Goal: Task Accomplishment & Management: Complete application form

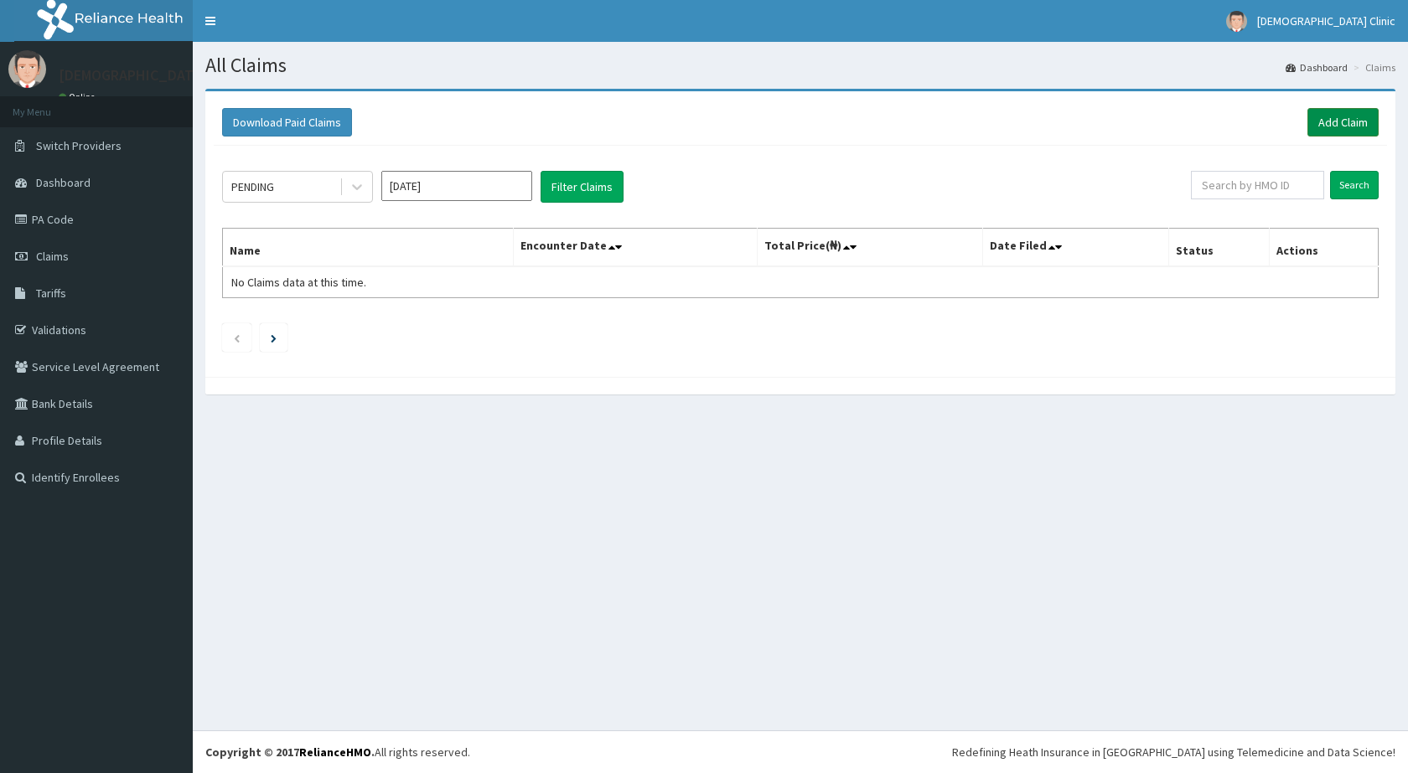
click at [1358, 118] on link "Add Claim" at bounding box center [1342, 122] width 71 height 28
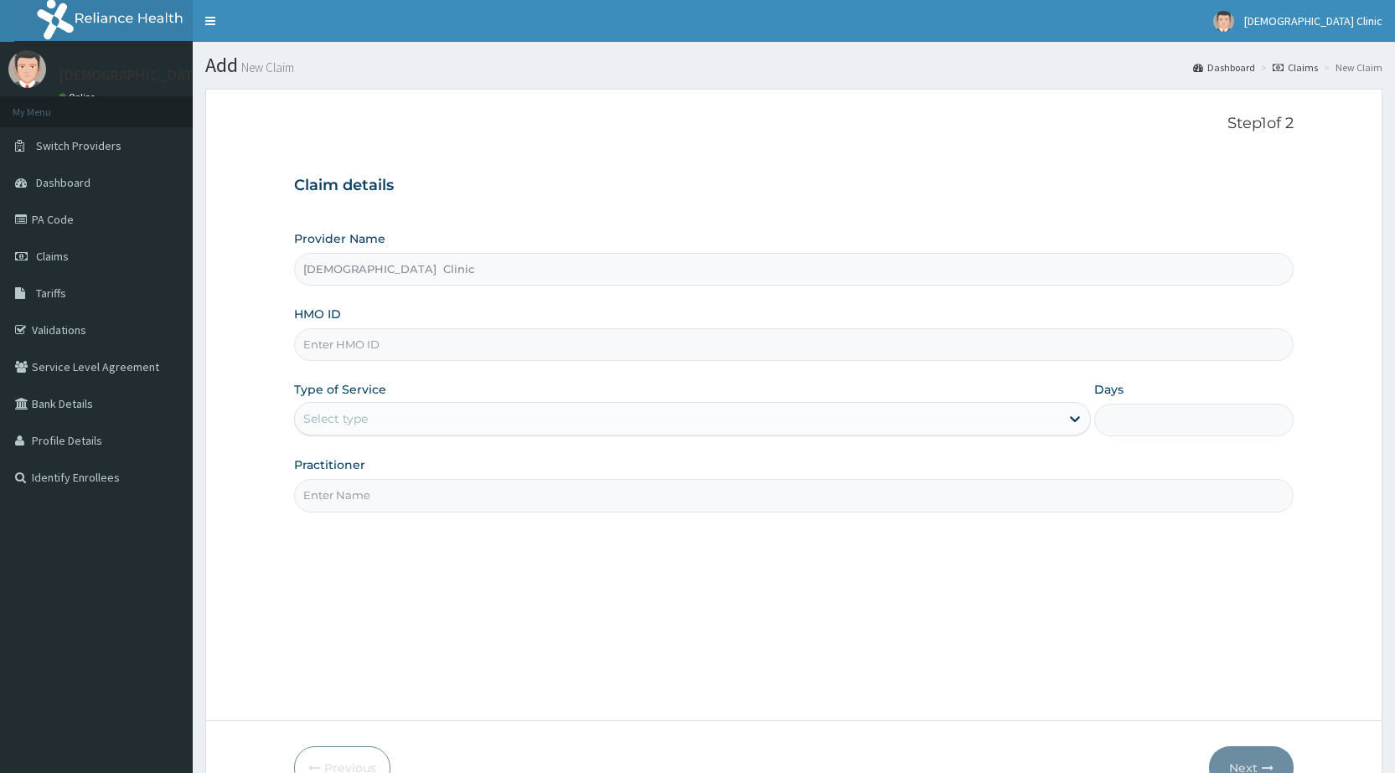
type input "Kristus Clinic"
click at [368, 346] on input "HMO ID" at bounding box center [794, 344] width 1000 height 33
type input "e"
type input "OQI/10077/B"
click at [1074, 416] on icon at bounding box center [1075, 419] width 17 height 17
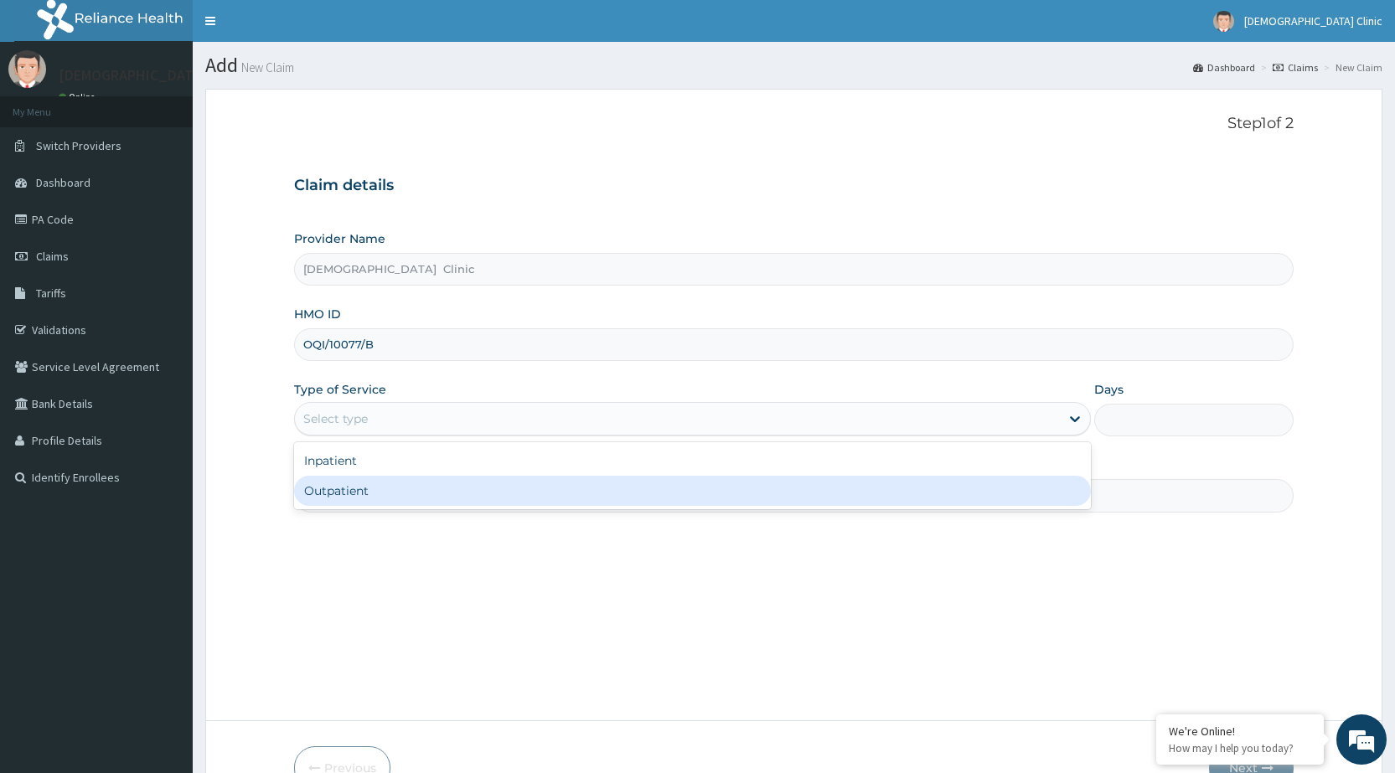
click at [1047, 483] on div "Outpatient" at bounding box center [692, 491] width 797 height 30
type input "1"
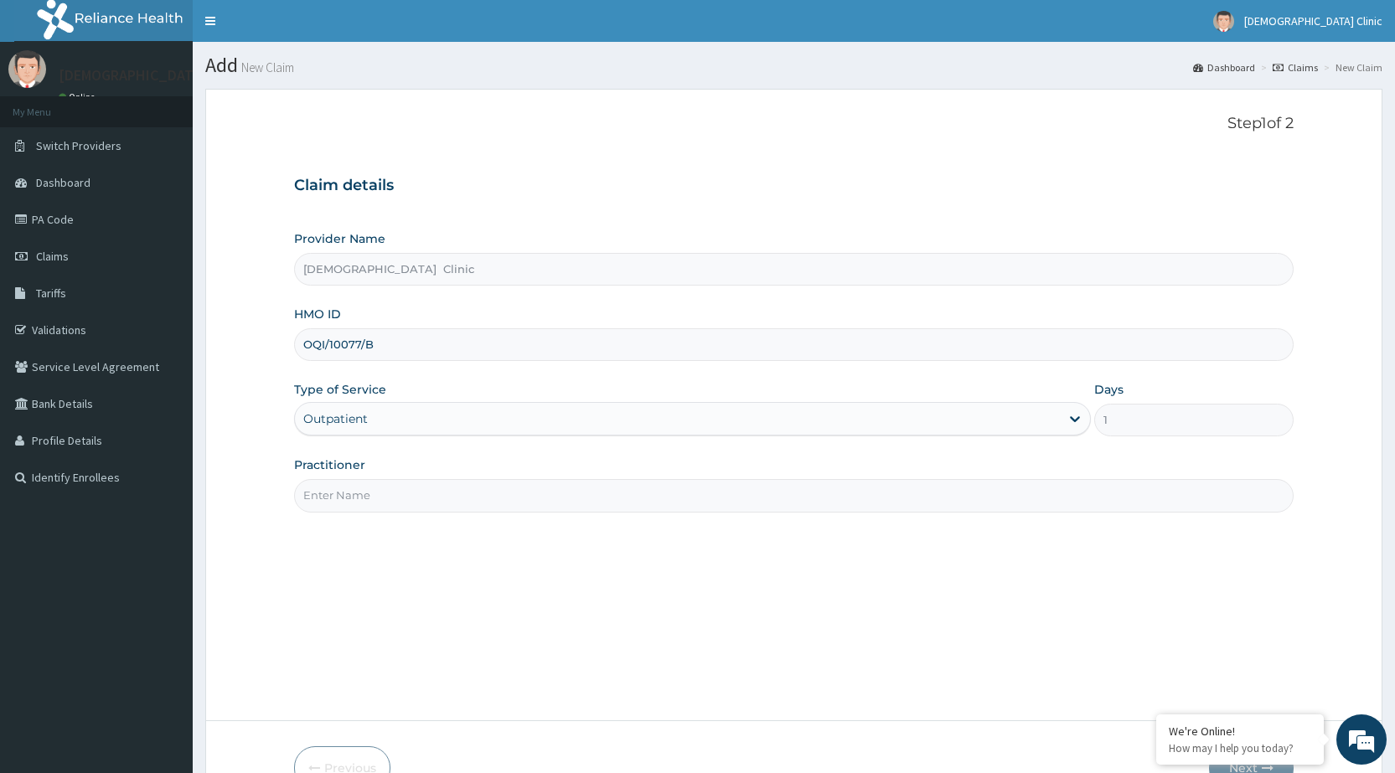
click at [879, 497] on input "Practitioner" at bounding box center [794, 495] width 1000 height 33
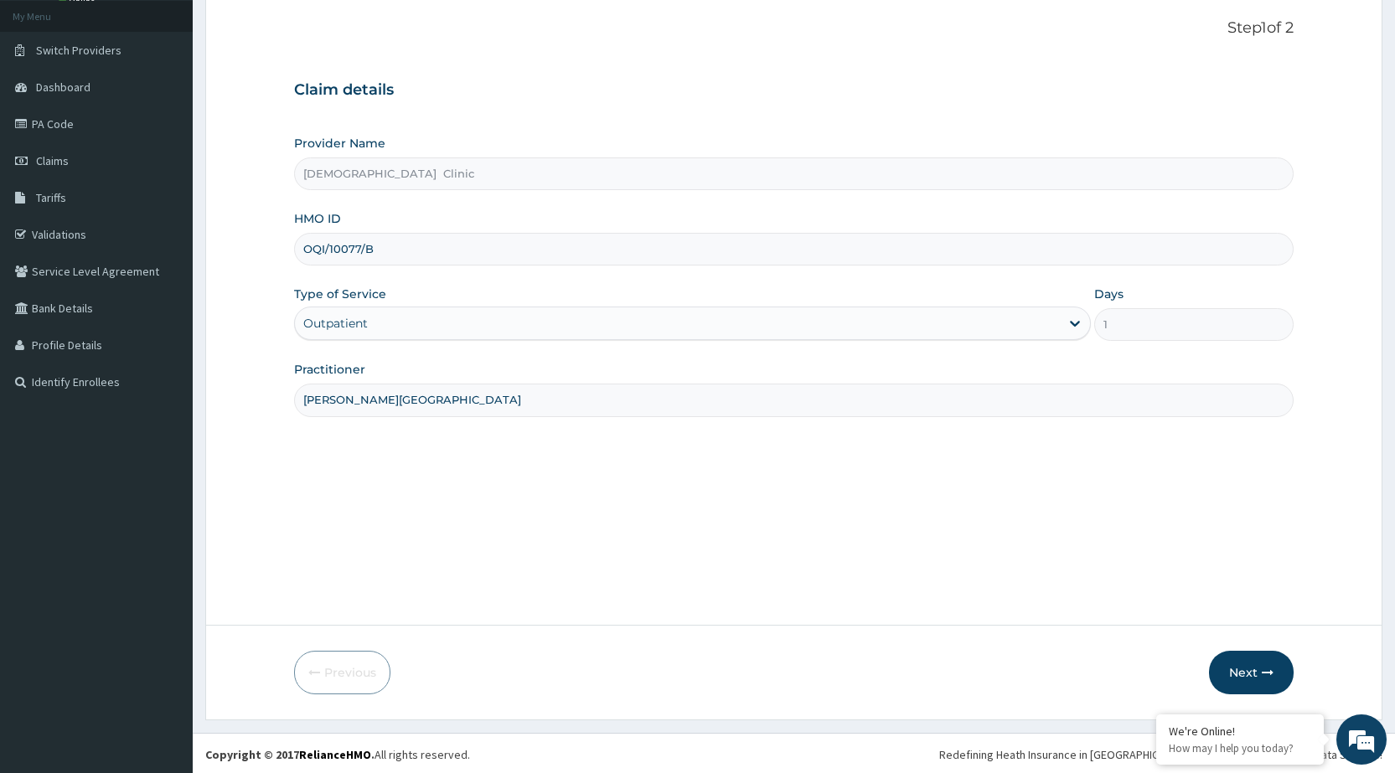
scroll to position [98, 0]
type input "DR. BASSEY"
click at [1257, 678] on button "Next" at bounding box center [1251, 671] width 85 height 44
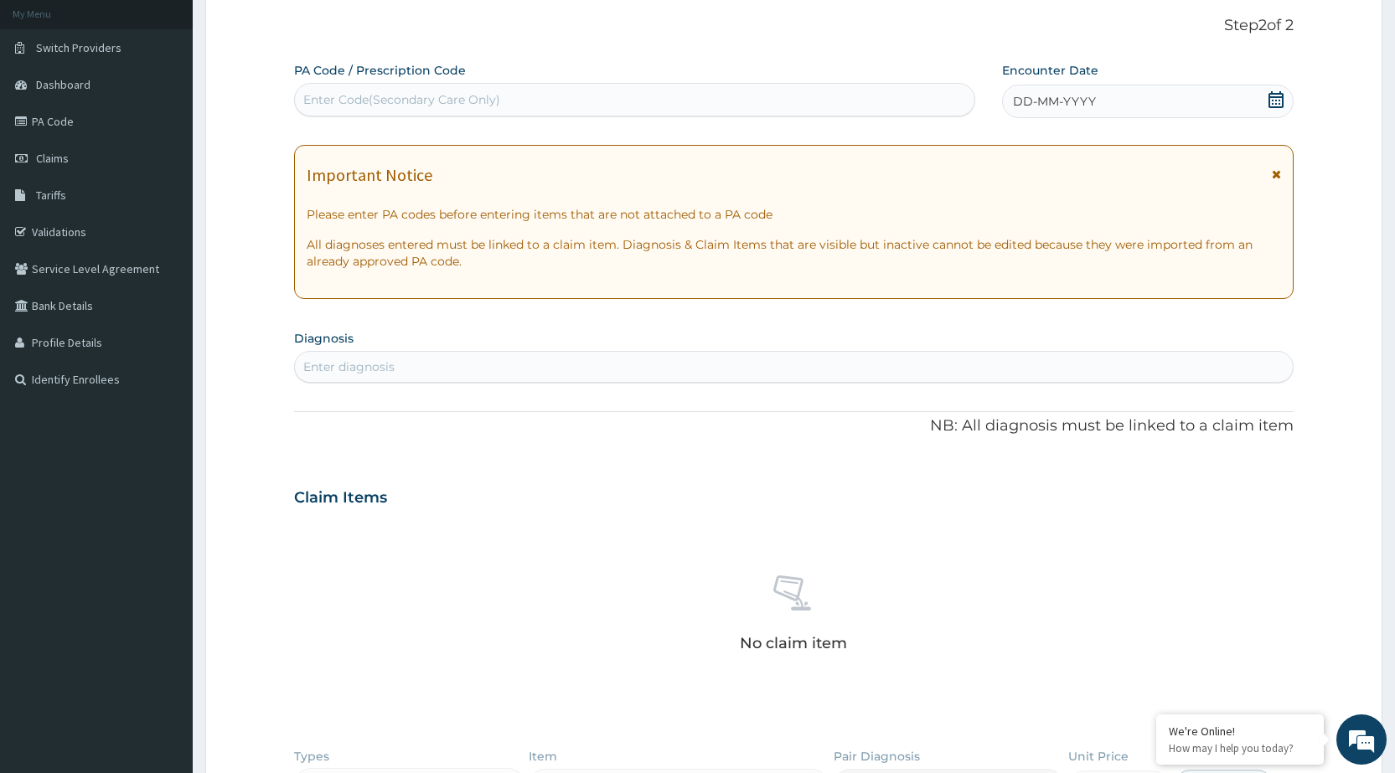
click at [404, 88] on div "Enter Code(Secondary Care Only)" at bounding box center [634, 99] width 679 height 27
type input "PA/6A3B9B"
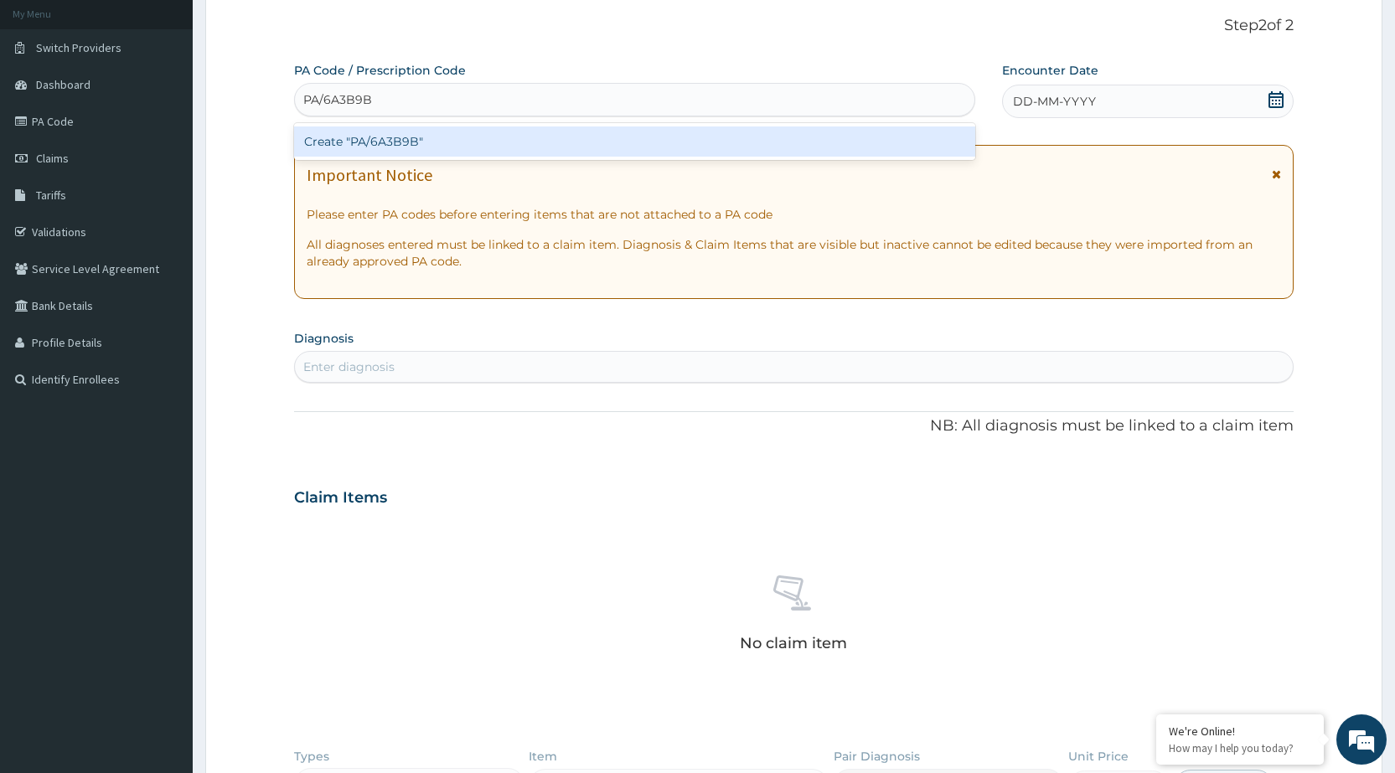
click at [413, 147] on div "Create "PA/6A3B9B"" at bounding box center [634, 142] width 680 height 30
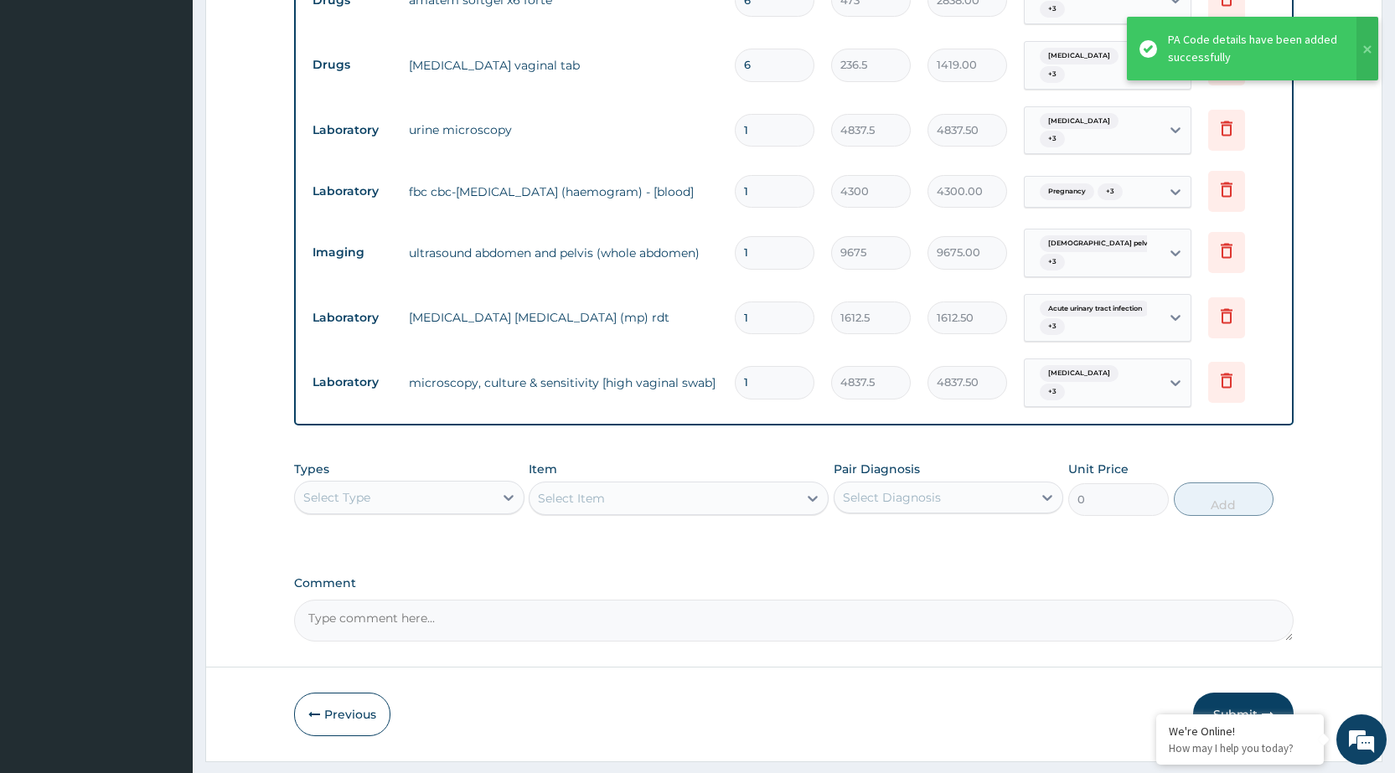
scroll to position [976, 0]
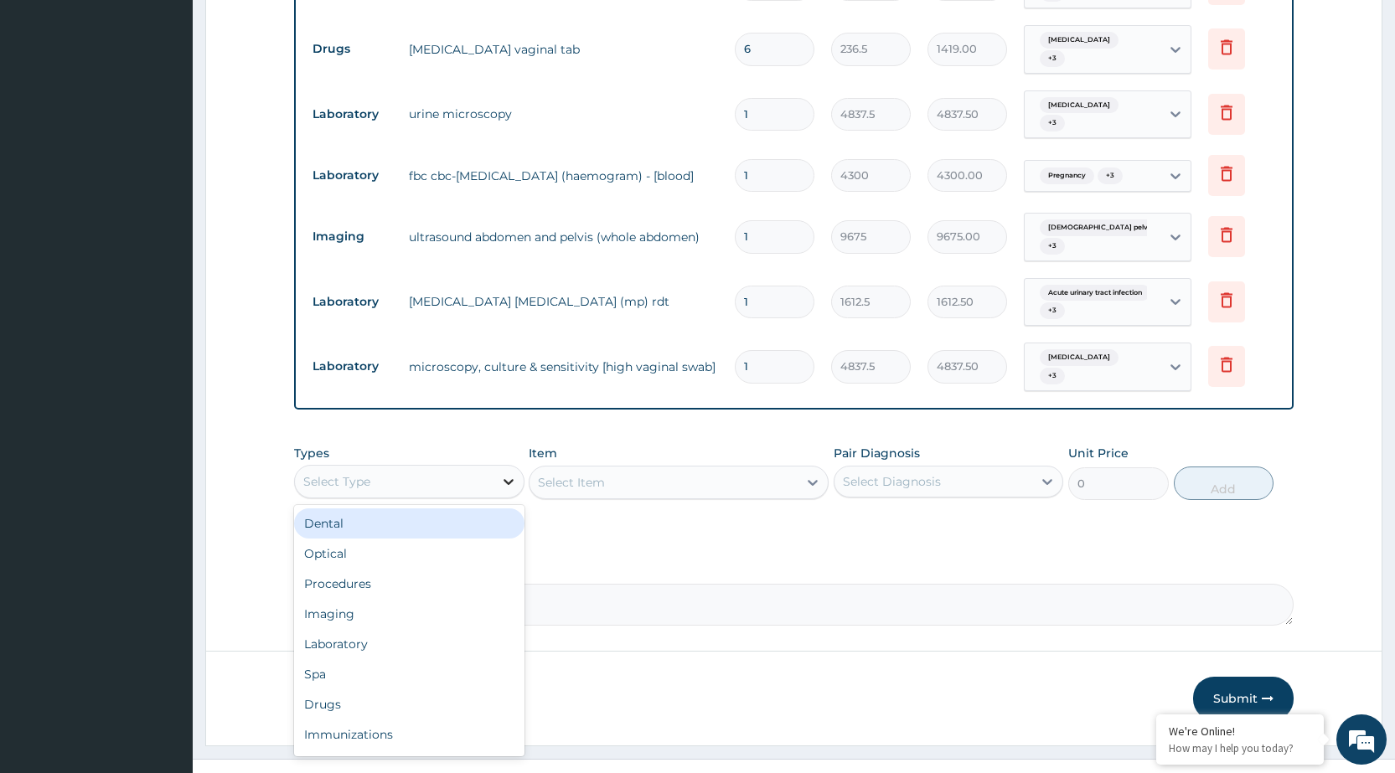
click at [509, 479] on icon at bounding box center [509, 482] width 10 height 6
click at [456, 569] on div "Procedures" at bounding box center [409, 584] width 230 height 30
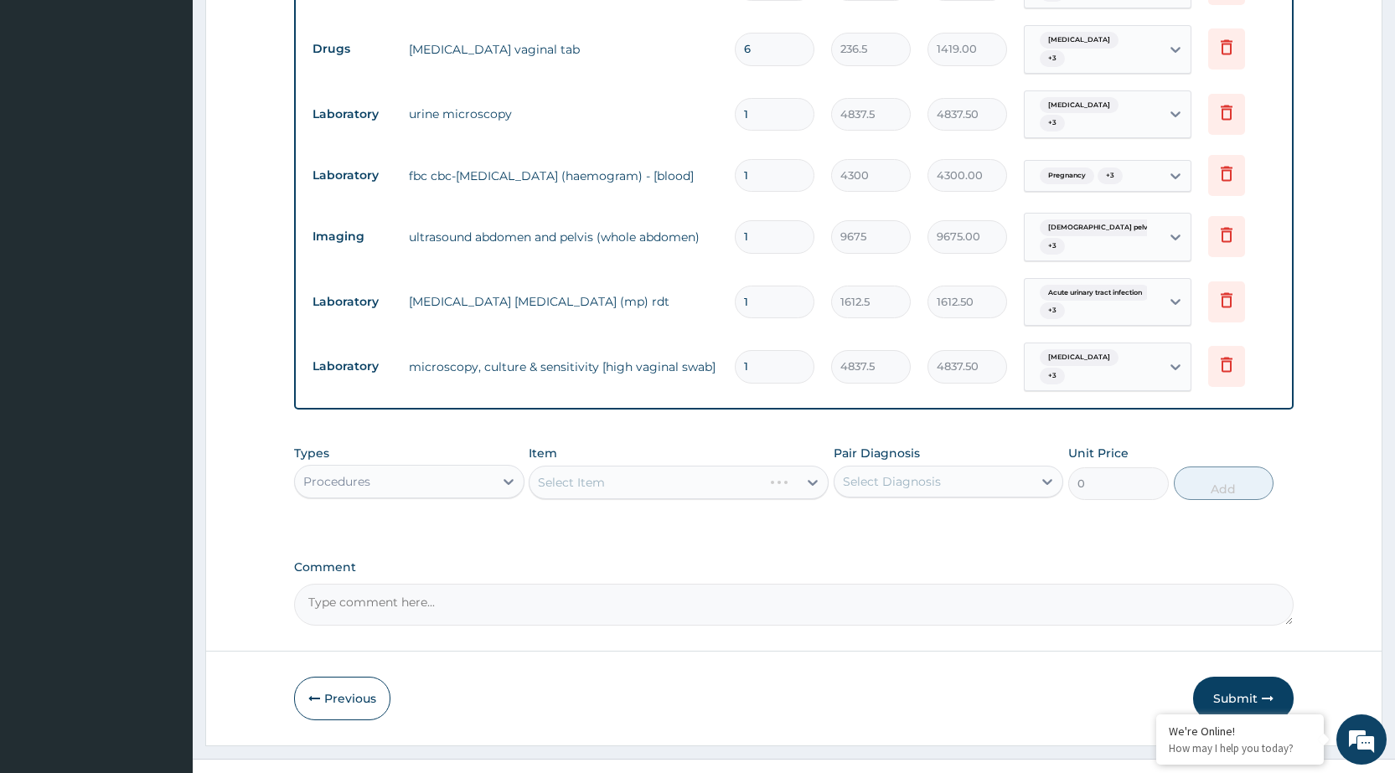
click at [818, 466] on div "Select Item" at bounding box center [679, 483] width 300 height 34
click at [809, 466] on div "Select Item" at bounding box center [679, 483] width 300 height 34
click at [814, 466] on div "Select Item" at bounding box center [679, 483] width 300 height 34
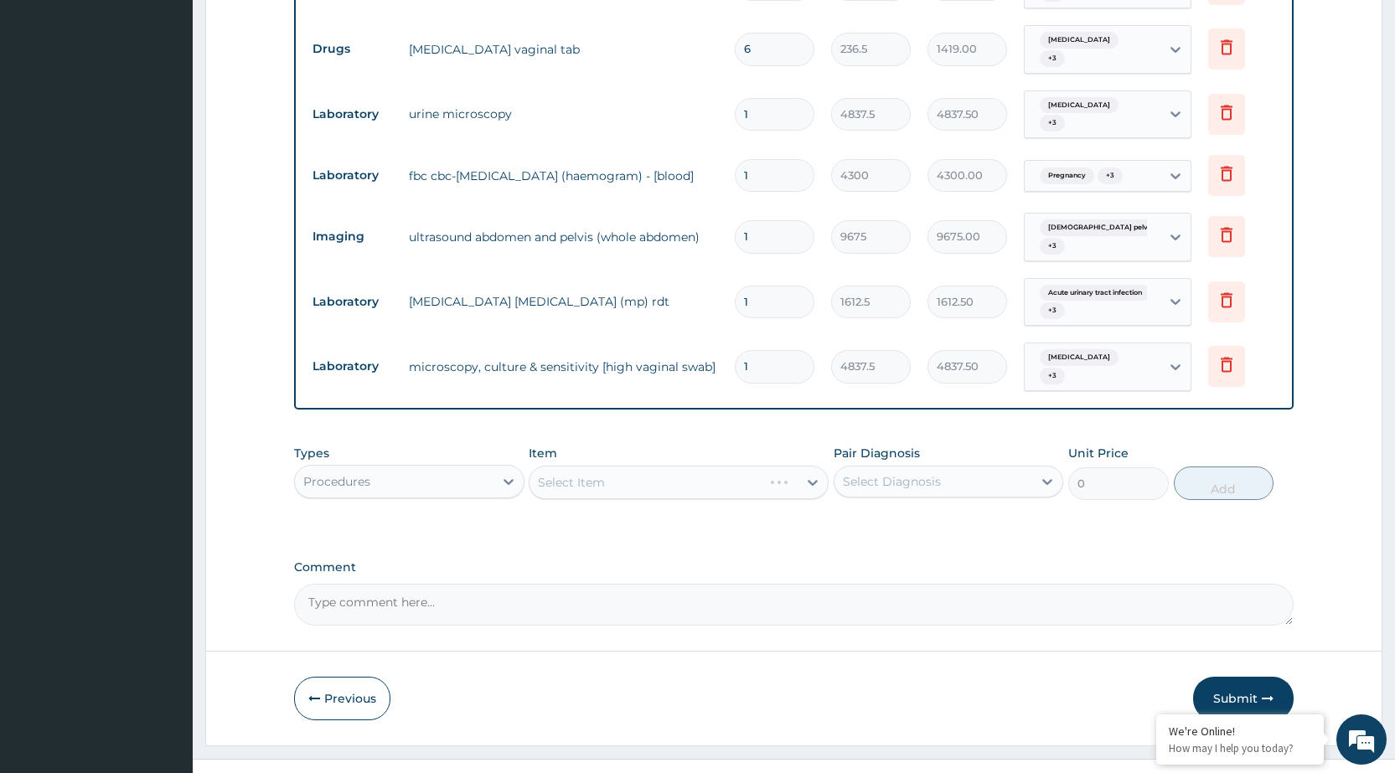
click at [813, 466] on div "Select Item" at bounding box center [679, 483] width 300 height 34
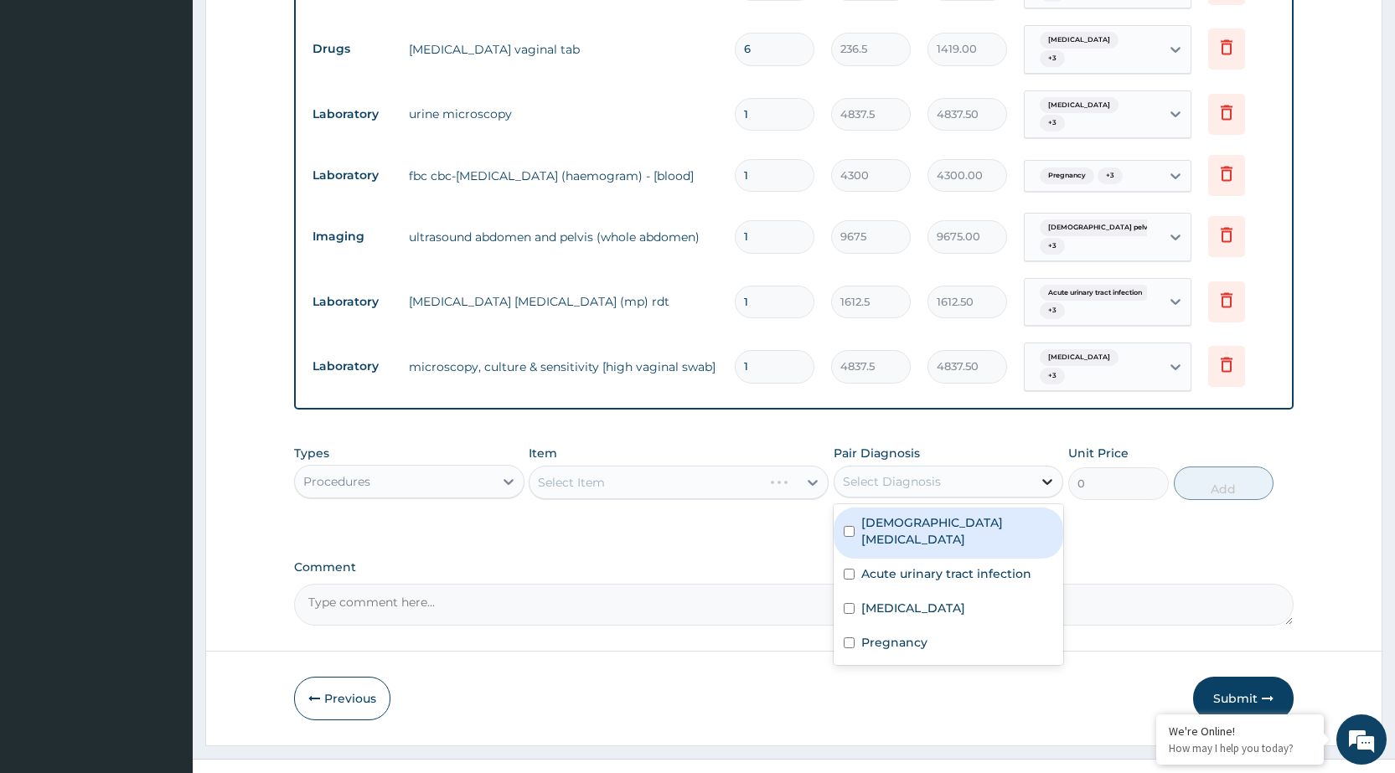
click at [1044, 479] on icon at bounding box center [1048, 482] width 10 height 6
click at [1025, 514] on label "Female pelvic inflammatory disease" at bounding box center [957, 531] width 192 height 34
checkbox input "true"
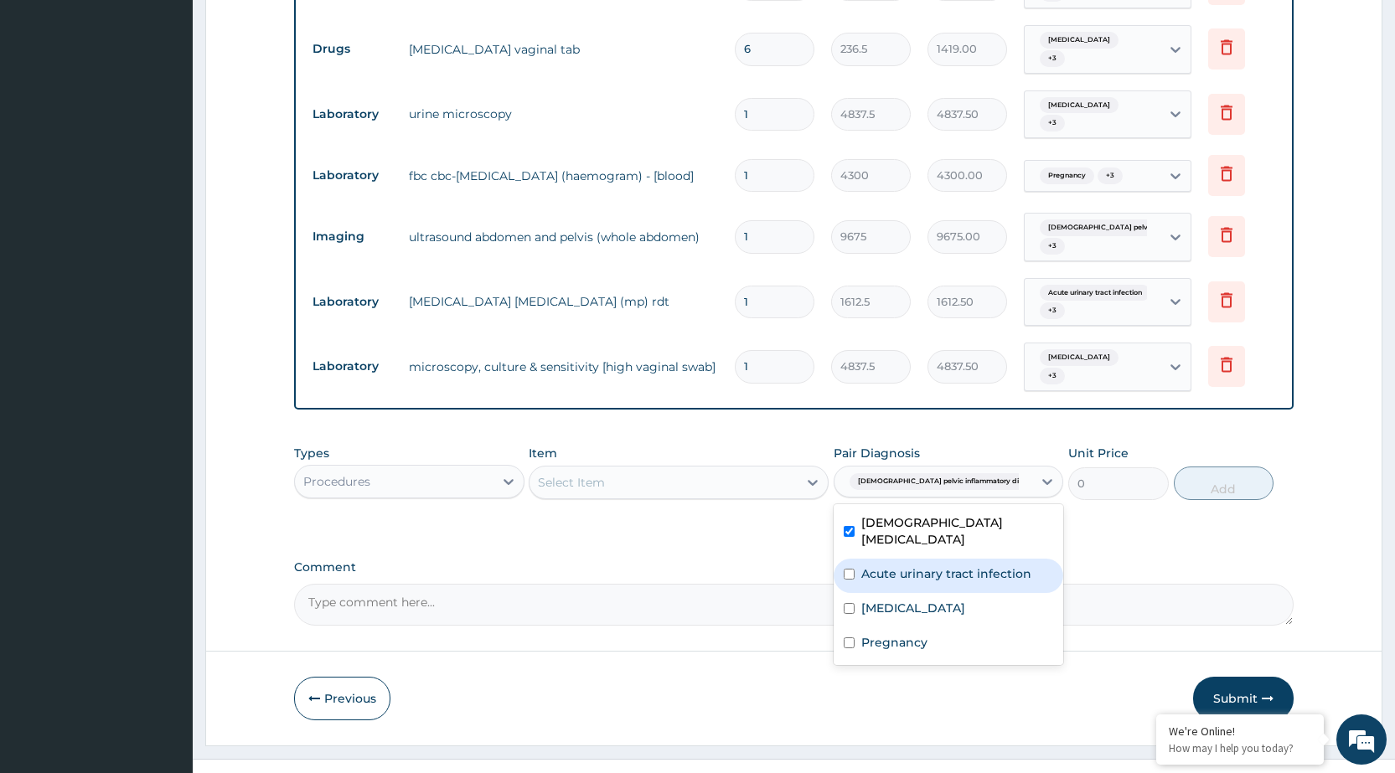
click at [1021, 566] on label "Acute urinary tract infection" at bounding box center [946, 574] width 170 height 17
checkbox input "true"
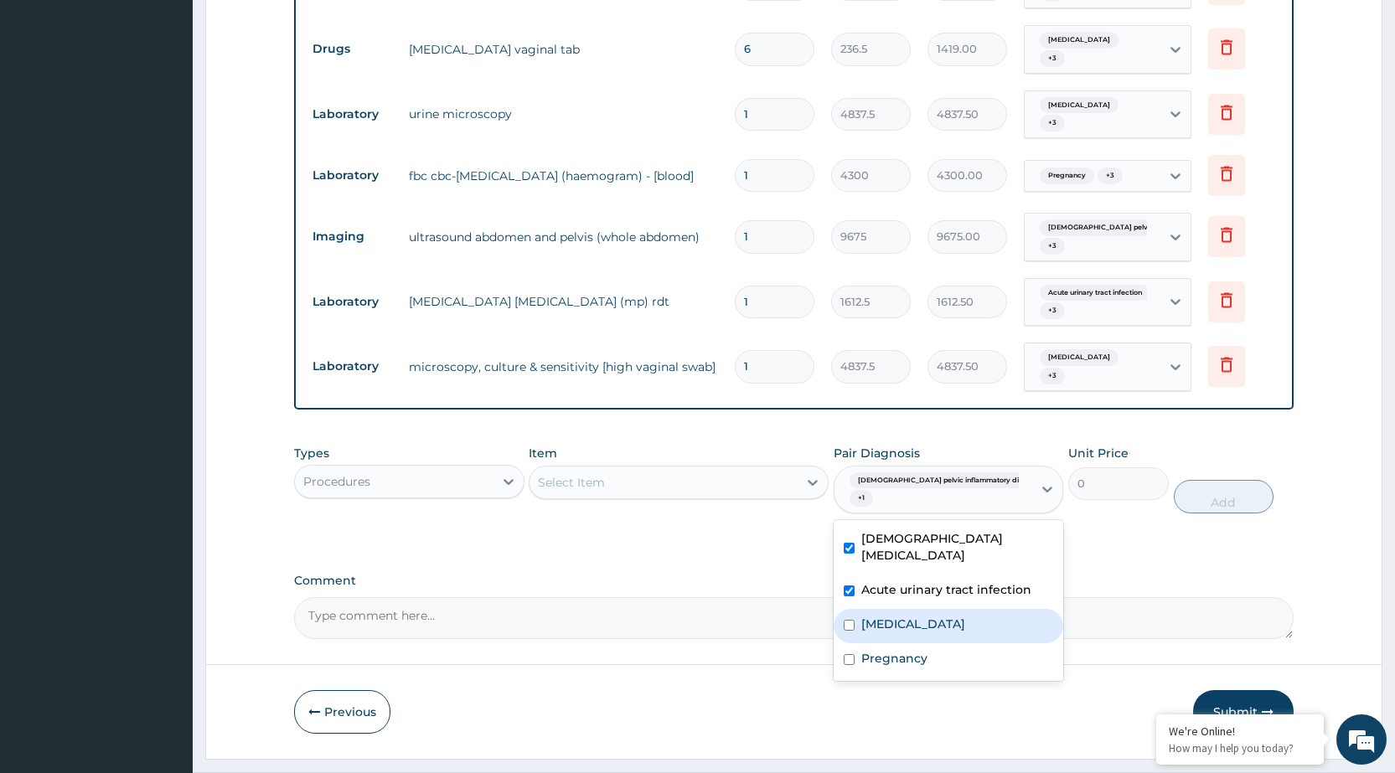
drag, startPoint x: 1016, startPoint y: 576, endPoint x: 1012, endPoint y: 607, distance: 31.2
click at [1014, 609] on div "Malaria" at bounding box center [949, 626] width 230 height 34
checkbox input "true"
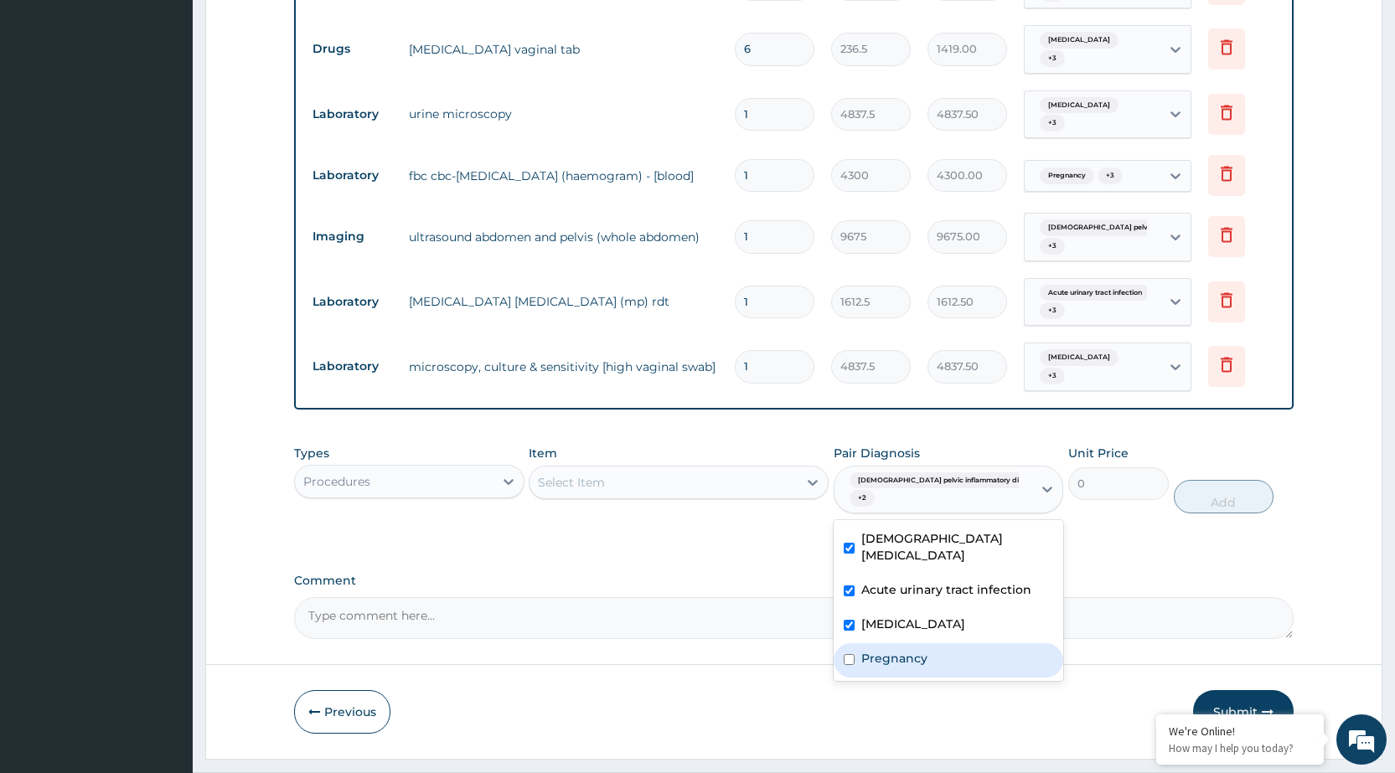
click at [1014, 644] on div "Pregnancy" at bounding box center [949, 661] width 230 height 34
checkbox input "true"
click at [811, 497] on div "Types Procedures Item Select Item Pair Diagnosis option Pregnancy, selected. op…" at bounding box center [794, 492] width 1000 height 111
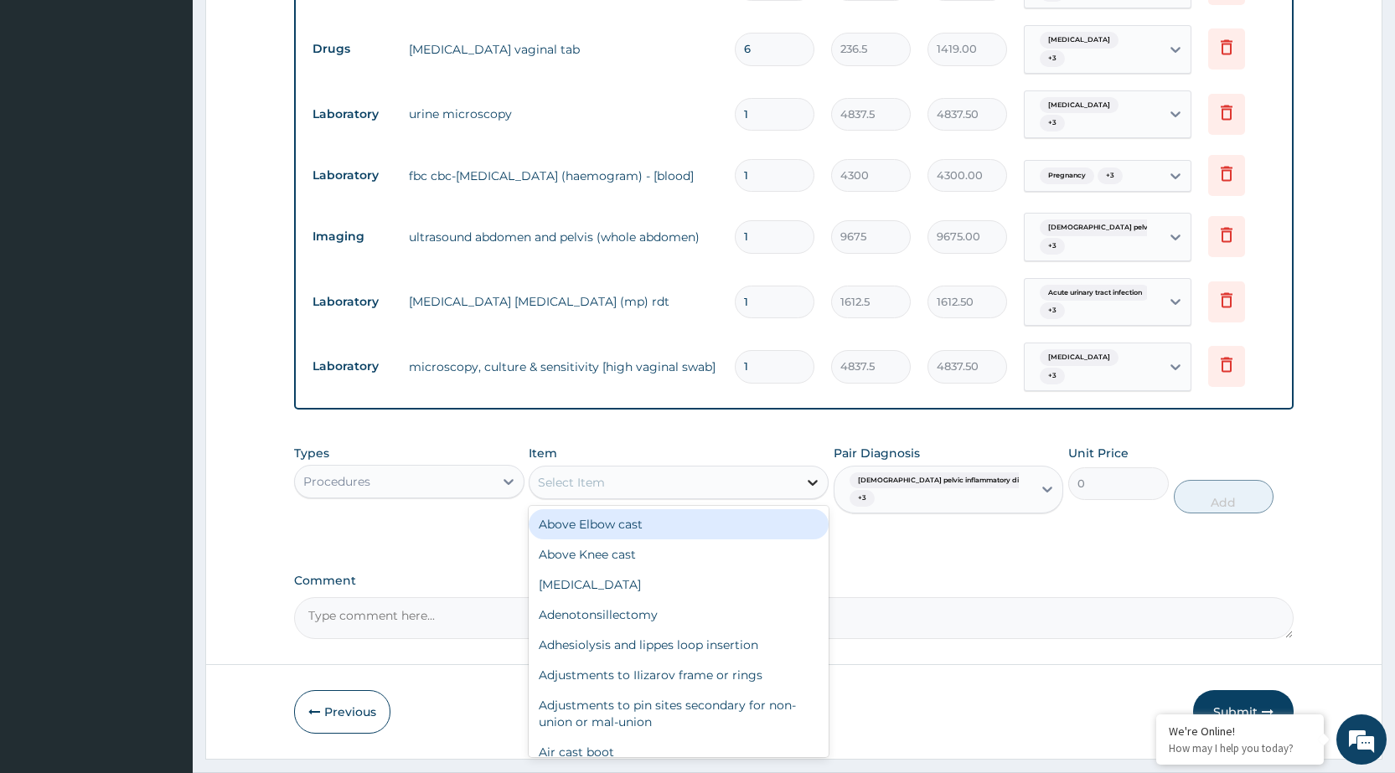
click at [816, 474] on icon at bounding box center [812, 482] width 17 height 17
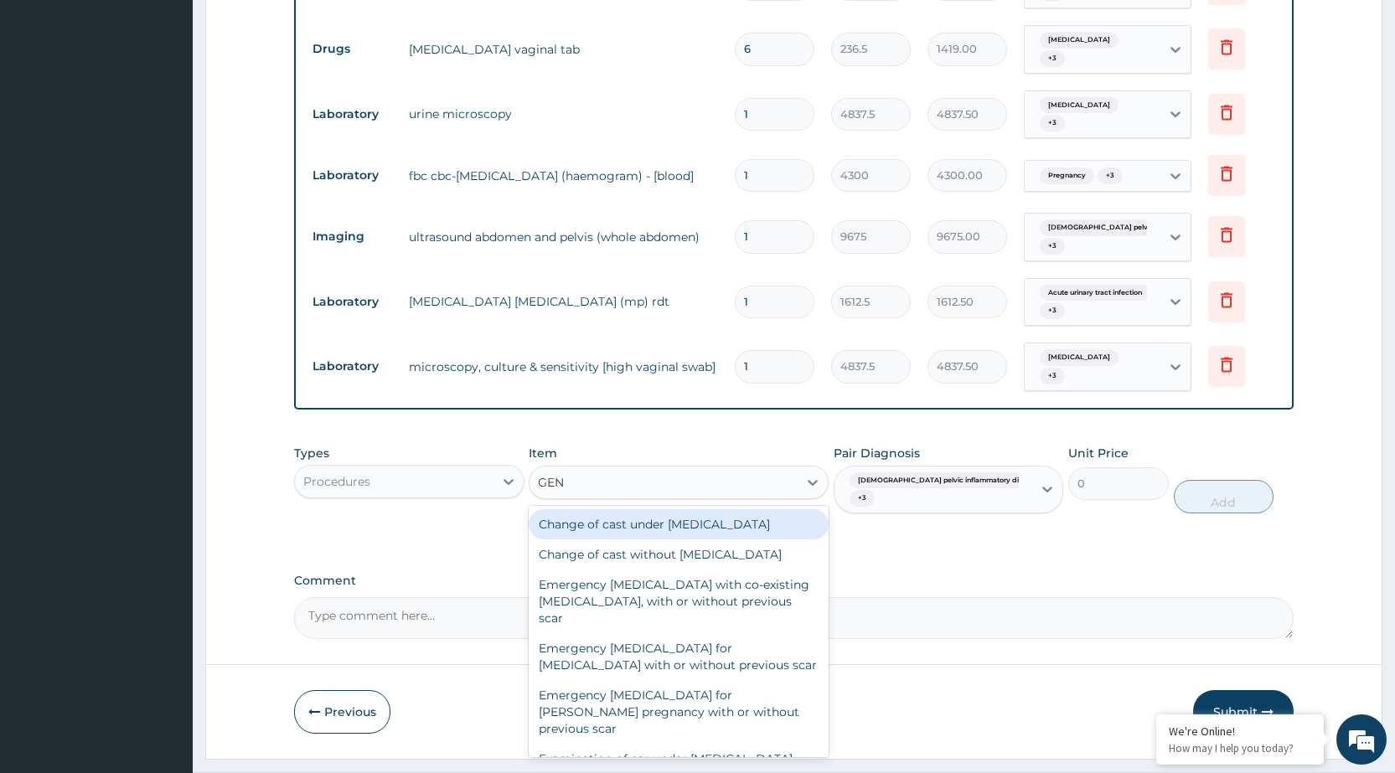
type input "GENE"
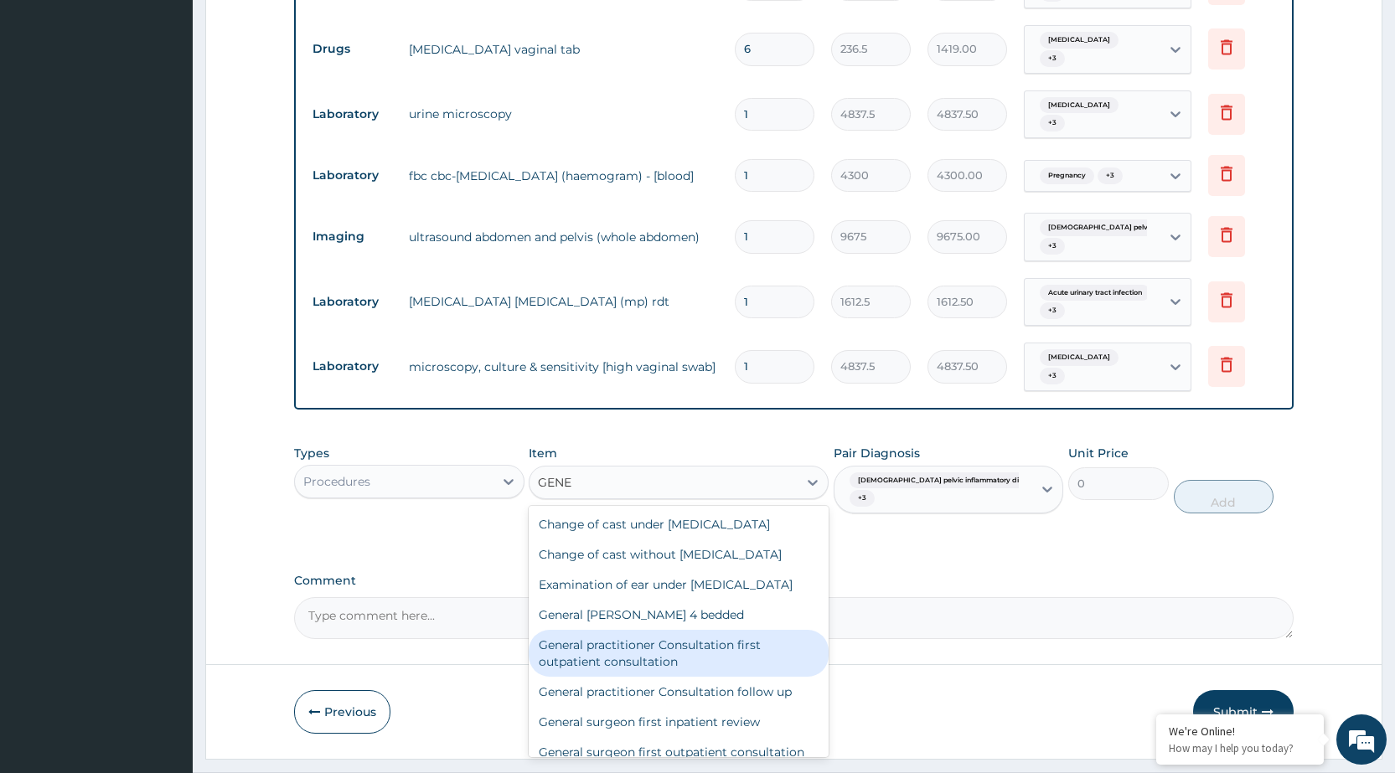
click at [742, 654] on div "General practitioner Consultation first outpatient consultation" at bounding box center [679, 653] width 300 height 47
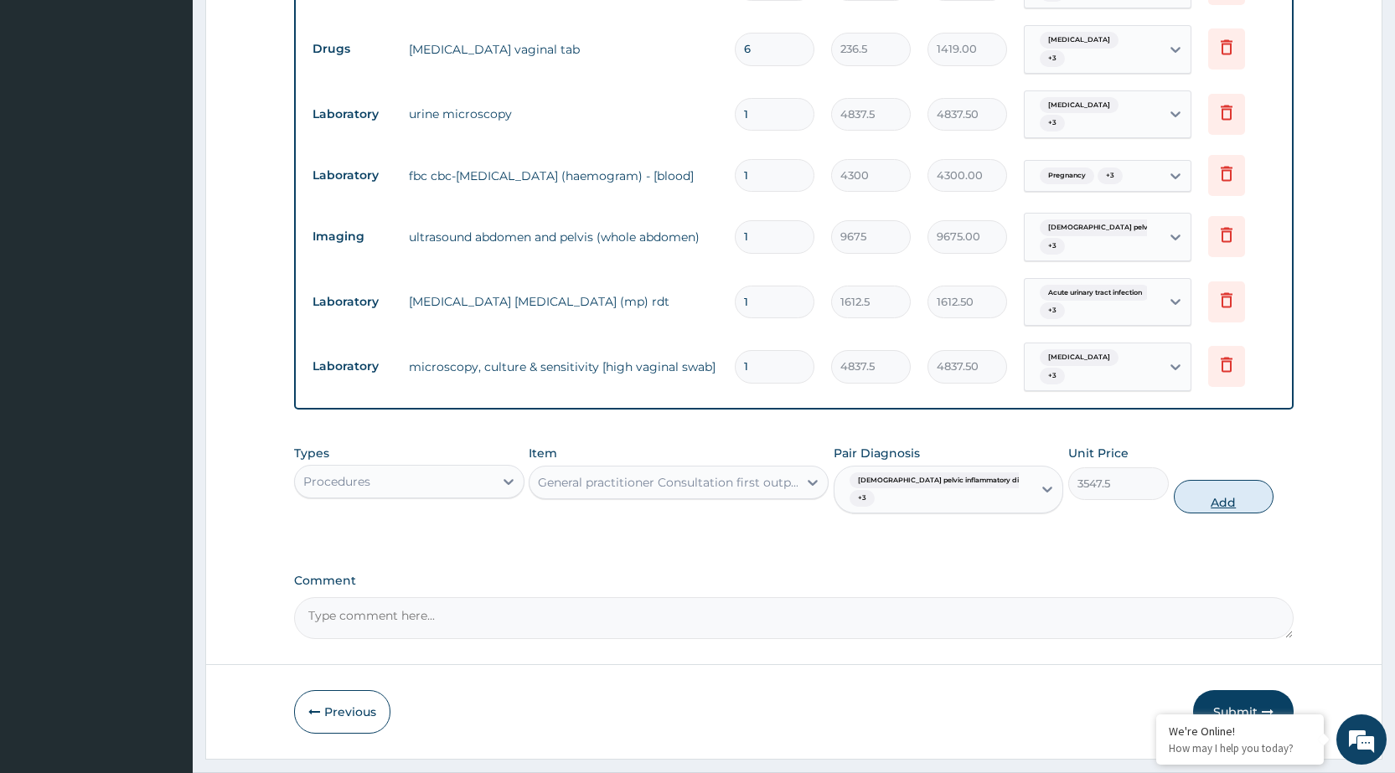
click at [1217, 480] on button "Add" at bounding box center [1224, 497] width 100 height 34
type input "0"
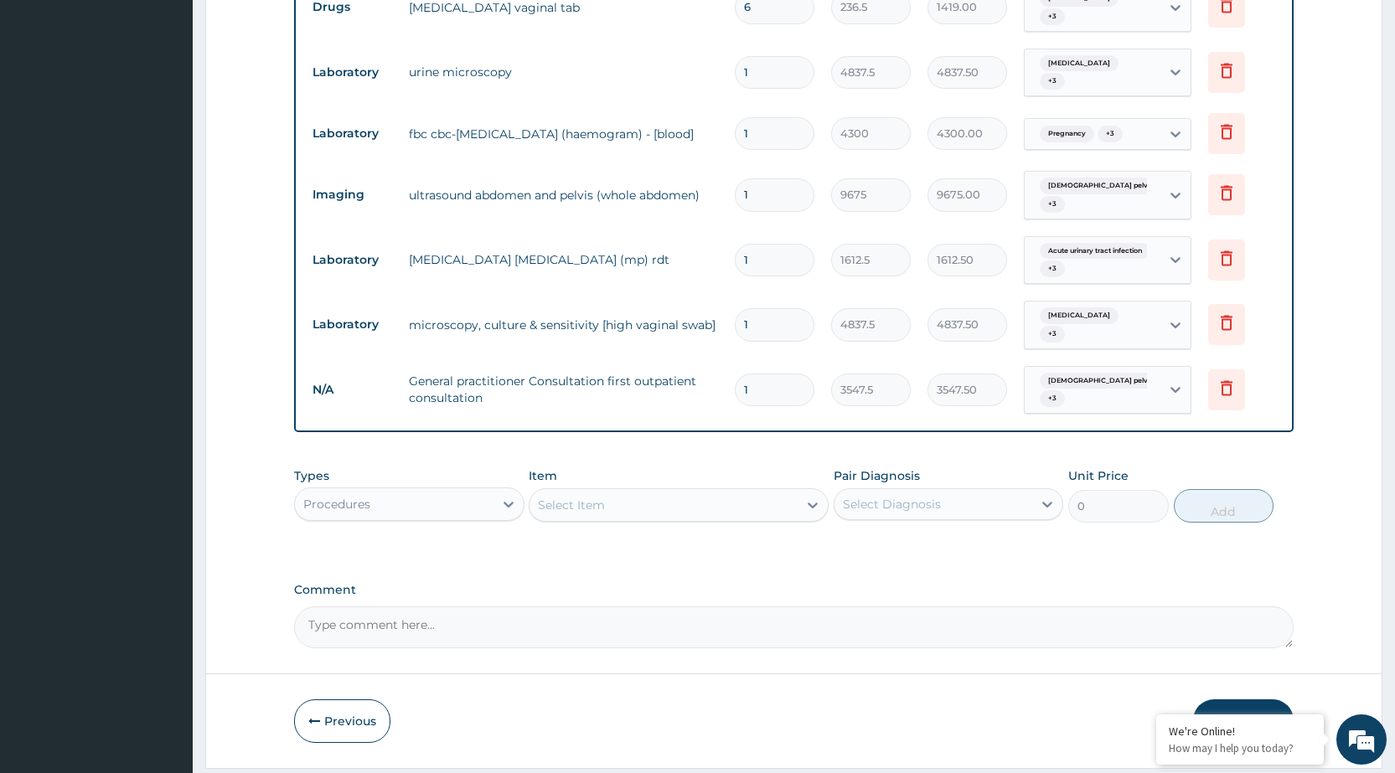
scroll to position [1041, 0]
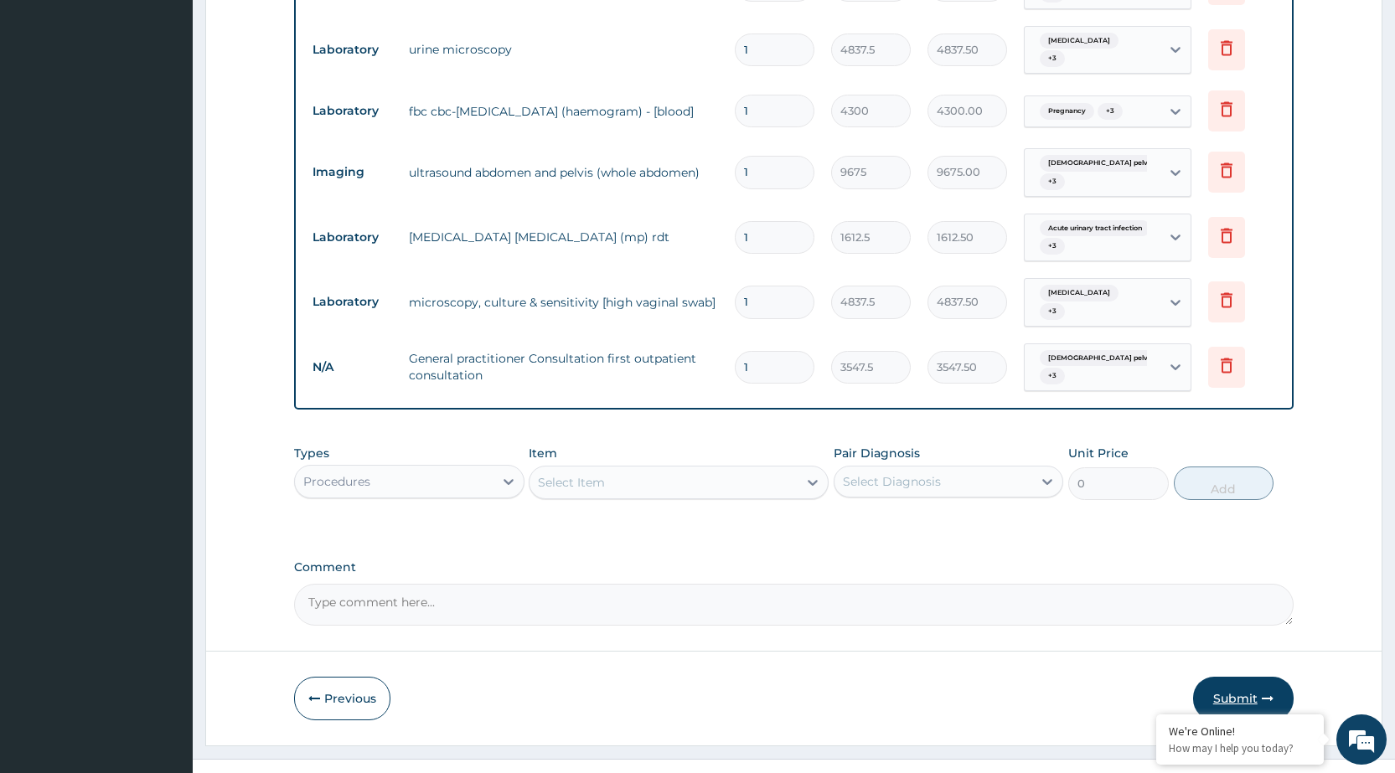
click at [1245, 677] on button "Submit" at bounding box center [1243, 699] width 101 height 44
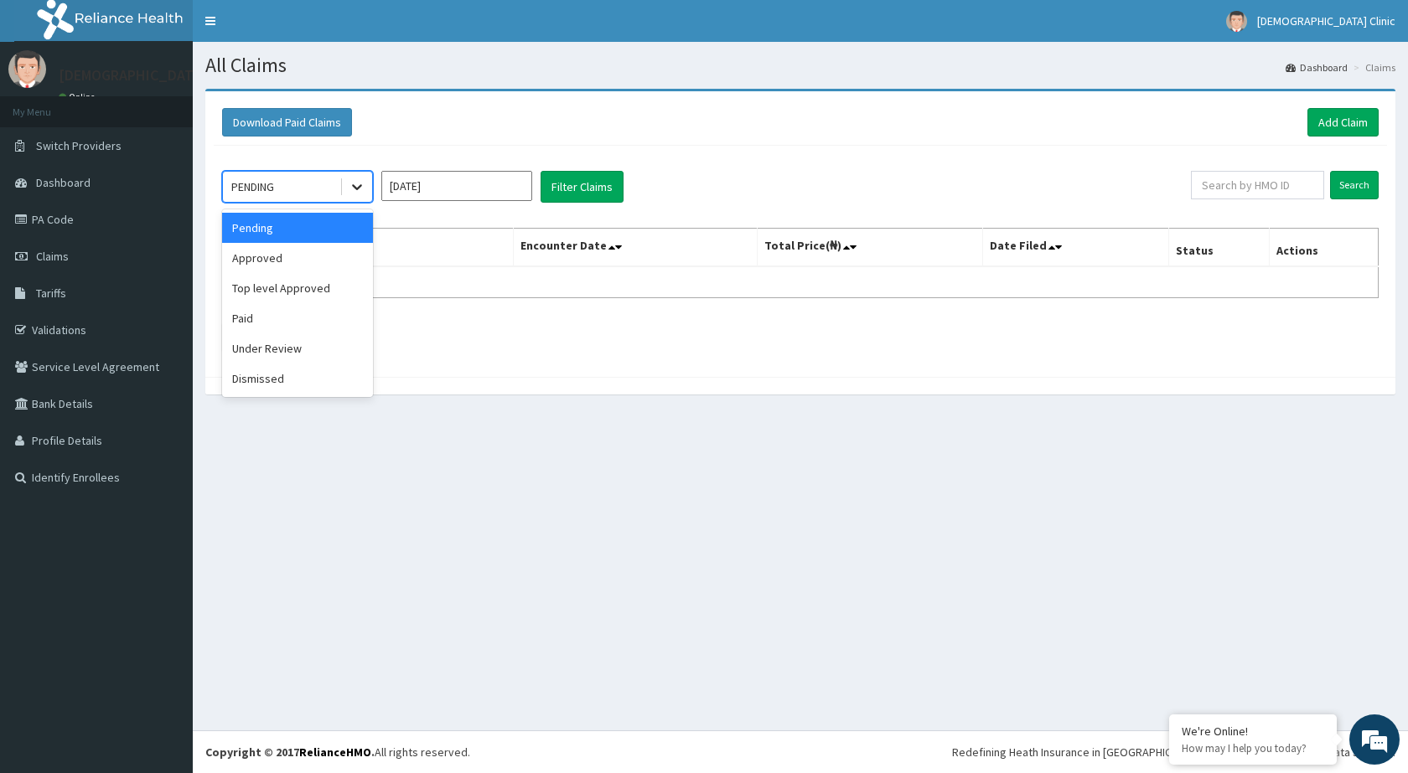
click at [353, 183] on icon at bounding box center [357, 186] width 17 height 17
click at [332, 261] on div "Approved" at bounding box center [297, 258] width 151 height 30
click at [580, 184] on button "Filter Claims" at bounding box center [581, 187] width 83 height 32
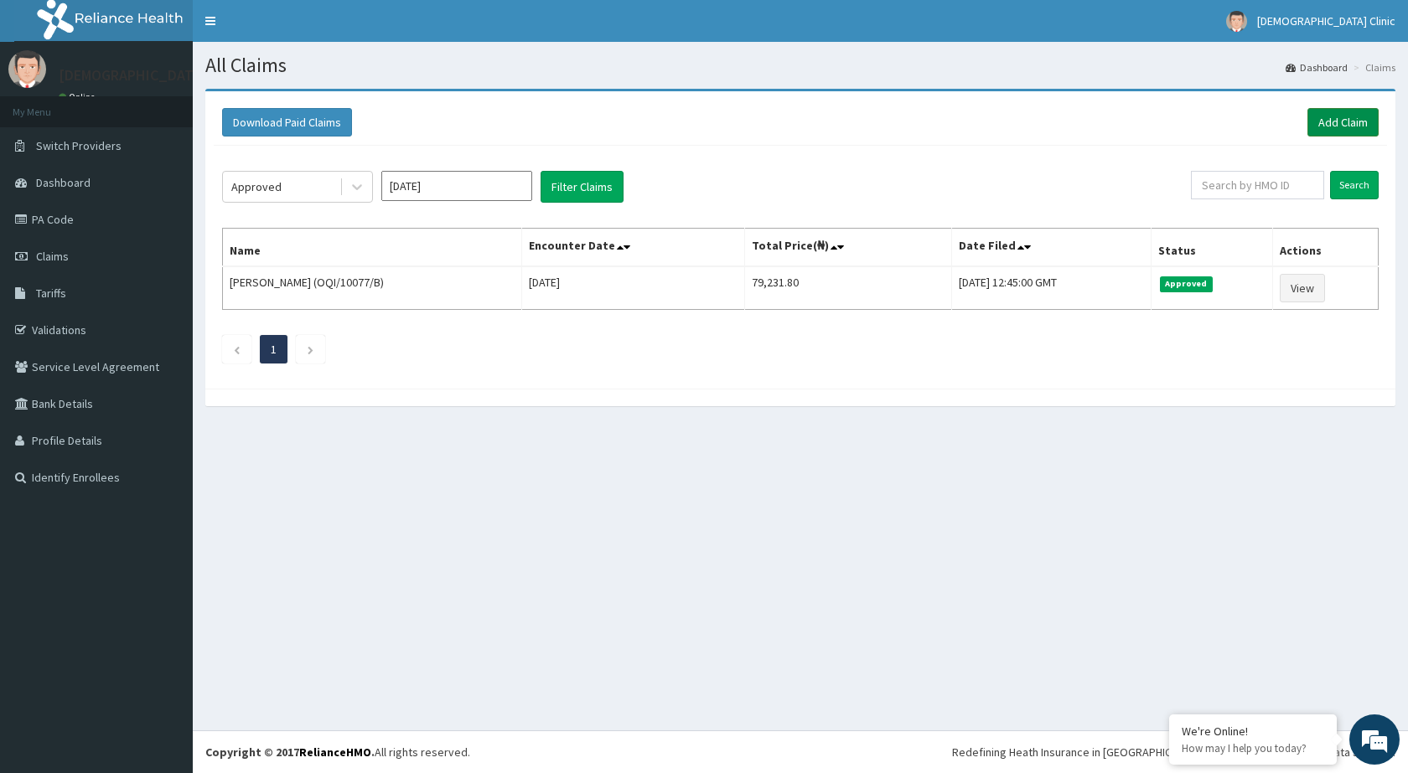
click at [1360, 114] on link "Add Claim" at bounding box center [1342, 122] width 71 height 28
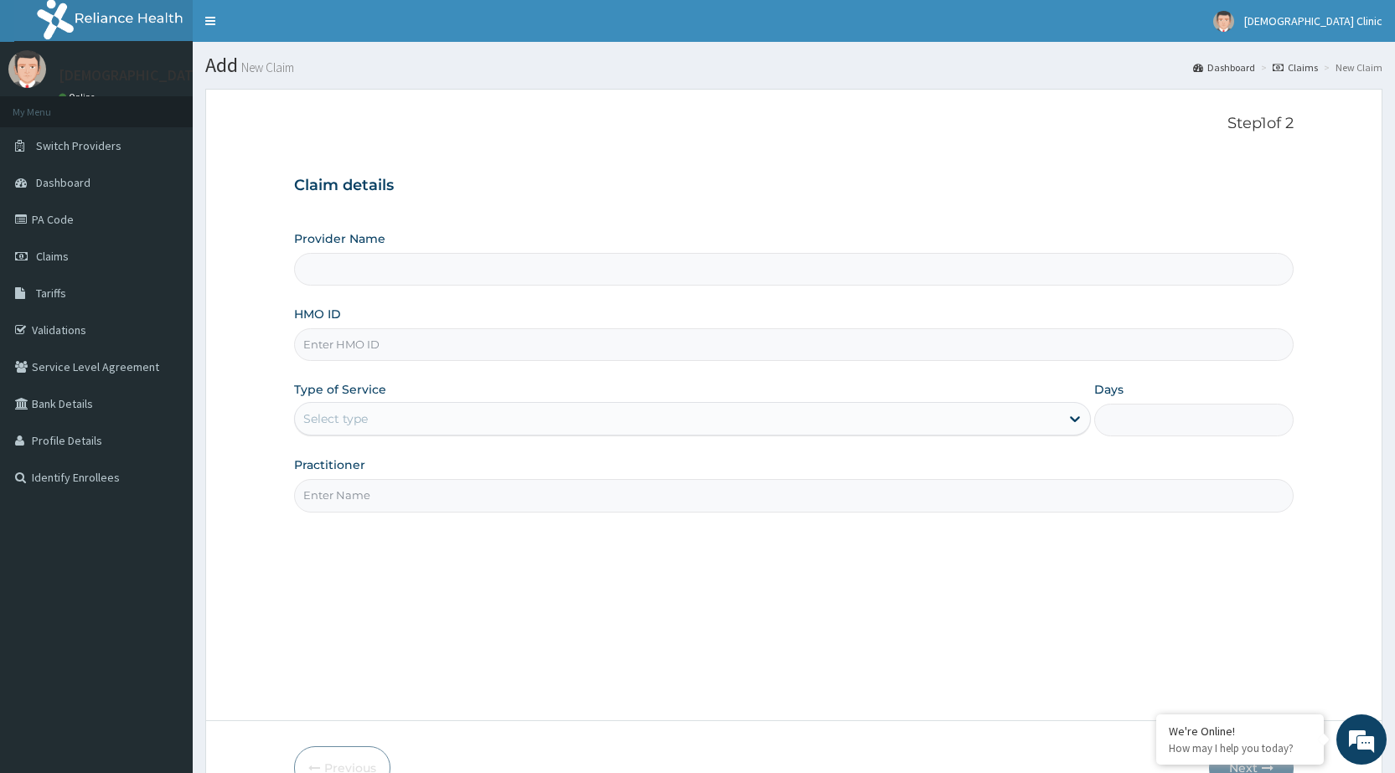
click at [401, 347] on input "HMO ID" at bounding box center [794, 344] width 1000 height 33
type input "O"
type input "Kristus Clinic"
type input "OQI/10077/B"
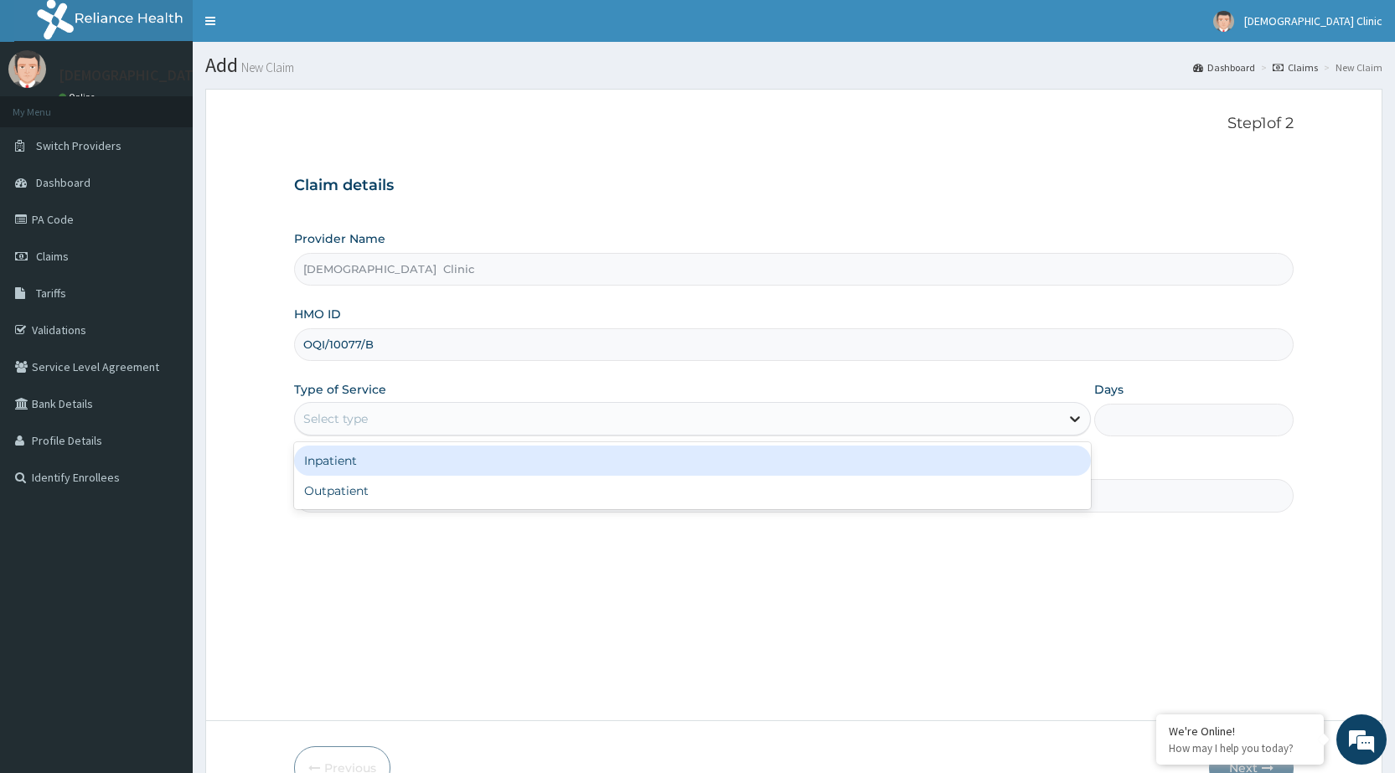
click at [1084, 424] on div at bounding box center [1075, 419] width 30 height 30
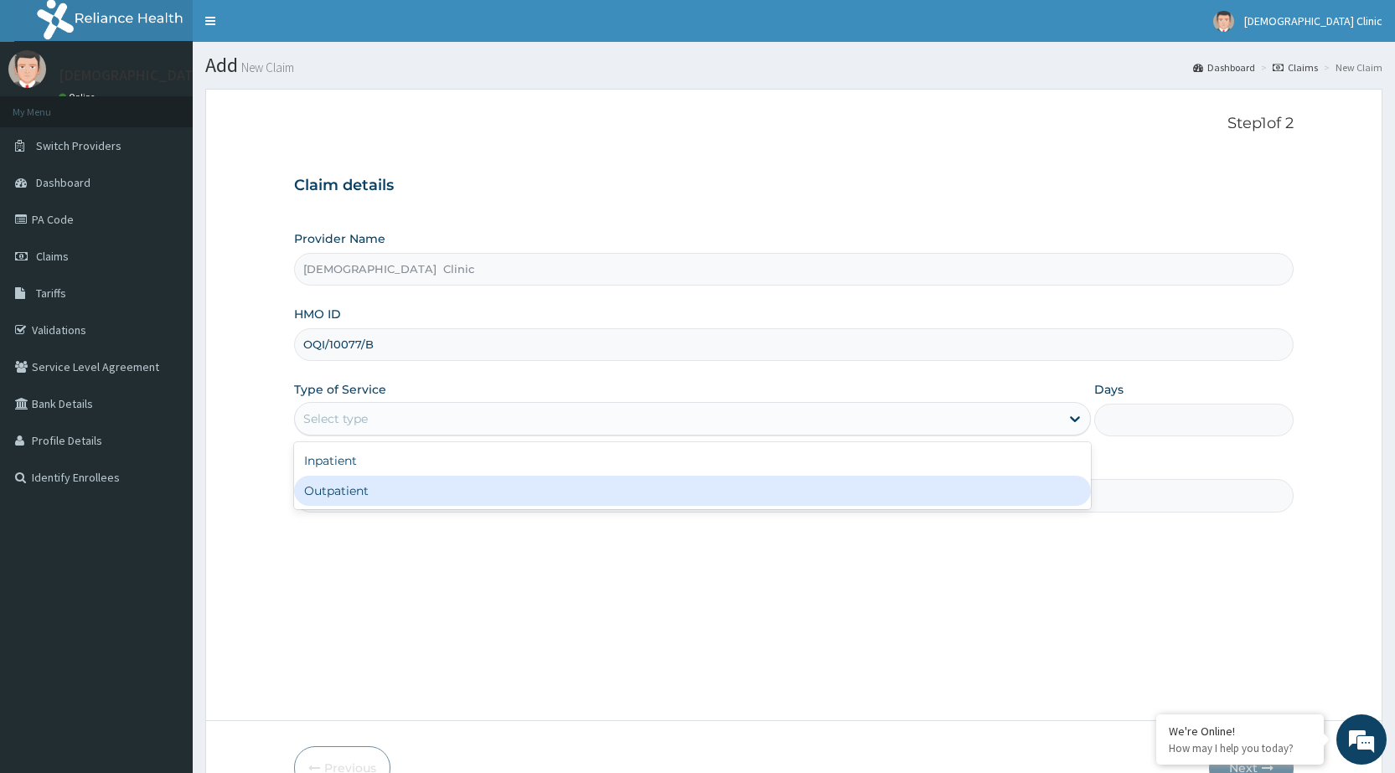
click at [1026, 488] on div "Outpatient" at bounding box center [692, 491] width 797 height 30
type input "1"
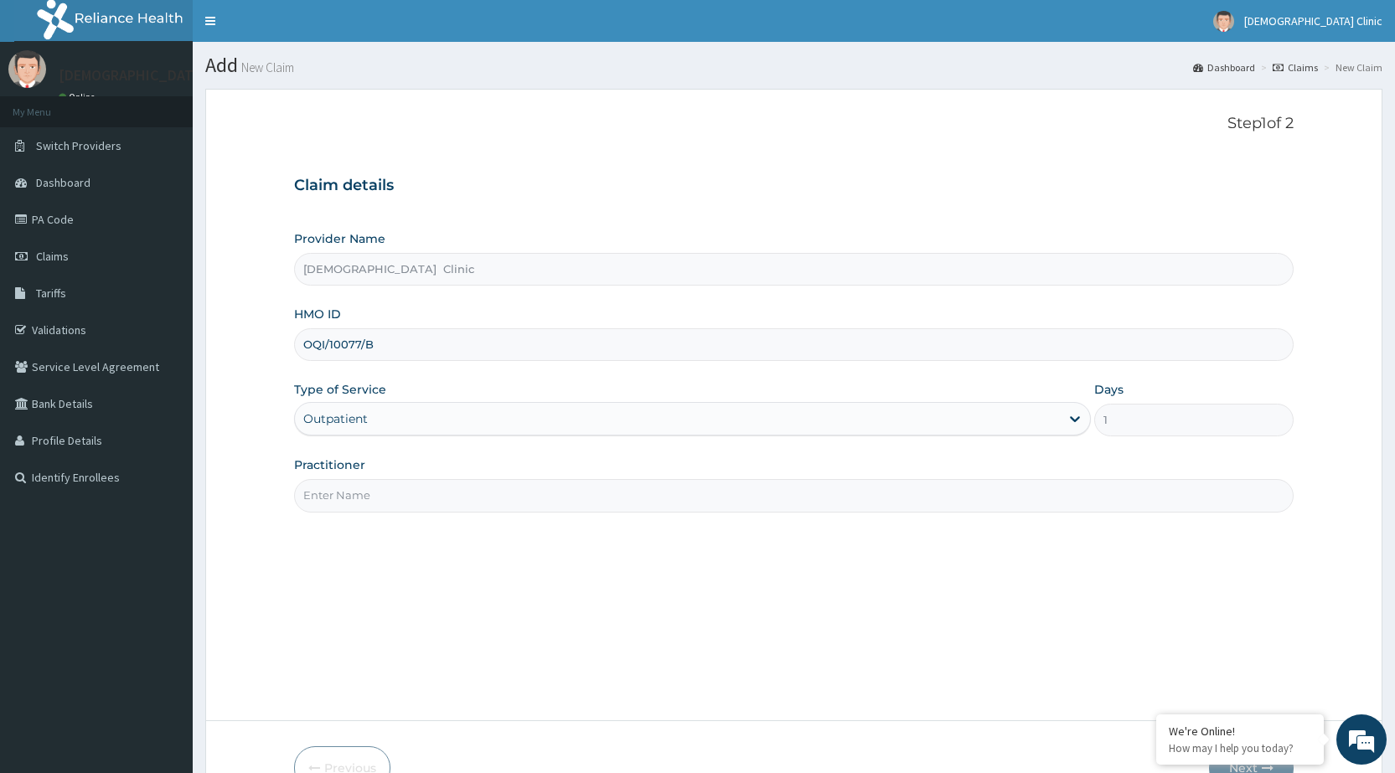
click at [1005, 500] on input "Practitioner" at bounding box center [794, 495] width 1000 height 33
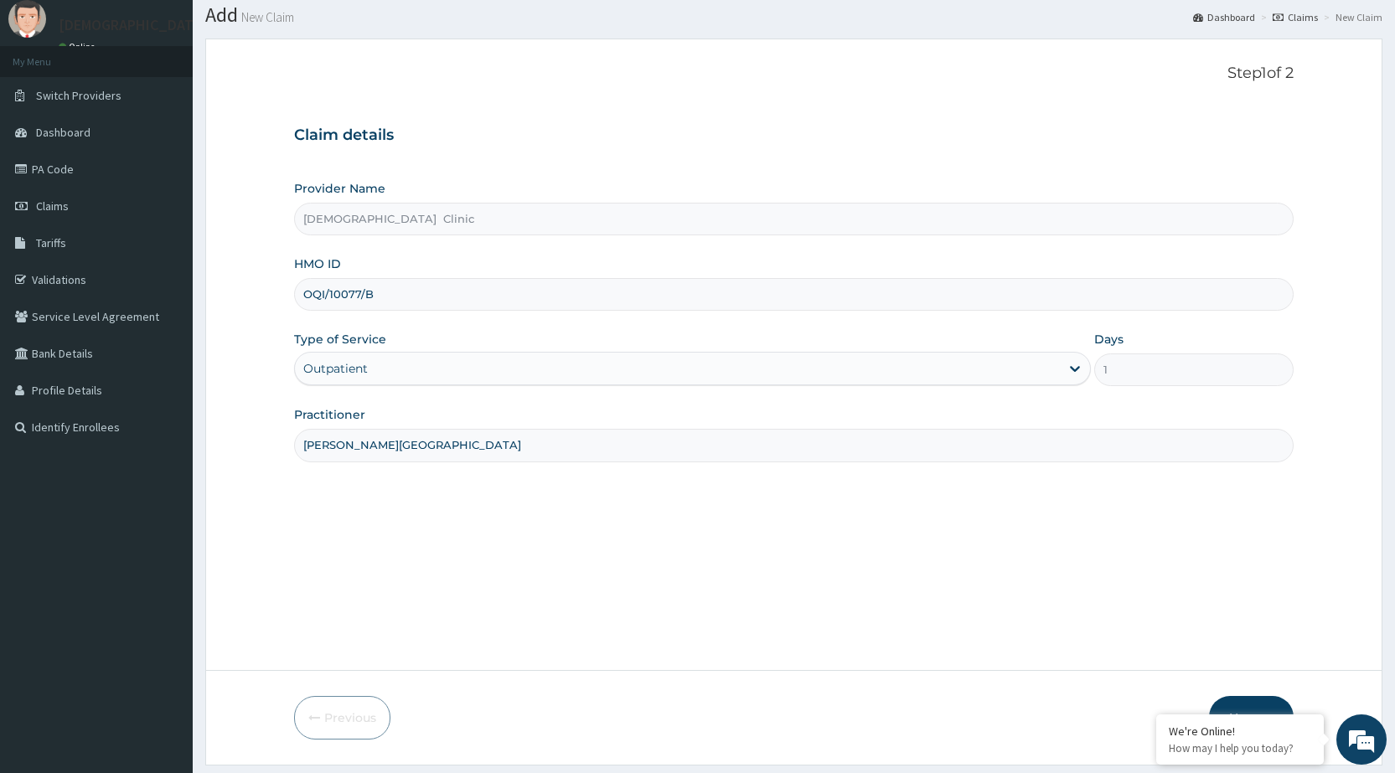
scroll to position [98, 0]
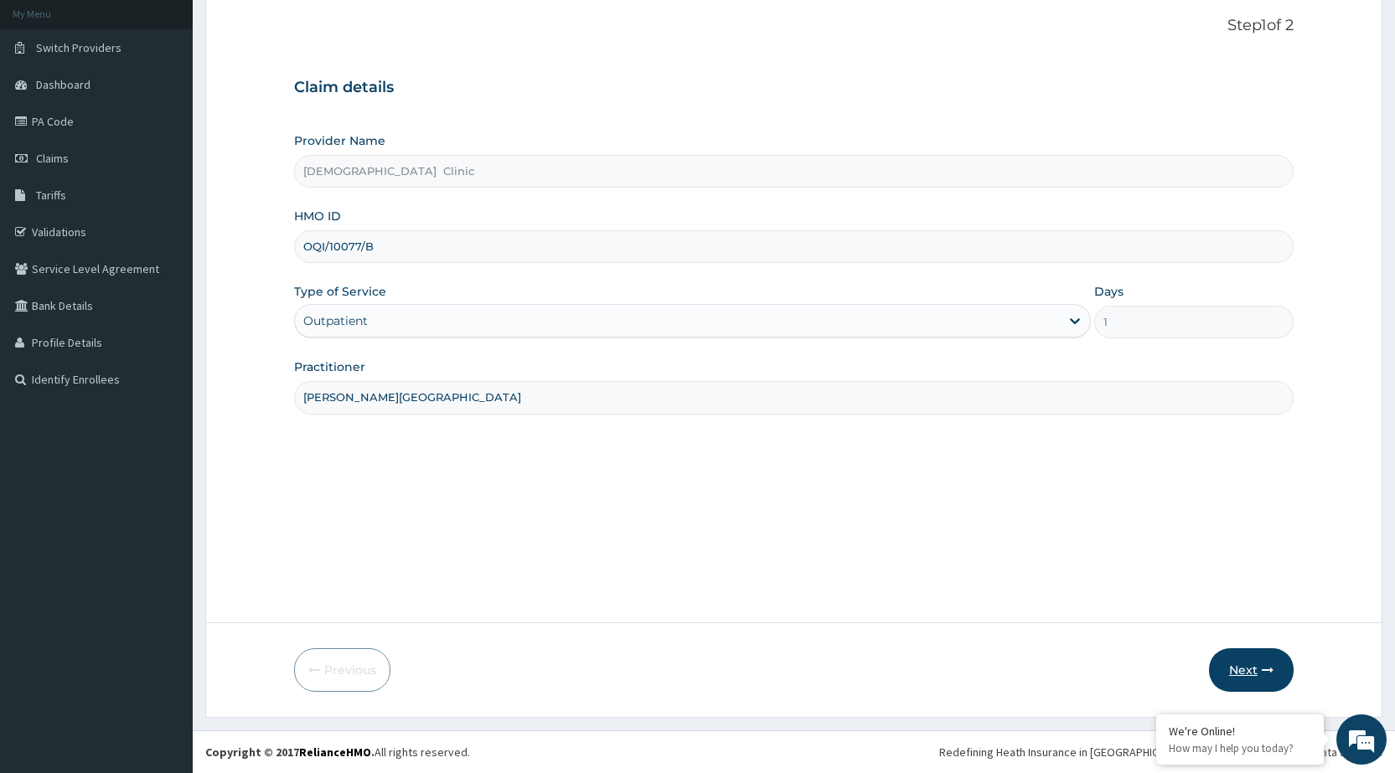
type input "DR. BASSEY"
click at [1259, 659] on button "Next" at bounding box center [1251, 671] width 85 height 44
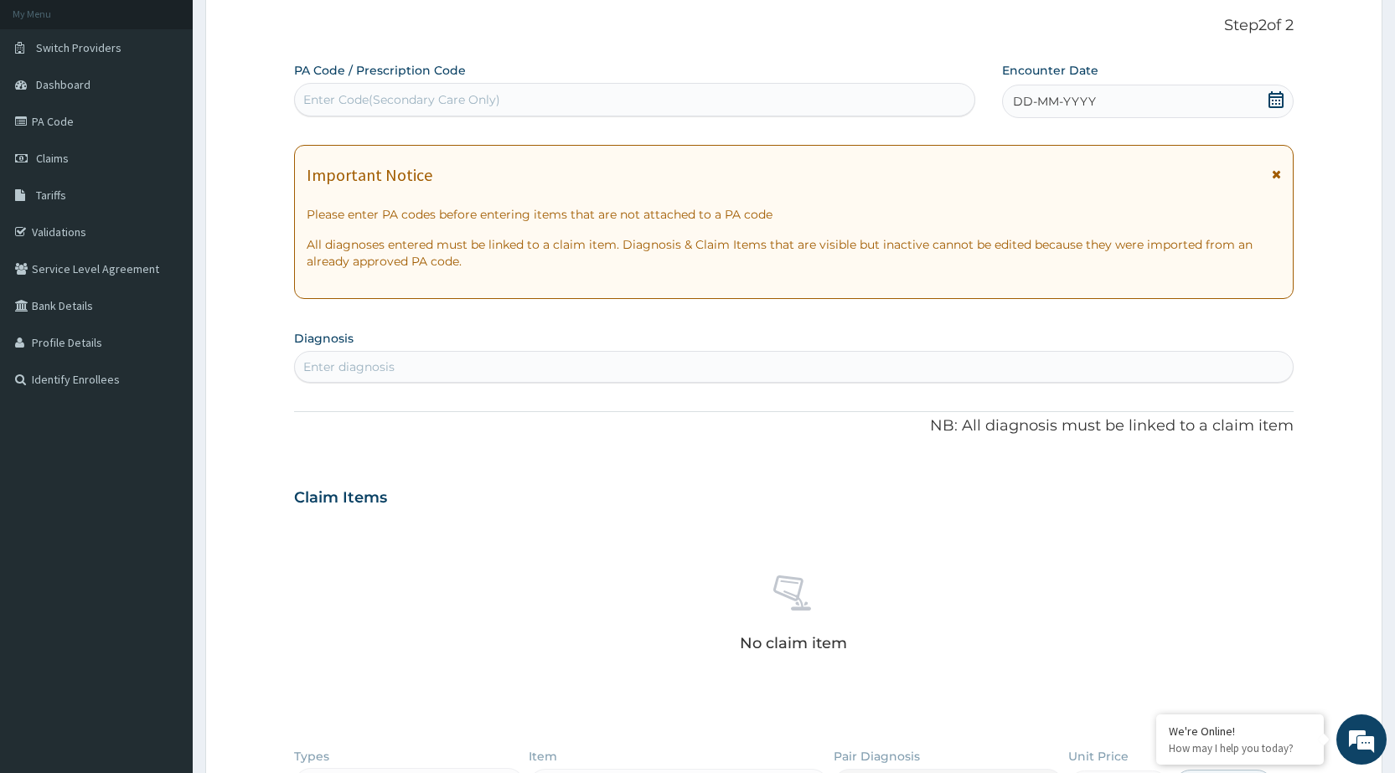
click at [767, 90] on div "Enter Code(Secondary Care Only)" at bounding box center [634, 99] width 679 height 27
type input "PA/AD8B5E"
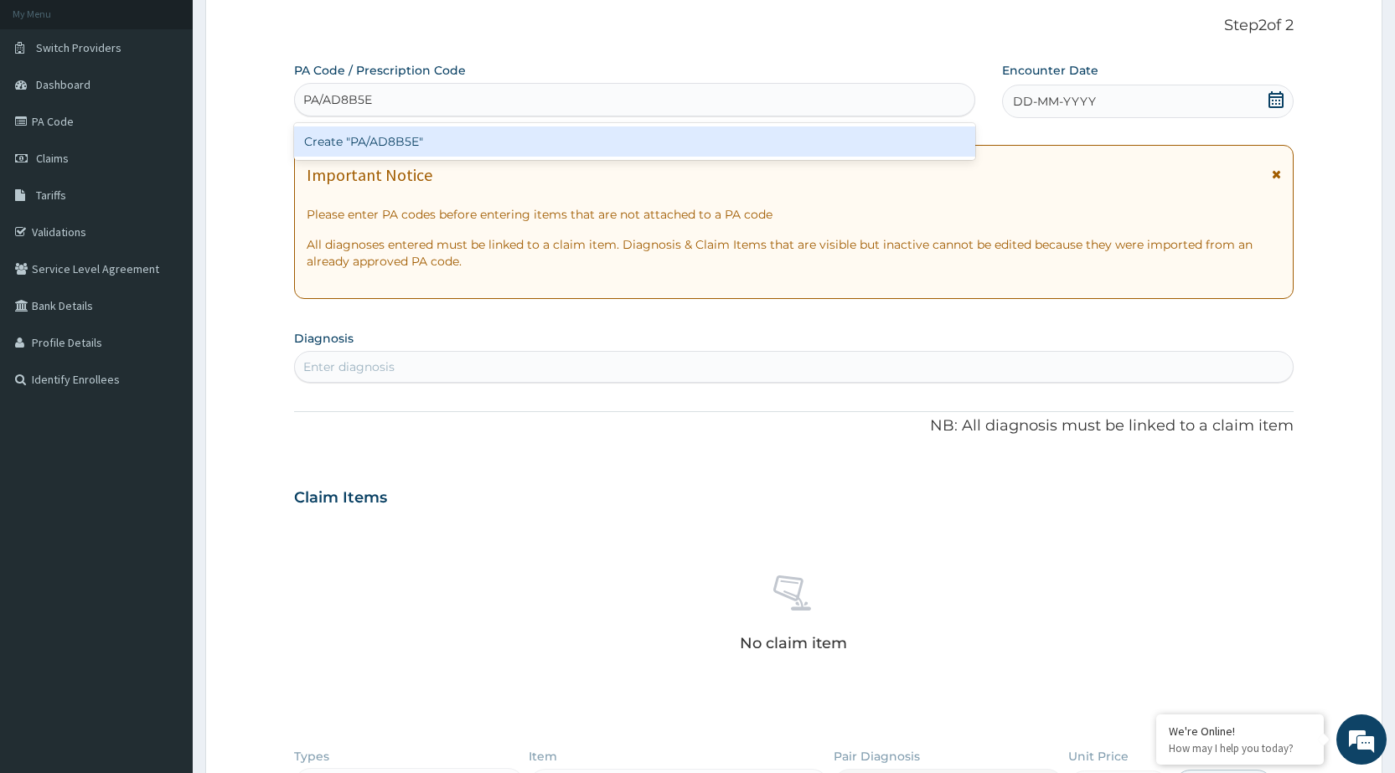
click at [802, 138] on div "Create "PA/AD8B5E"" at bounding box center [634, 142] width 680 height 30
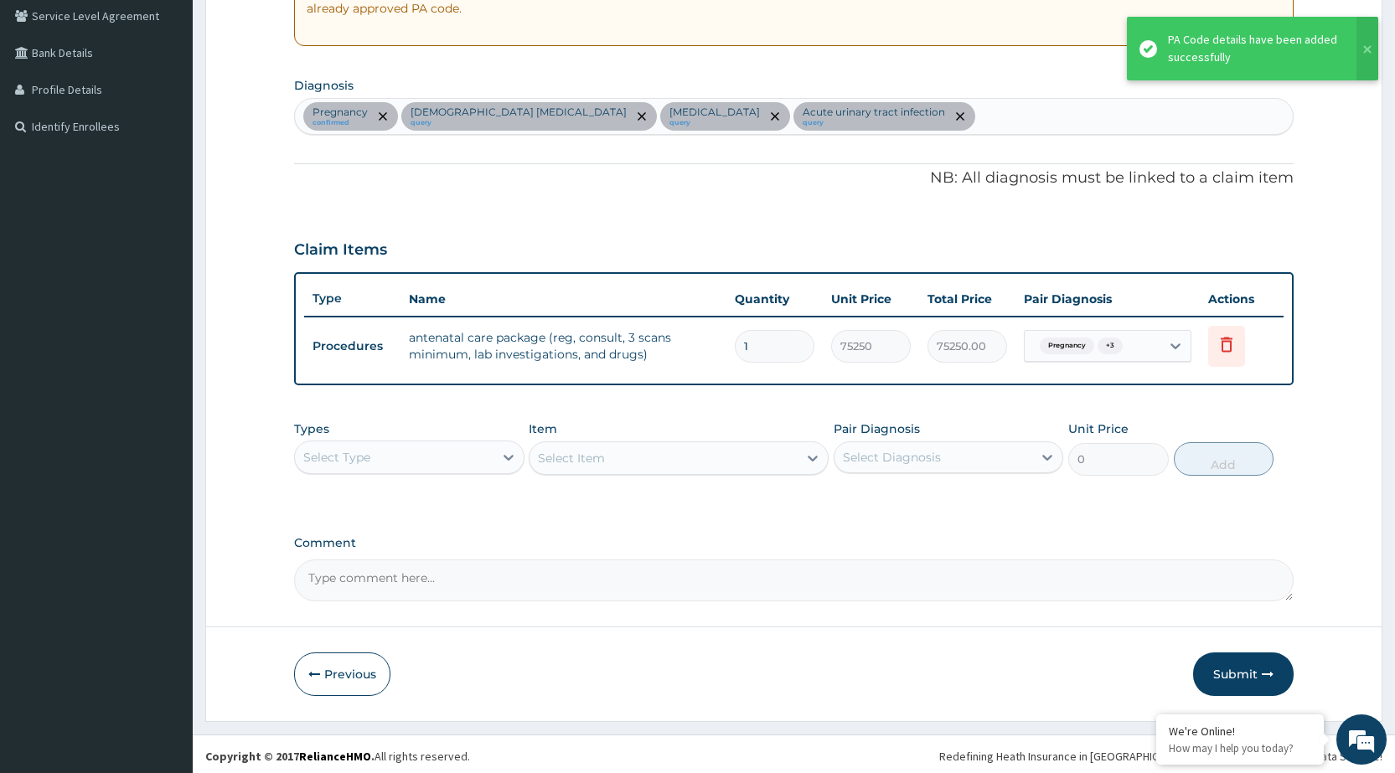
scroll to position [355, 0]
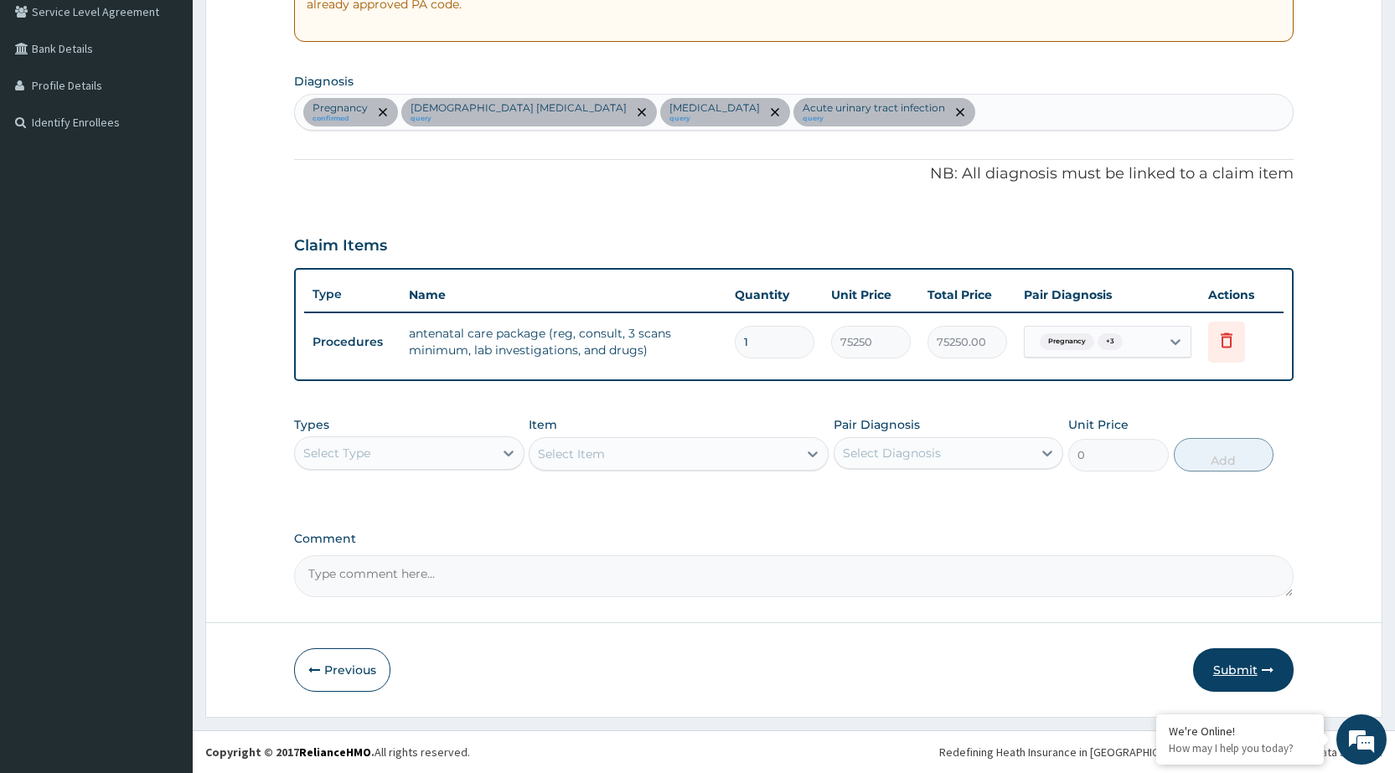
click at [1238, 664] on button "Submit" at bounding box center [1243, 671] width 101 height 44
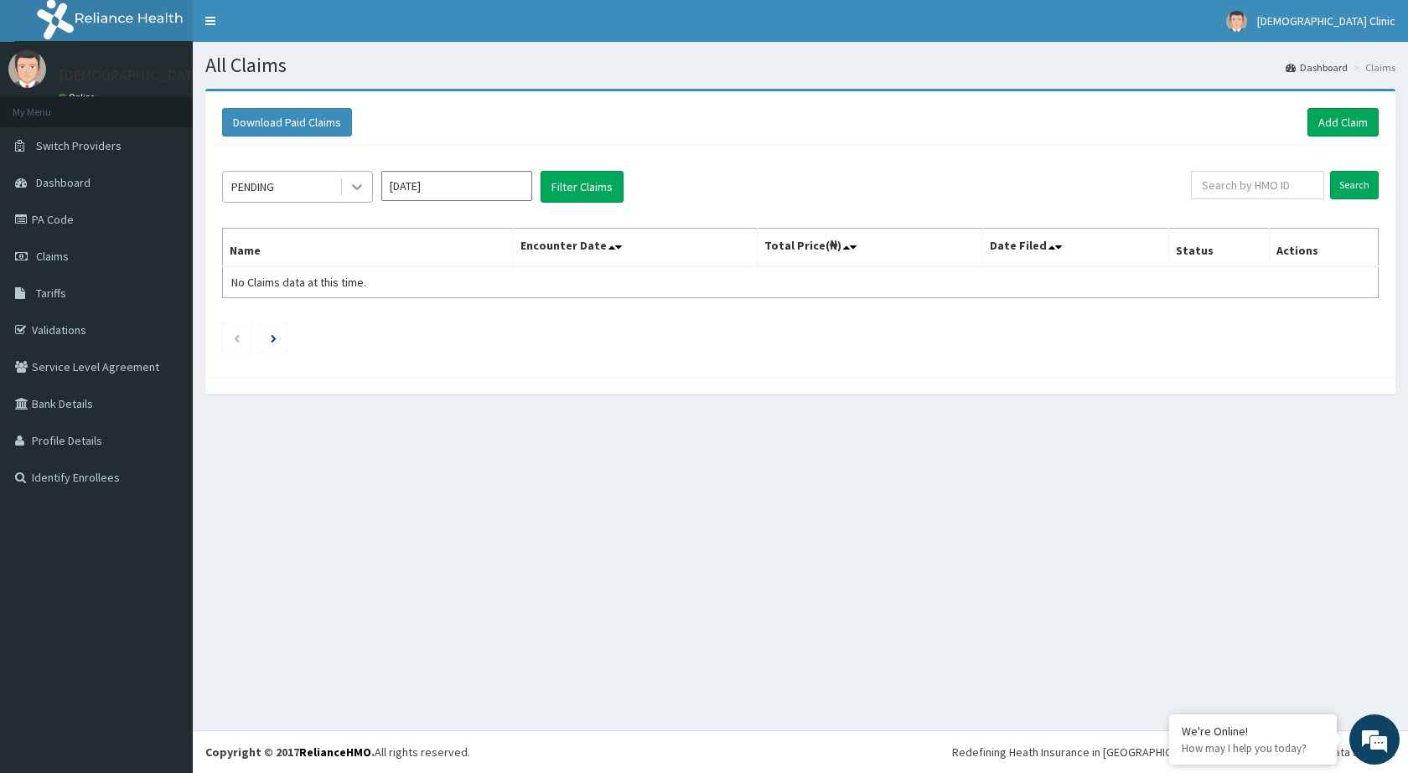
click at [353, 189] on icon at bounding box center [357, 186] width 17 height 17
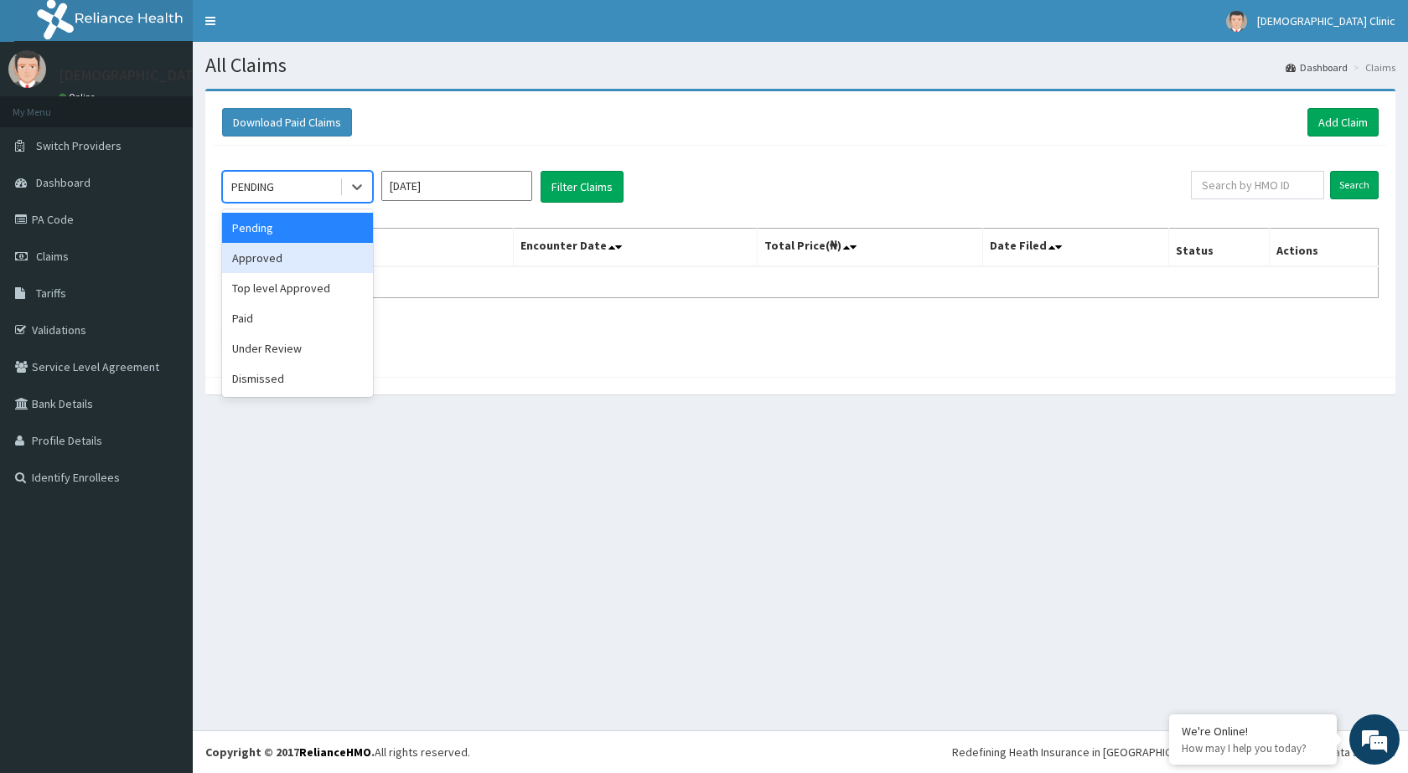
click at [332, 252] on div "Approved" at bounding box center [297, 258] width 151 height 30
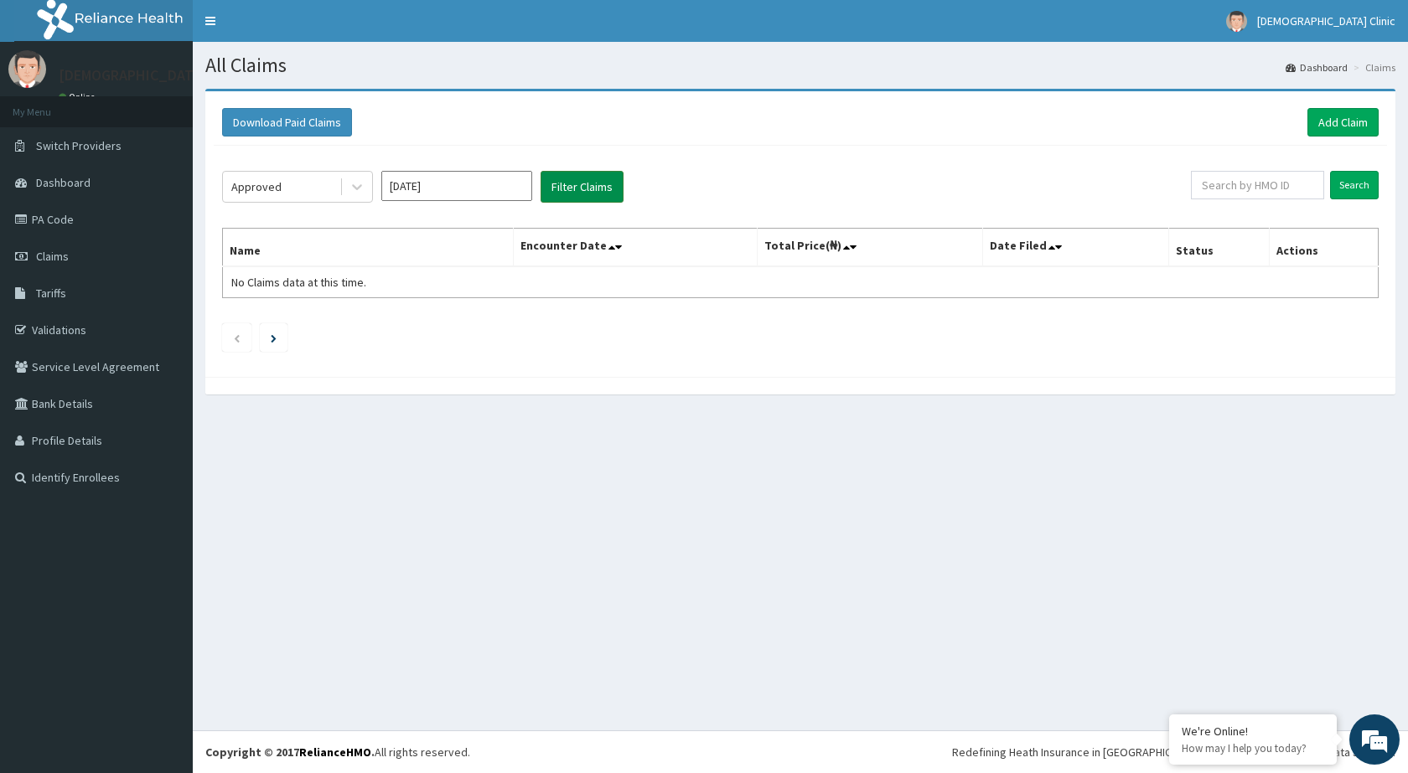
click at [578, 190] on button "Filter Claims" at bounding box center [581, 187] width 83 height 32
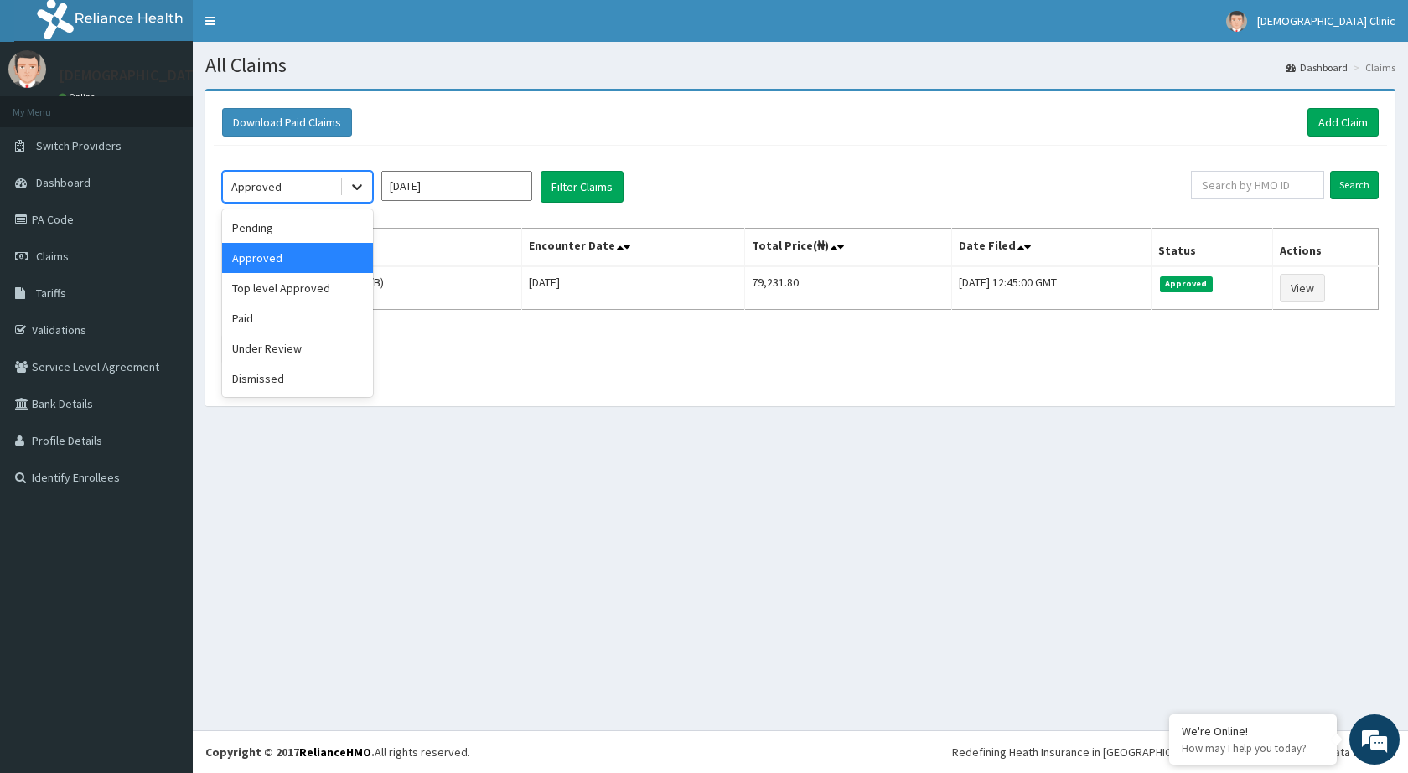
click at [364, 193] on icon at bounding box center [357, 186] width 17 height 17
click at [318, 354] on div "Under Review" at bounding box center [297, 348] width 151 height 30
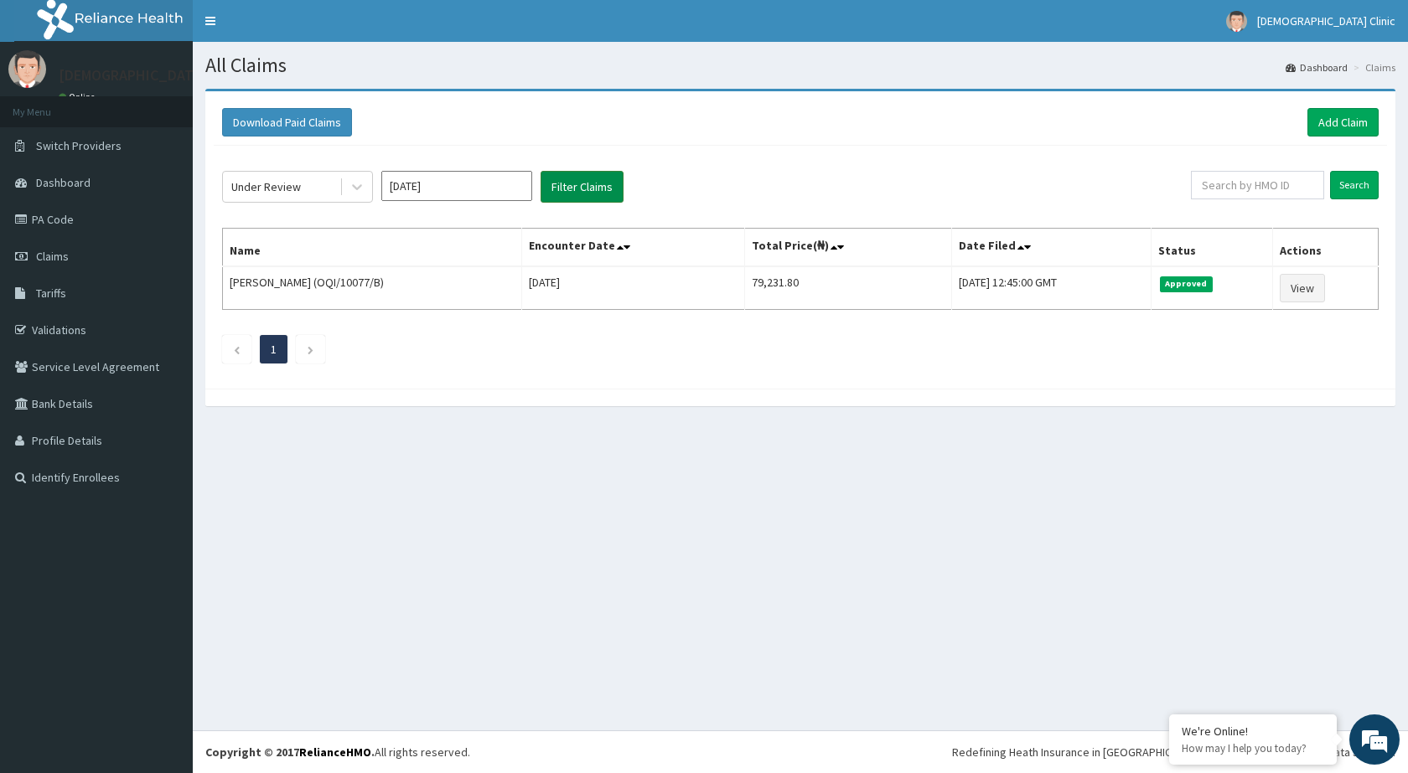
click at [581, 177] on button "Filter Claims" at bounding box center [581, 187] width 83 height 32
click at [1355, 120] on link "Add Claim" at bounding box center [1342, 122] width 71 height 28
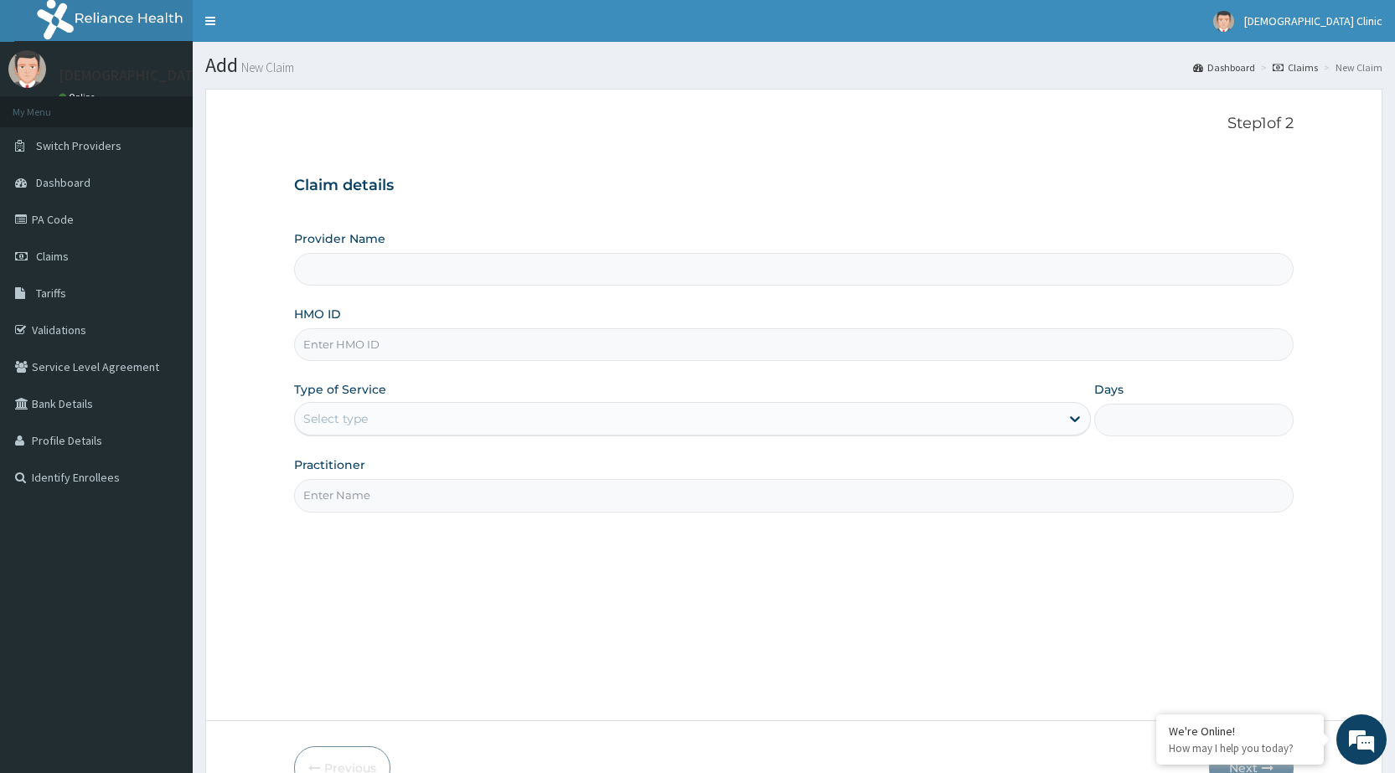
type input "[DEMOGRAPHIC_DATA] Clinic"
click at [480, 349] on input "HMO ID" at bounding box center [794, 344] width 1000 height 33
type input "OQI/10077/A"
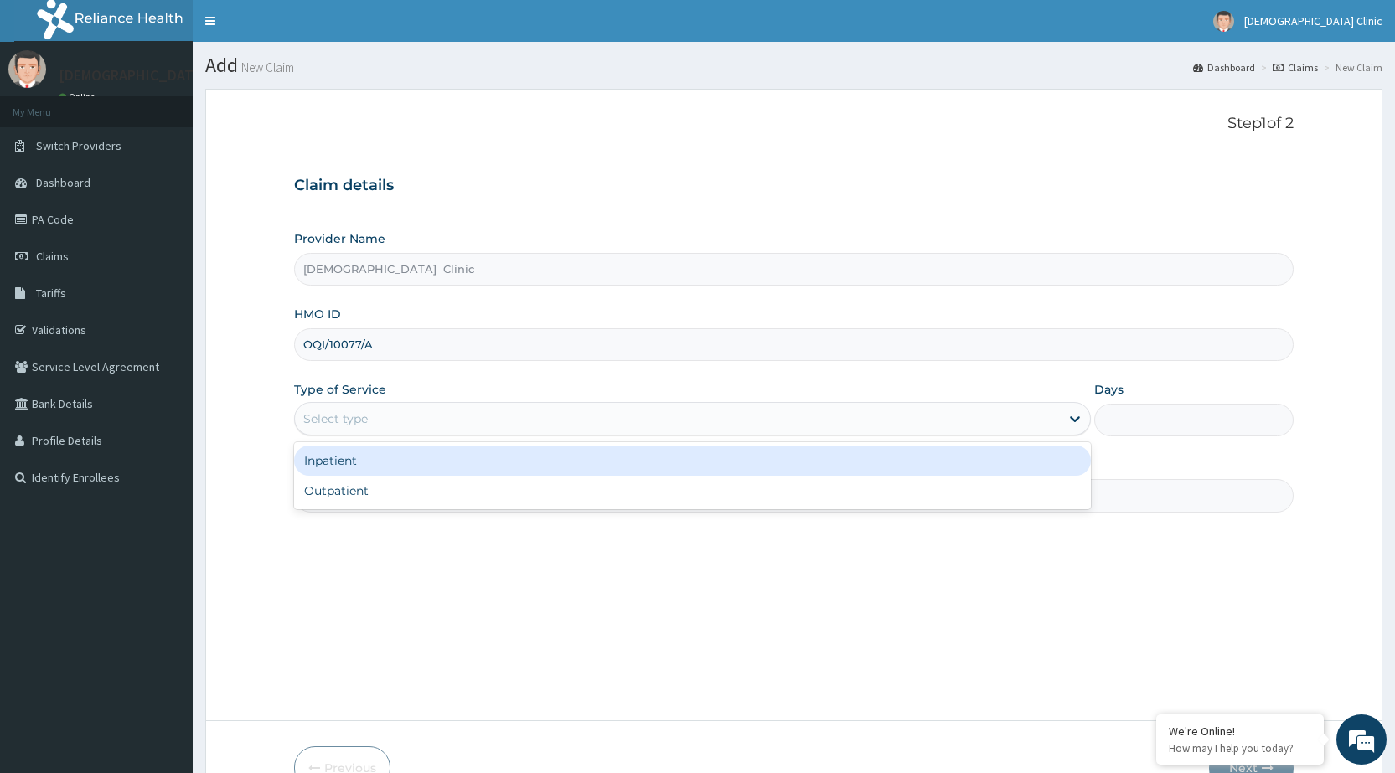
click at [472, 411] on div "Select type" at bounding box center [677, 419] width 765 height 27
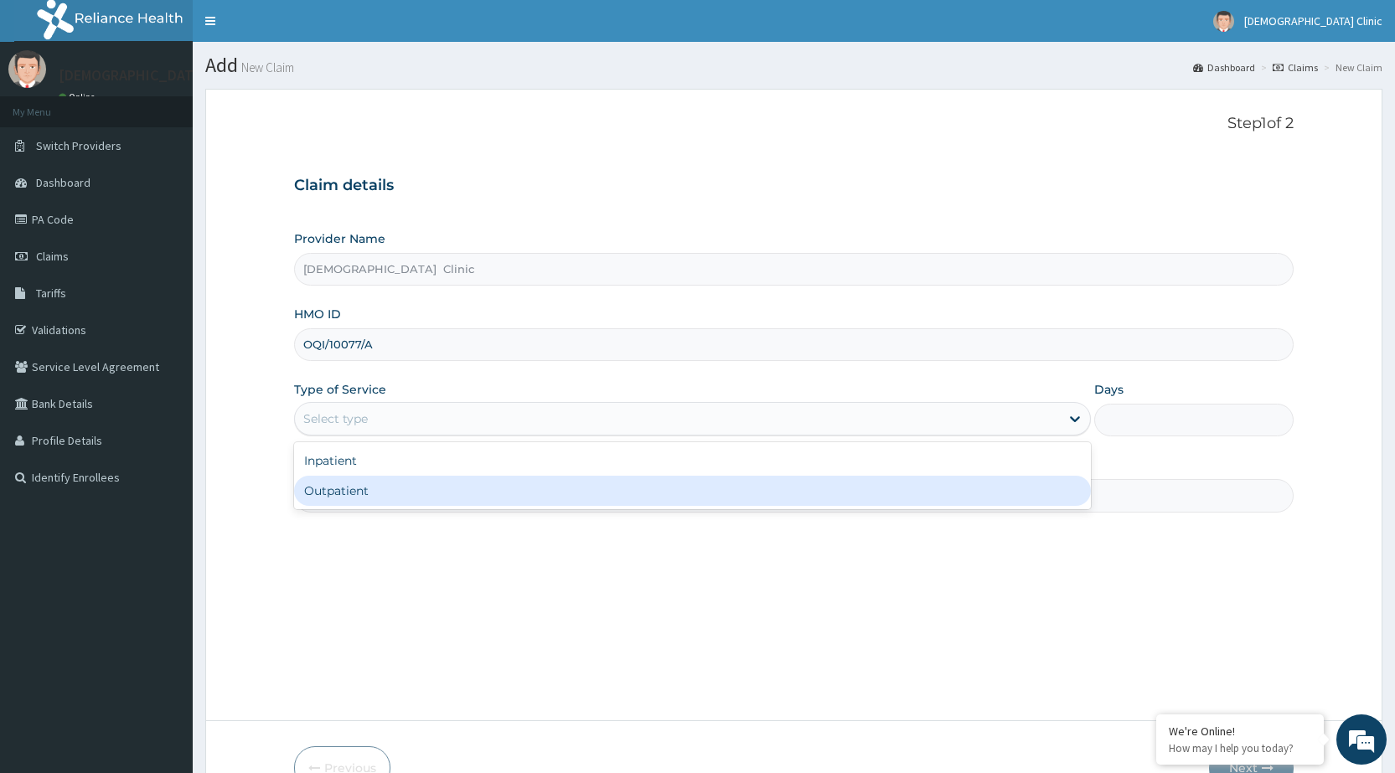
click at [460, 491] on div "Outpatient" at bounding box center [692, 491] width 797 height 30
type input "1"
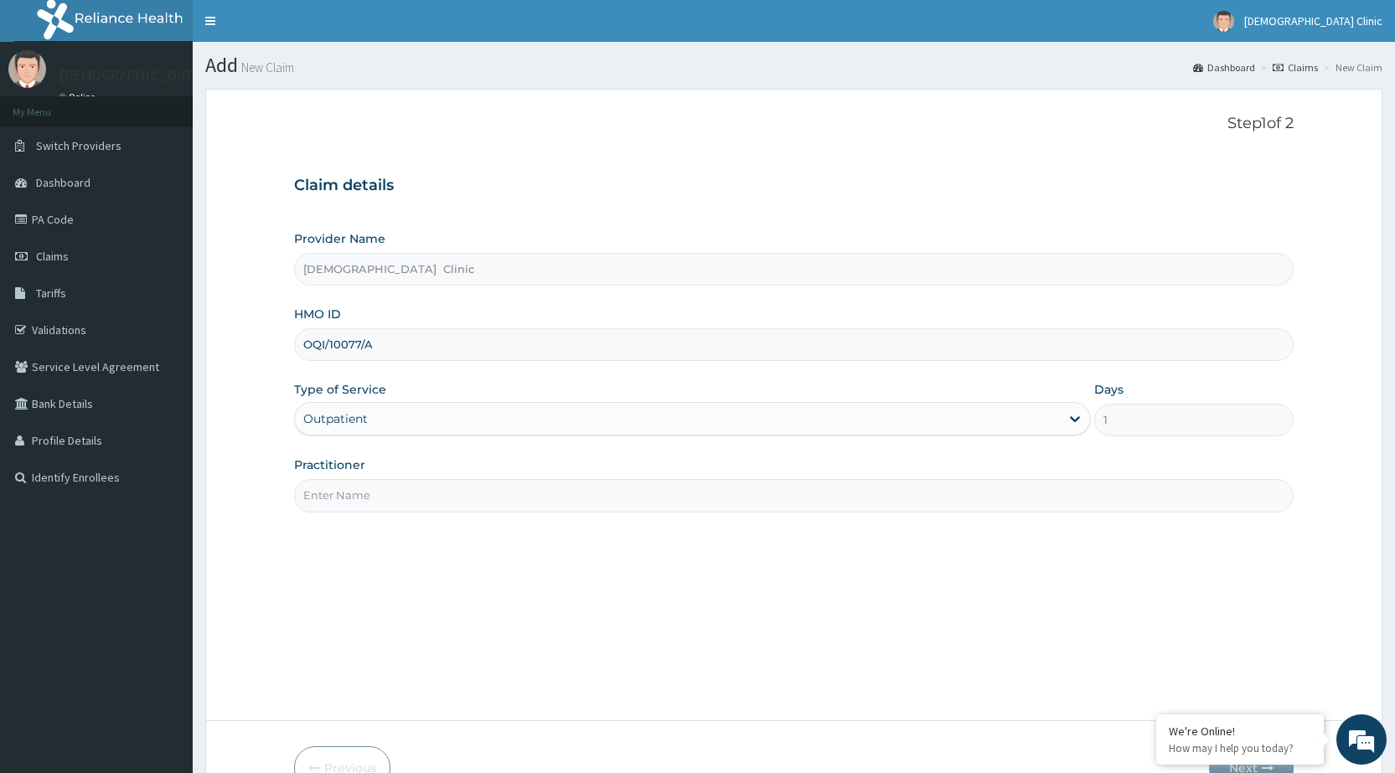
click at [458, 491] on input "Practitioner" at bounding box center [794, 495] width 1000 height 33
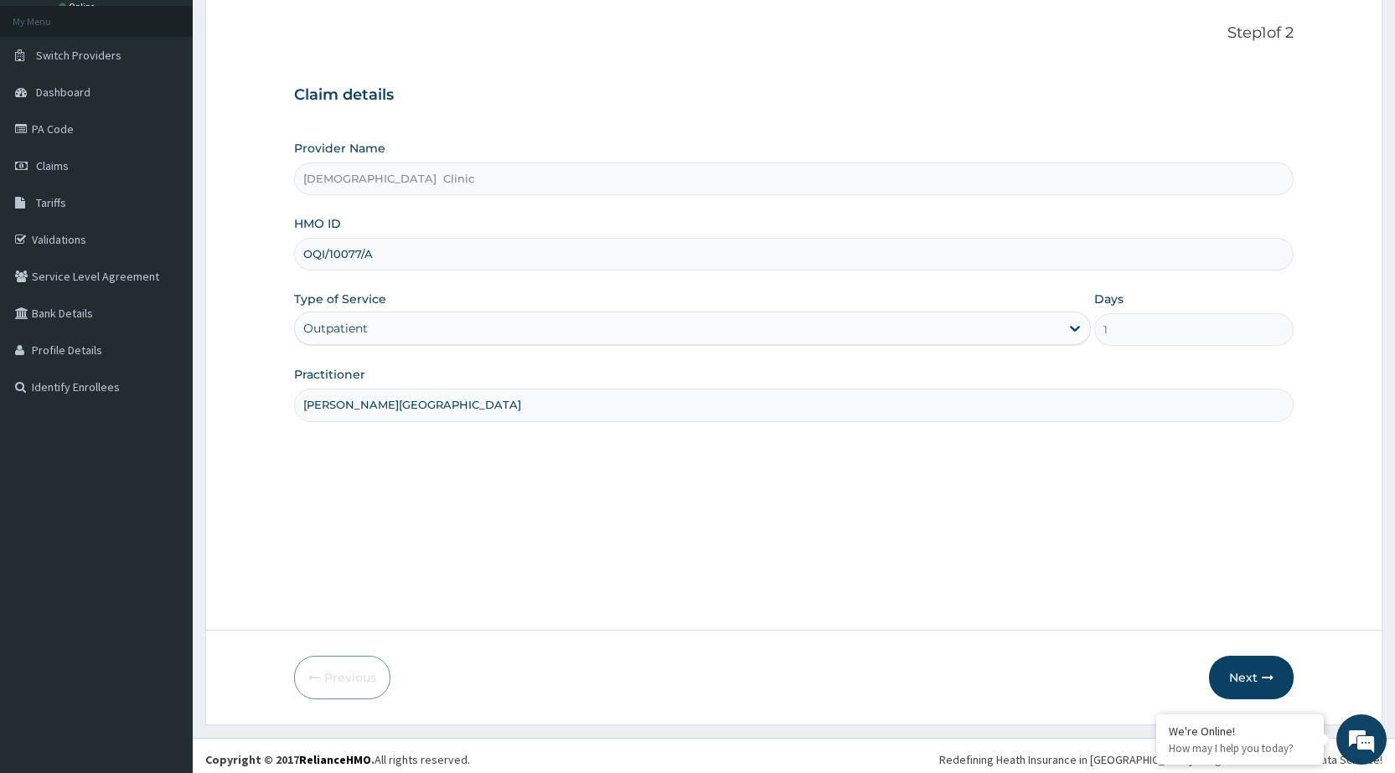
scroll to position [98, 0]
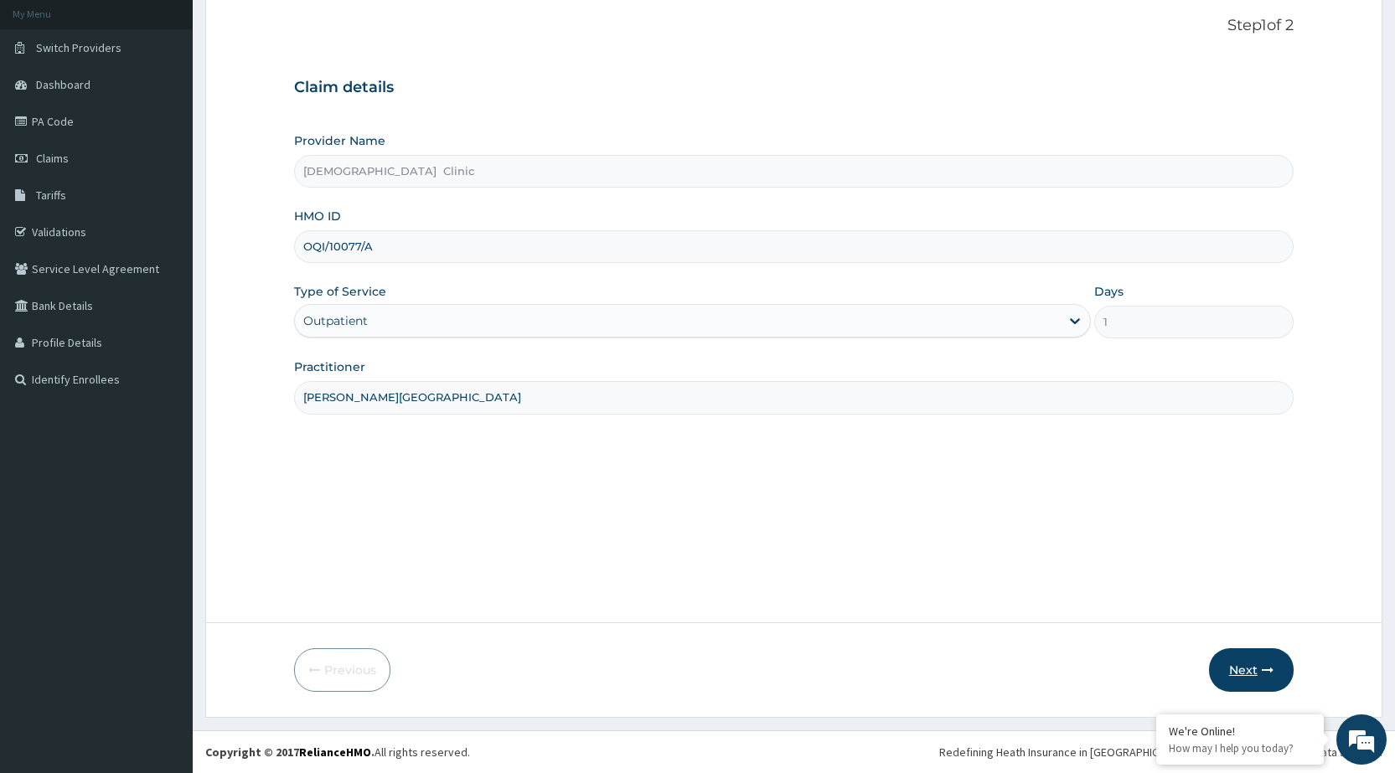
type input "[PERSON_NAME][GEOGRAPHIC_DATA]"
click at [1266, 681] on button "Next" at bounding box center [1251, 671] width 85 height 44
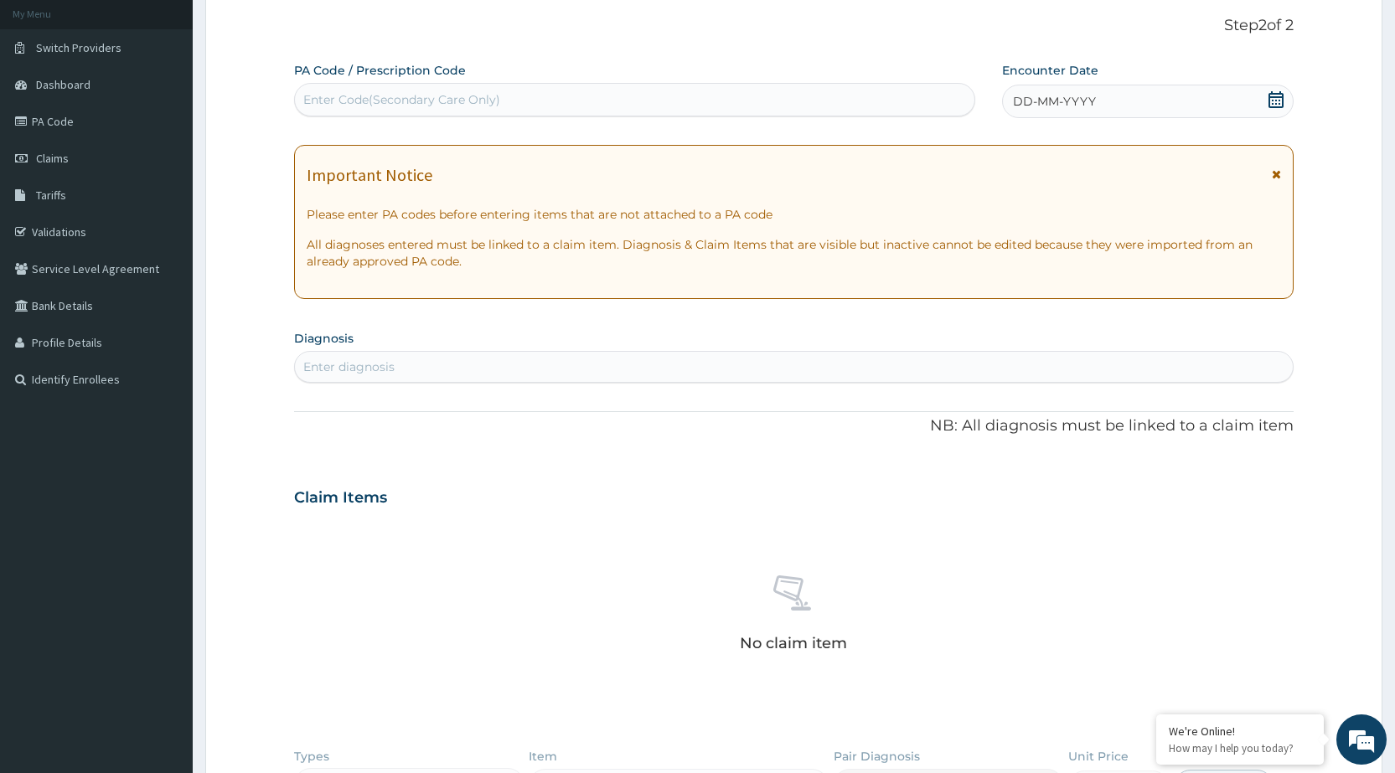
click at [549, 94] on div "Enter Code(Secondary Care Only)" at bounding box center [634, 99] width 679 height 27
type input "PA/97505F"
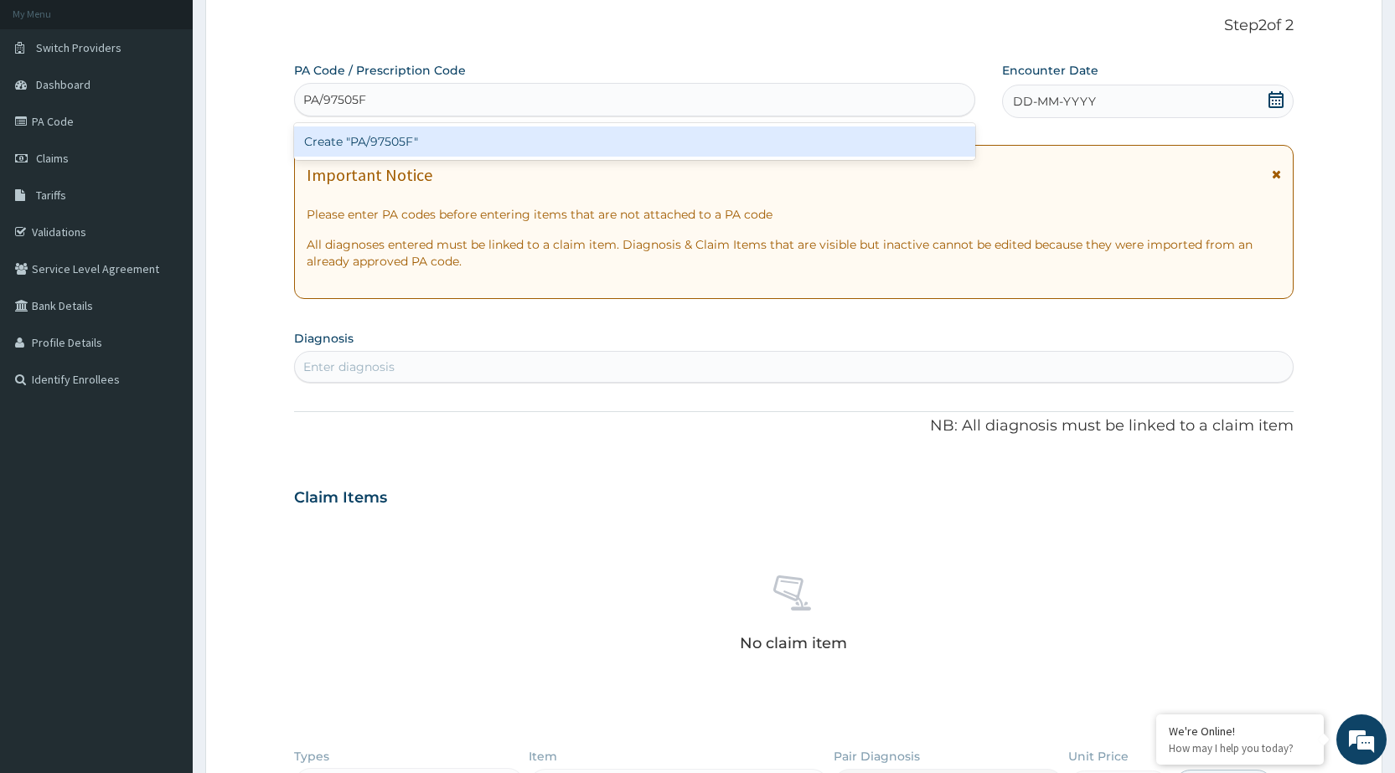
click at [596, 141] on div "Create "PA/97505F"" at bounding box center [634, 142] width 680 height 30
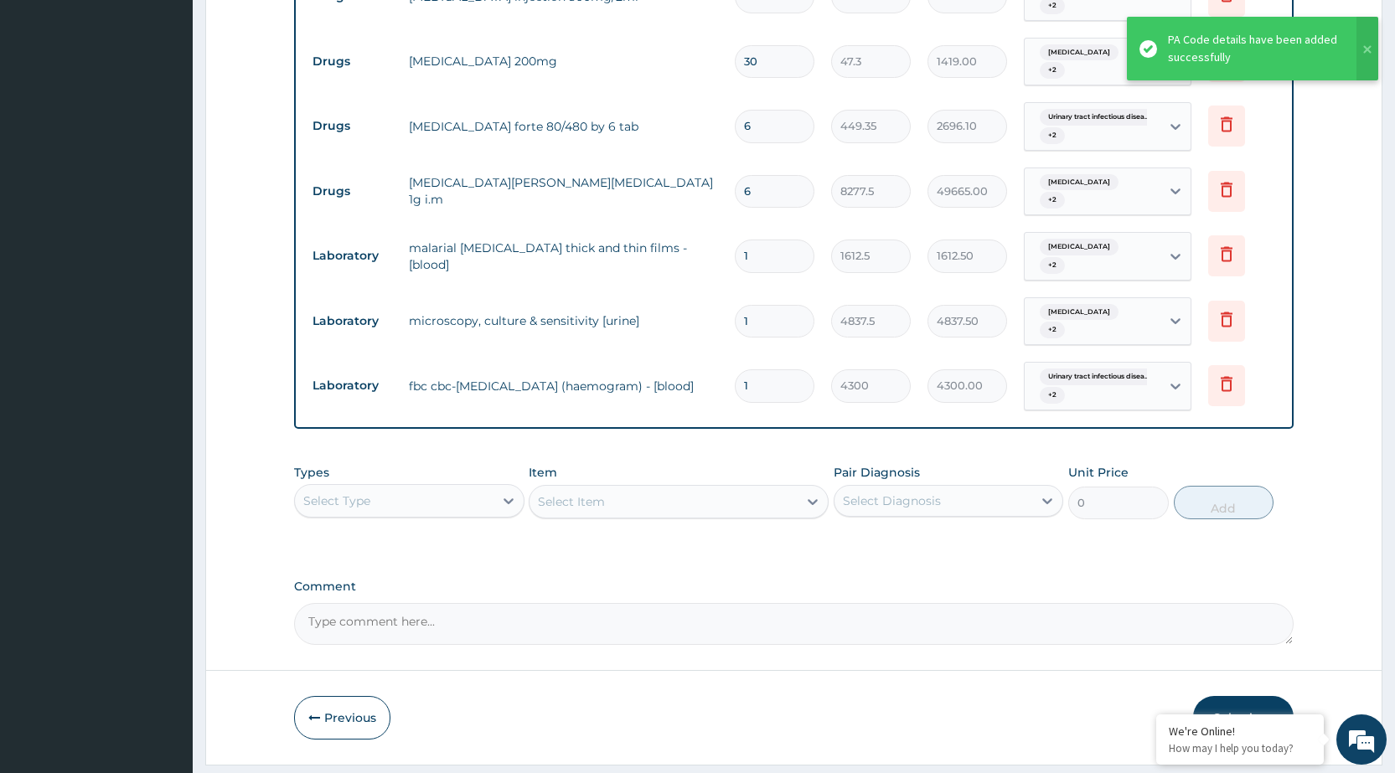
scroll to position [774, 0]
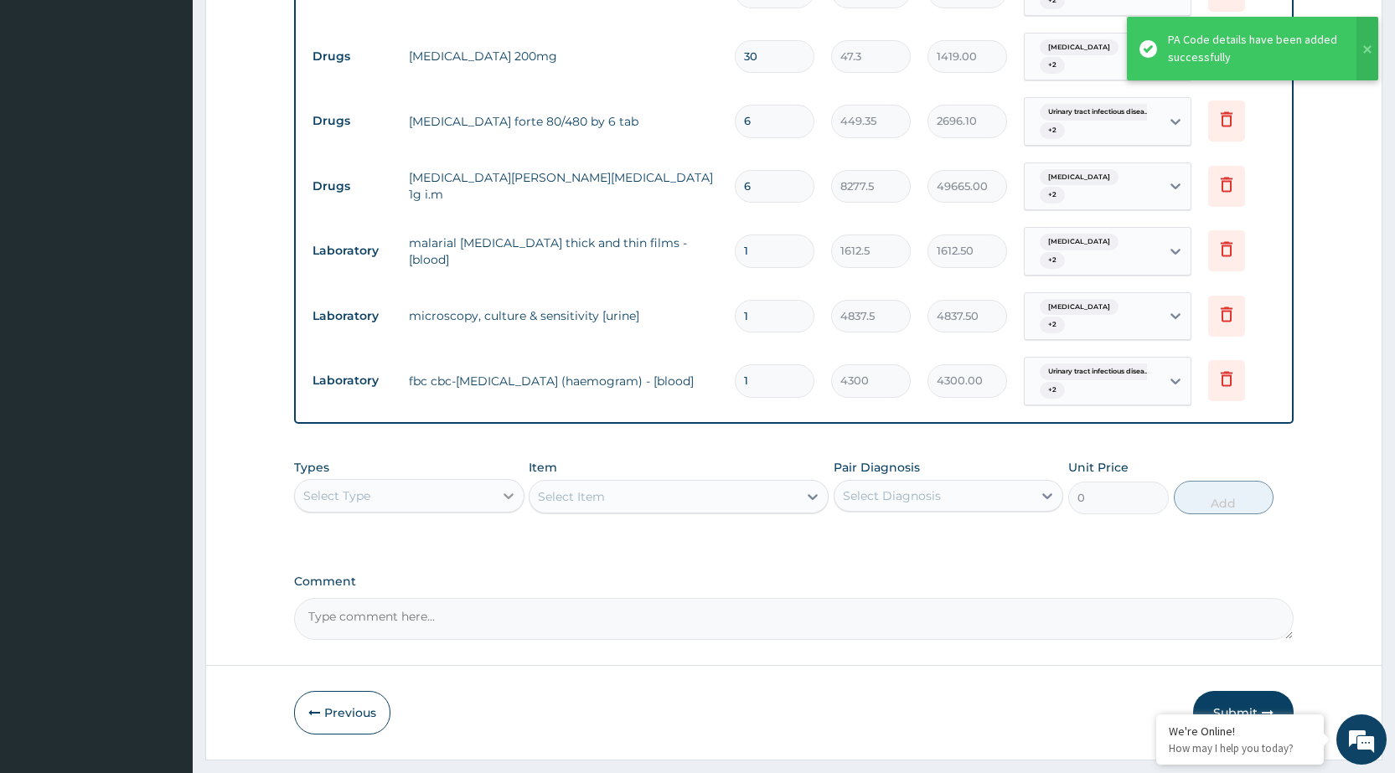
click at [518, 481] on div at bounding box center [509, 496] width 30 height 30
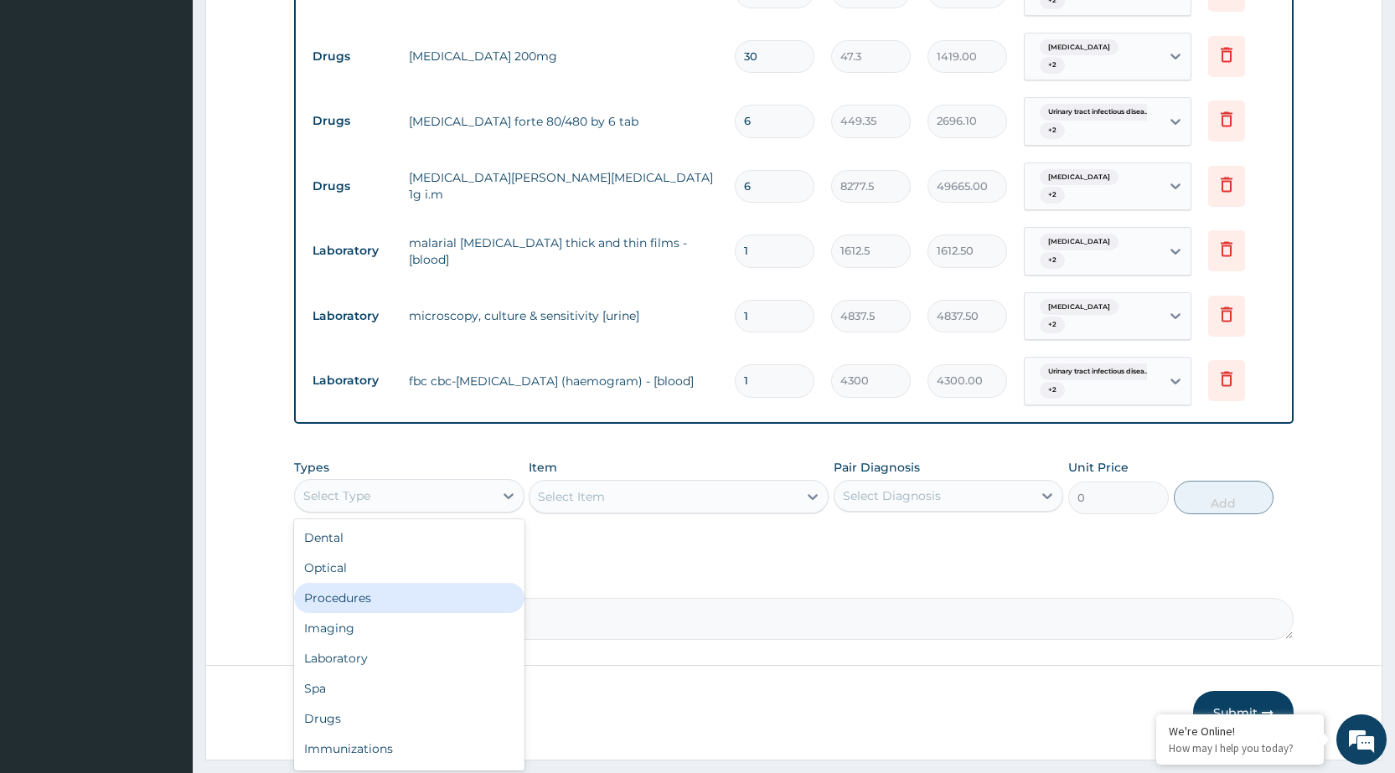
click at [419, 583] on div "Procedures" at bounding box center [409, 598] width 230 height 30
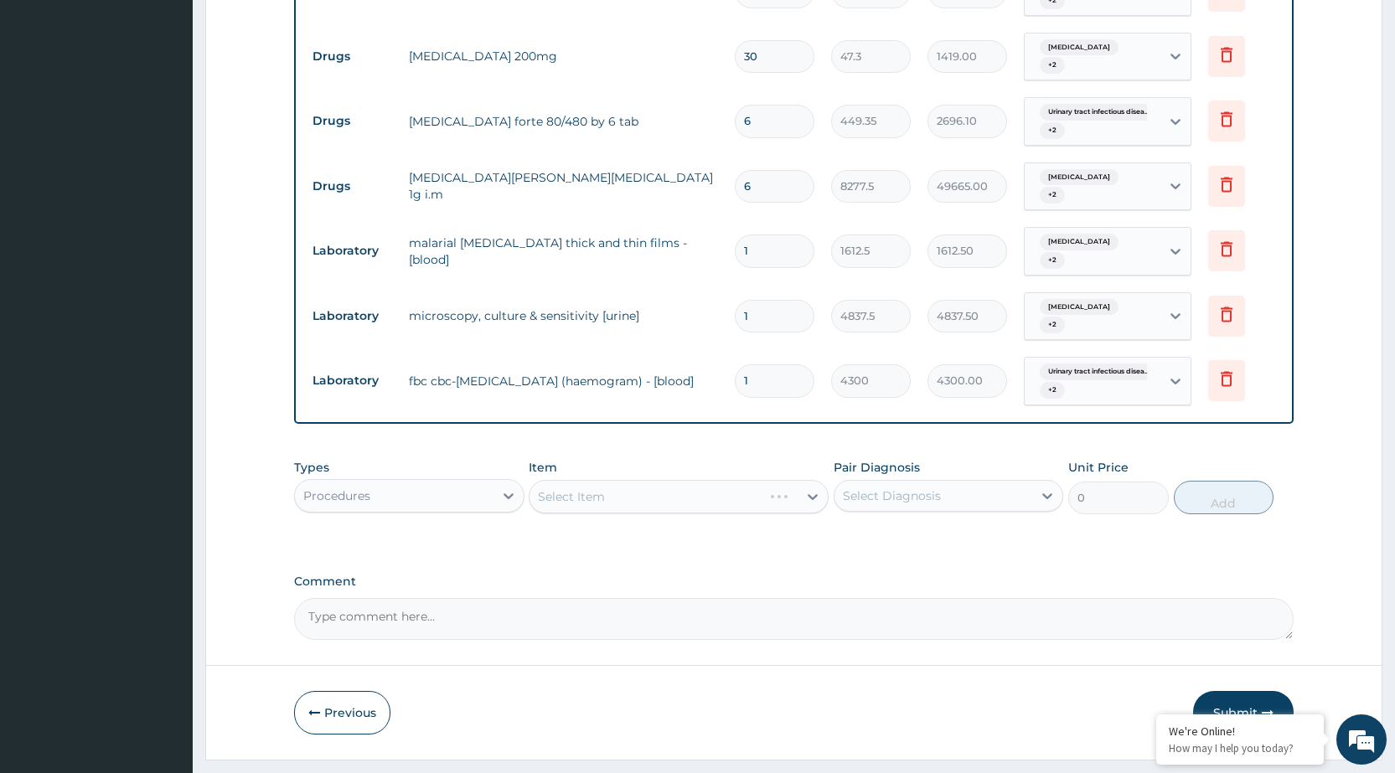
click at [817, 480] on div "Select Item" at bounding box center [679, 497] width 300 height 34
click at [1050, 494] on icon at bounding box center [1048, 497] width 10 height 6
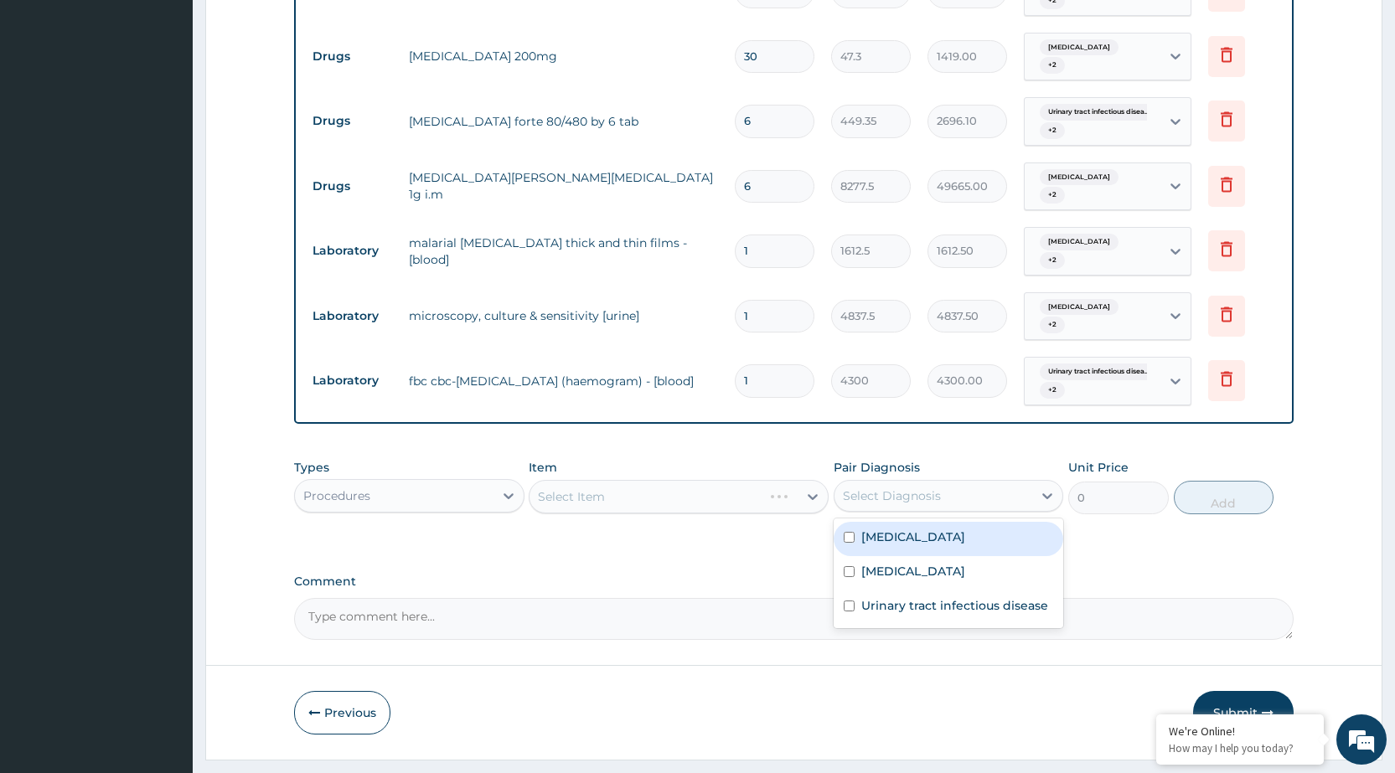
click at [1027, 522] on div "Anemia" at bounding box center [949, 539] width 230 height 34
checkbox input "true"
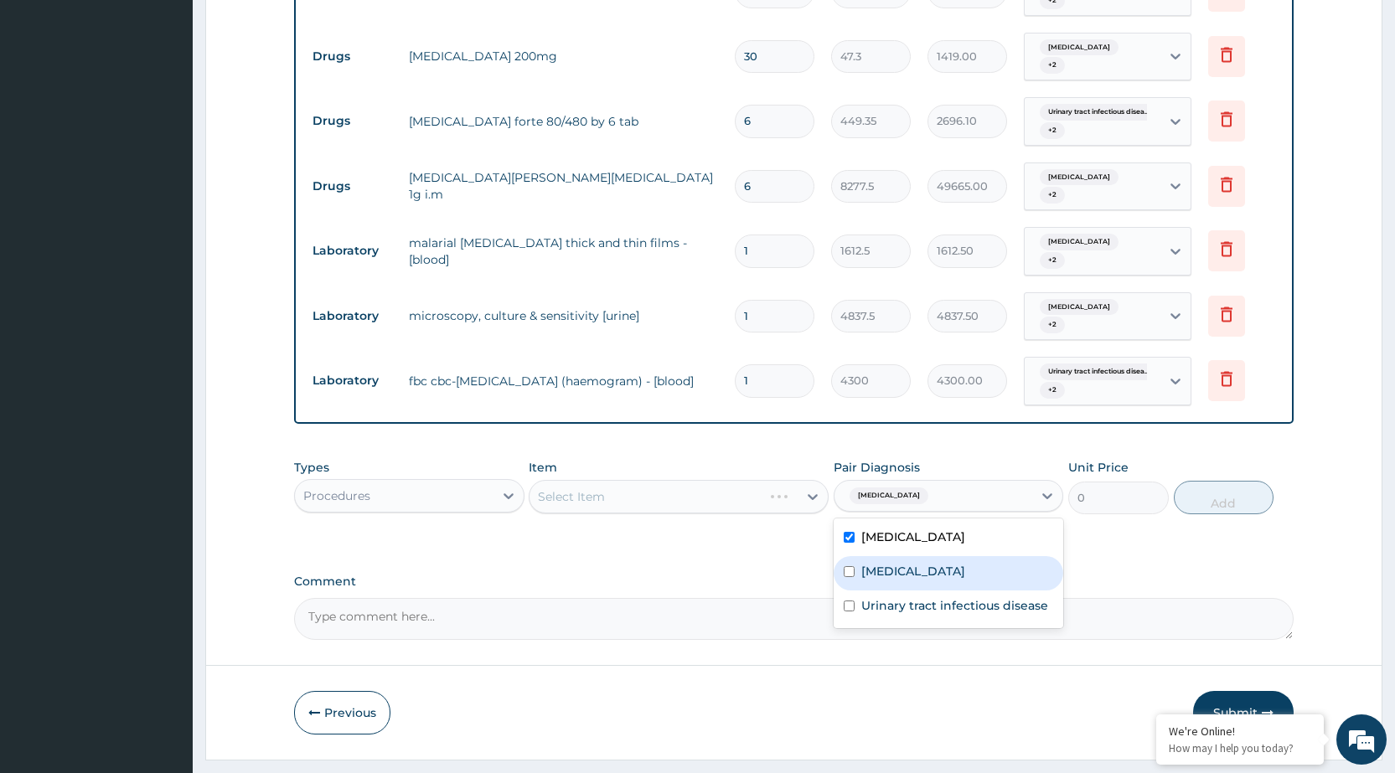
click at [1016, 556] on div "Malaria" at bounding box center [949, 573] width 230 height 34
checkbox input "true"
drag, startPoint x: 1006, startPoint y: 572, endPoint x: 1022, endPoint y: 499, distance: 75.6
click at [1006, 591] on div "Urinary tract infectious disease" at bounding box center [949, 608] width 230 height 34
checkbox input "true"
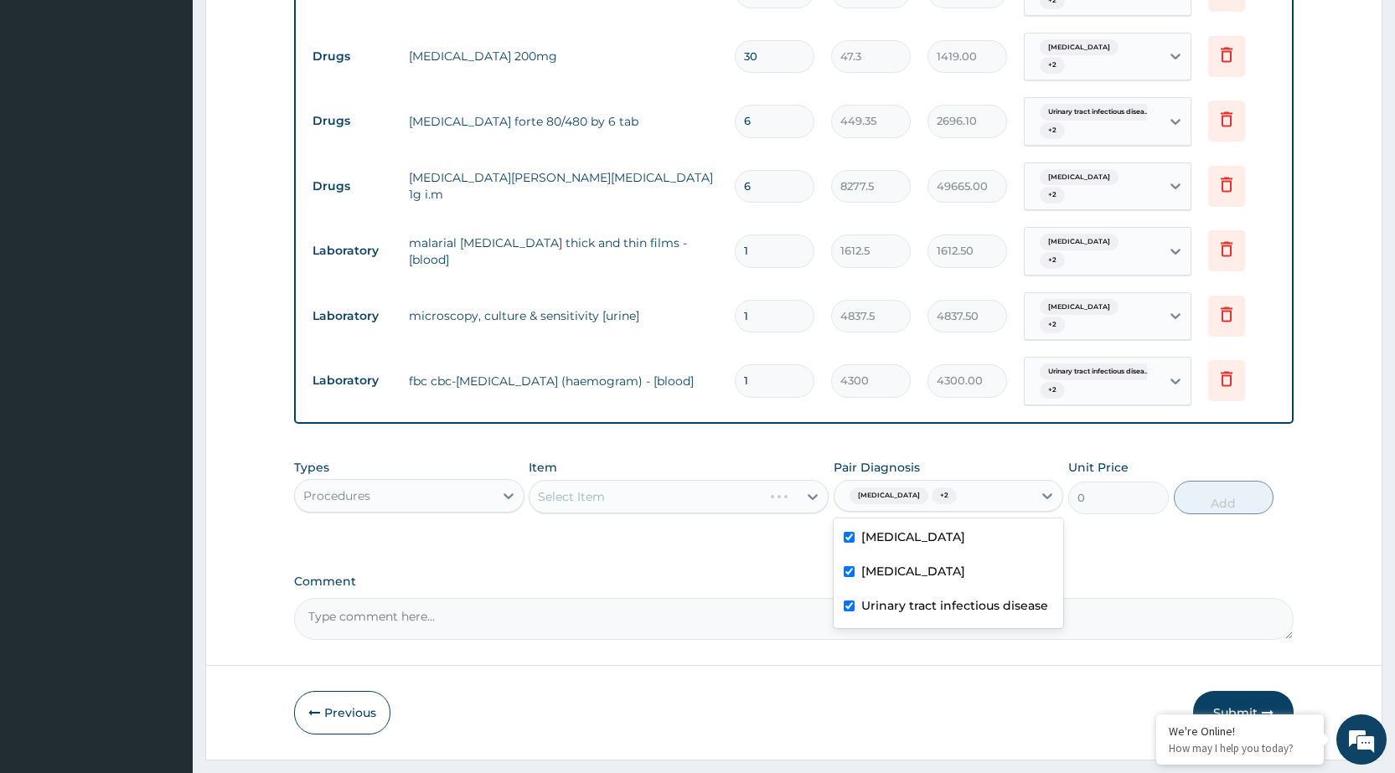
click at [799, 487] on div "Types Procedures Item Select Item Pair Diagnosis option Urinary tract infectiou…" at bounding box center [794, 499] width 1000 height 97
click at [811, 480] on div "Select Item" at bounding box center [679, 497] width 300 height 34
click at [814, 480] on div "Select Item" at bounding box center [679, 497] width 300 height 34
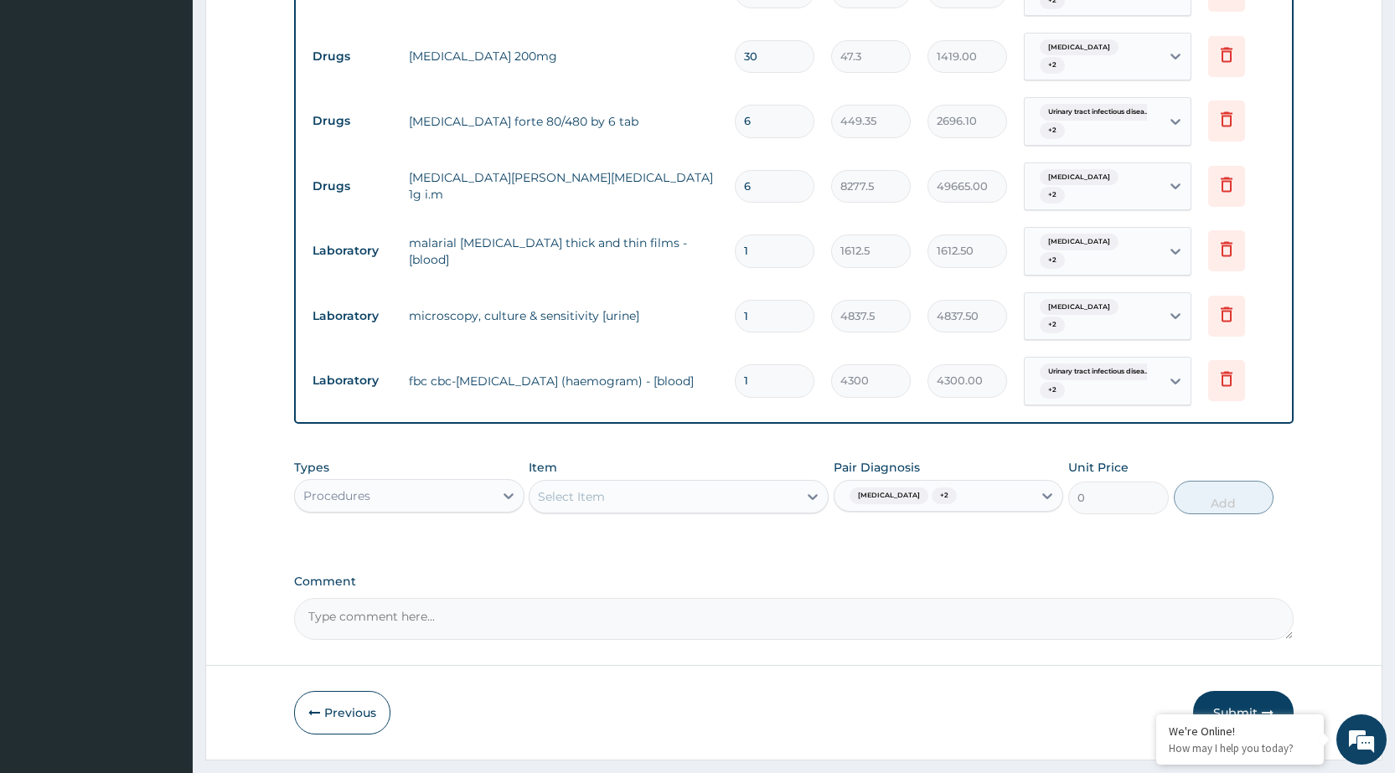
click at [812, 489] on icon at bounding box center [812, 497] width 17 height 17
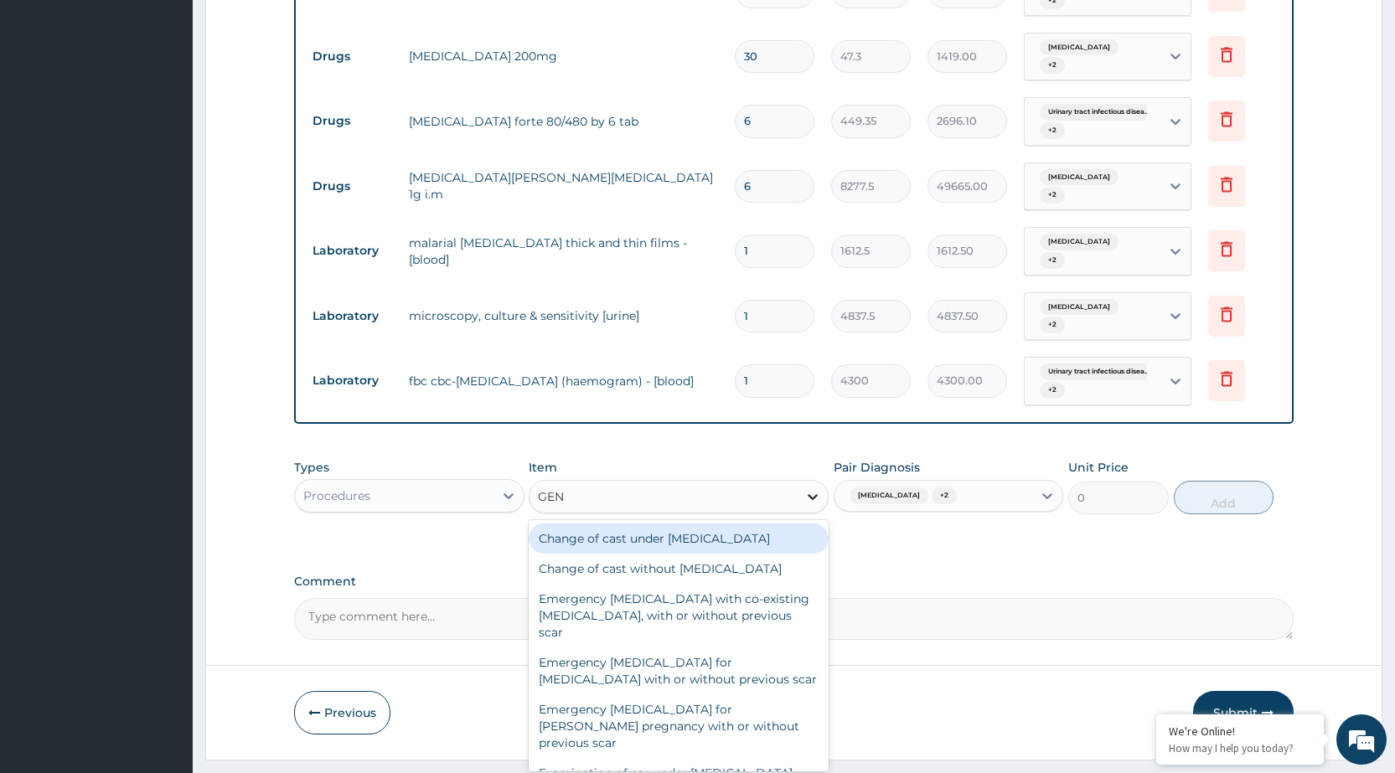
type input "GENE"
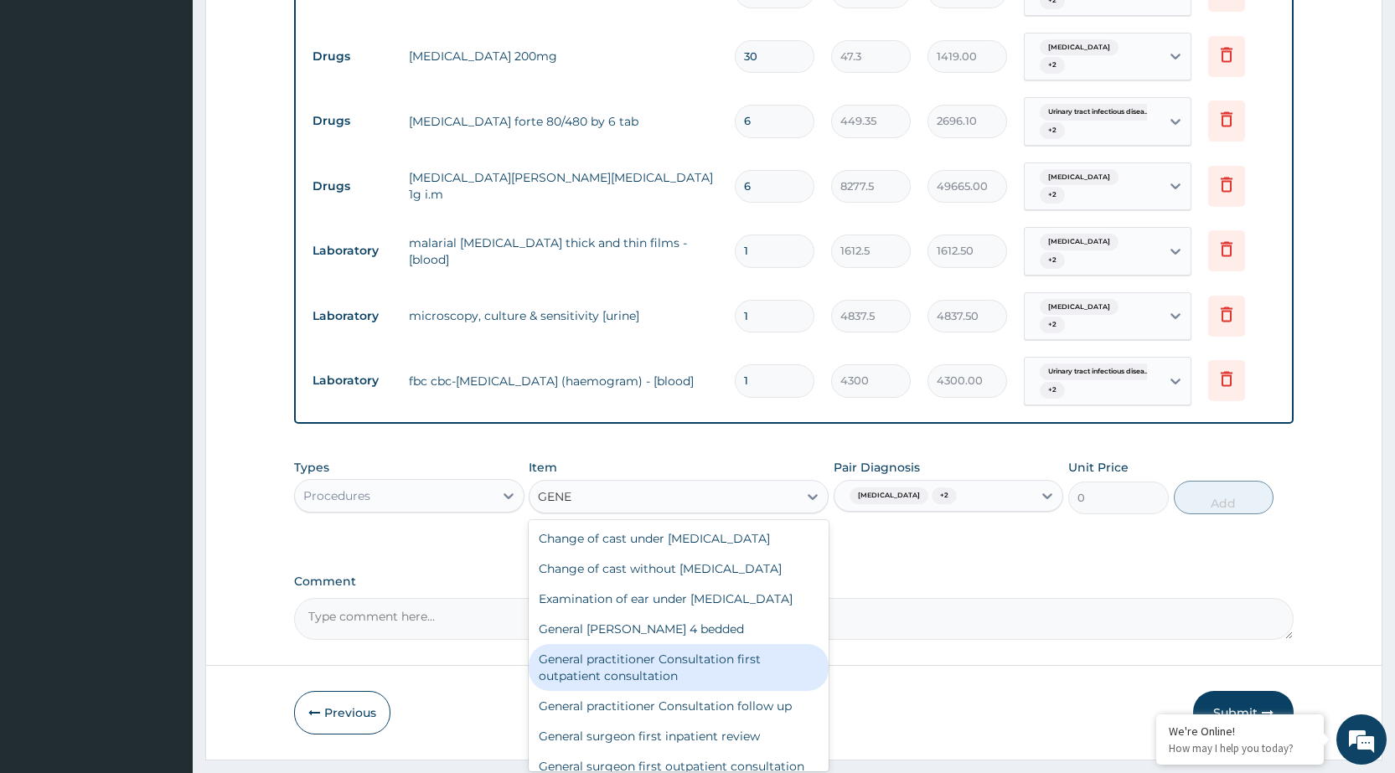
click at [745, 644] on div "General practitioner Consultation first outpatient consultation" at bounding box center [679, 667] width 300 height 47
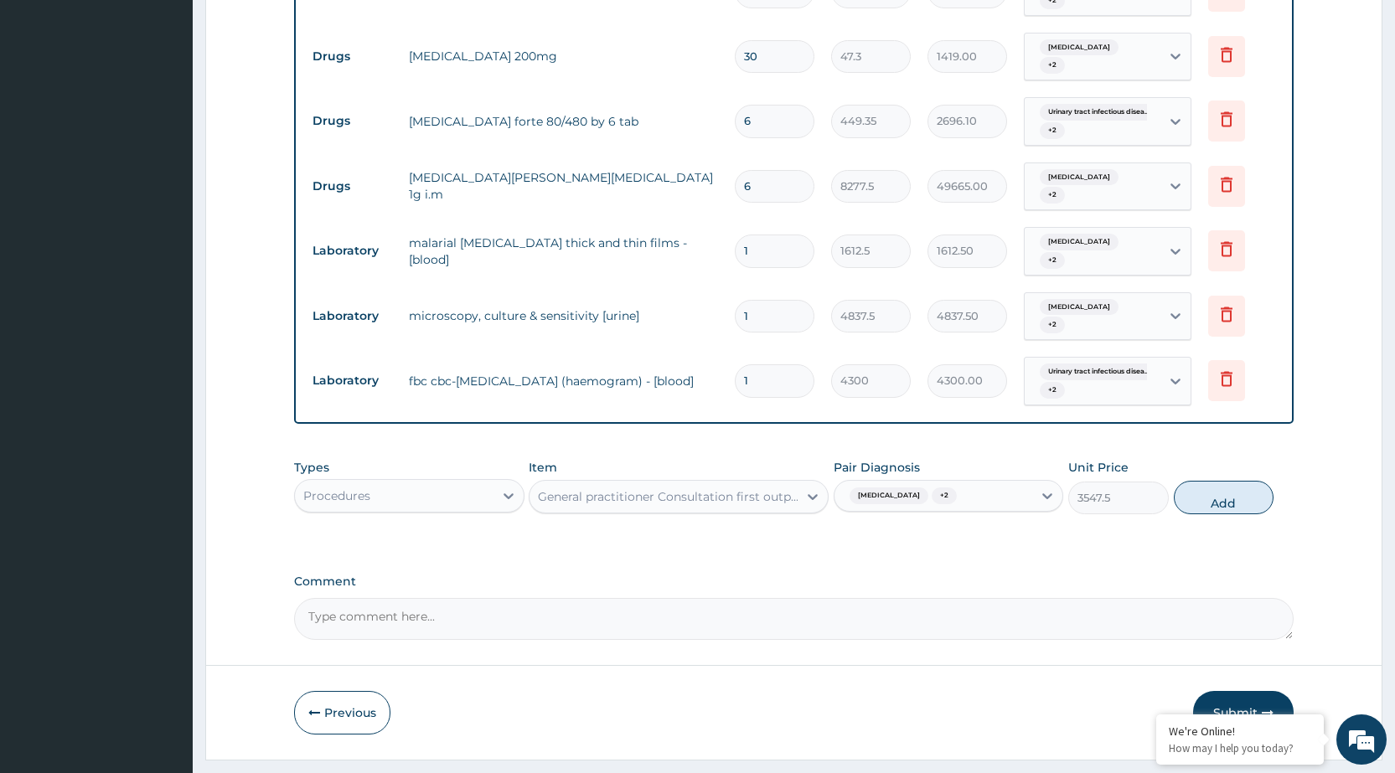
click at [1223, 481] on button "Add" at bounding box center [1224, 498] width 100 height 34
type input "0"
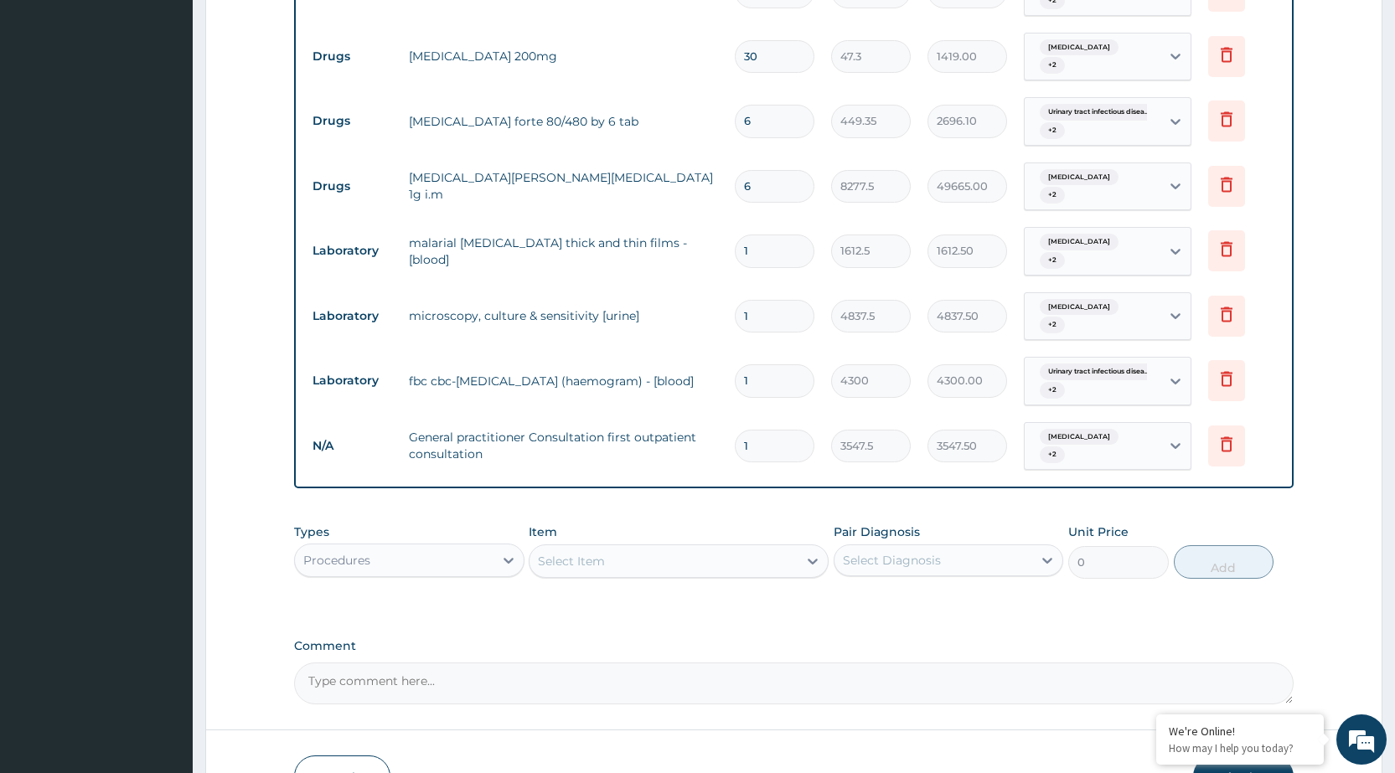
scroll to position [832, 0]
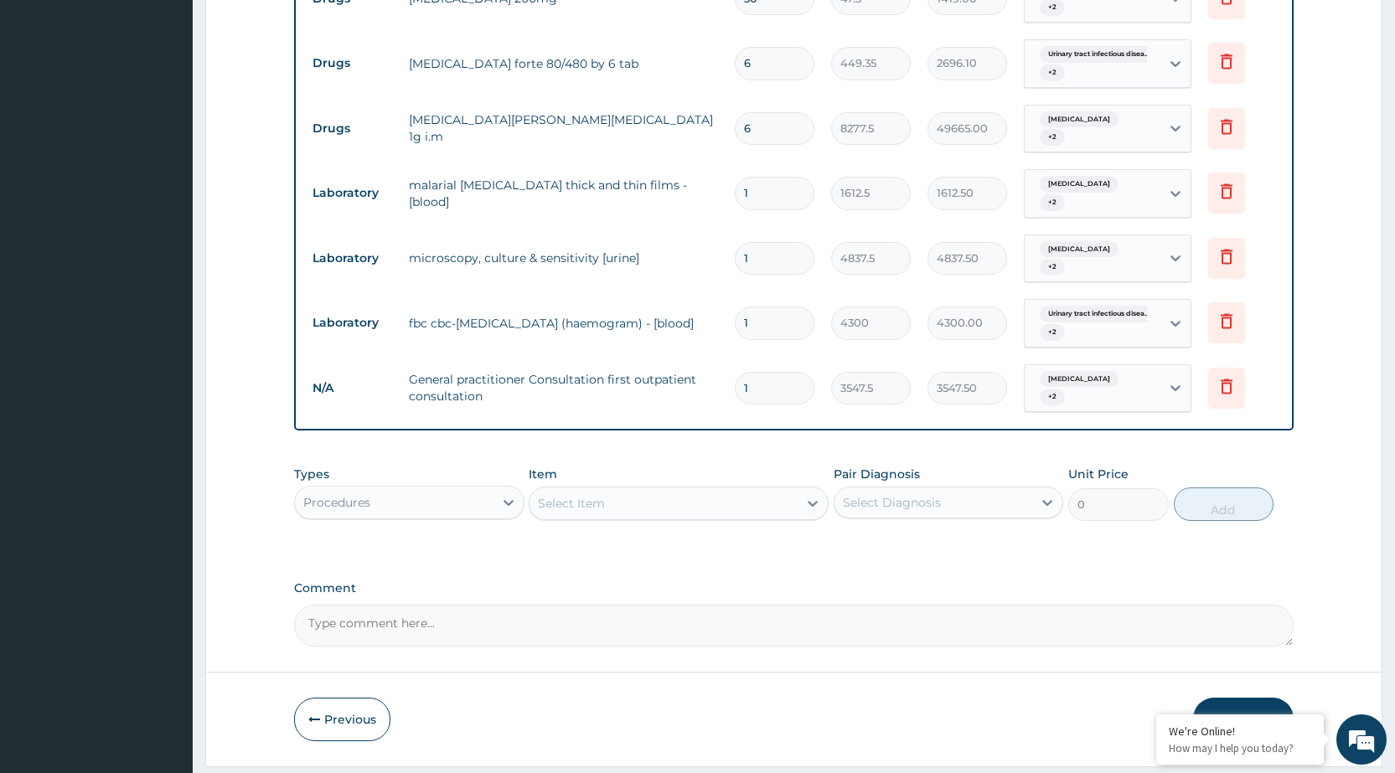
click at [1285, 582] on div "Comment" at bounding box center [794, 614] width 1000 height 65
click at [1249, 698] on button "Submit" at bounding box center [1243, 720] width 101 height 44
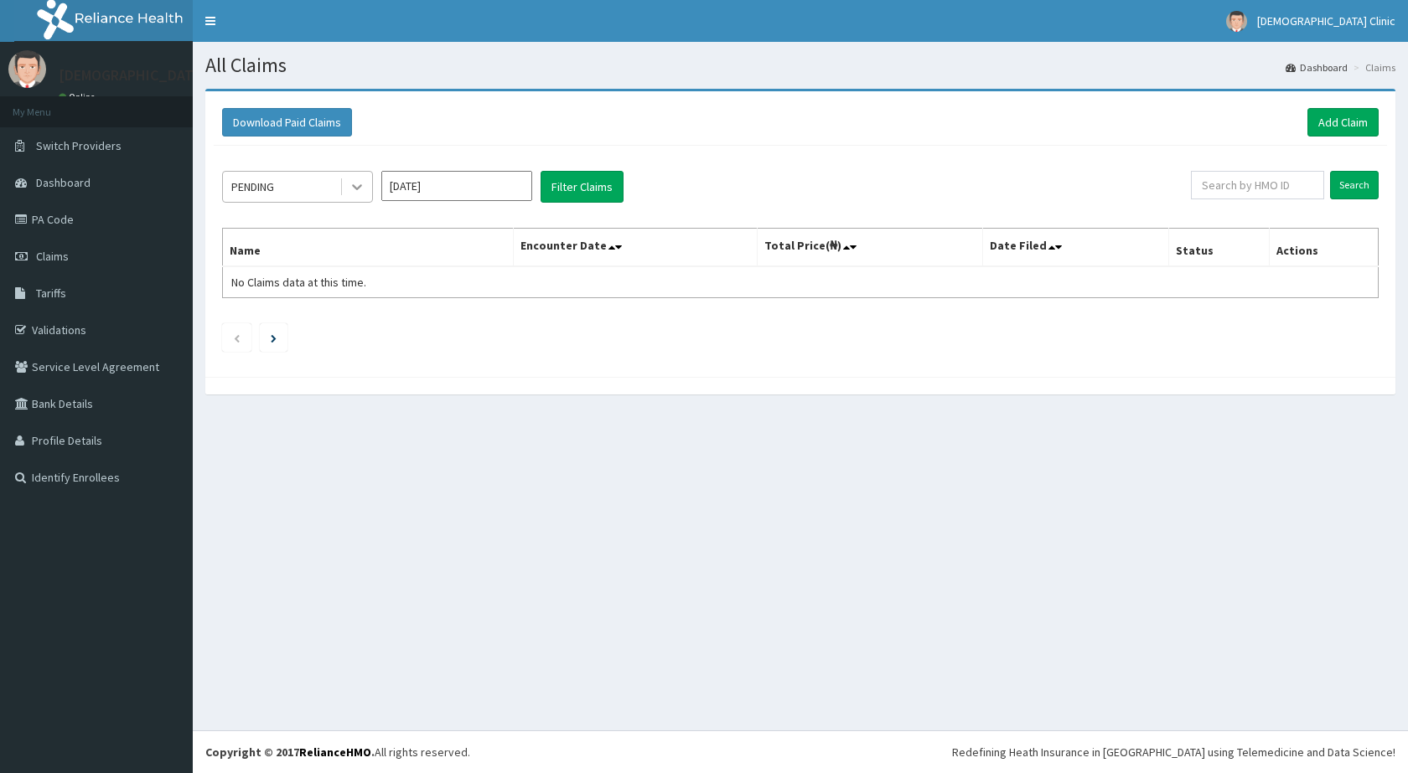
click at [364, 183] on icon at bounding box center [357, 186] width 17 height 17
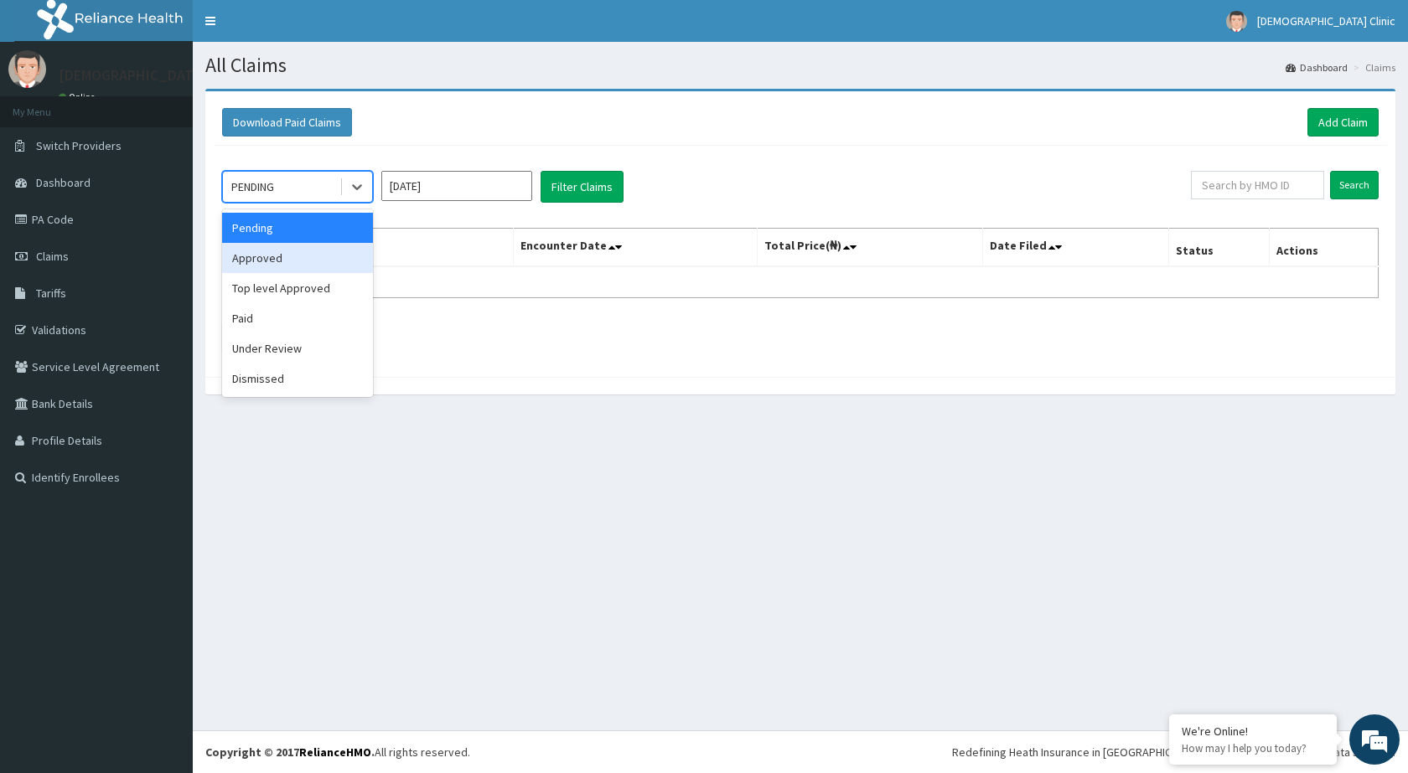
click at [314, 250] on div "Approved" at bounding box center [297, 258] width 151 height 30
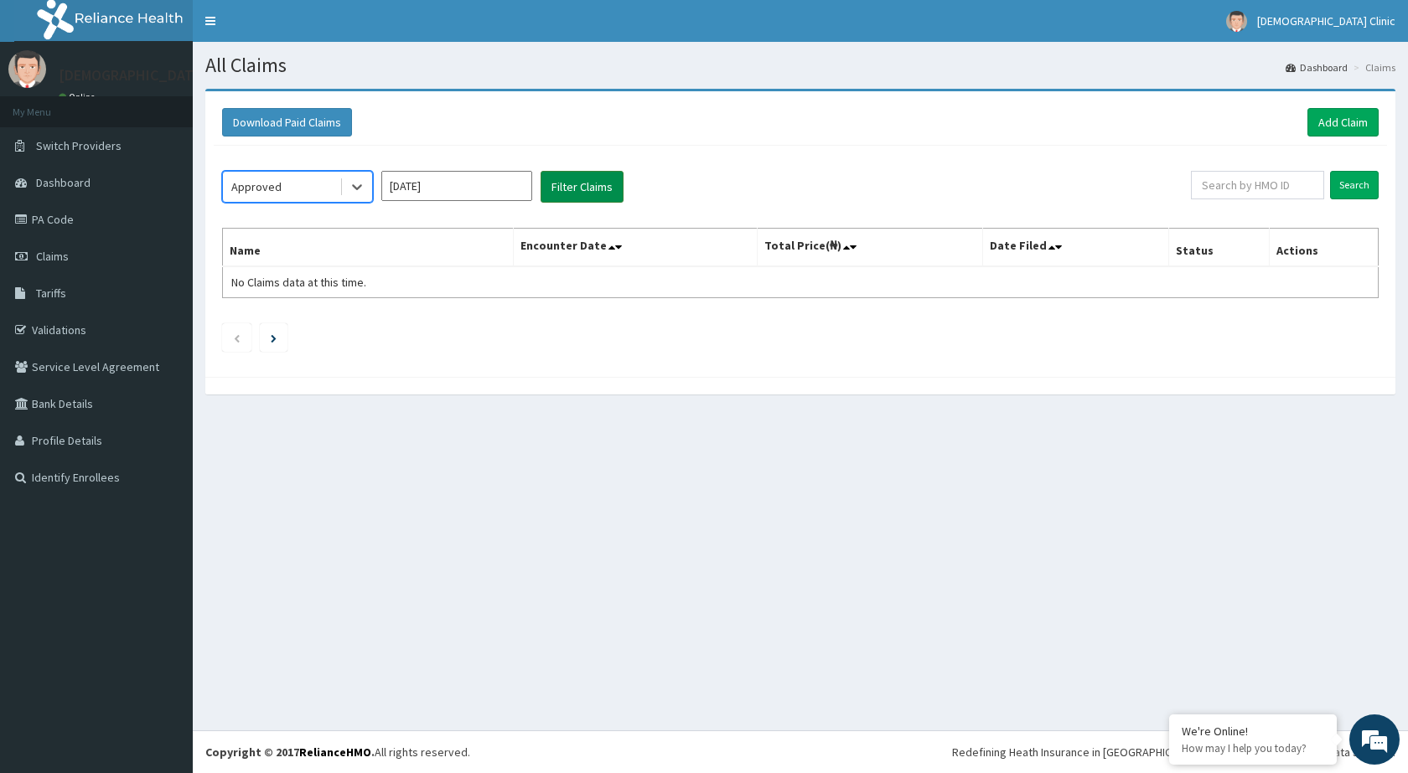
click at [586, 185] on button "Filter Claims" at bounding box center [581, 187] width 83 height 32
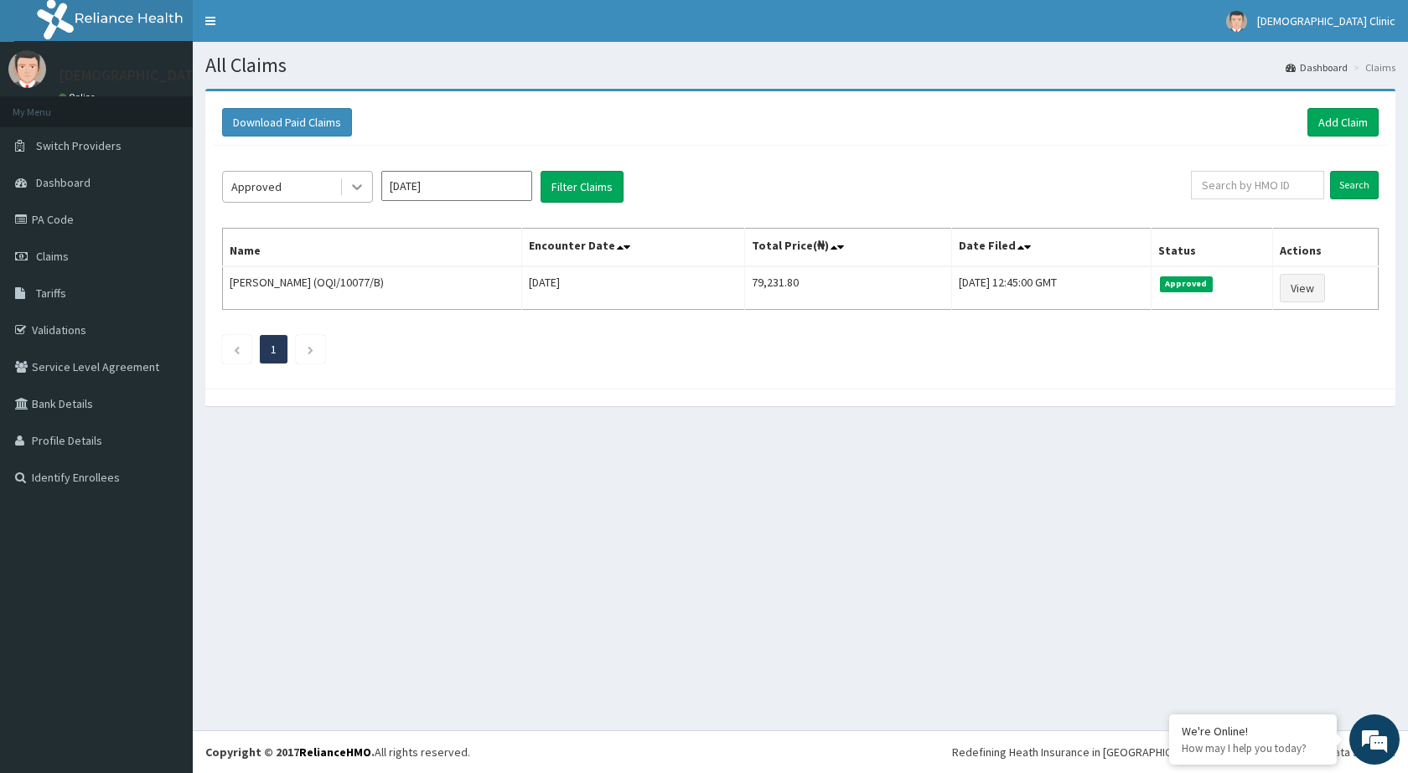
click at [347, 182] on div at bounding box center [357, 187] width 30 height 30
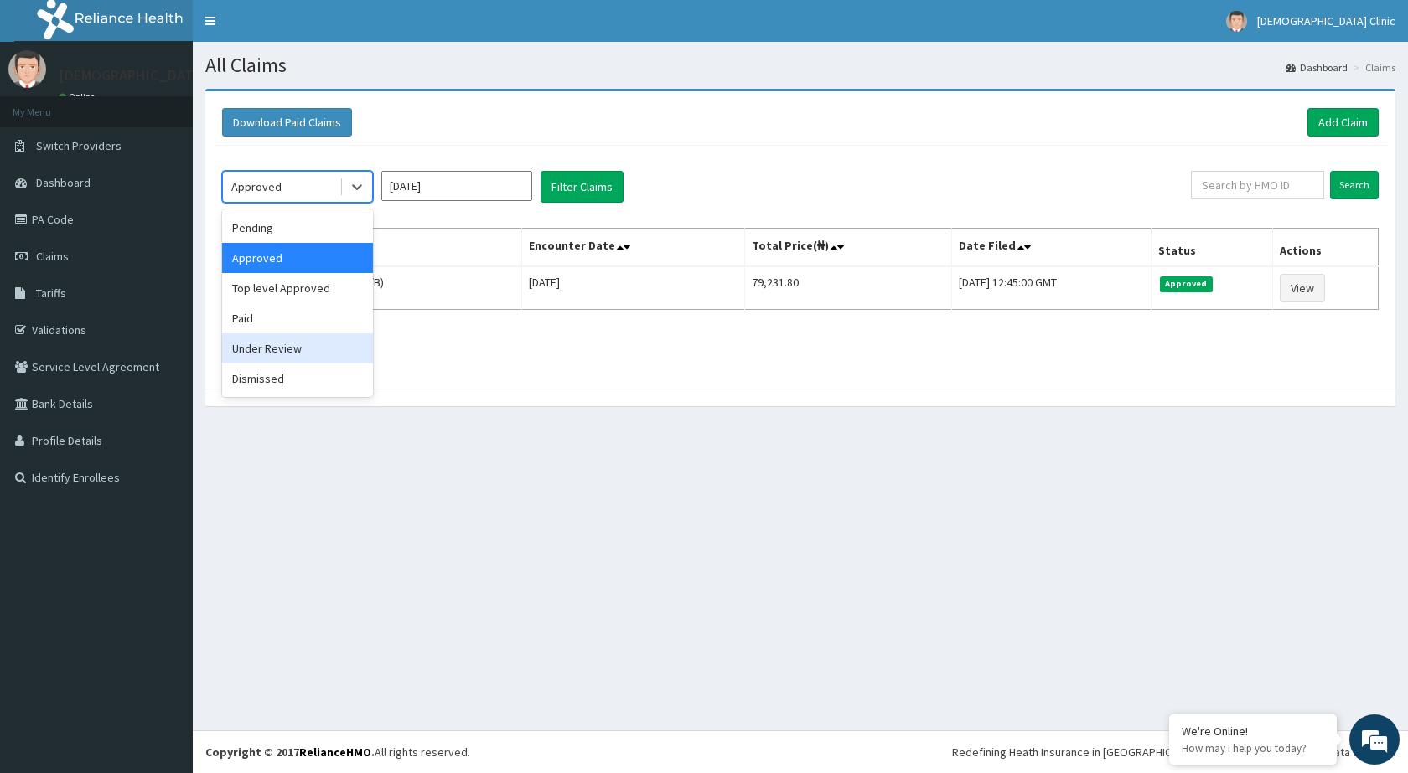
click at [277, 348] on div "Under Review" at bounding box center [297, 348] width 151 height 30
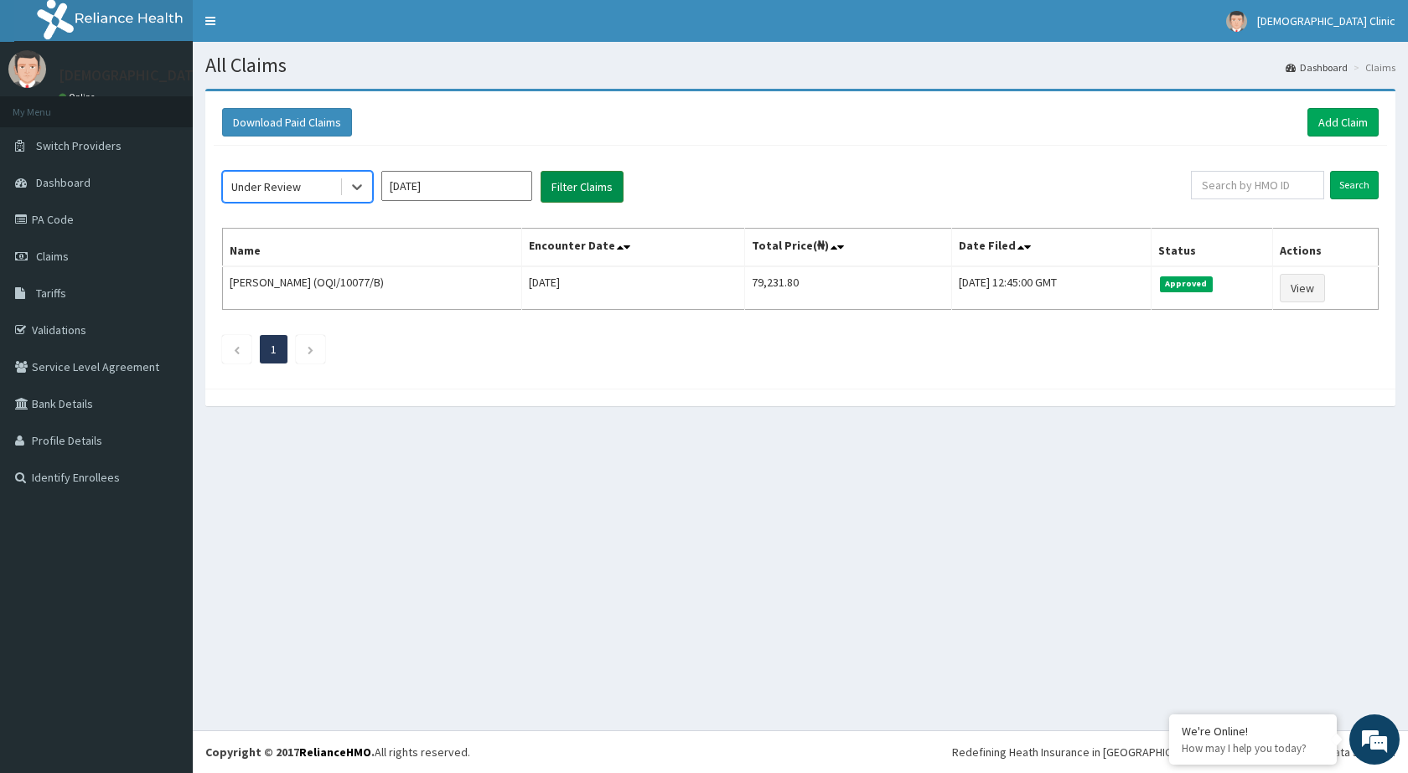
click at [583, 184] on button "Filter Claims" at bounding box center [581, 187] width 83 height 32
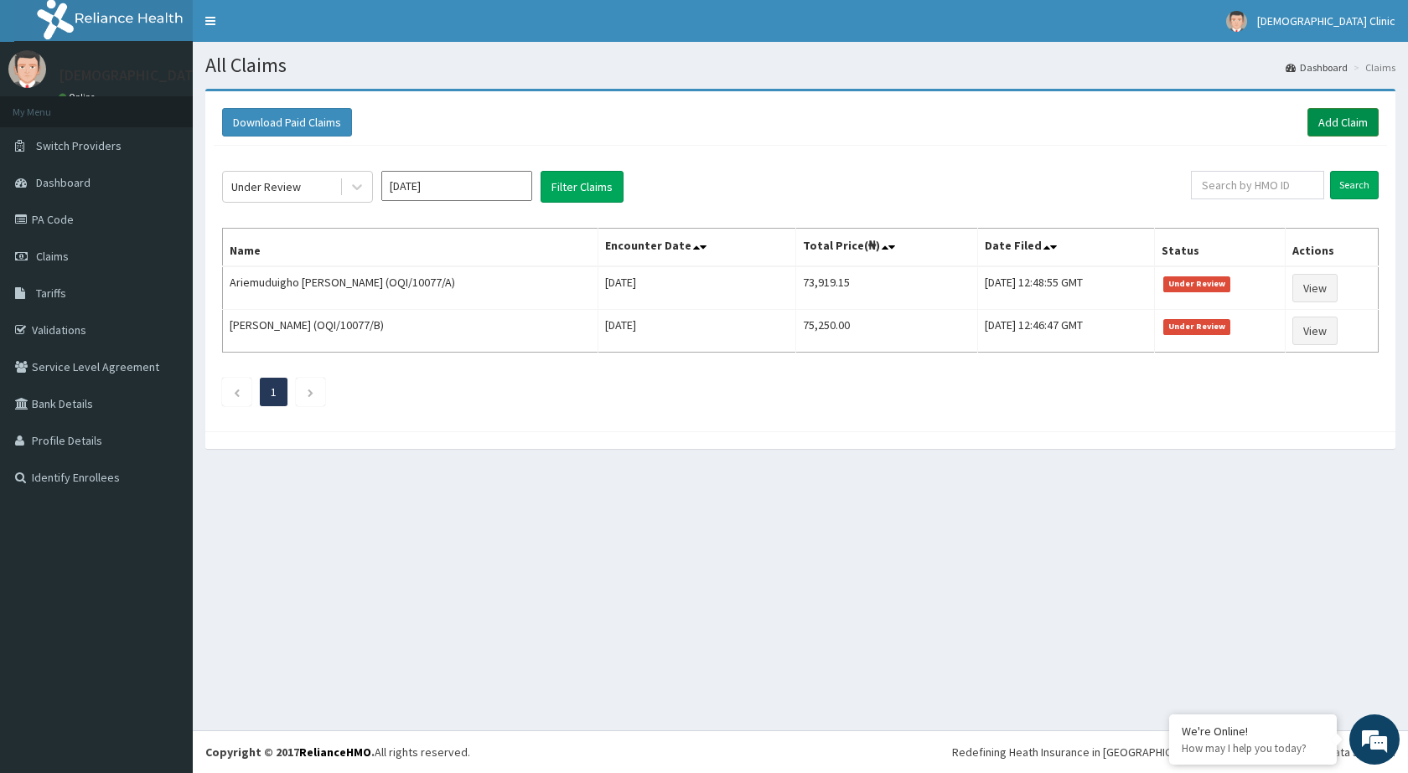
click at [1333, 123] on link "Add Claim" at bounding box center [1342, 122] width 71 height 28
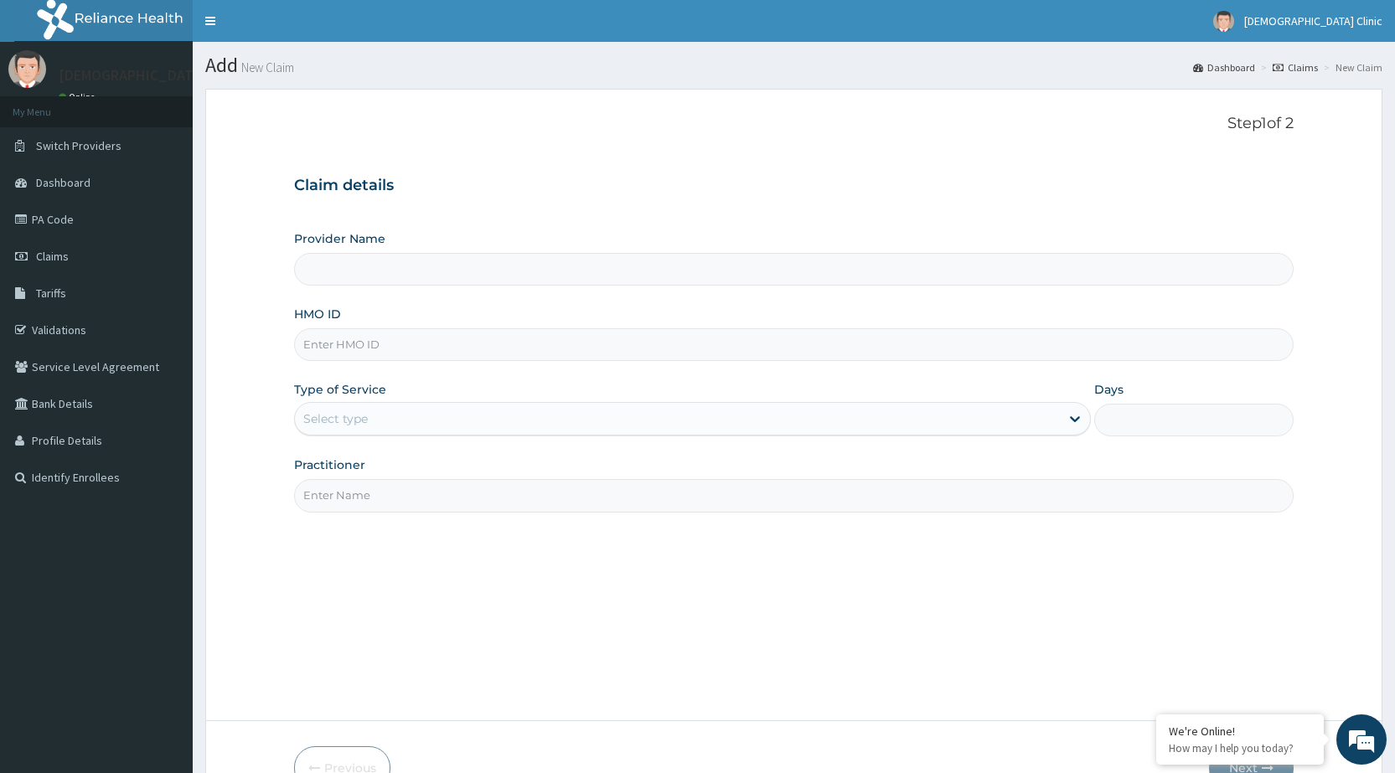
click at [353, 349] on input "HMO ID" at bounding box center [794, 344] width 1000 height 33
type input "[DEMOGRAPHIC_DATA] Clinic"
type input "OQI/10077/A"
click at [401, 416] on div "Select type" at bounding box center [677, 419] width 765 height 27
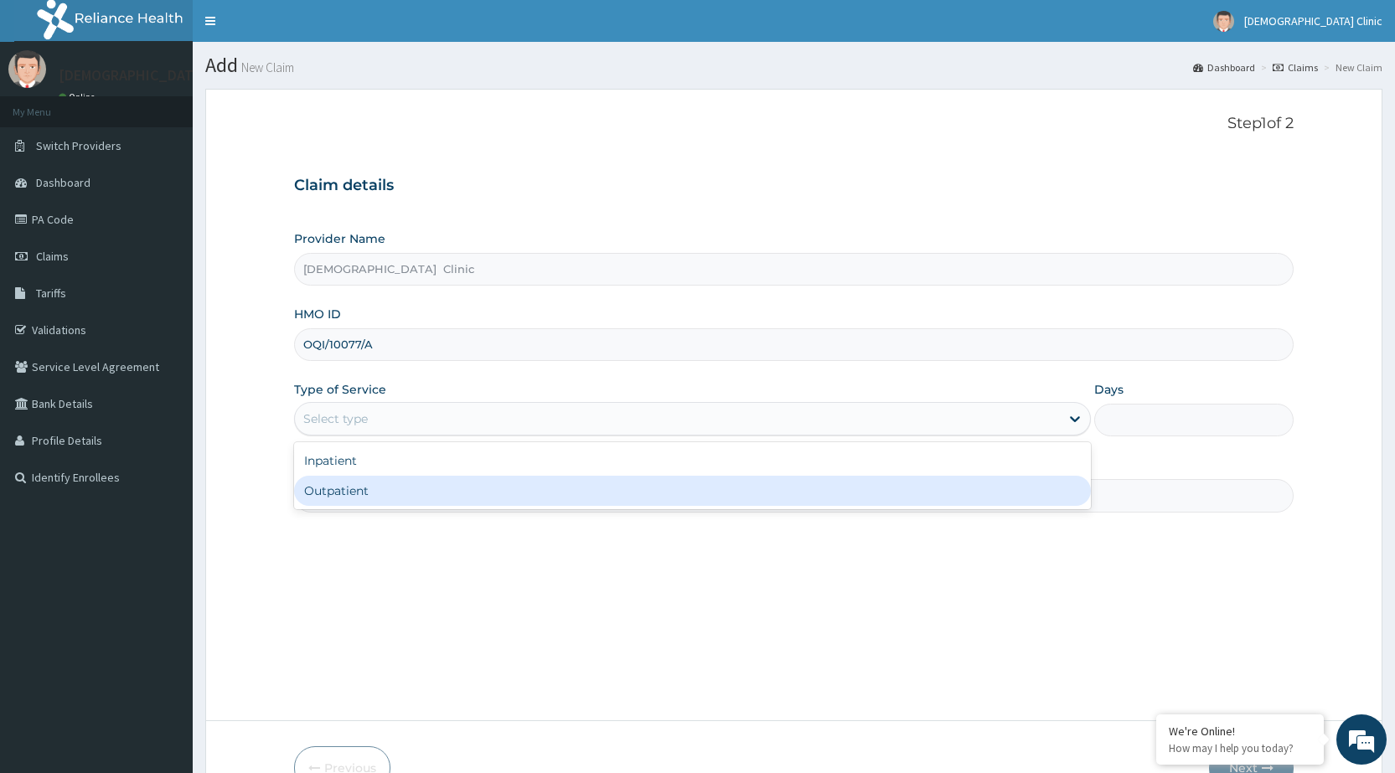
click at [389, 488] on div "Outpatient" at bounding box center [692, 491] width 797 height 30
type input "1"
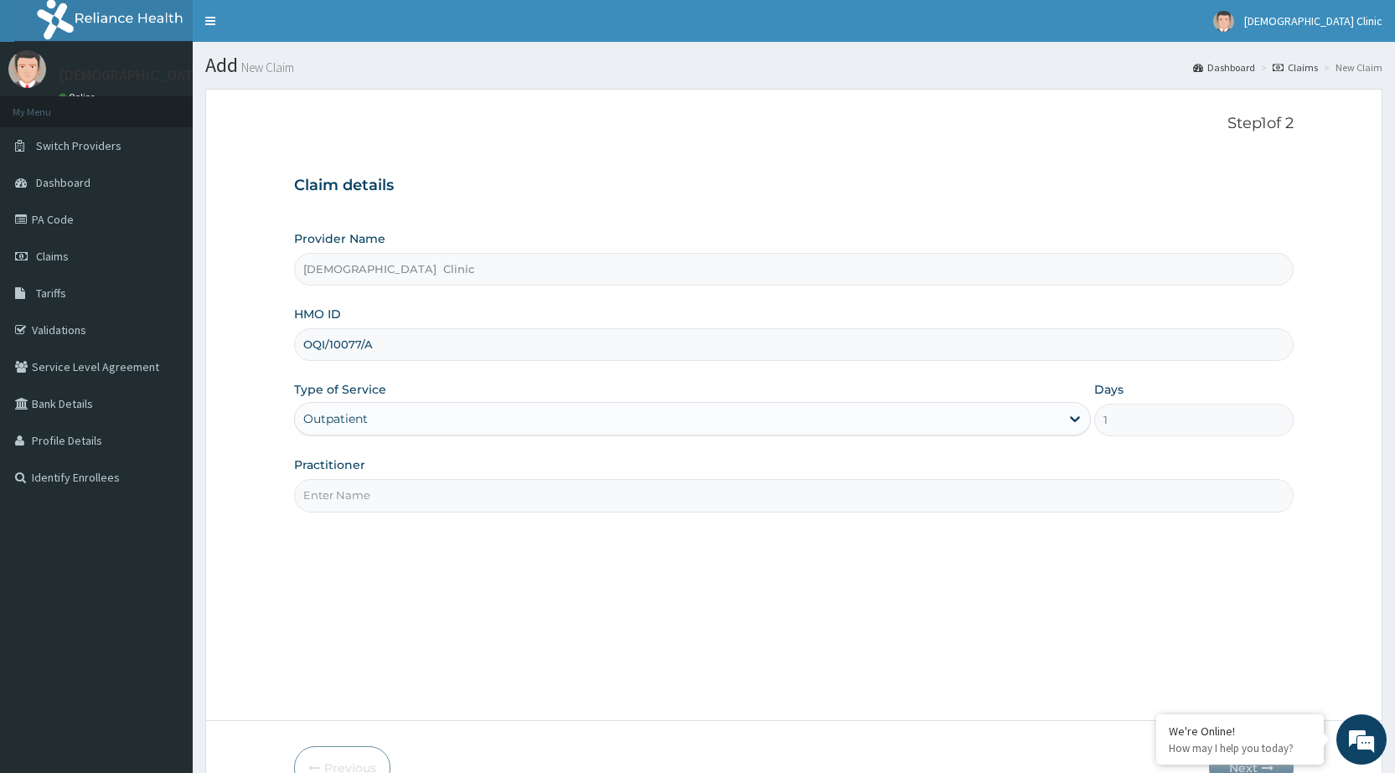
click at [389, 488] on input "Practitioner" at bounding box center [794, 495] width 1000 height 33
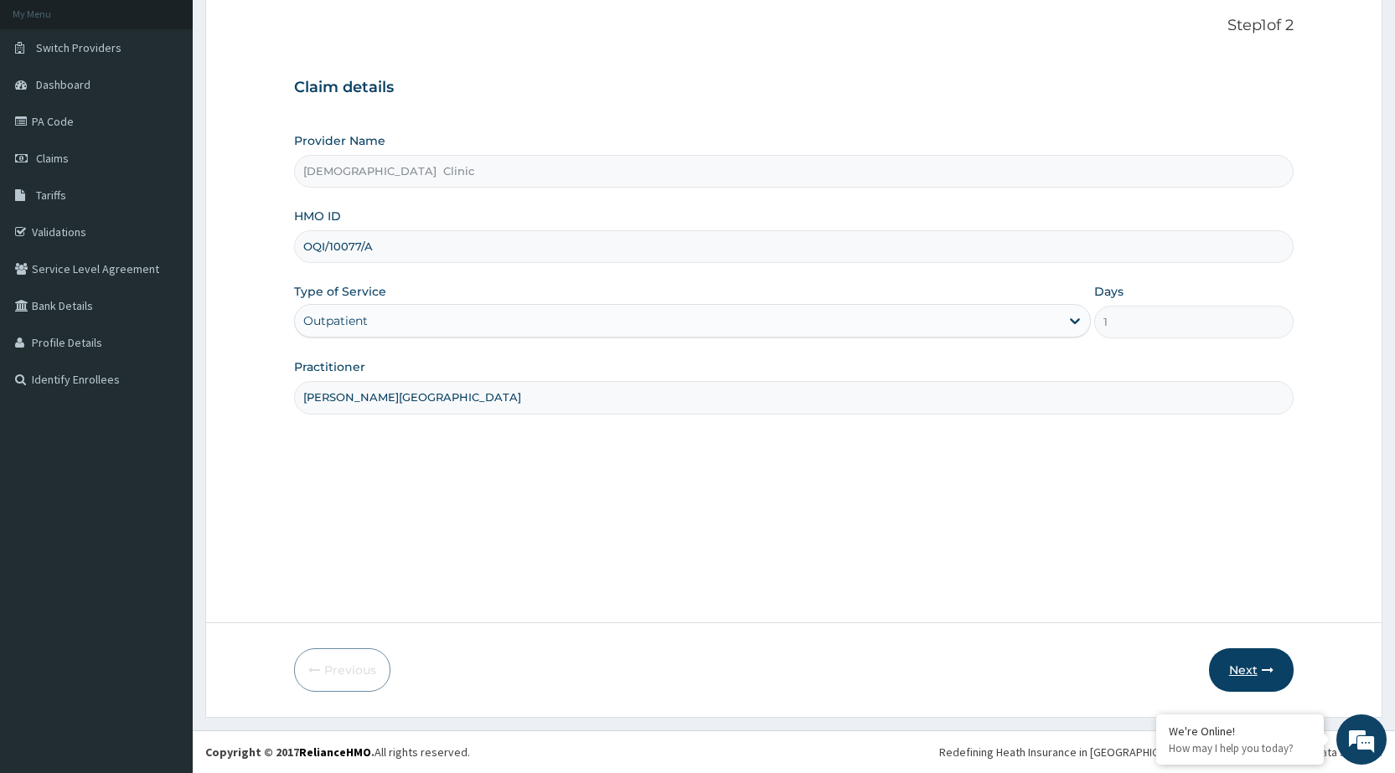
type input "[PERSON_NAME][GEOGRAPHIC_DATA]"
click at [1263, 655] on button "Next" at bounding box center [1251, 671] width 85 height 44
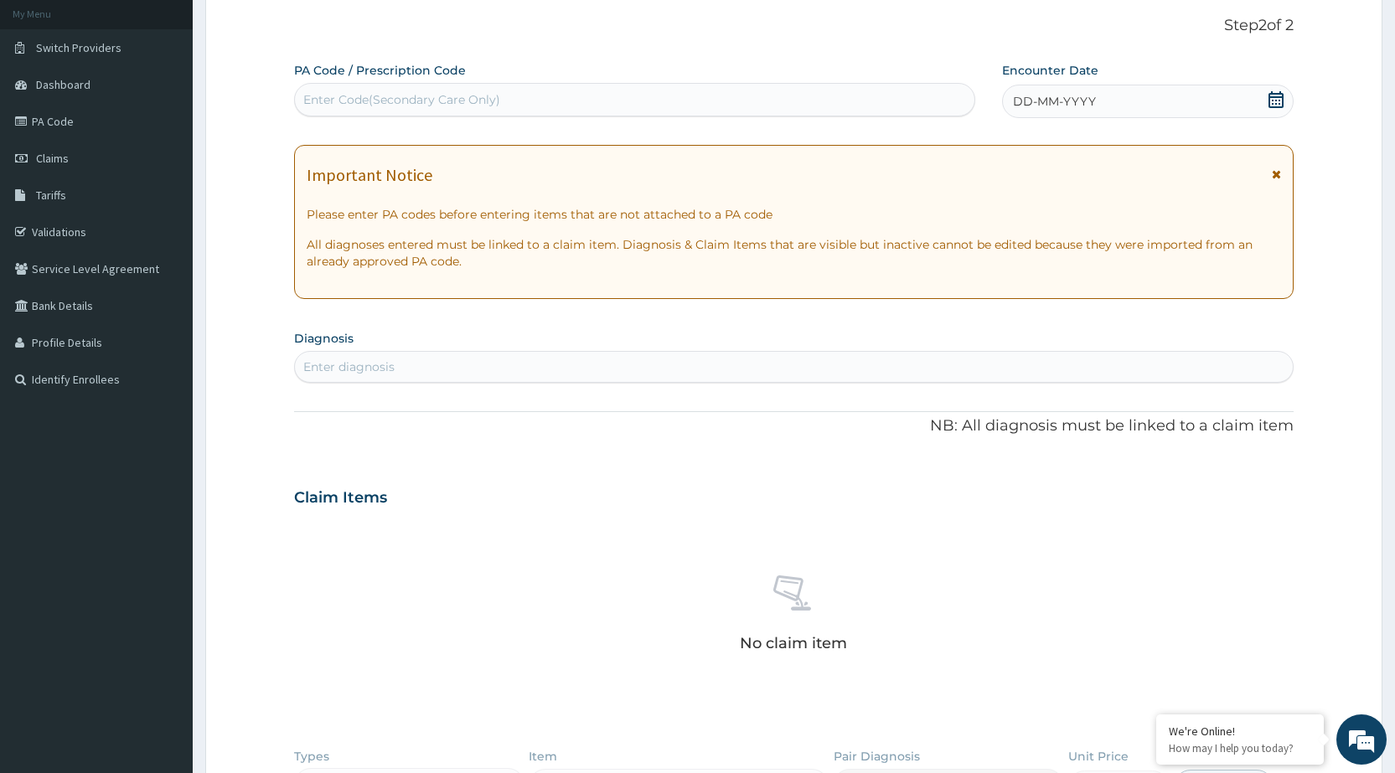
drag, startPoint x: 726, startPoint y: 93, endPoint x: 737, endPoint y: 133, distance: 41.7
click at [724, 97] on div "Enter Code(Secondary Care Only)" at bounding box center [634, 99] width 679 height 27
type input "PA/A6C251"
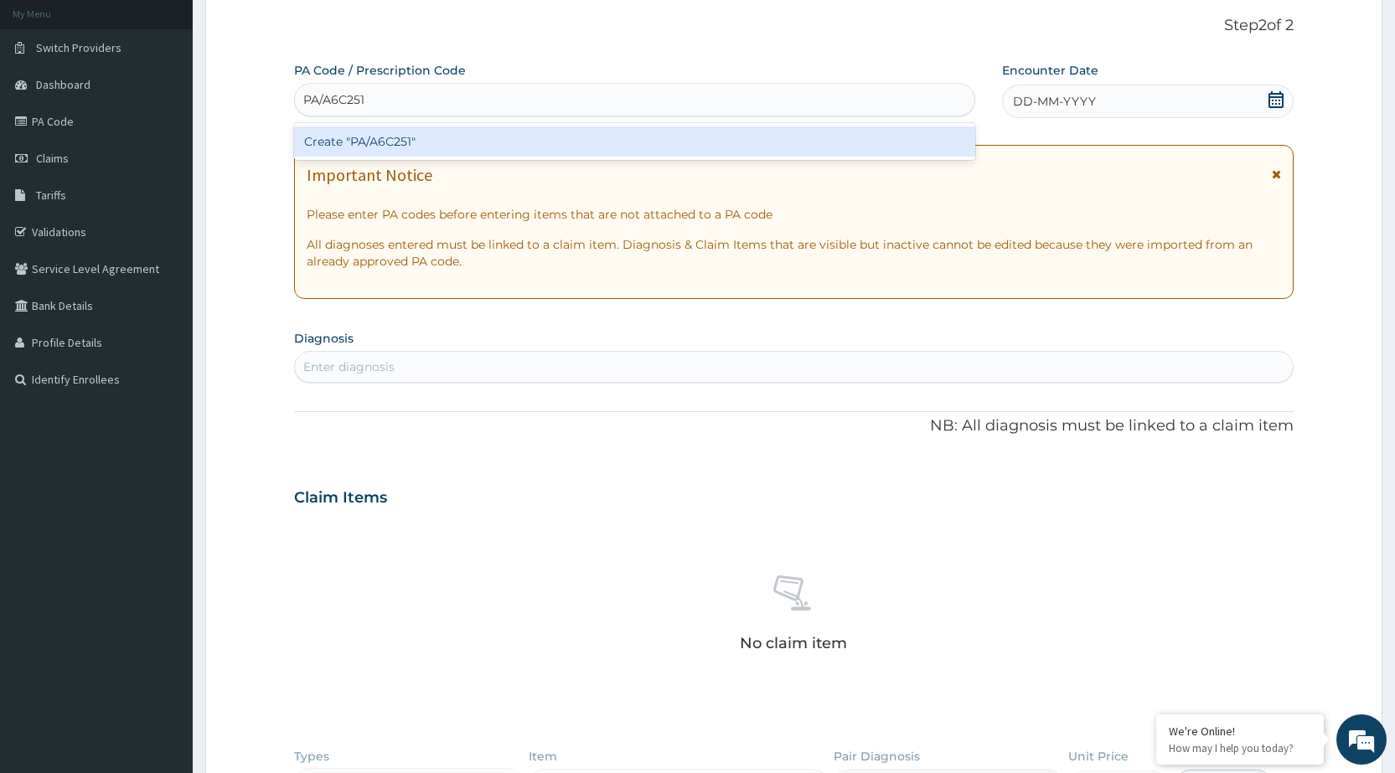
click at [871, 147] on div "Create "PA/A6C251"" at bounding box center [634, 142] width 680 height 30
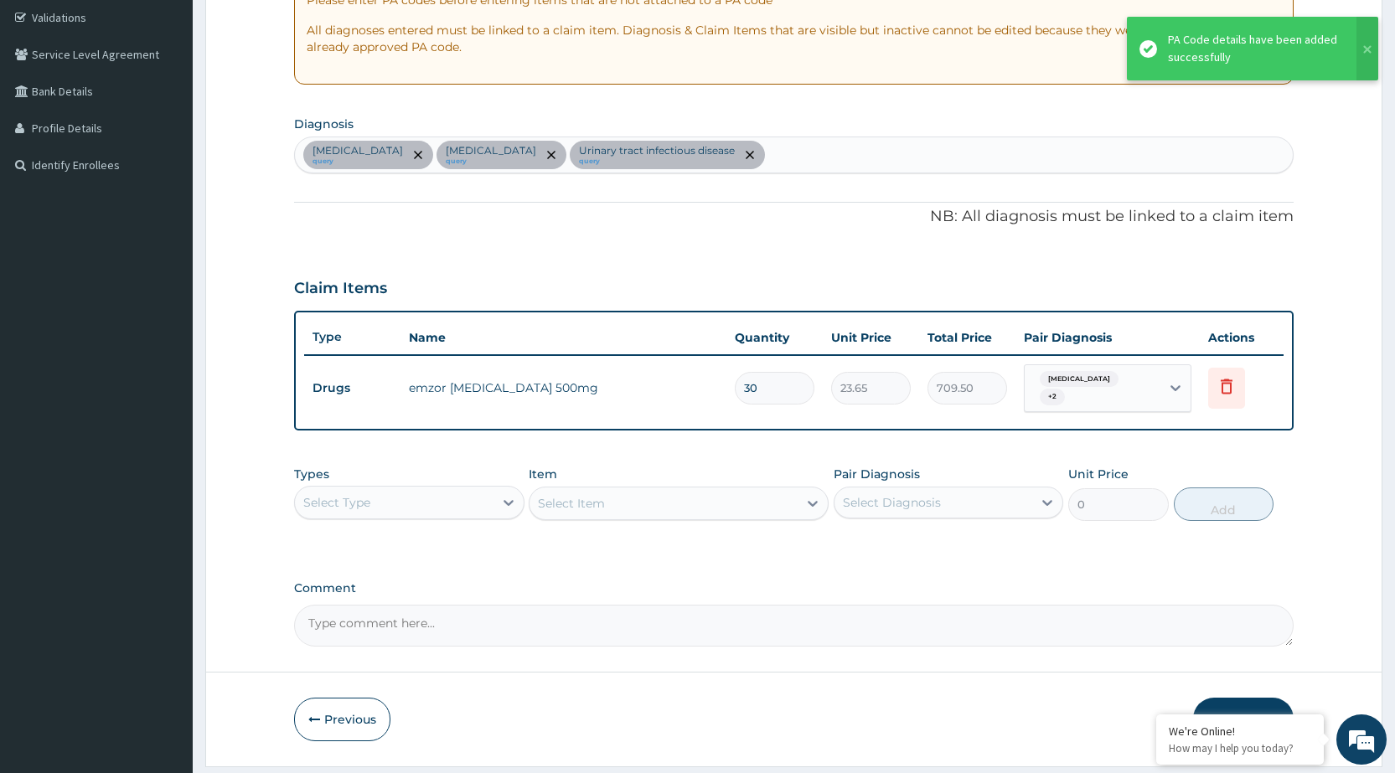
scroll to position [355, 0]
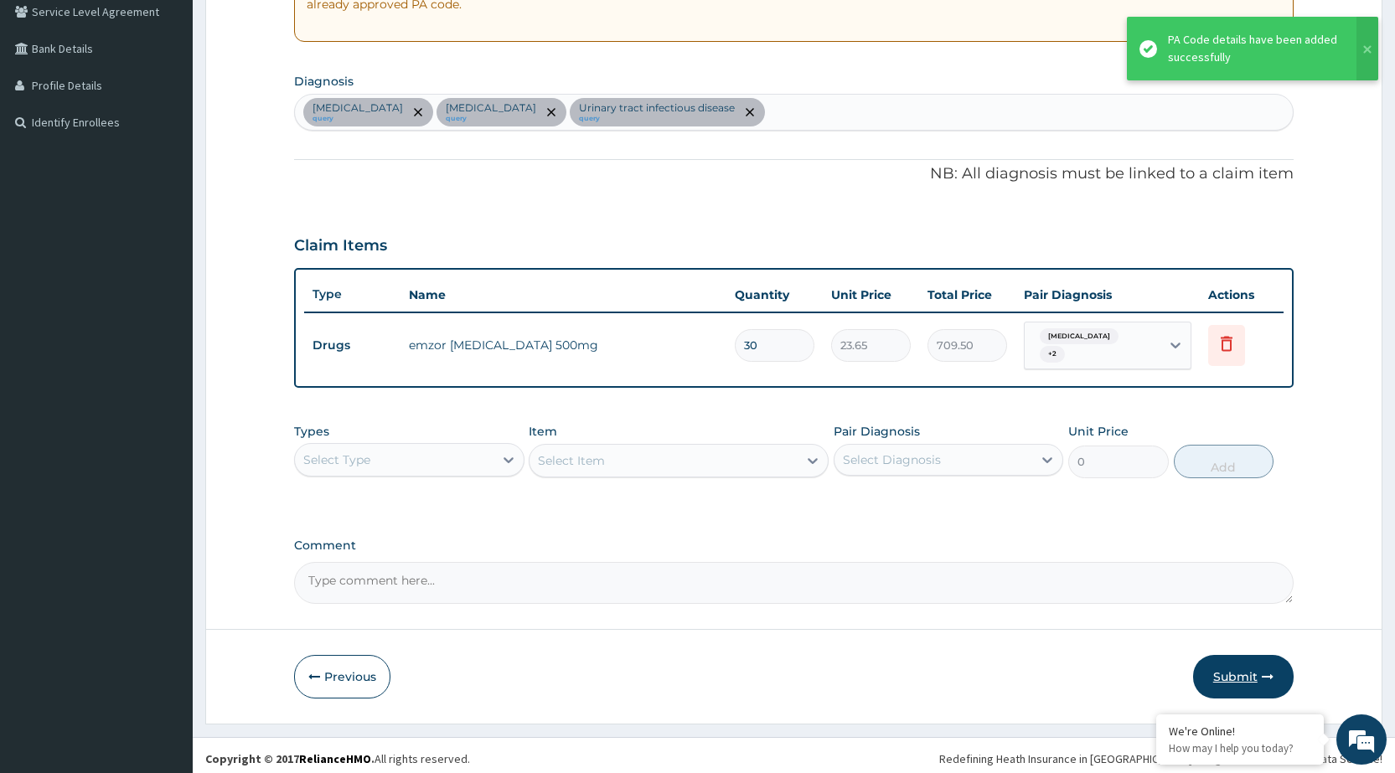
click at [1257, 681] on button "Submit" at bounding box center [1243, 677] width 101 height 44
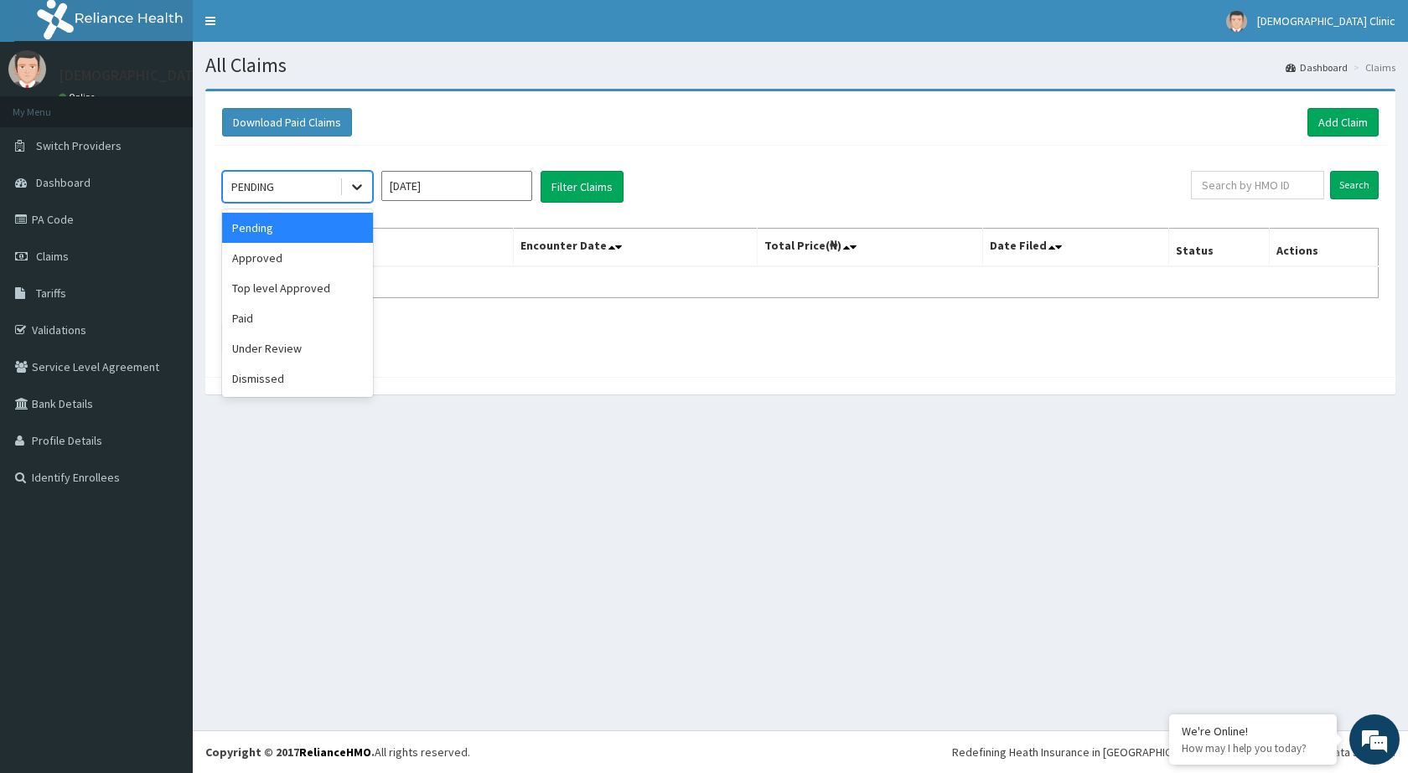
click at [353, 197] on div at bounding box center [357, 187] width 30 height 30
click at [319, 260] on div "Approved" at bounding box center [297, 258] width 151 height 30
click at [566, 181] on button "Filter Claims" at bounding box center [581, 187] width 83 height 32
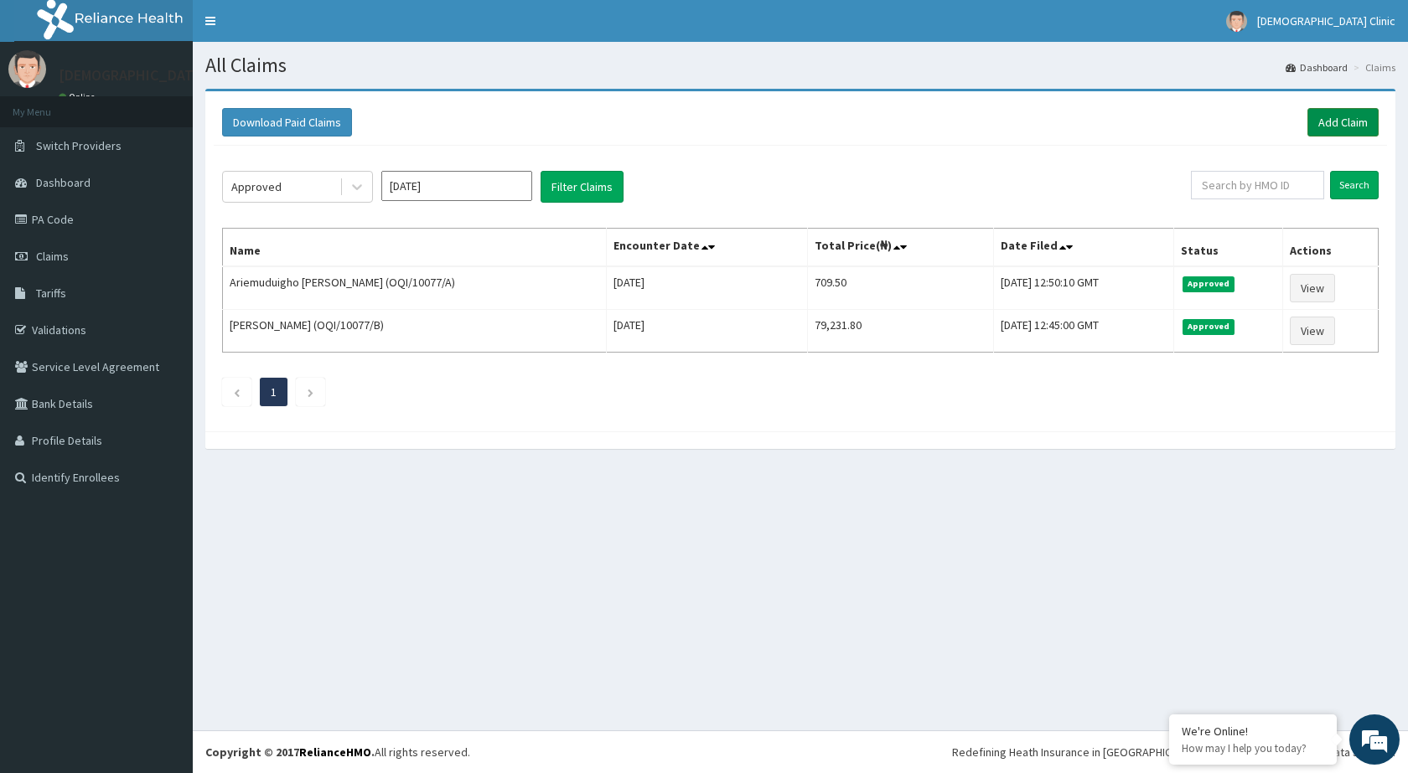
click at [1342, 126] on link "Add Claim" at bounding box center [1342, 122] width 71 height 28
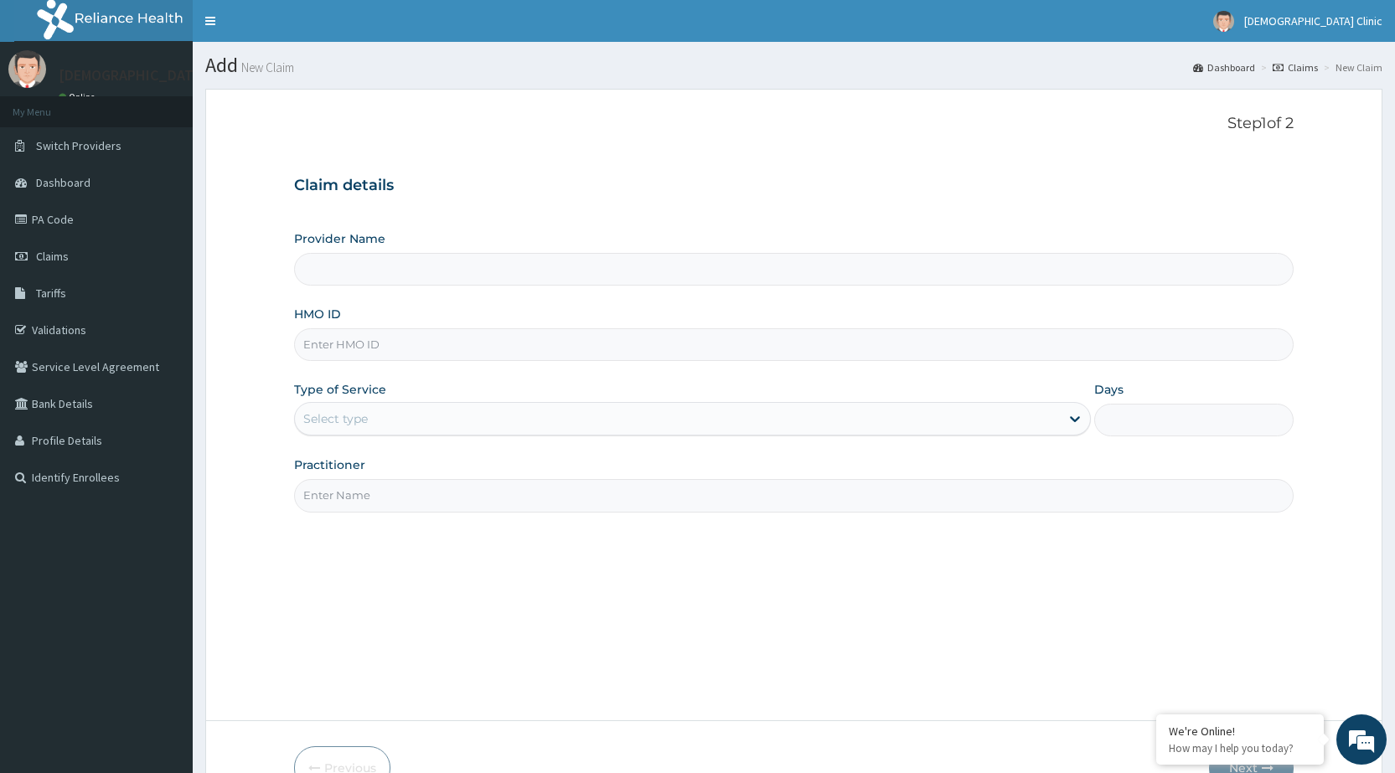
type input "[DEMOGRAPHIC_DATA] Clinic"
click at [341, 358] on input "HMO ID" at bounding box center [794, 344] width 1000 height 33
type input "NNI/10154/B"
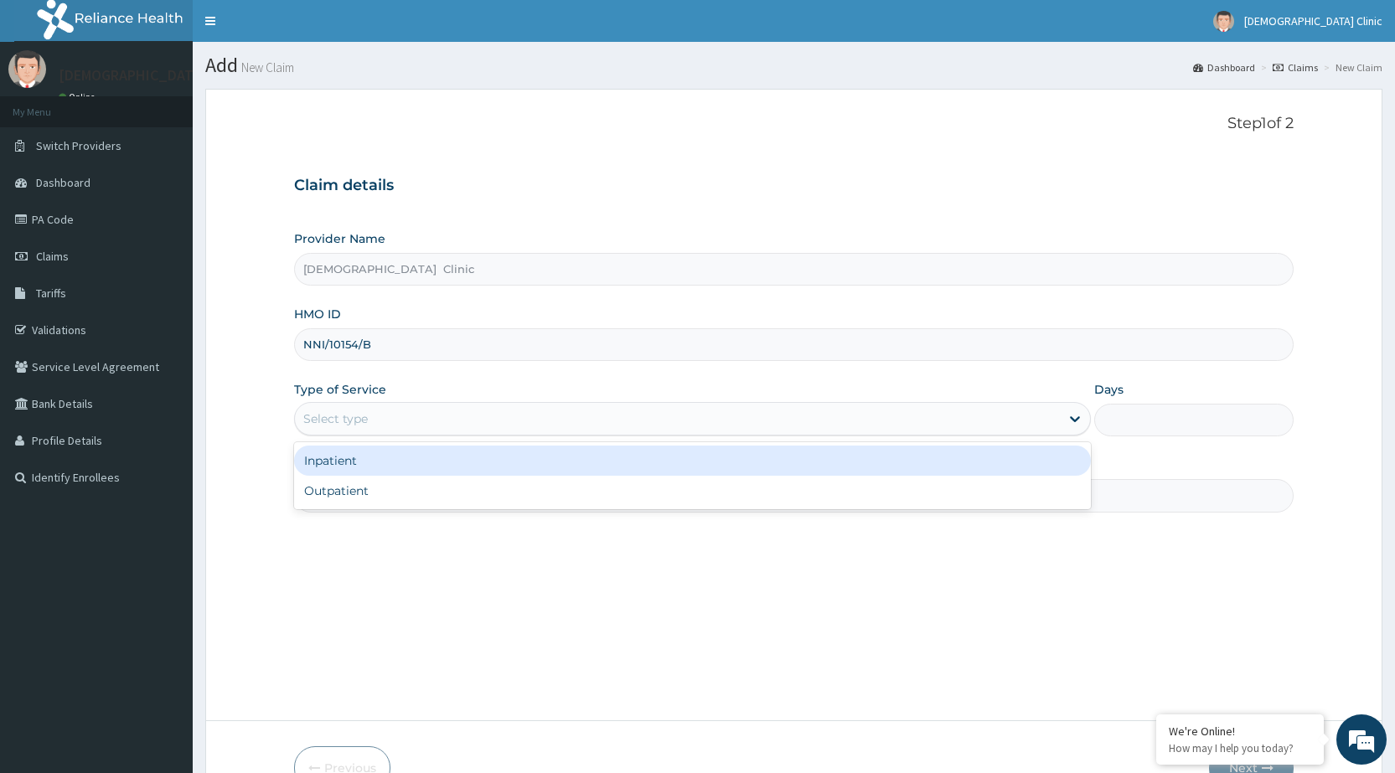
click at [497, 419] on div "Select type" at bounding box center [677, 419] width 765 height 27
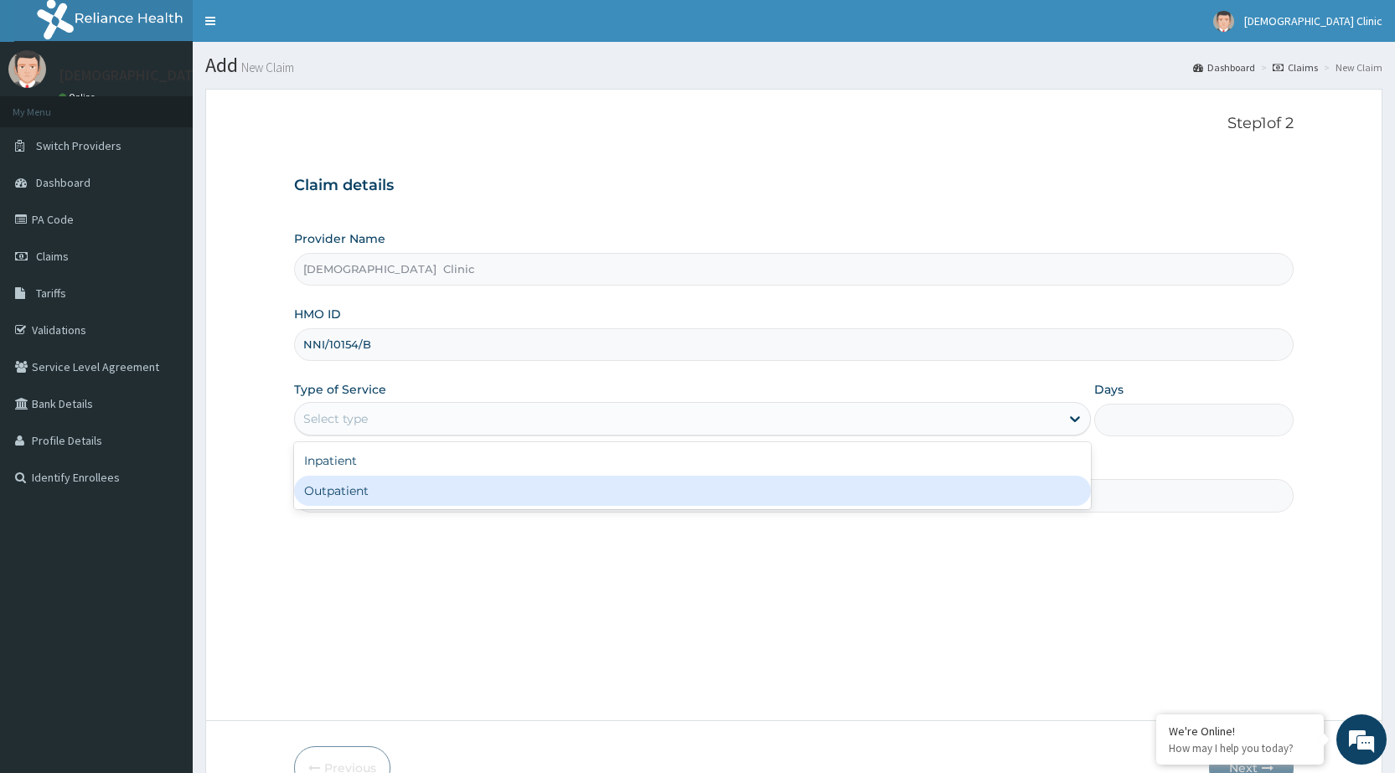
click at [461, 489] on div "Outpatient" at bounding box center [692, 491] width 797 height 30
type input "1"
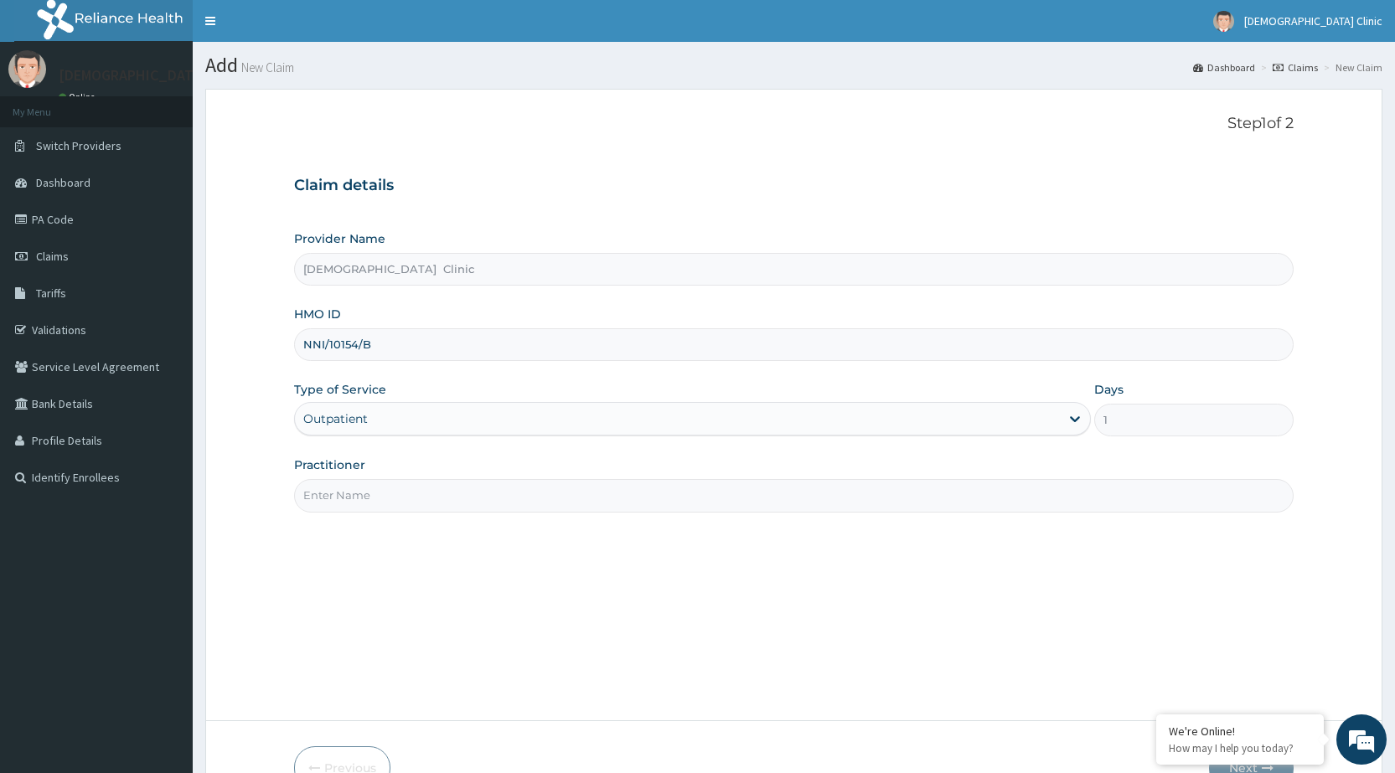
click at [461, 489] on input "Practitioner" at bounding box center [794, 495] width 1000 height 33
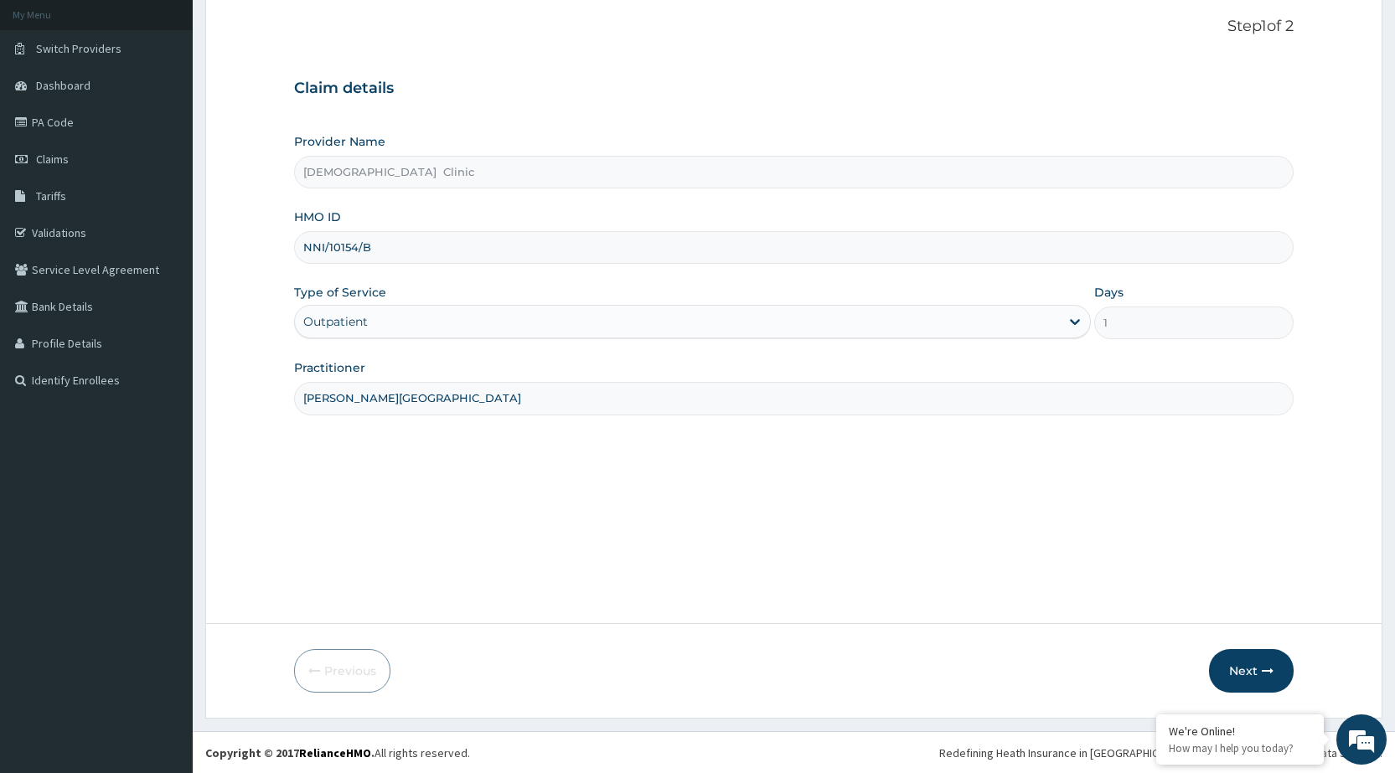
scroll to position [98, 0]
type input "DR. BASSEY"
click at [1269, 678] on button "Next" at bounding box center [1251, 671] width 85 height 44
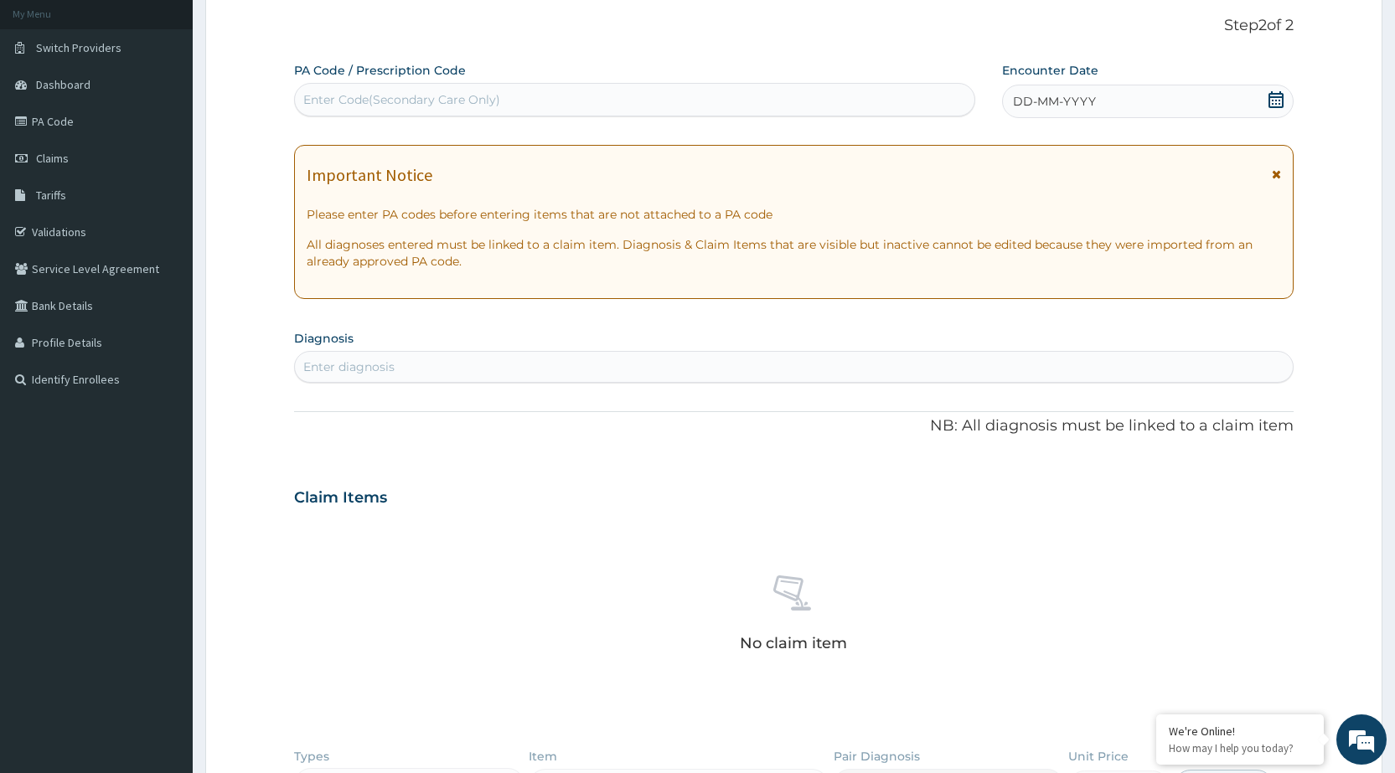
click at [770, 99] on div "Enter Code(Secondary Care Only)" at bounding box center [634, 99] width 679 height 27
type input "PA/C2D41C"
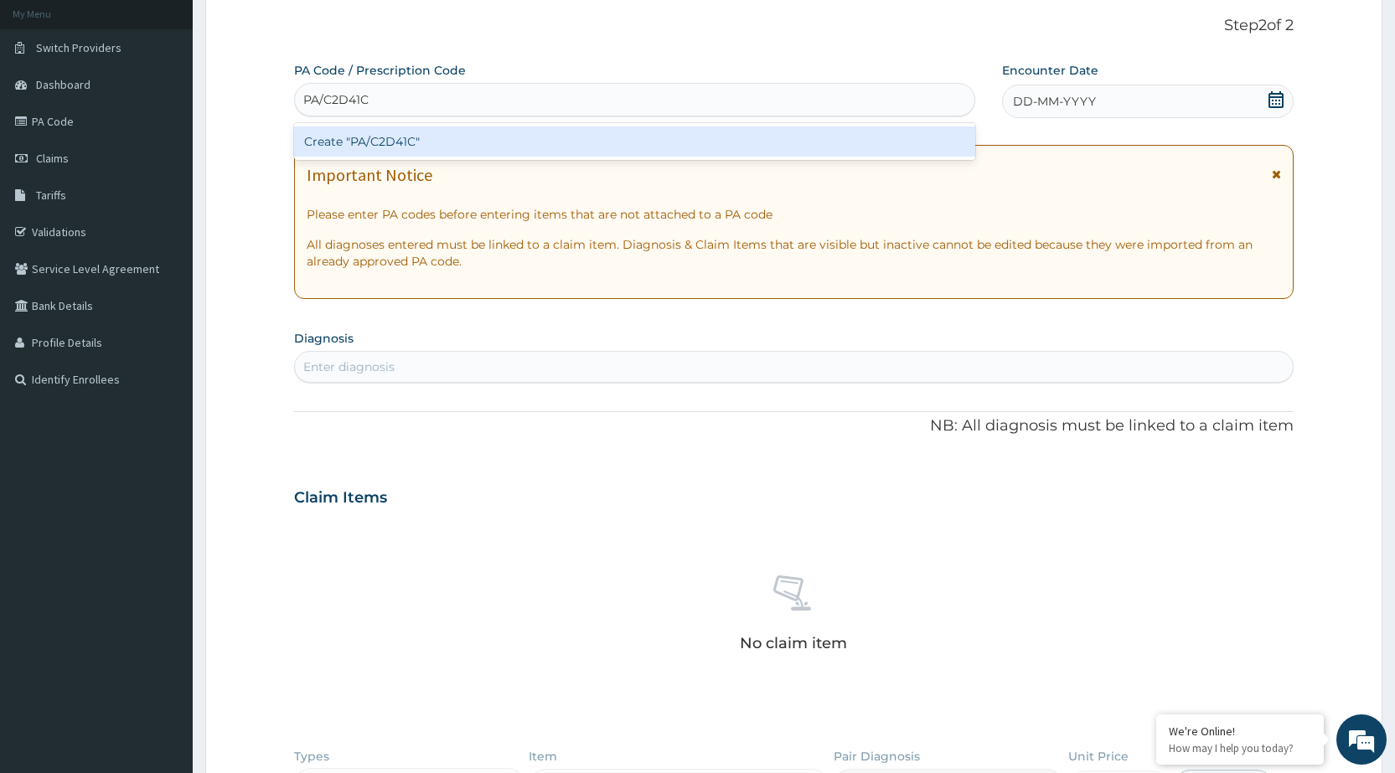
click at [756, 139] on div "Create "PA/C2D41C"" at bounding box center [634, 142] width 680 height 30
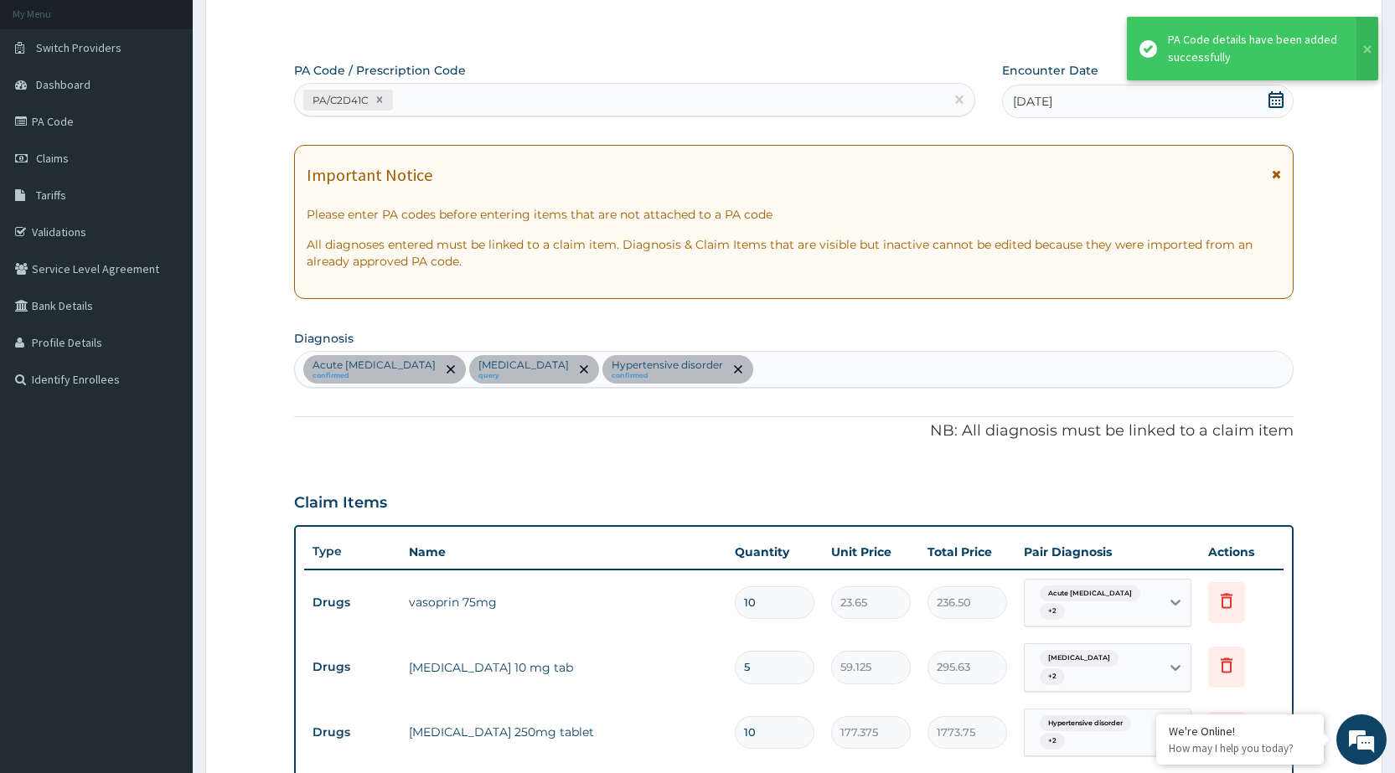
scroll to position [679, 0]
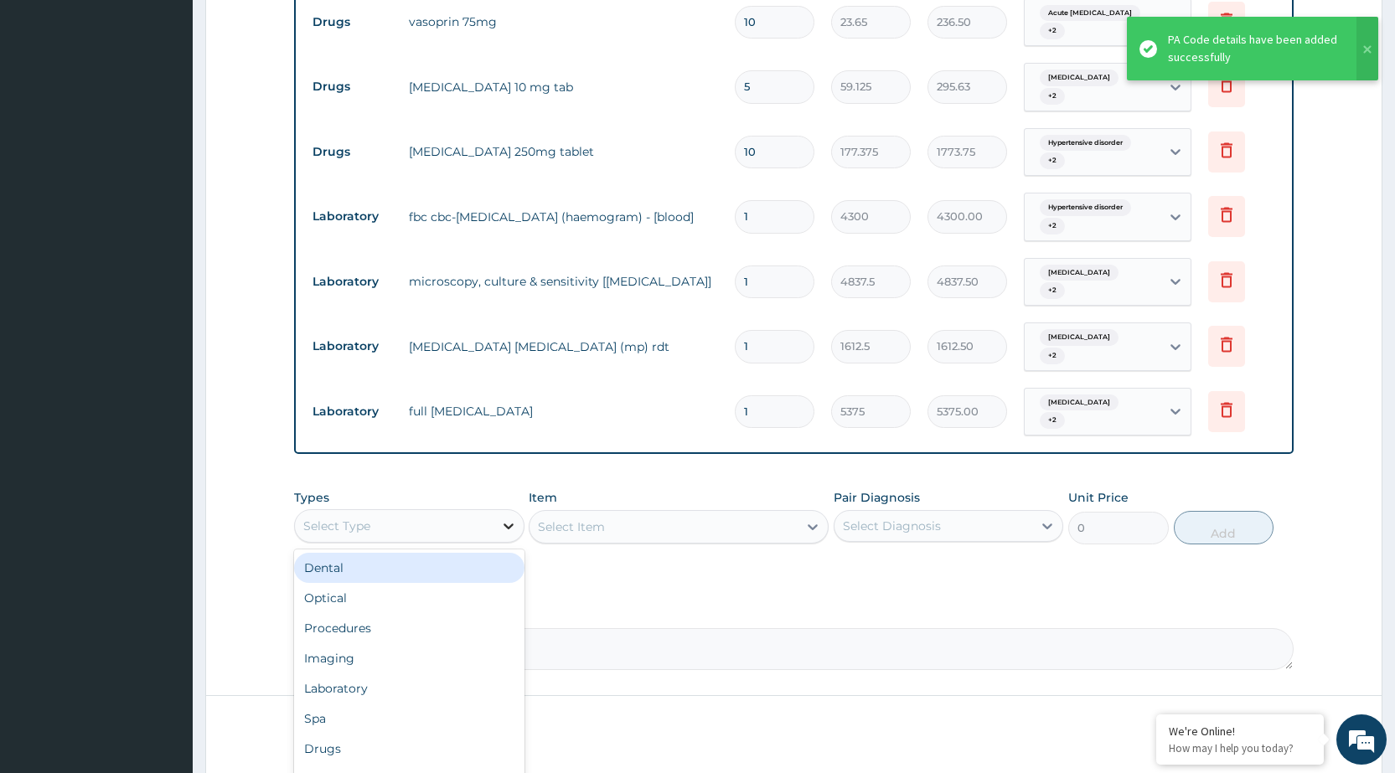
click at [505, 518] on icon at bounding box center [508, 526] width 17 height 17
click at [436, 613] on div "Procedures" at bounding box center [409, 628] width 230 height 30
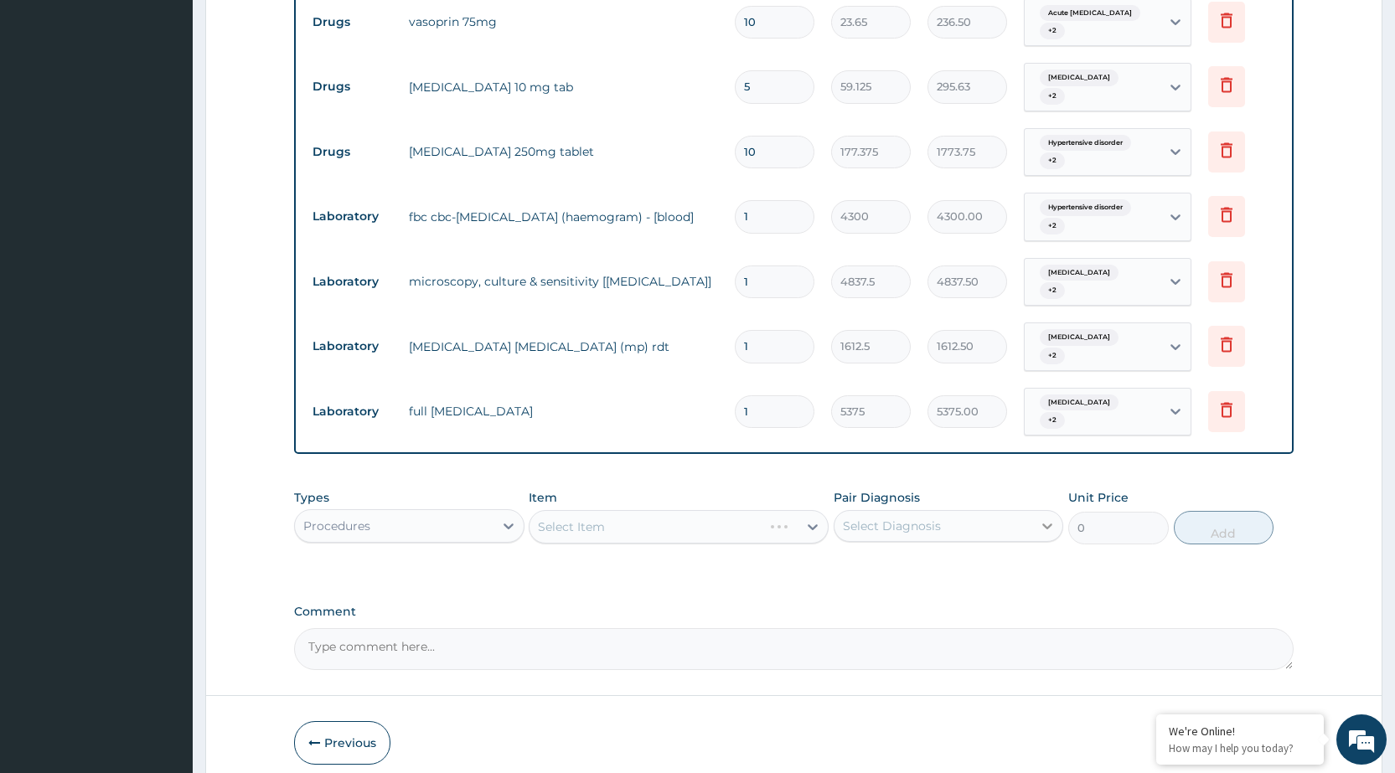
click at [1057, 511] on div at bounding box center [1047, 526] width 30 height 30
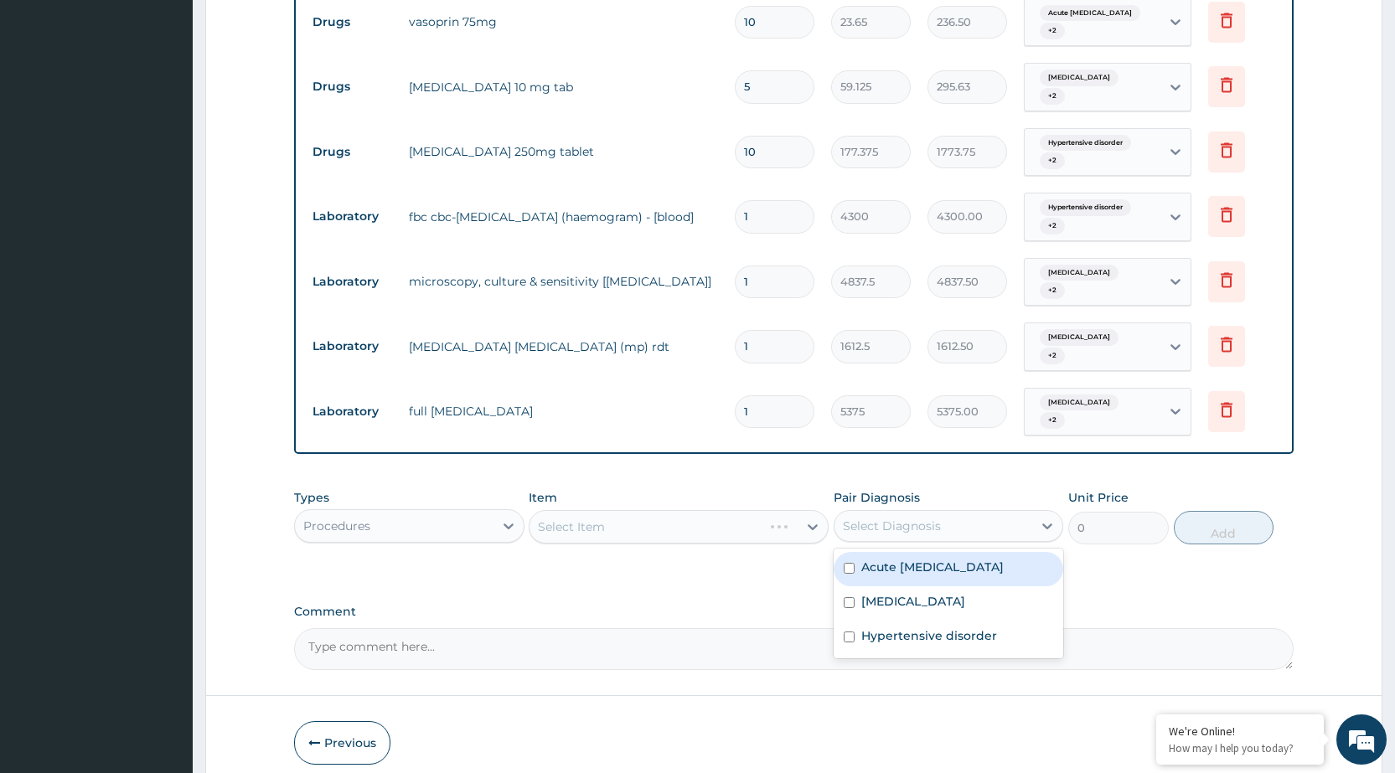
click at [1026, 552] on div "Acute respiratory disease" at bounding box center [949, 569] width 230 height 34
checkbox input "true"
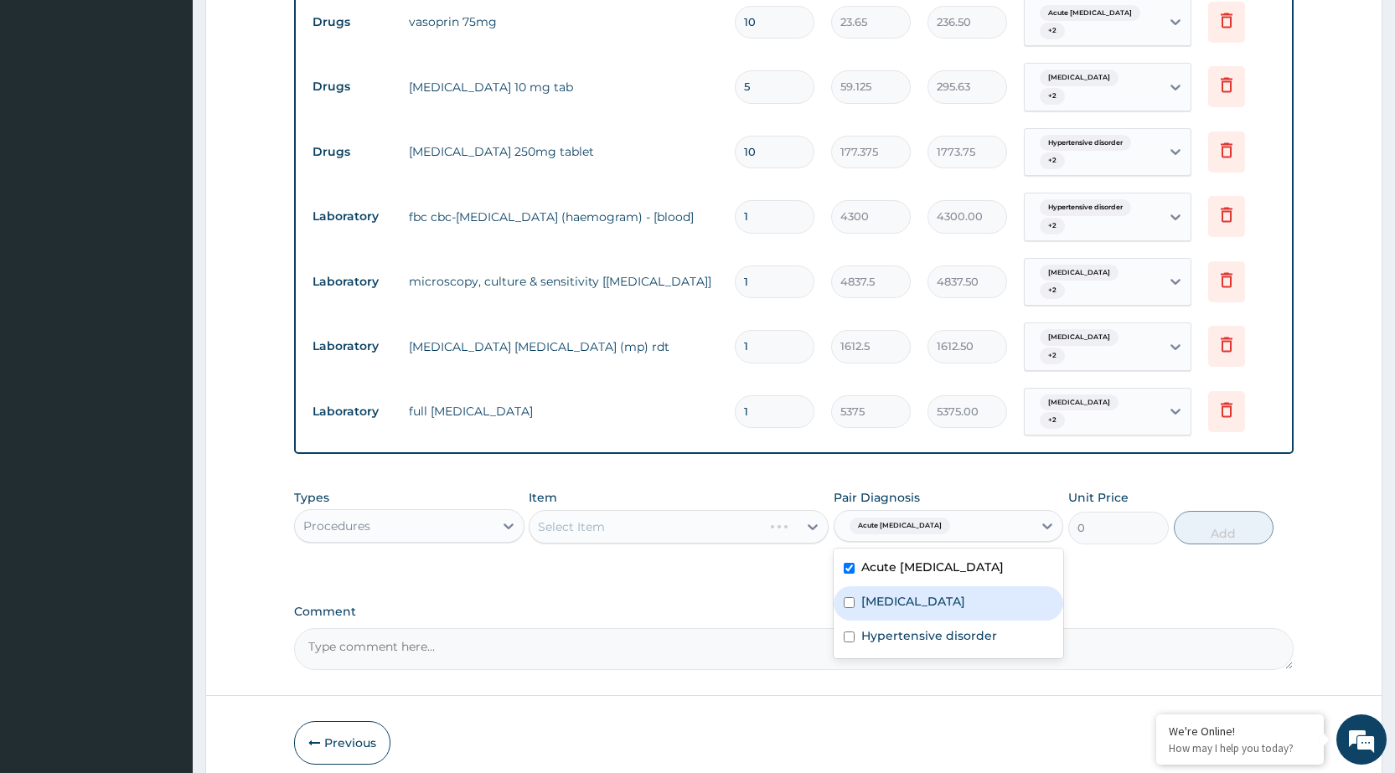
click at [1026, 587] on div "Malaria" at bounding box center [949, 604] width 230 height 34
checkbox input "true"
click at [1017, 621] on div "Hypertensive disorder" at bounding box center [949, 638] width 230 height 34
checkbox input "true"
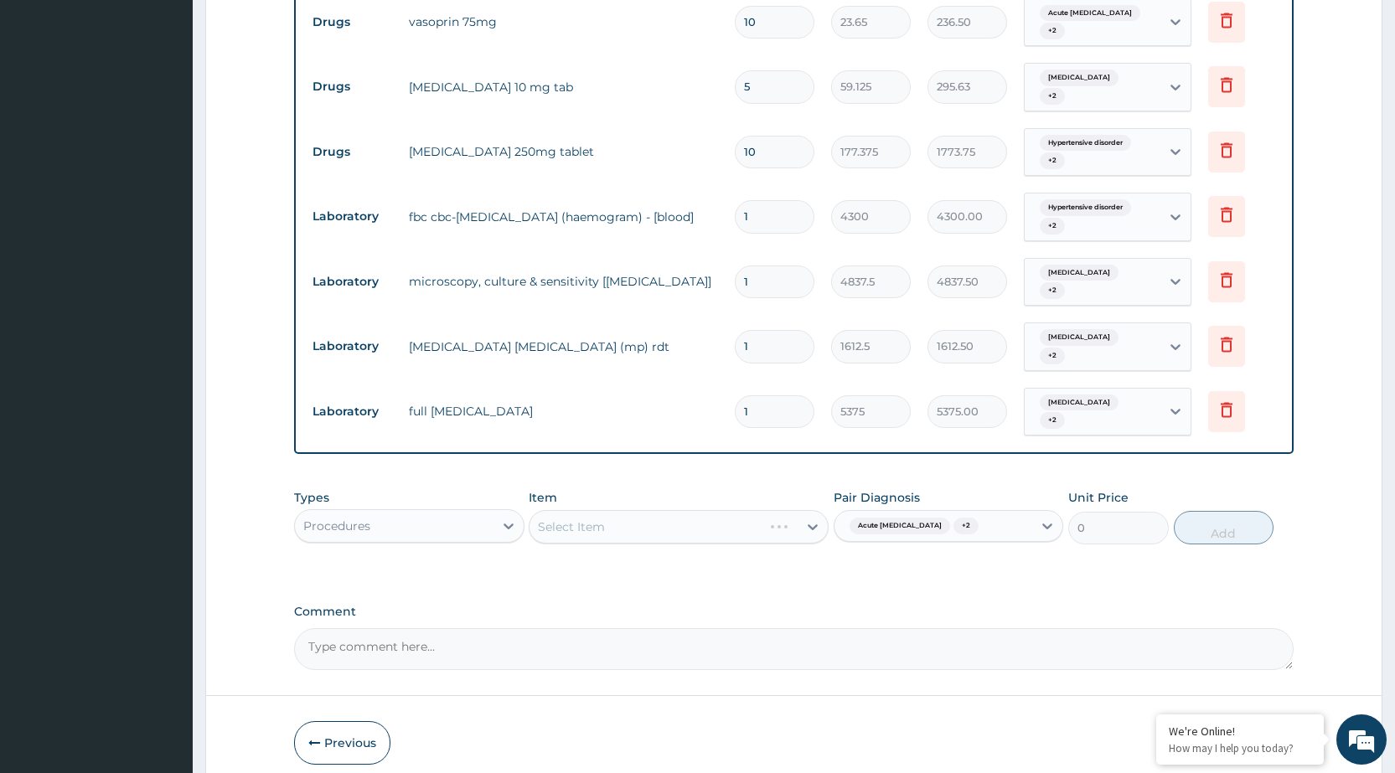
drag, startPoint x: 1091, startPoint y: 557, endPoint x: 990, endPoint y: 523, distance: 106.3
click at [1081, 552] on div "PA Code / Prescription Code PA/C2D41C Encounter Date 12-08-2025 Important Notic…" at bounding box center [794, 75] width 1000 height 1189
click at [814, 510] on div "Select Item" at bounding box center [679, 527] width 300 height 34
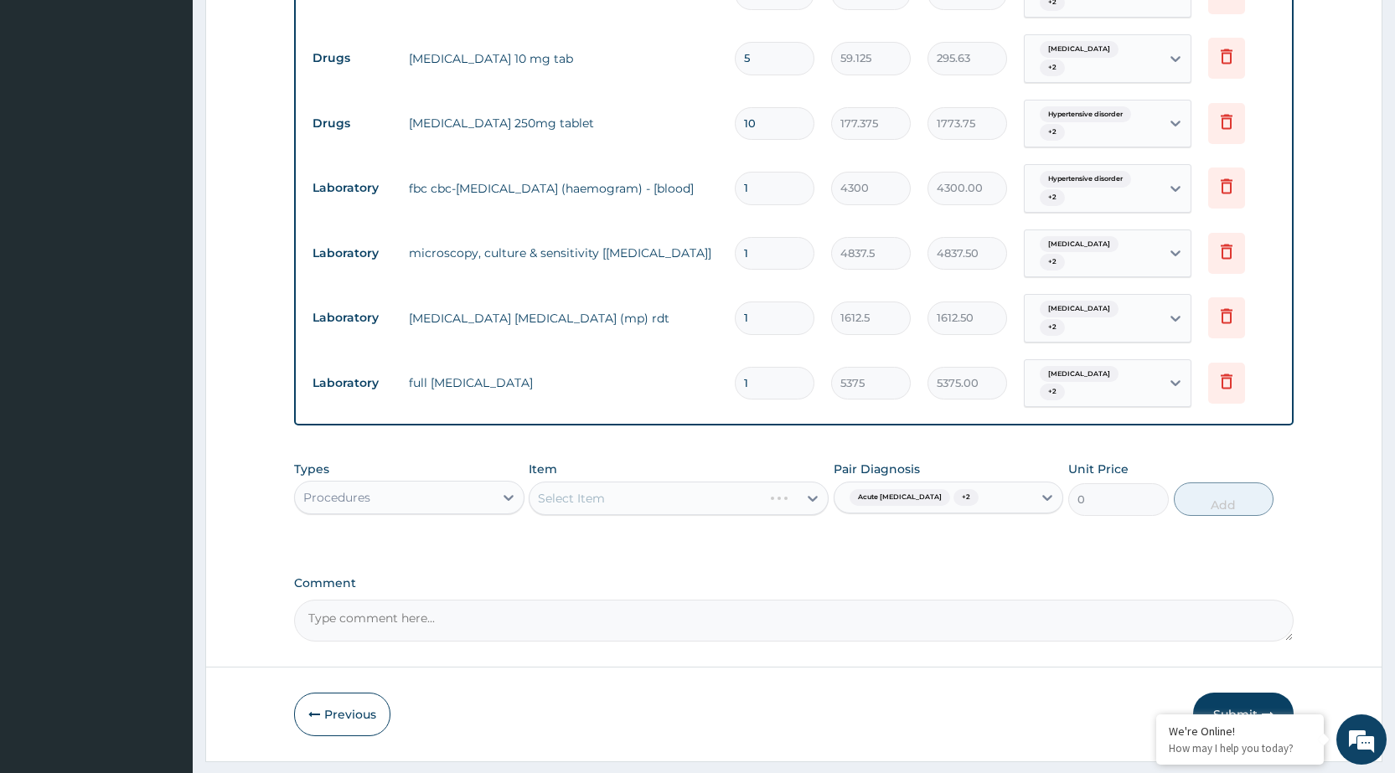
scroll to position [723, 0]
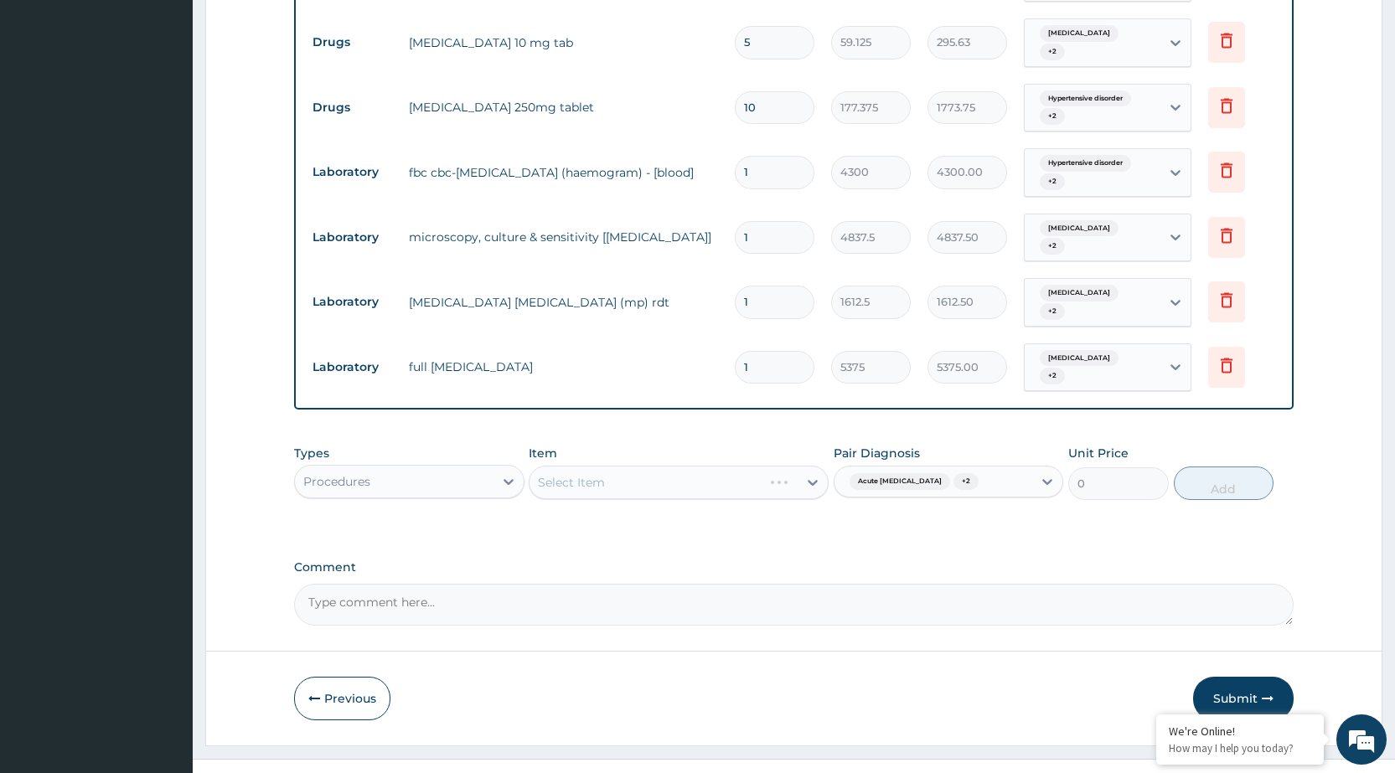
click at [812, 466] on div "Select Item" at bounding box center [679, 483] width 300 height 34
click at [811, 466] on div "Select Item" at bounding box center [679, 483] width 300 height 34
click at [766, 466] on div "Select Item" at bounding box center [679, 483] width 300 height 34
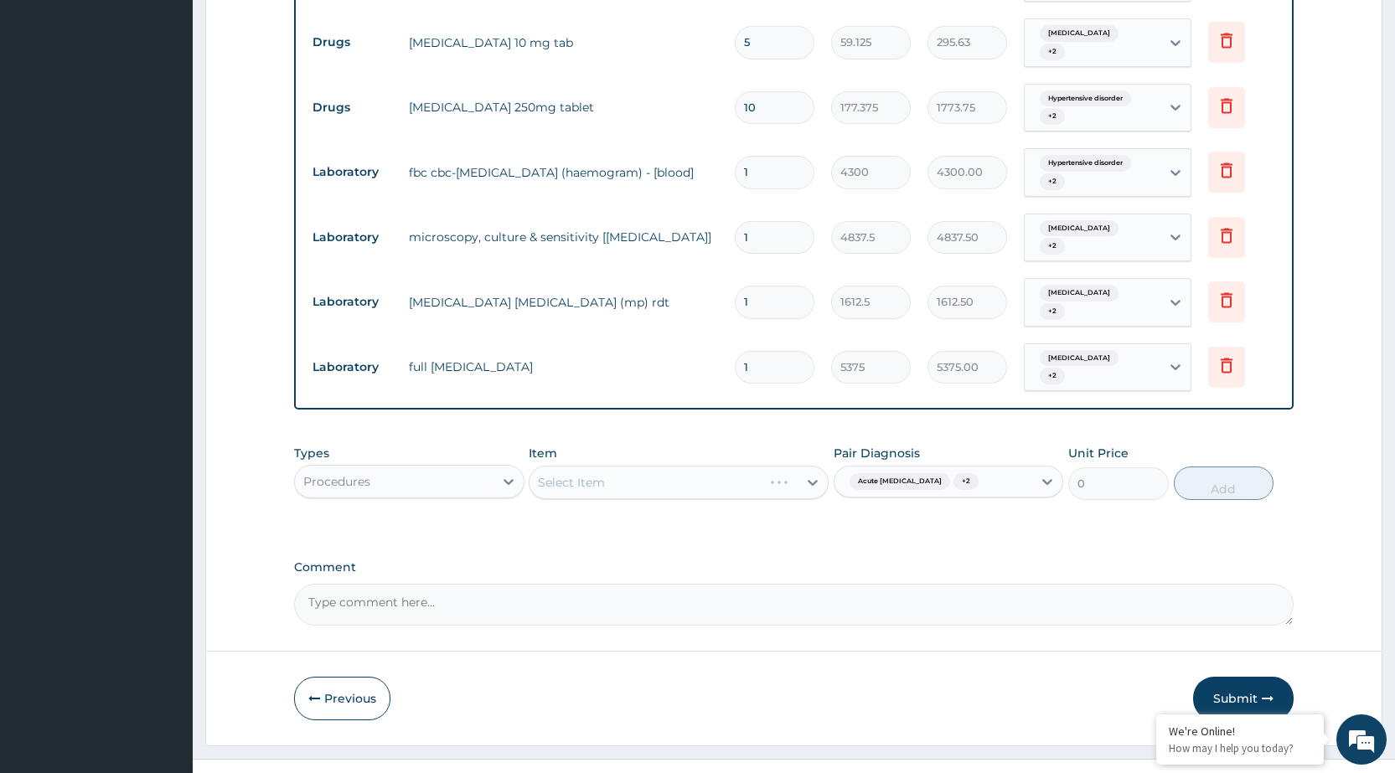
click at [766, 466] on div "Select Item" at bounding box center [679, 483] width 300 height 34
click at [747, 466] on div "Select Item" at bounding box center [679, 483] width 300 height 34
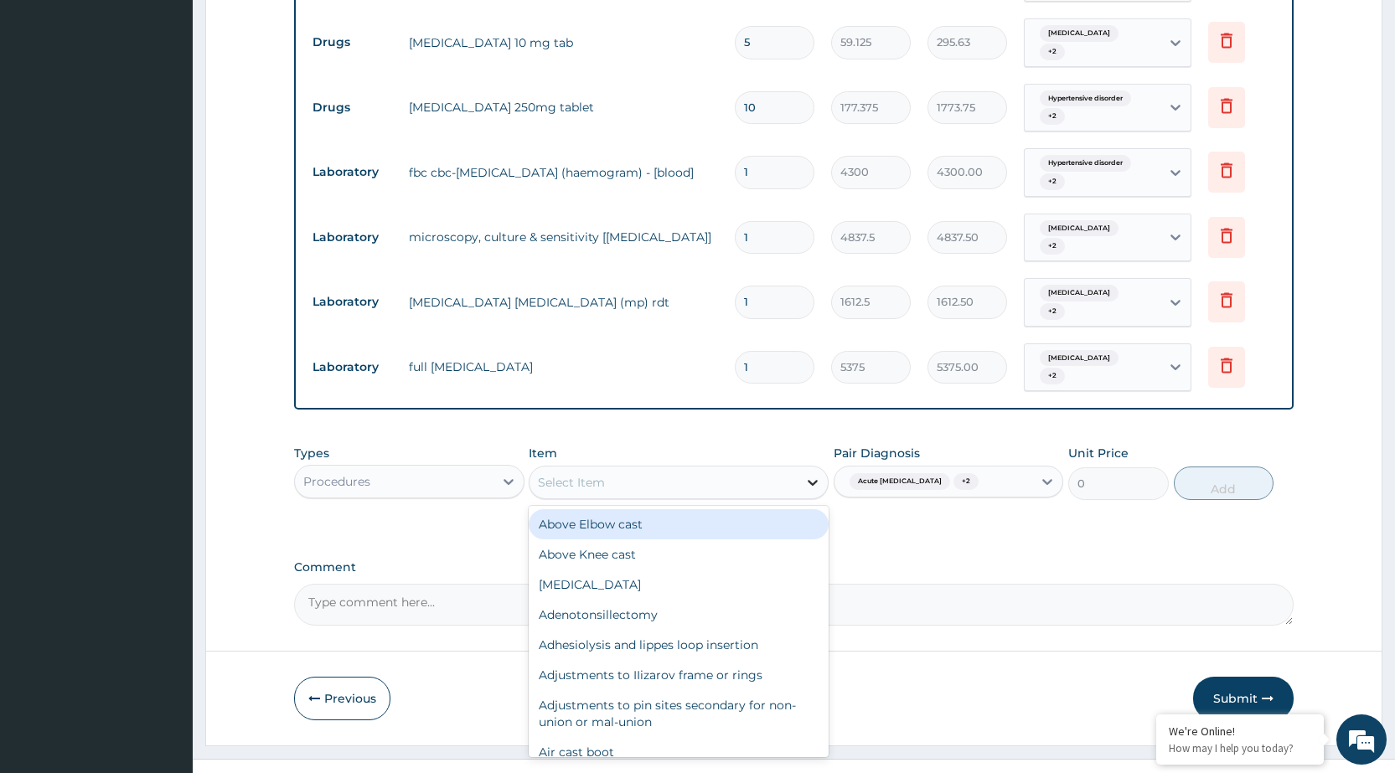
click at [818, 474] on icon at bounding box center [812, 482] width 17 height 17
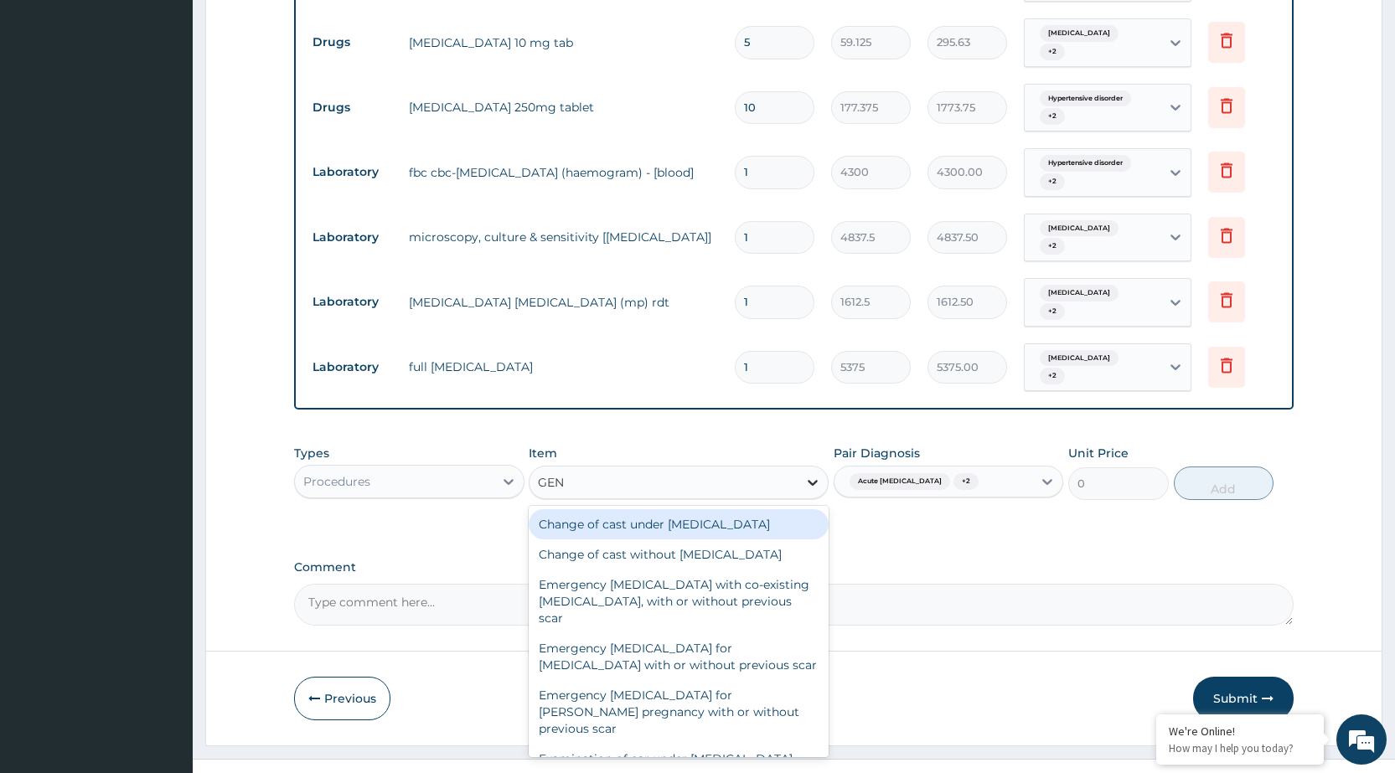
type input "GENE"
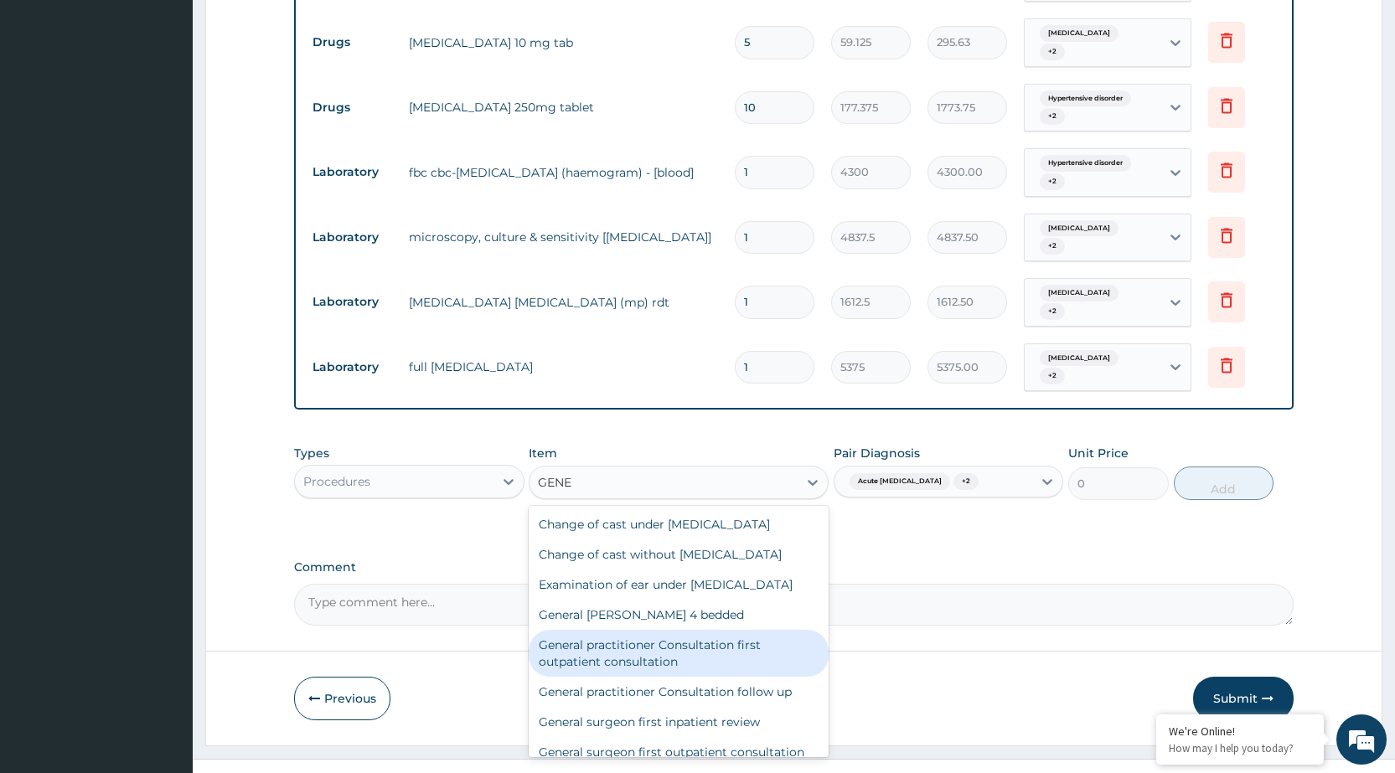
drag, startPoint x: 671, startPoint y: 650, endPoint x: 748, endPoint y: 618, distance: 83.7
click at [675, 647] on div "General practitioner Consultation first outpatient consultation" at bounding box center [679, 653] width 300 height 47
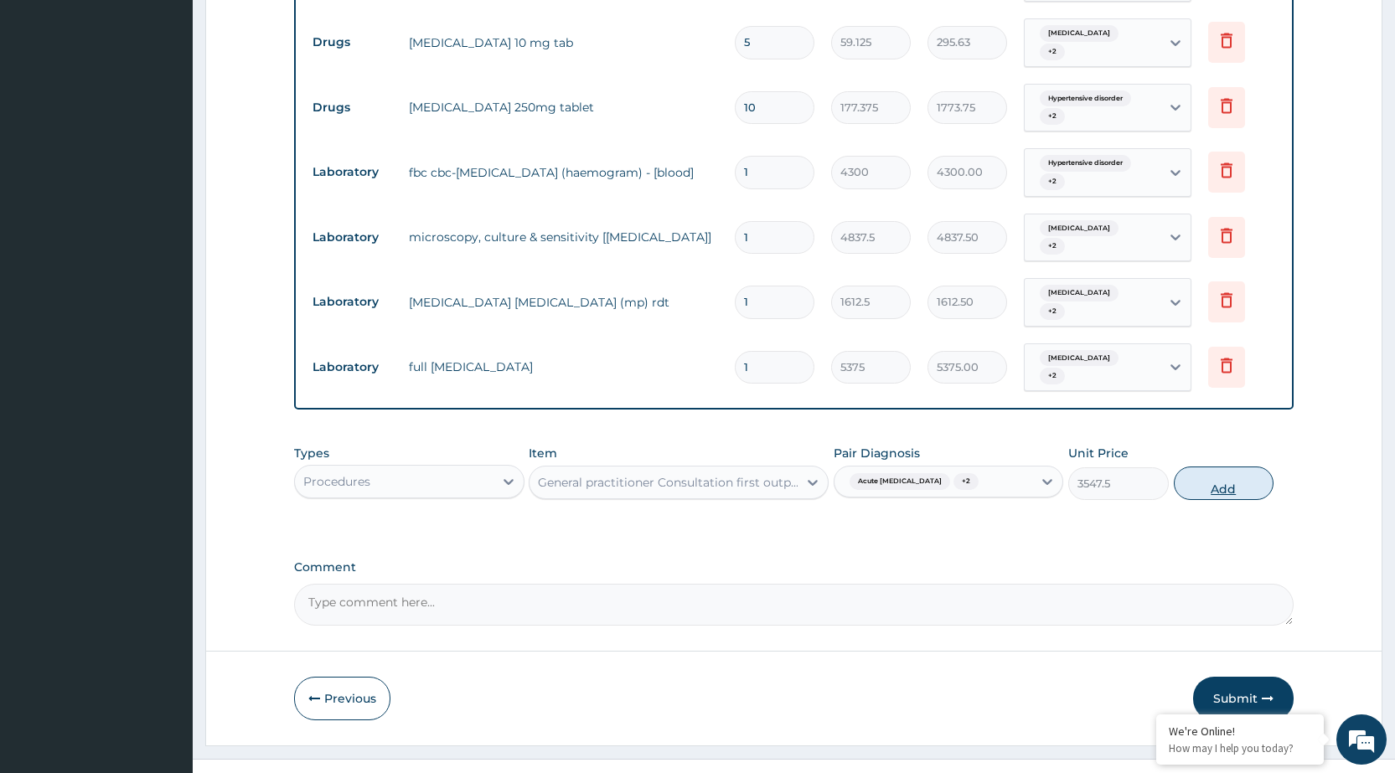
click at [1233, 467] on button "Add" at bounding box center [1224, 484] width 100 height 34
type input "0"
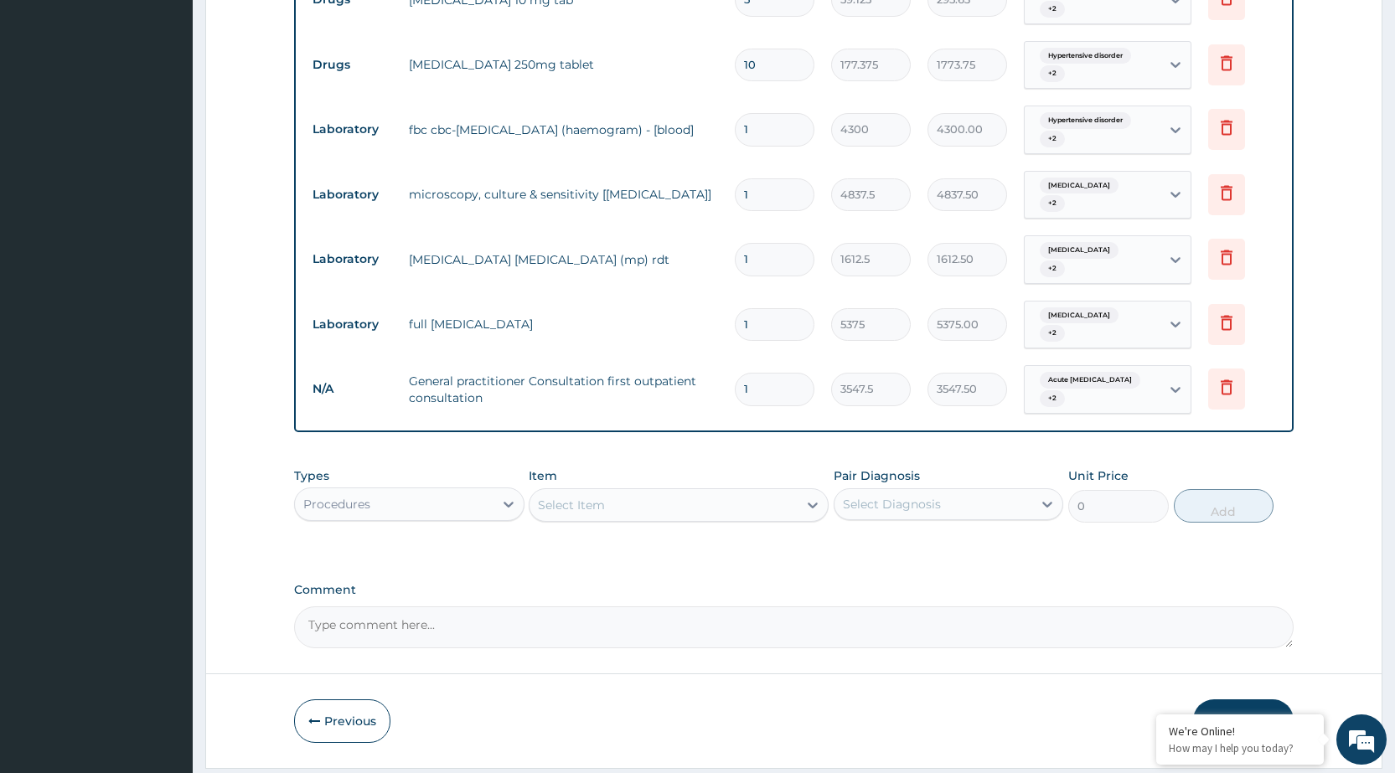
scroll to position [788, 0]
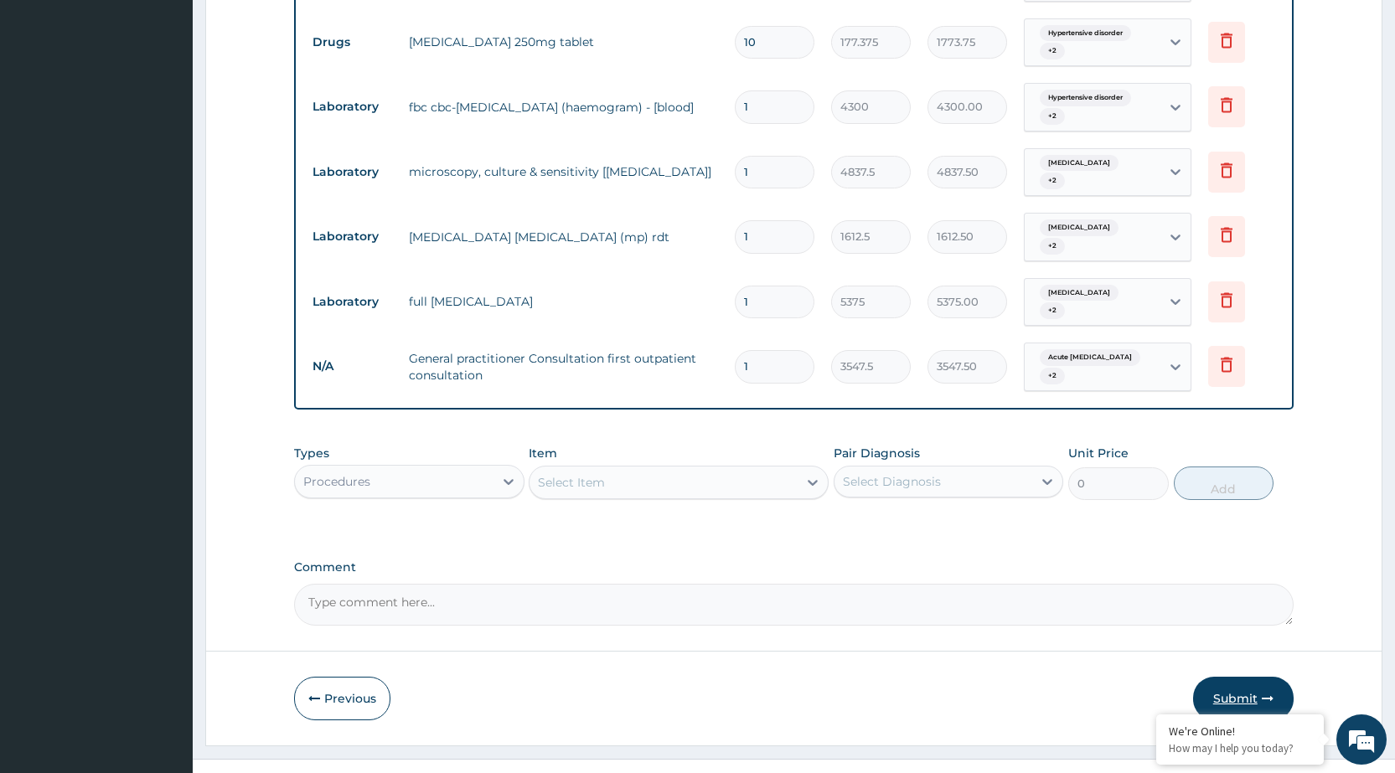
click at [1260, 685] on button "Submit" at bounding box center [1243, 699] width 101 height 44
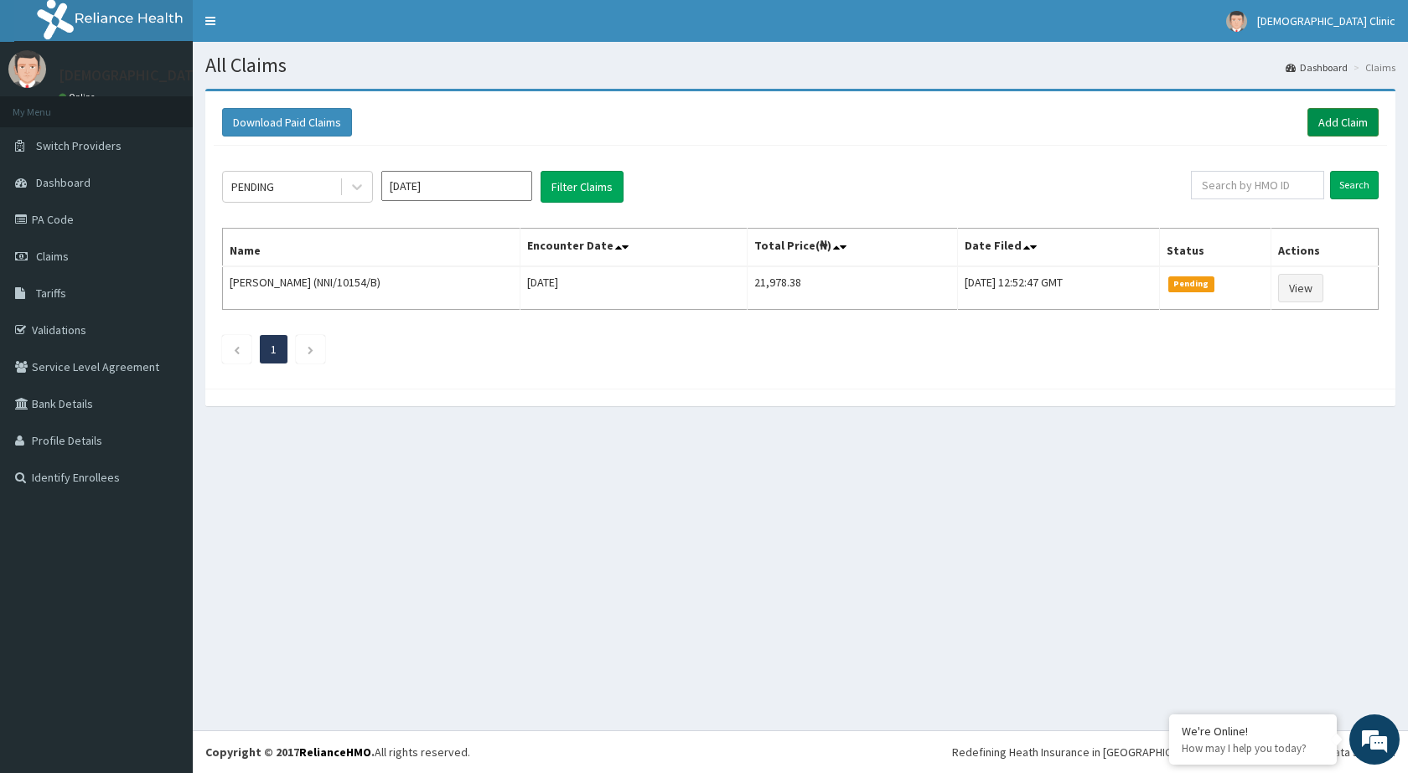
click at [1357, 126] on link "Add Claim" at bounding box center [1342, 122] width 71 height 28
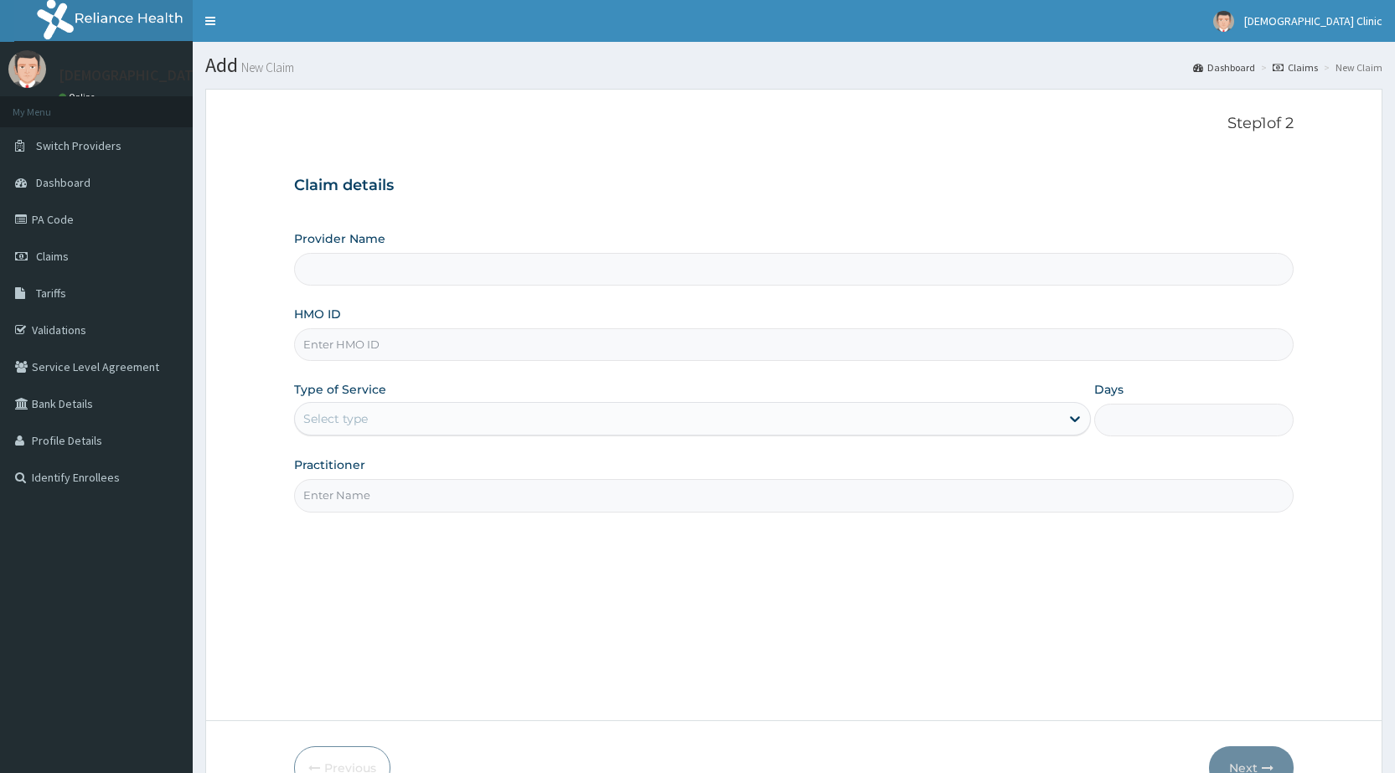
click at [361, 347] on input "HMO ID" at bounding box center [794, 344] width 1000 height 33
type input "OQI/10077/A"
type input "[DEMOGRAPHIC_DATA] Clinic"
type input "O"
type input "NNI/10154/B"
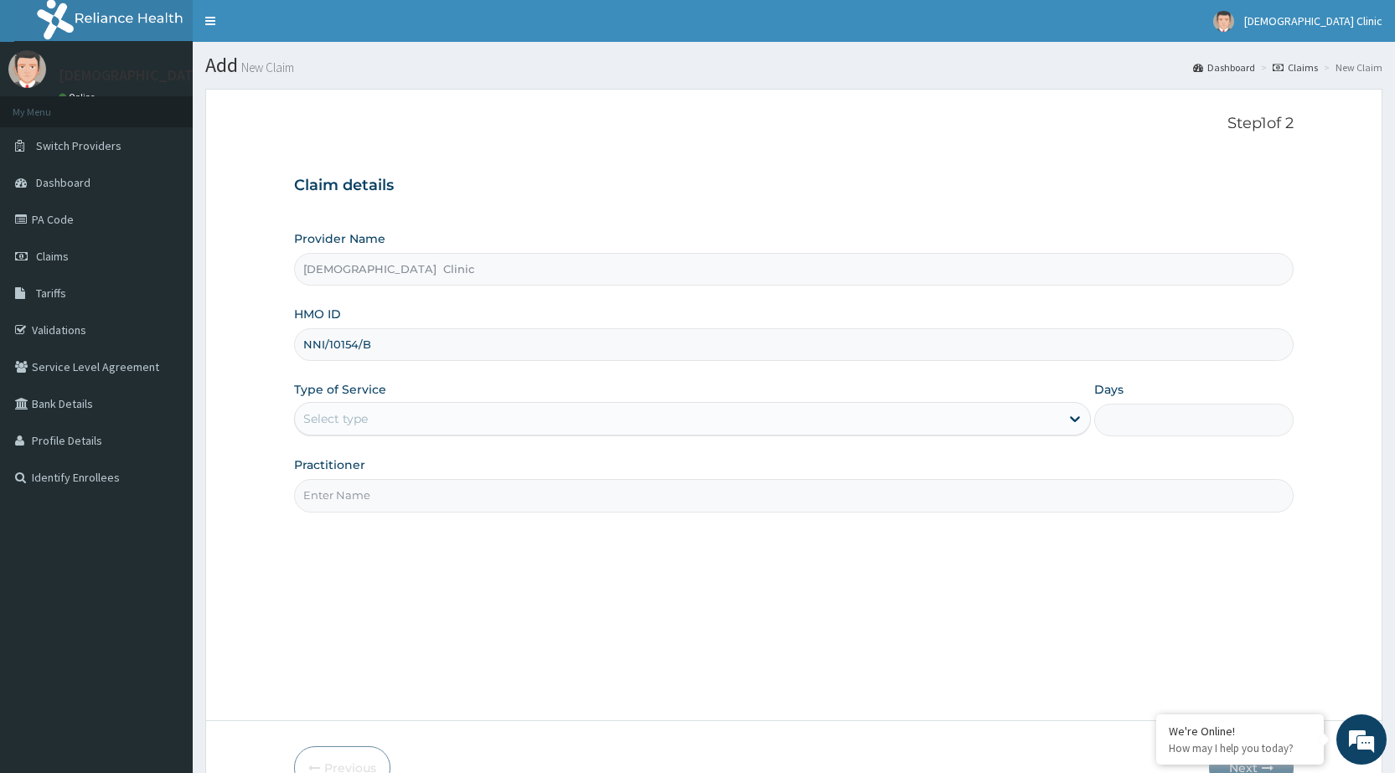
click at [1047, 408] on div "Select type" at bounding box center [677, 419] width 765 height 27
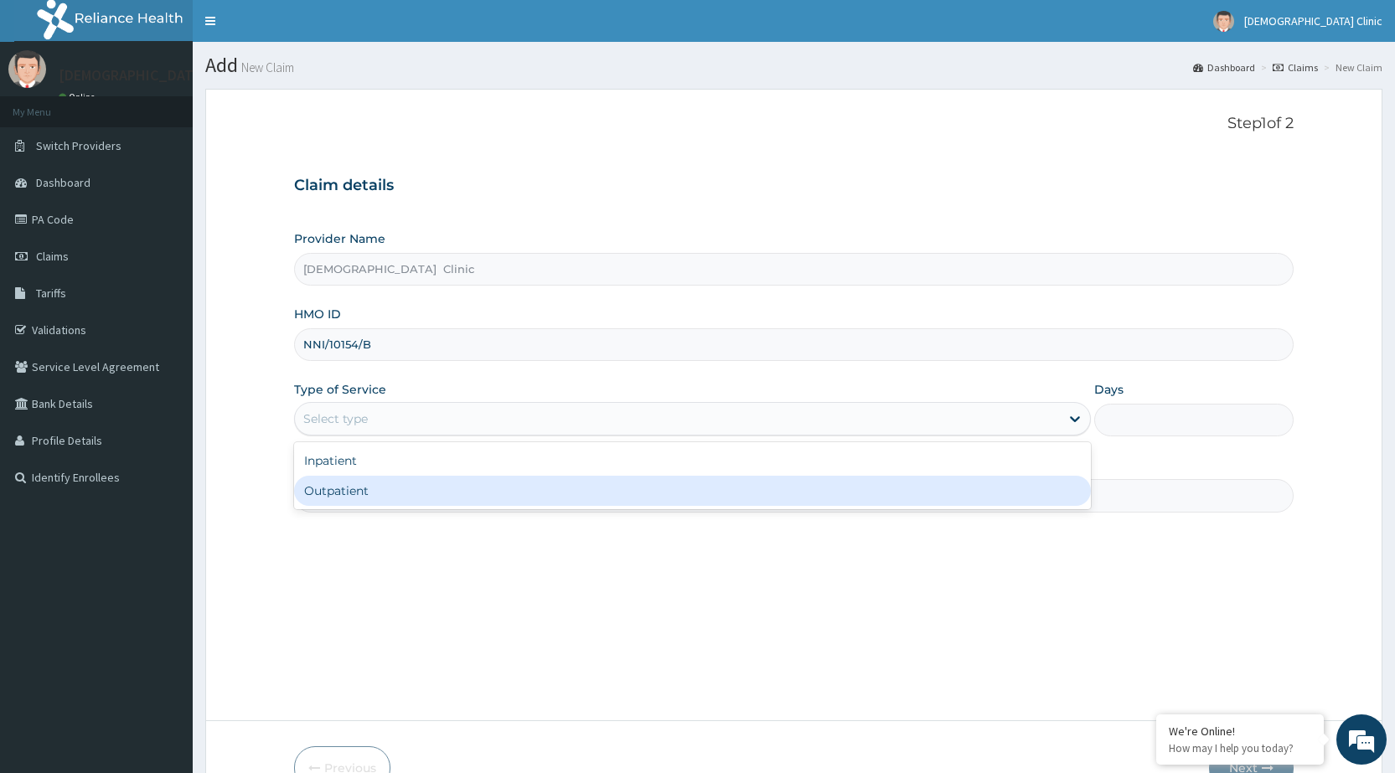
click at [1039, 484] on div "Outpatient" at bounding box center [692, 491] width 797 height 30
type input "1"
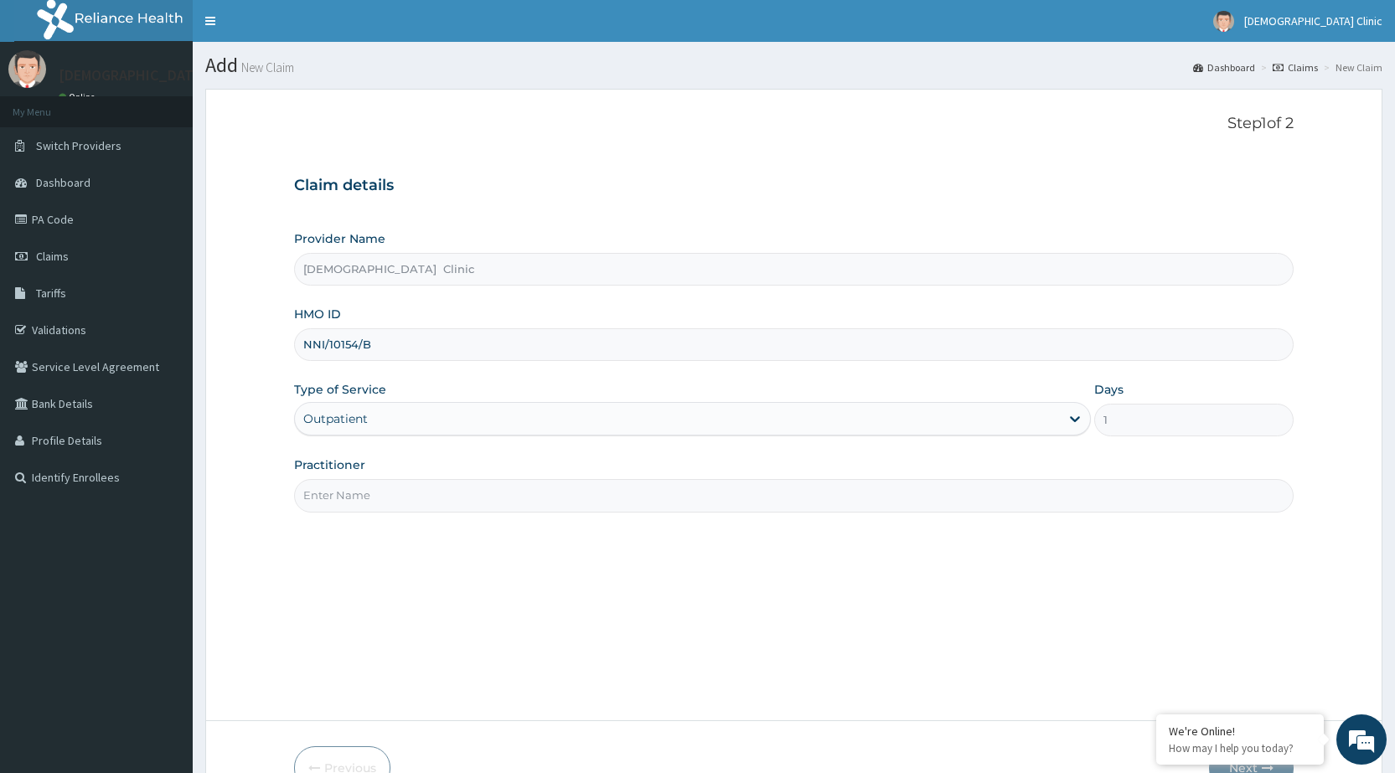
click at [1019, 504] on input "Practitioner" at bounding box center [794, 495] width 1000 height 33
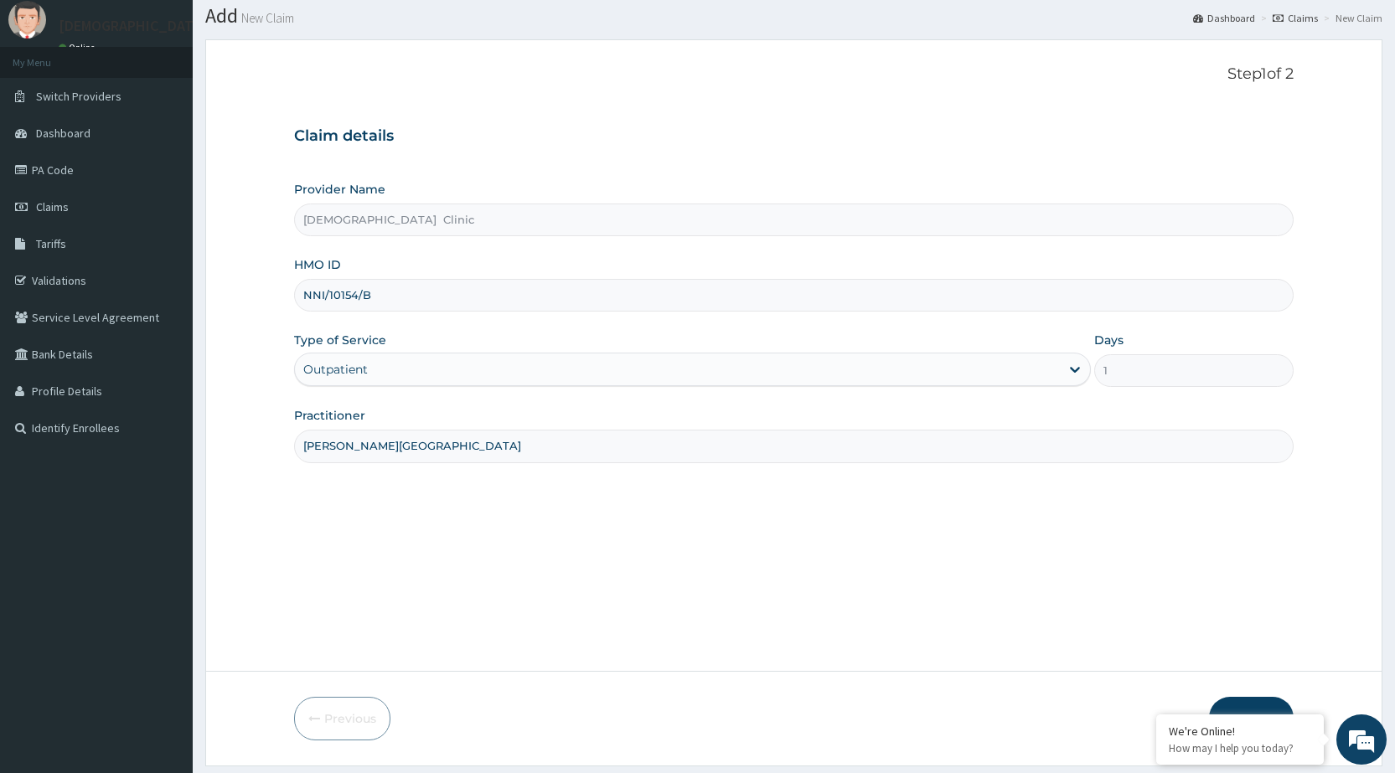
scroll to position [98, 0]
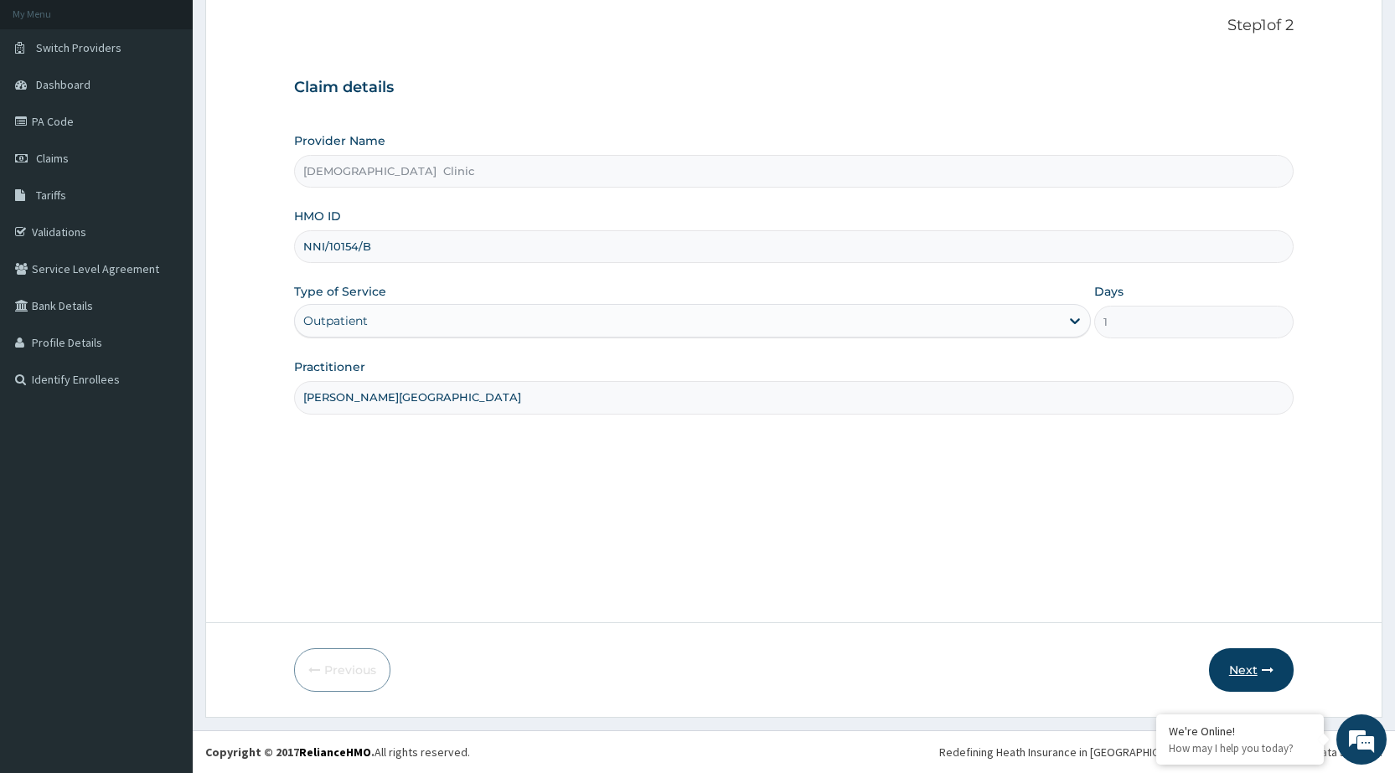
type input "[PERSON_NAME][GEOGRAPHIC_DATA]"
click at [1260, 672] on button "Next" at bounding box center [1251, 671] width 85 height 44
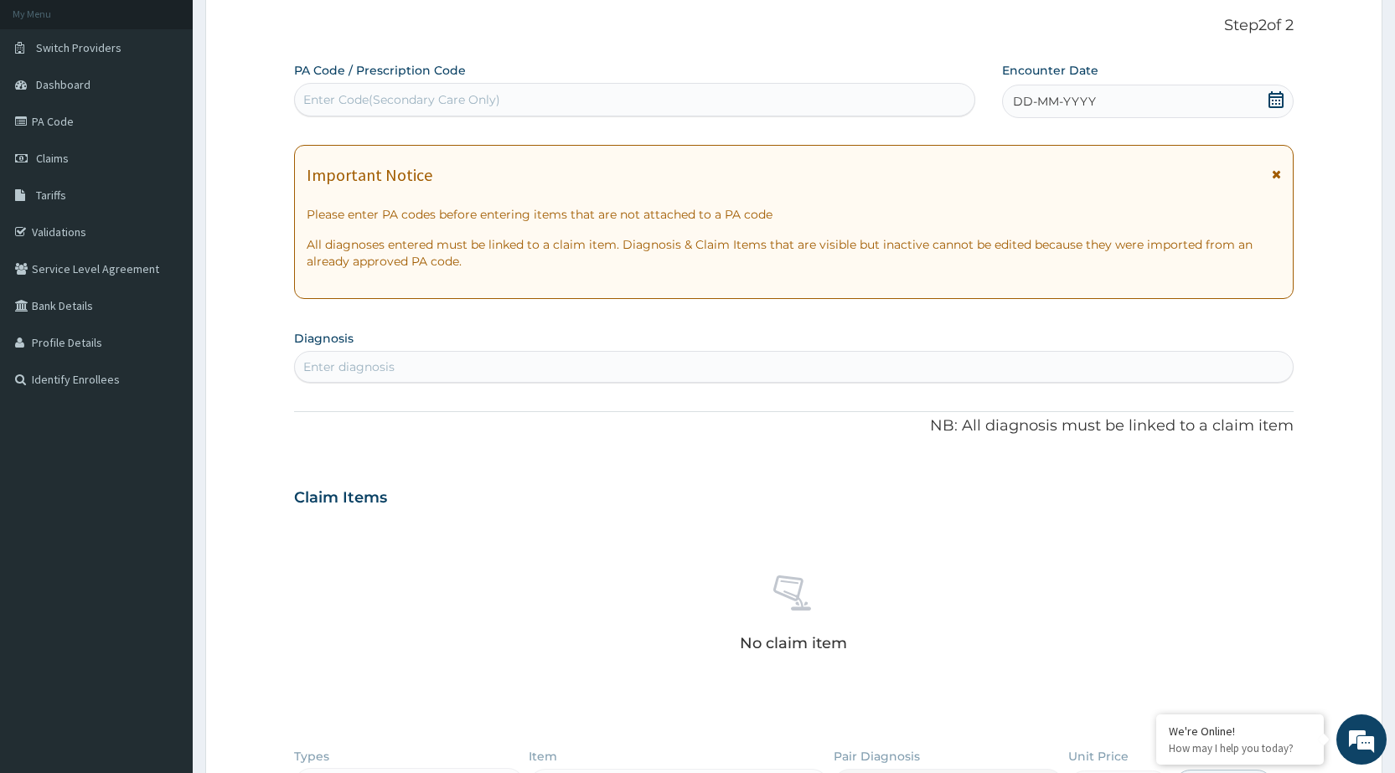
click at [517, 100] on div "Enter Code(Secondary Care Only)" at bounding box center [634, 99] width 679 height 27
type input "PA/B42890"
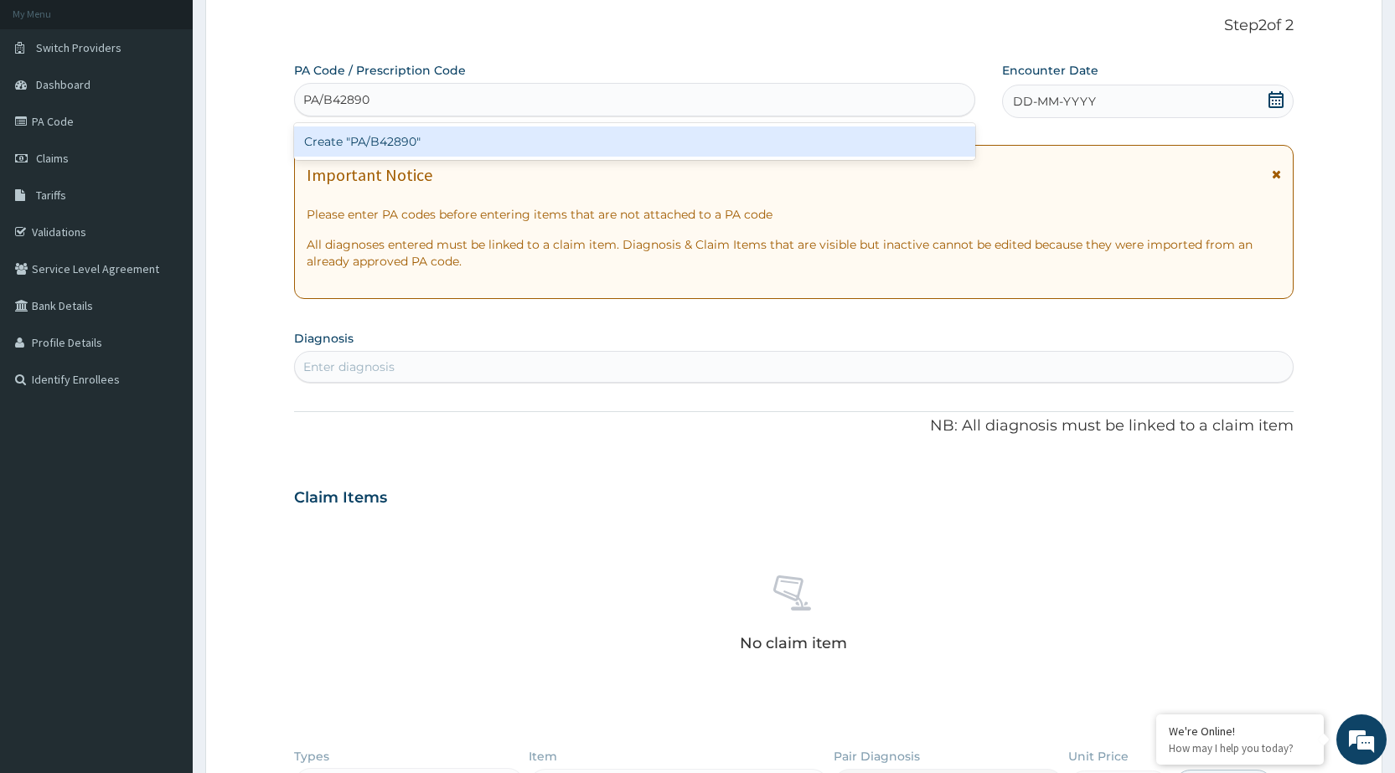
click at [499, 137] on div "Create "PA/B42890"" at bounding box center [634, 142] width 680 height 30
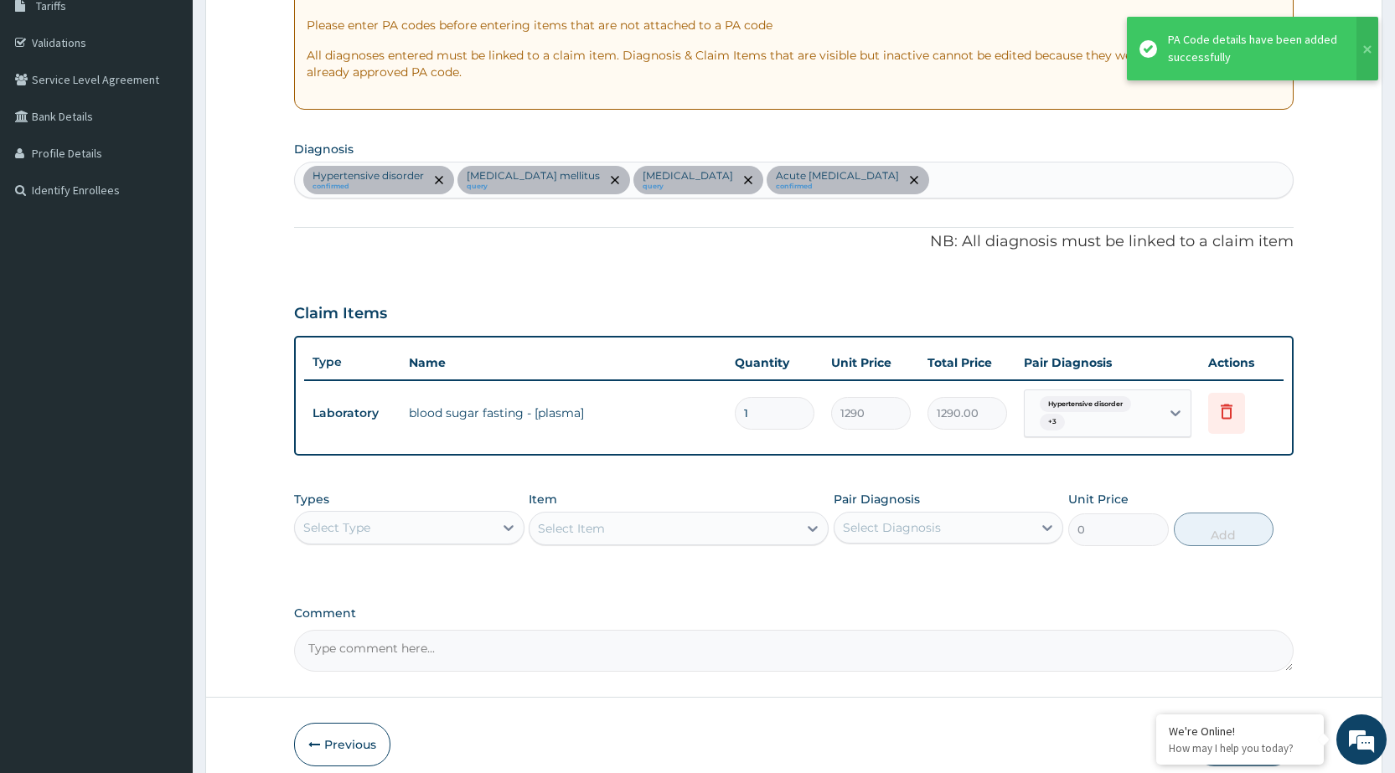
scroll to position [349, 0]
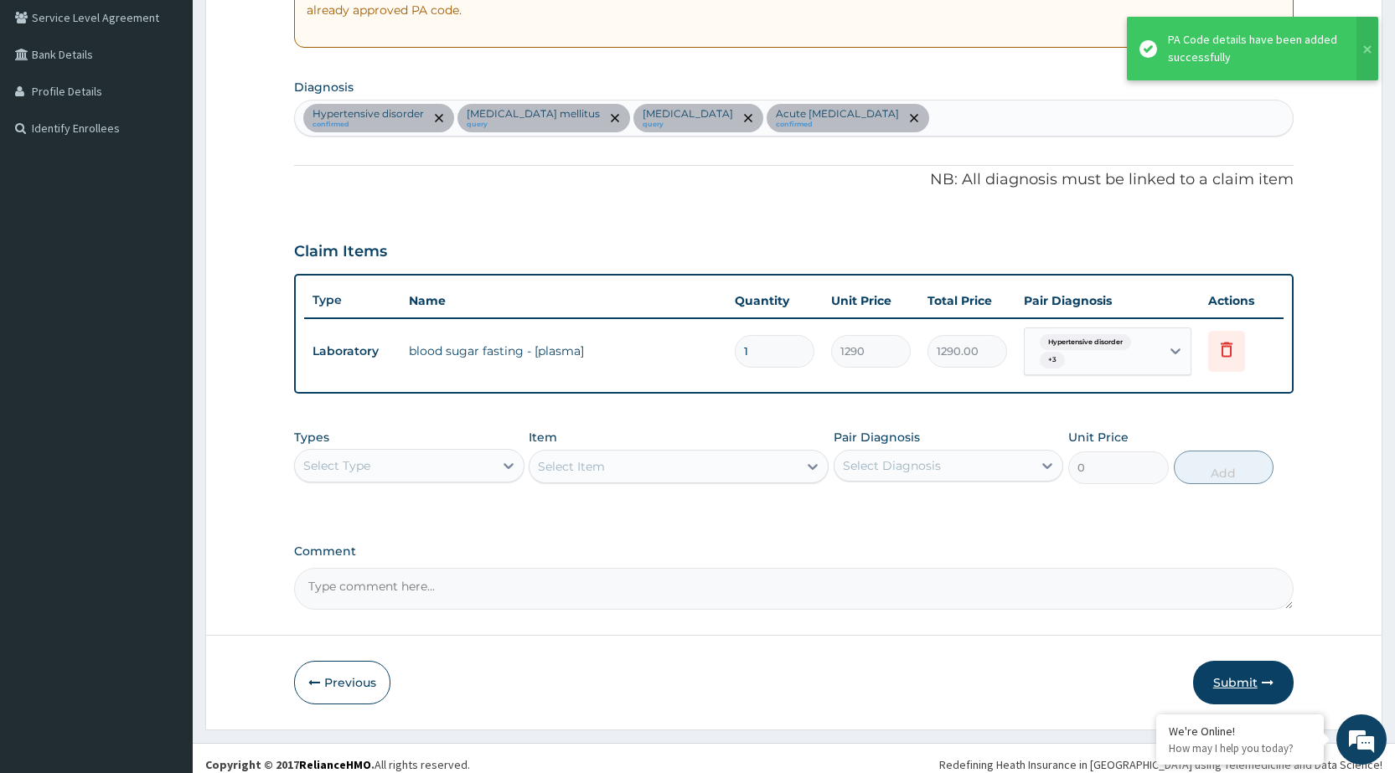
click at [1227, 690] on button "Submit" at bounding box center [1243, 683] width 101 height 44
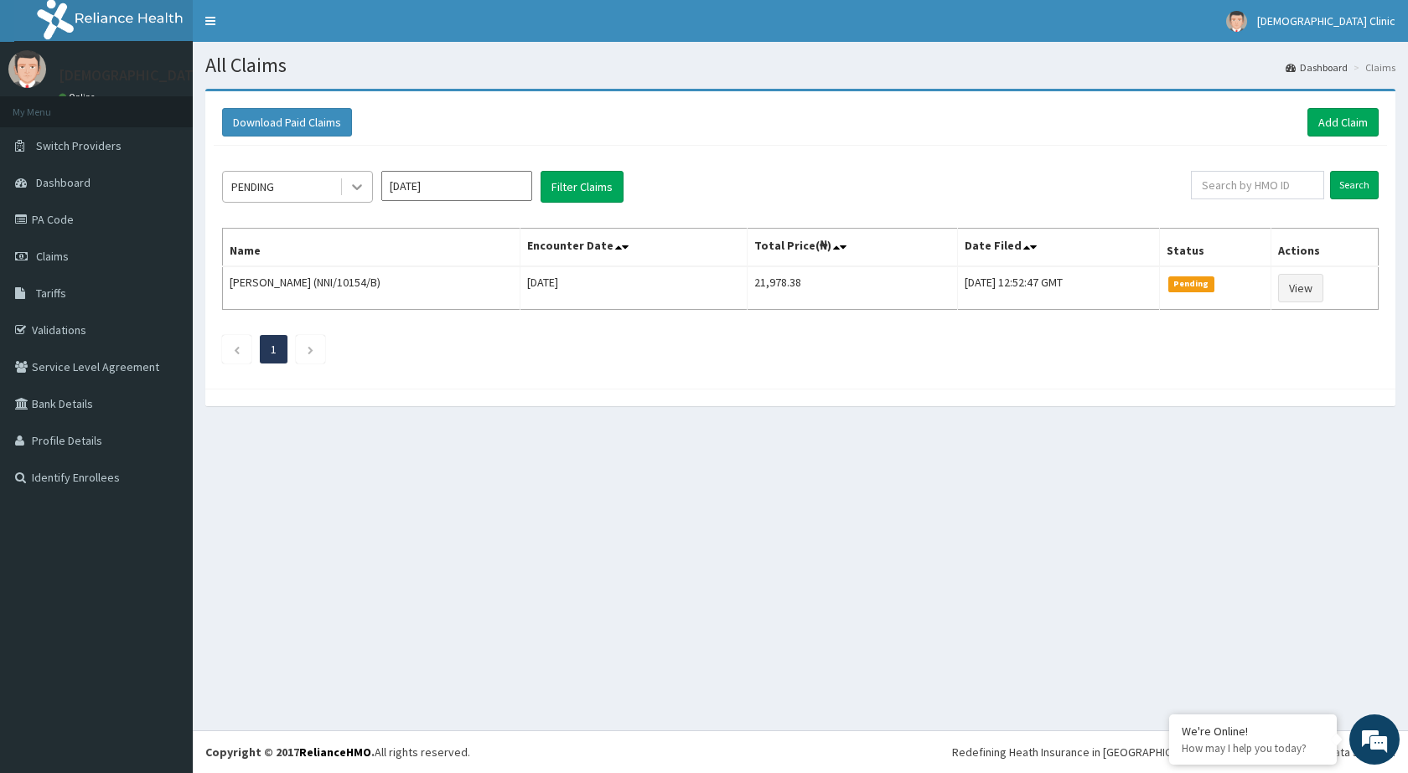
click at [368, 184] on div at bounding box center [357, 187] width 30 height 30
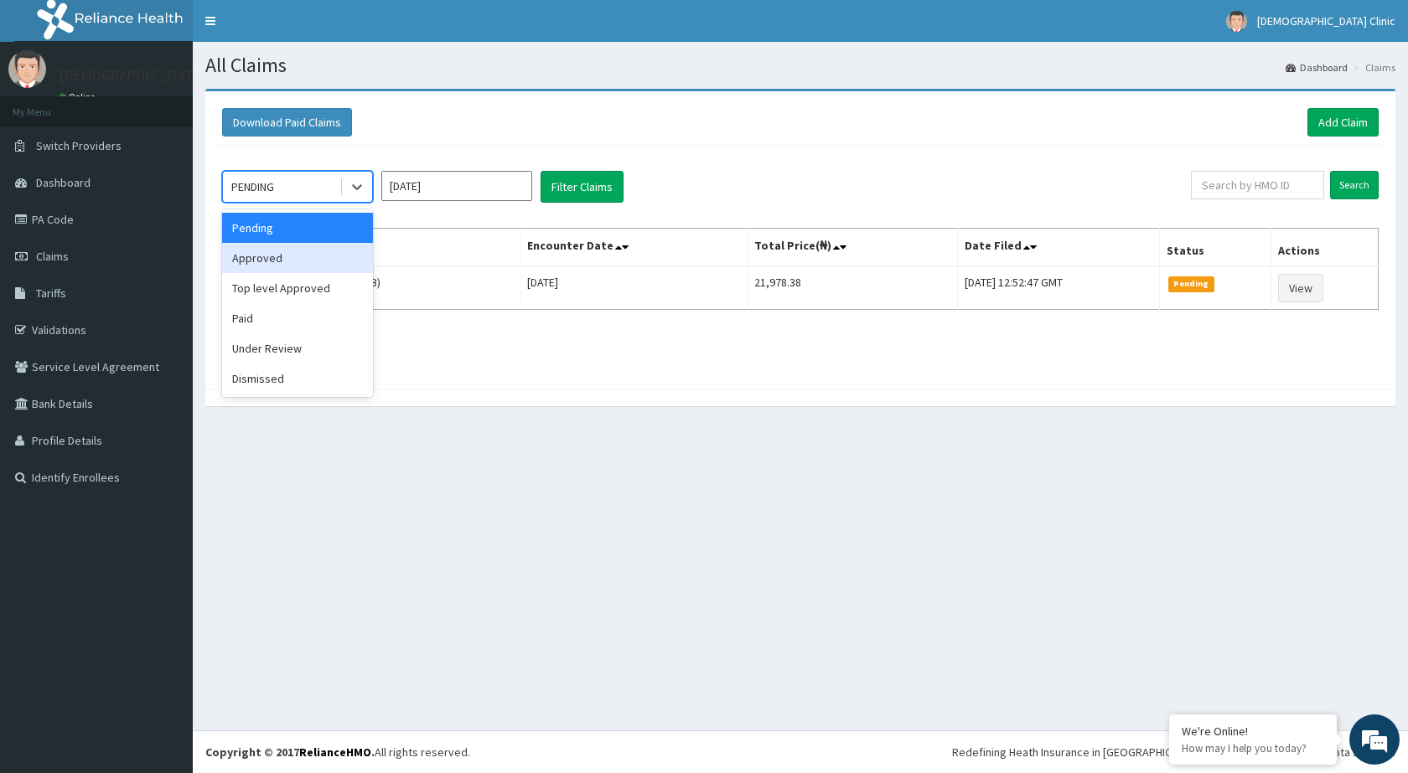
click at [361, 251] on div "Approved" at bounding box center [297, 258] width 151 height 30
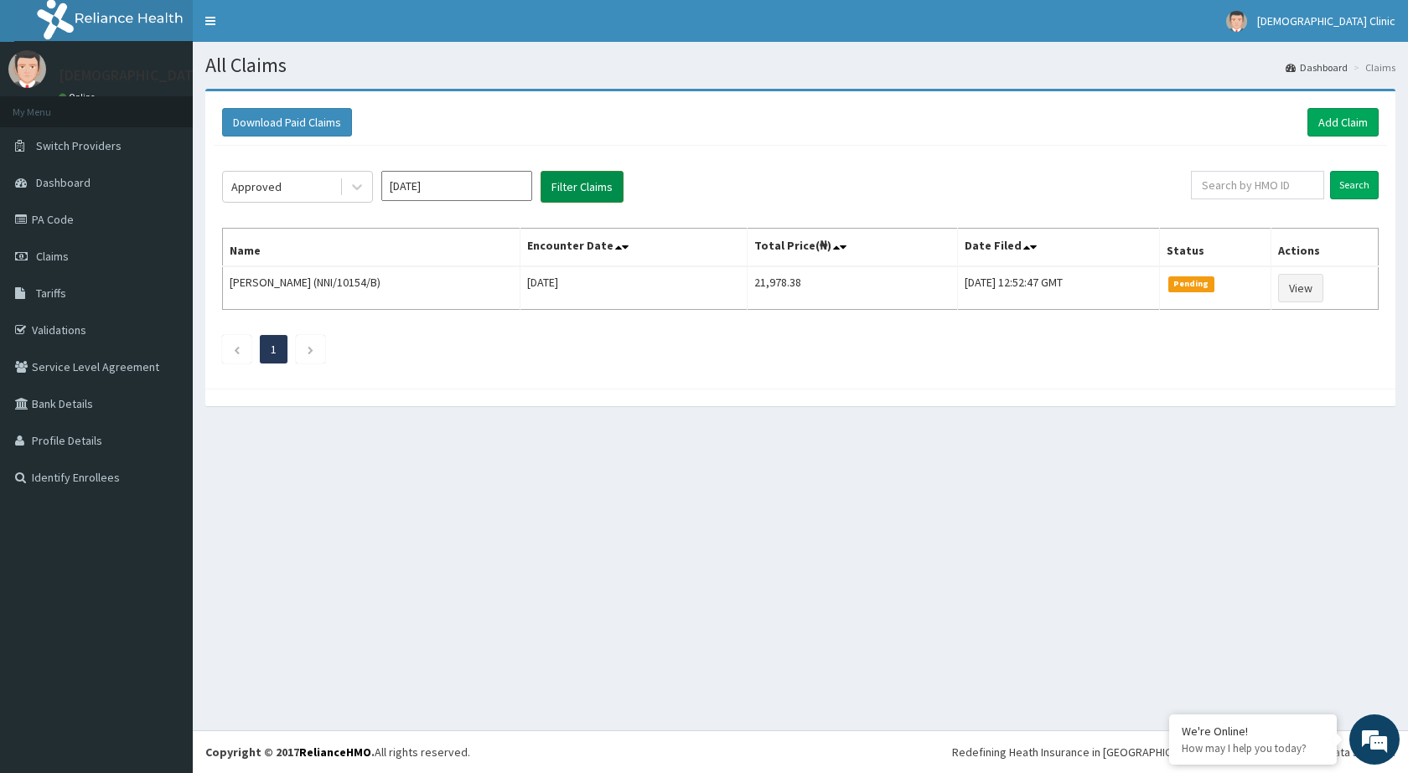
click at [587, 179] on button "Filter Claims" at bounding box center [581, 187] width 83 height 32
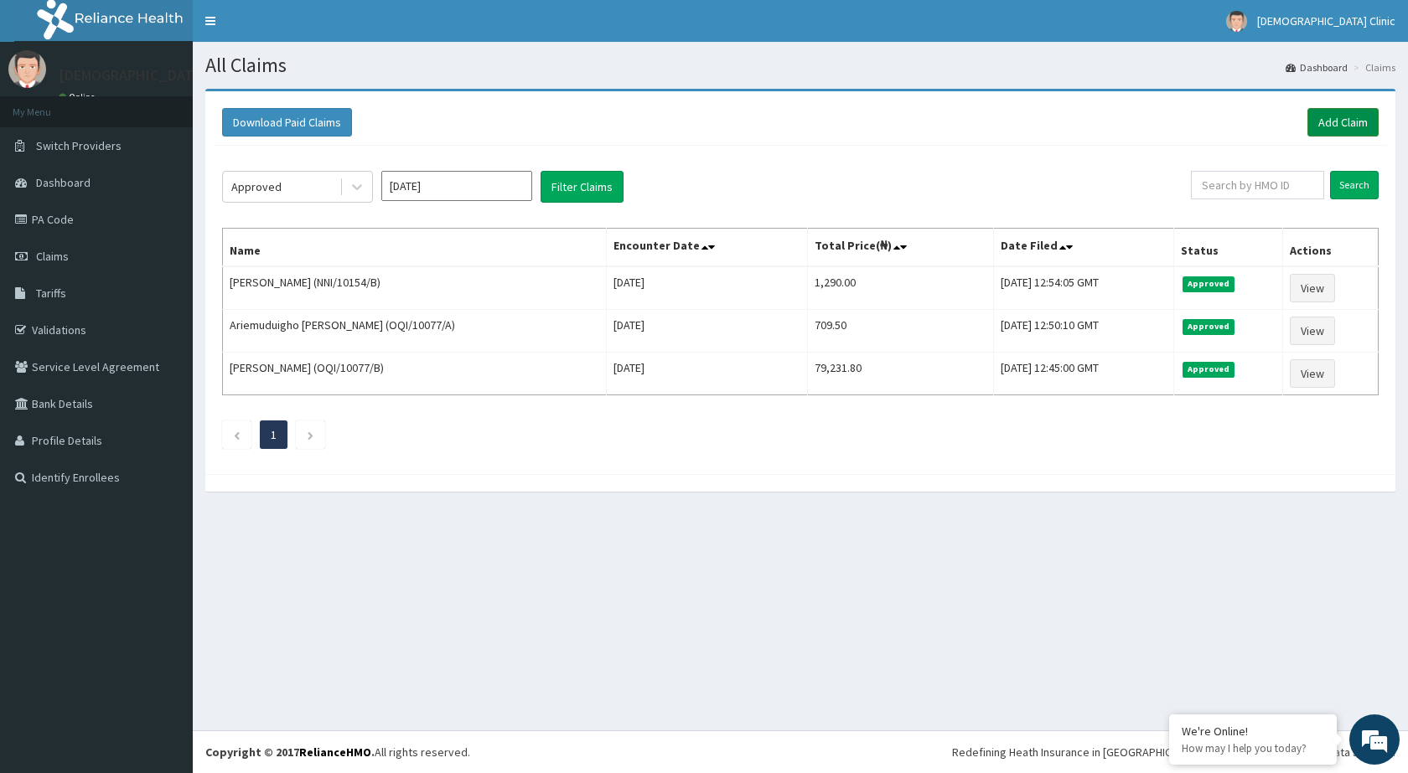
click at [1326, 123] on link "Add Claim" at bounding box center [1342, 122] width 71 height 28
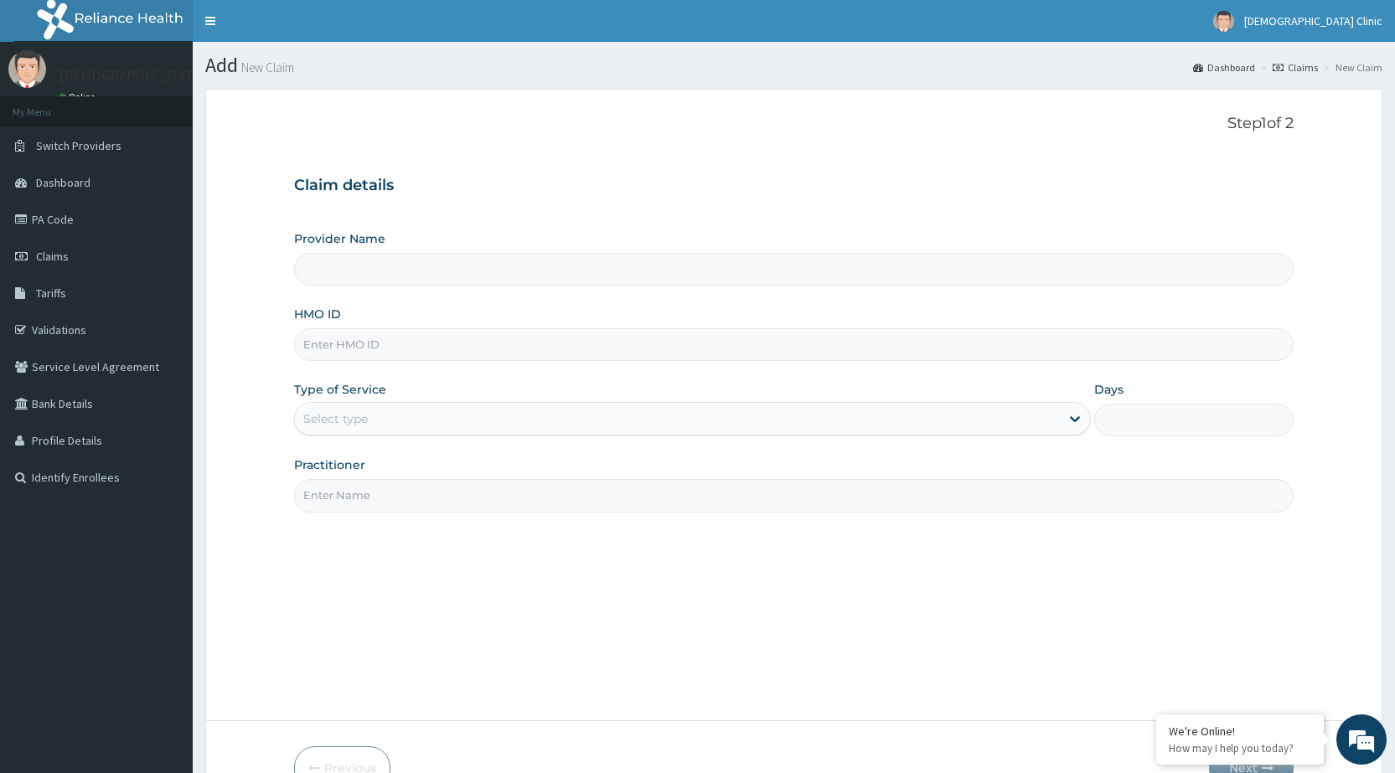
type input "[DEMOGRAPHIC_DATA] Clinic"
click at [694, 343] on input "HMO ID" at bounding box center [794, 344] width 1000 height 33
type input "NNI/10154/C"
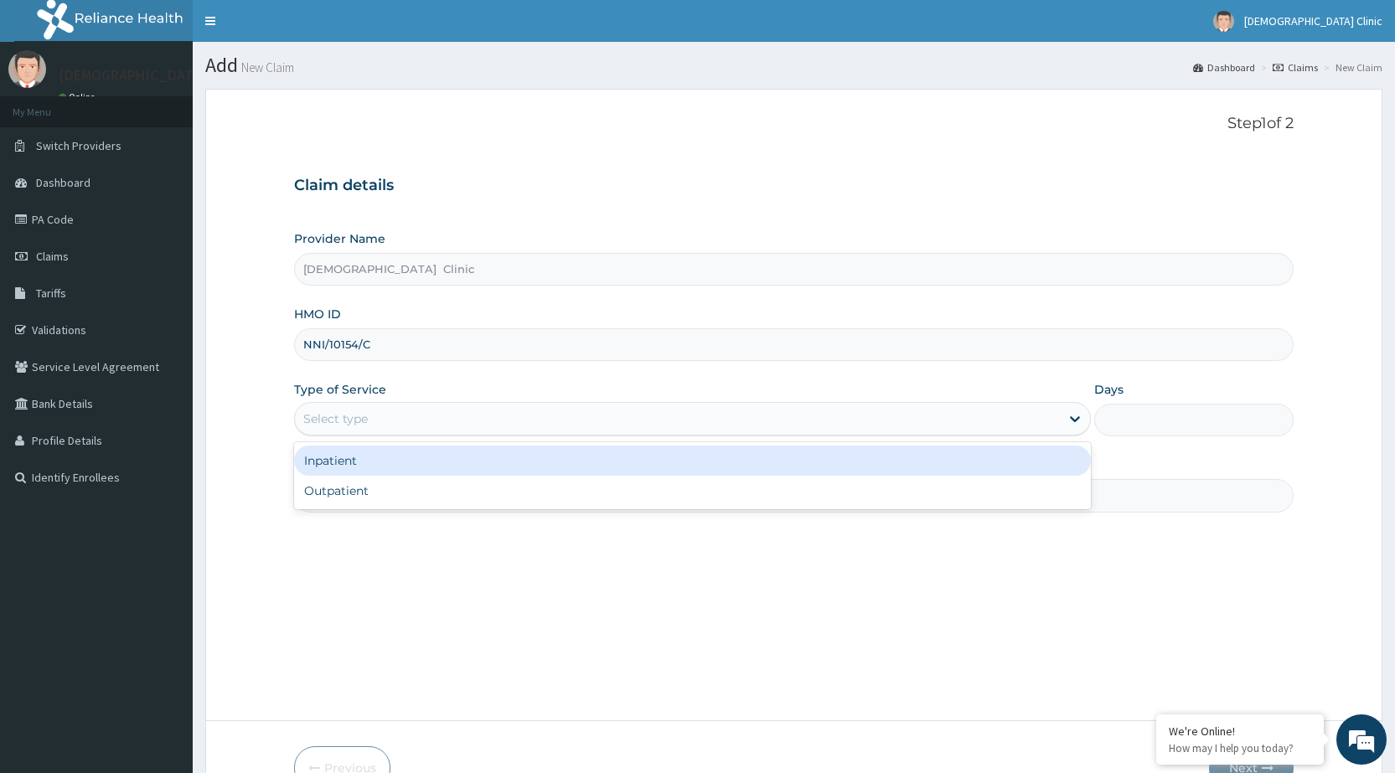
click at [695, 411] on div "Select type" at bounding box center [677, 419] width 765 height 27
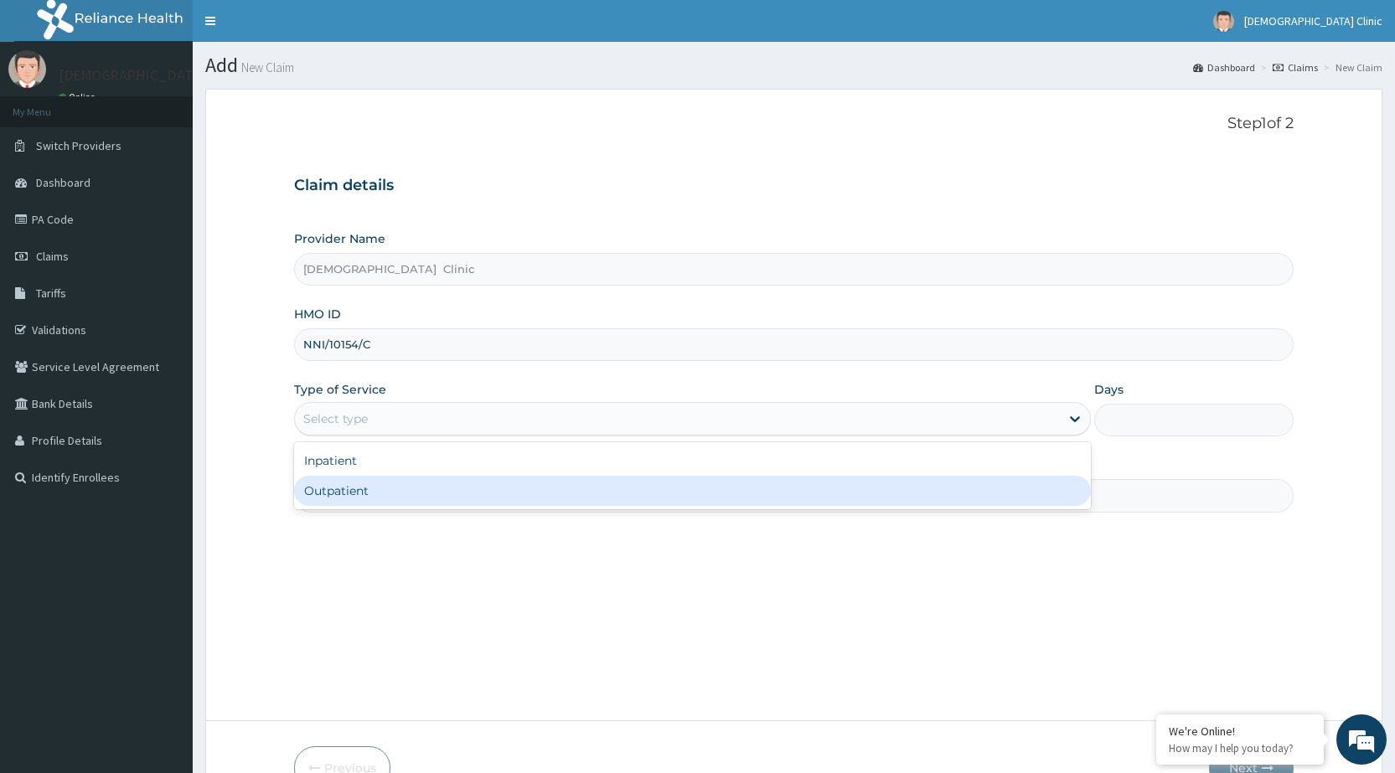
click at [669, 497] on div "Outpatient" at bounding box center [692, 491] width 797 height 30
type input "1"
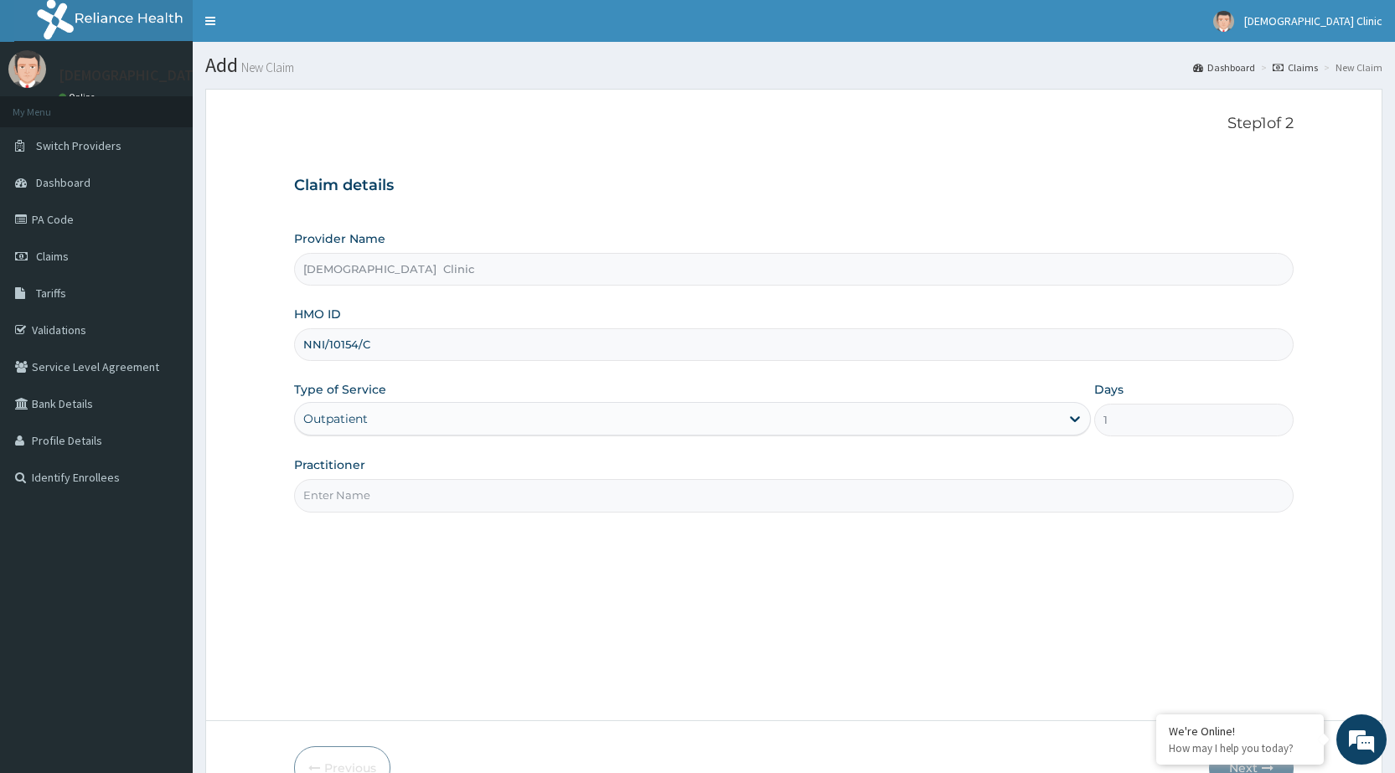
click at [663, 494] on input "Practitioner" at bounding box center [794, 495] width 1000 height 33
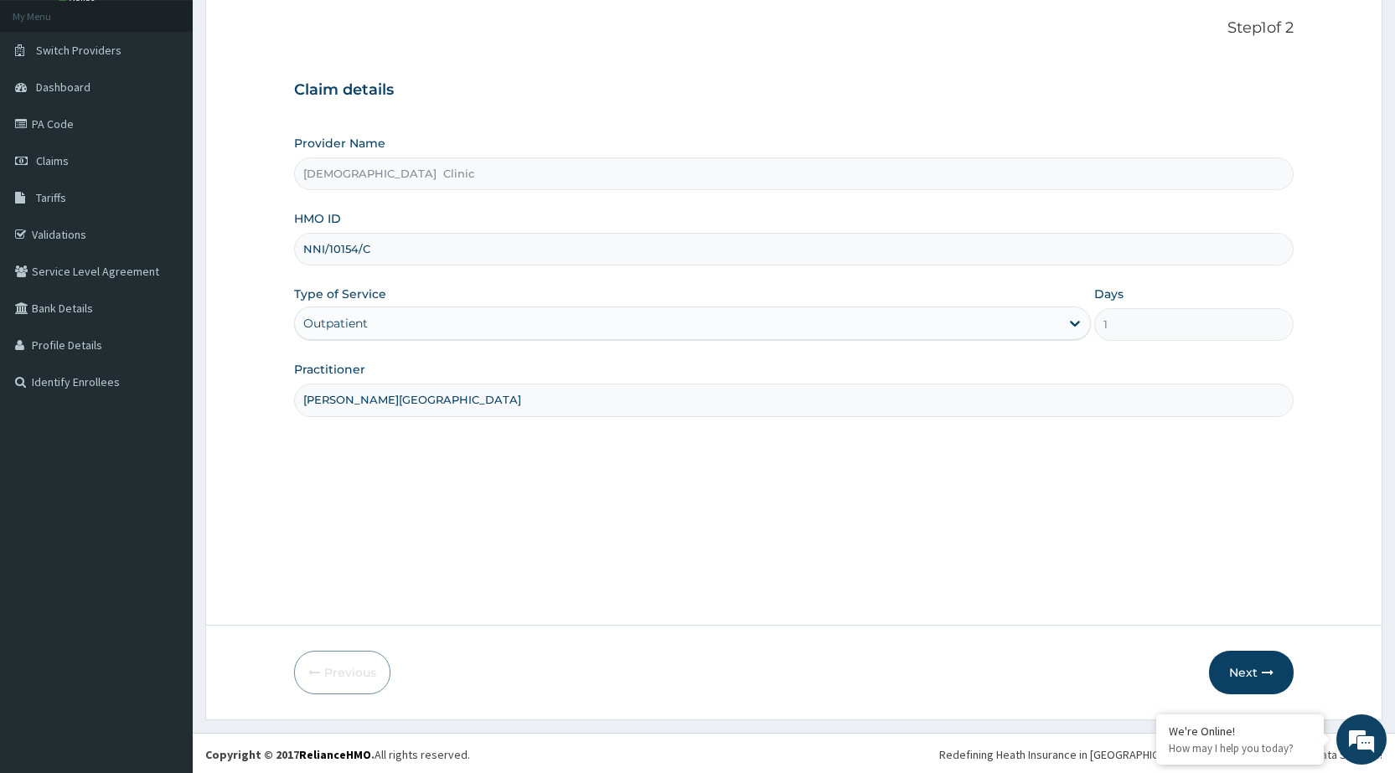
scroll to position [98, 0]
type input "[PERSON_NAME][GEOGRAPHIC_DATA]"
click at [1251, 668] on button "Next" at bounding box center [1251, 671] width 85 height 44
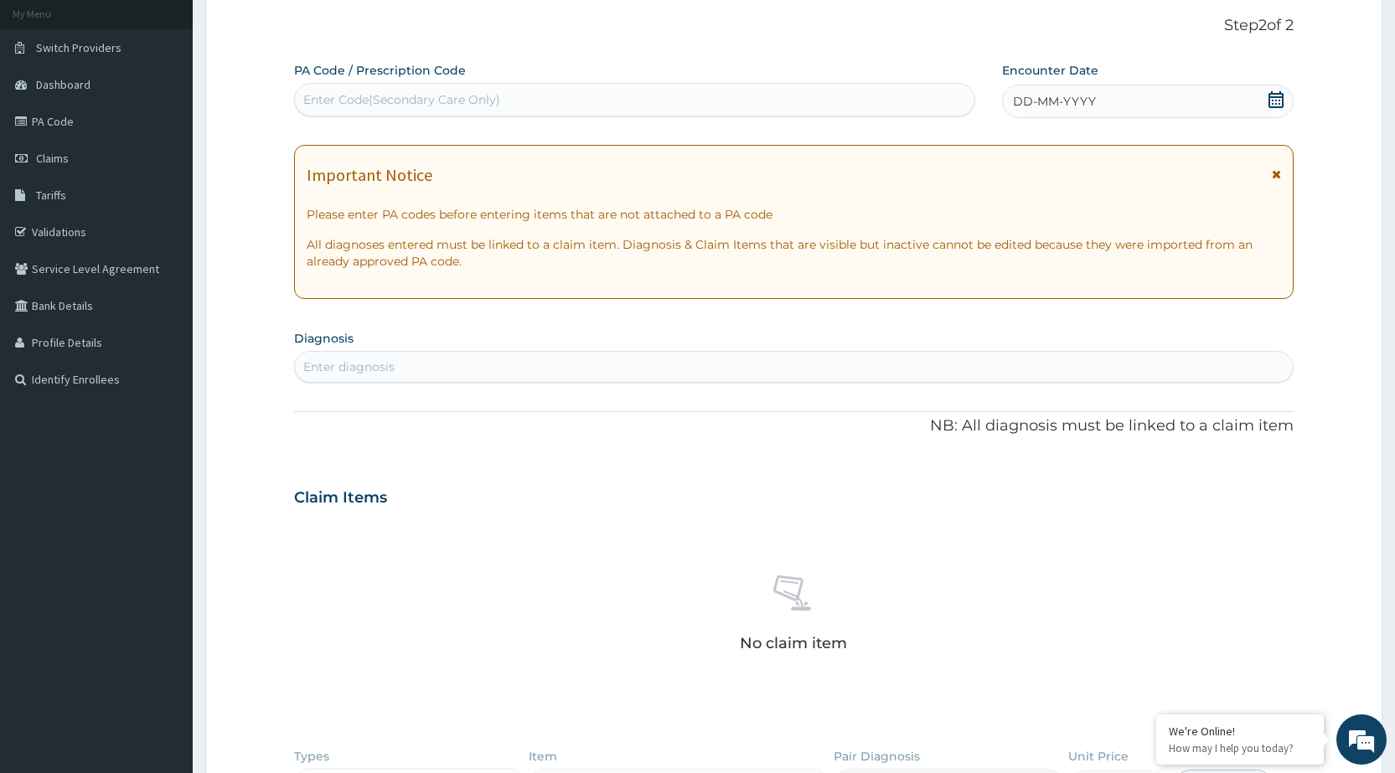
click at [602, 101] on div "Enter Code(Secondary Care Only)" at bounding box center [634, 99] width 679 height 27
type input "PA/CFC416"
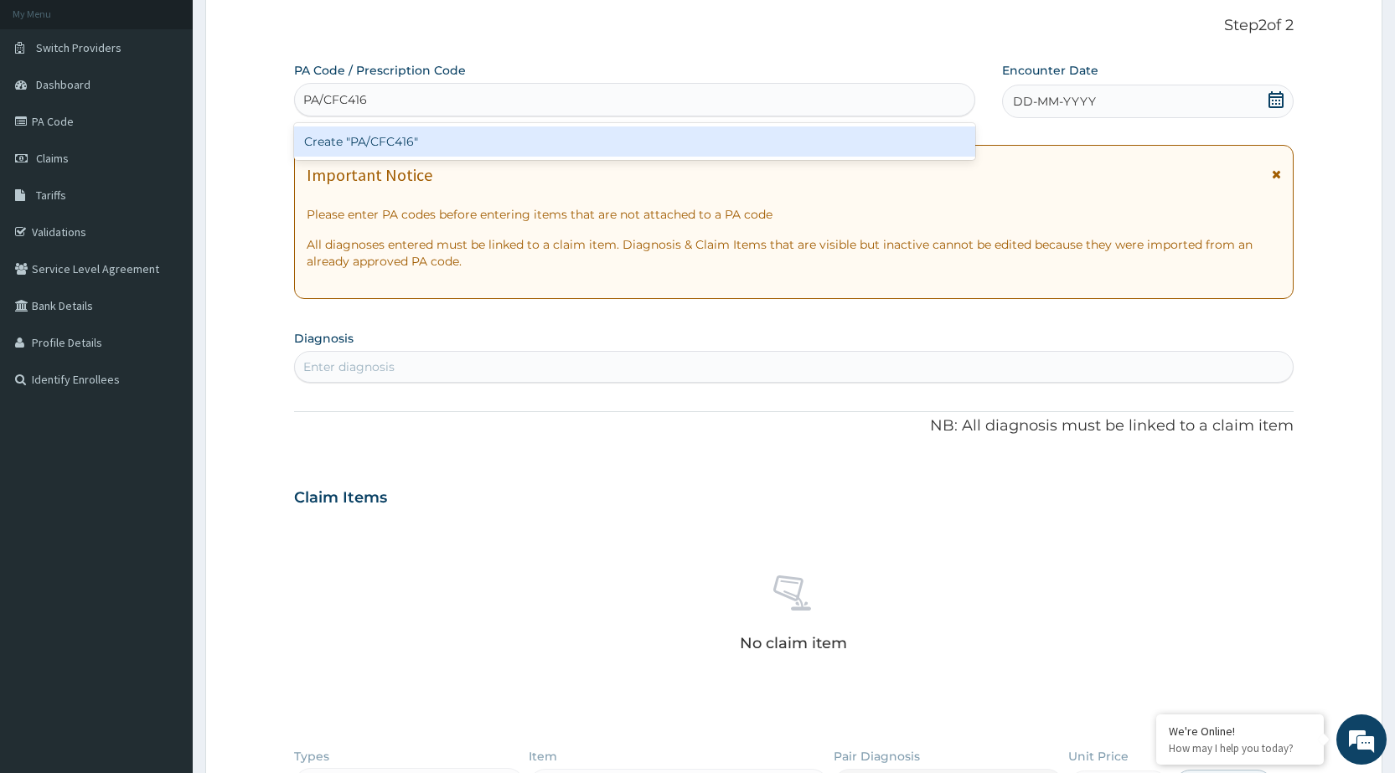
click at [708, 132] on div "Create "PA/CFC416"" at bounding box center [634, 142] width 680 height 30
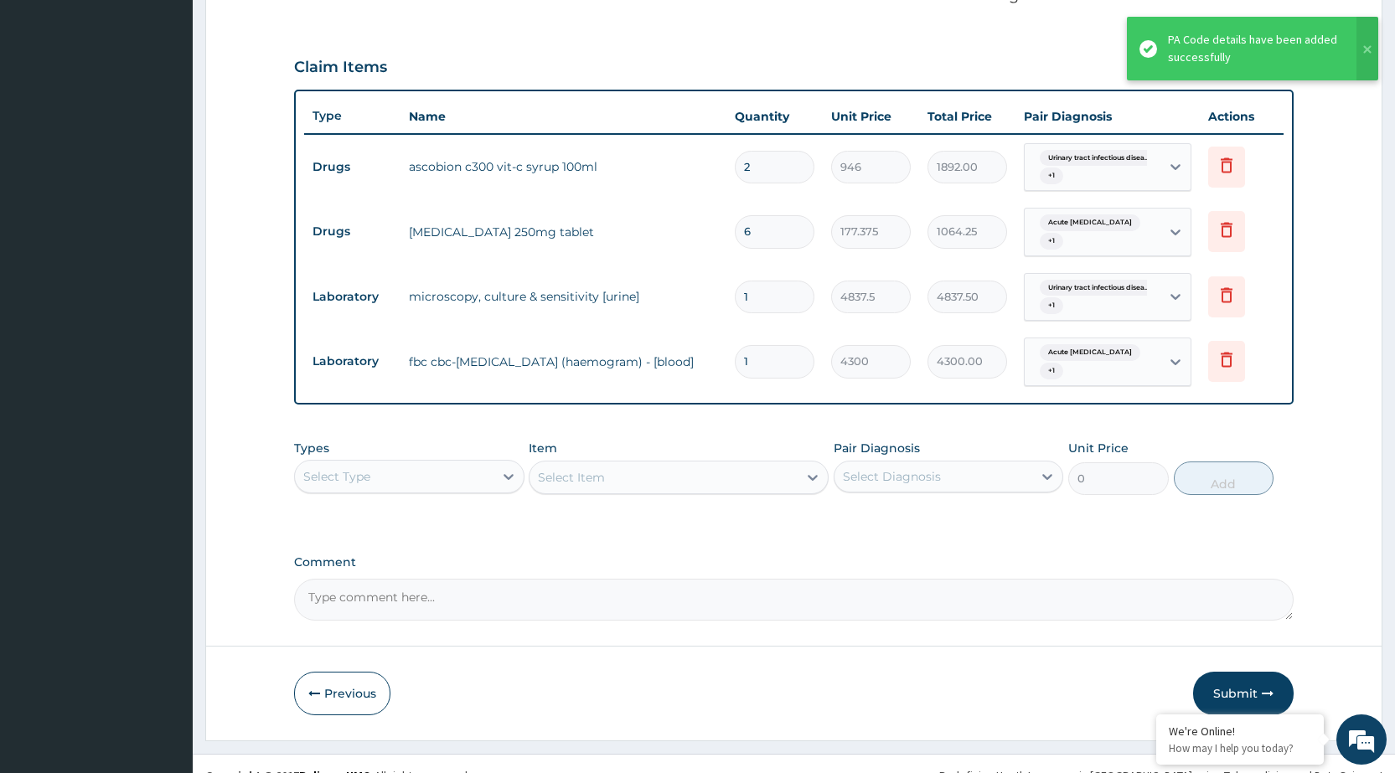
scroll to position [557, 0]
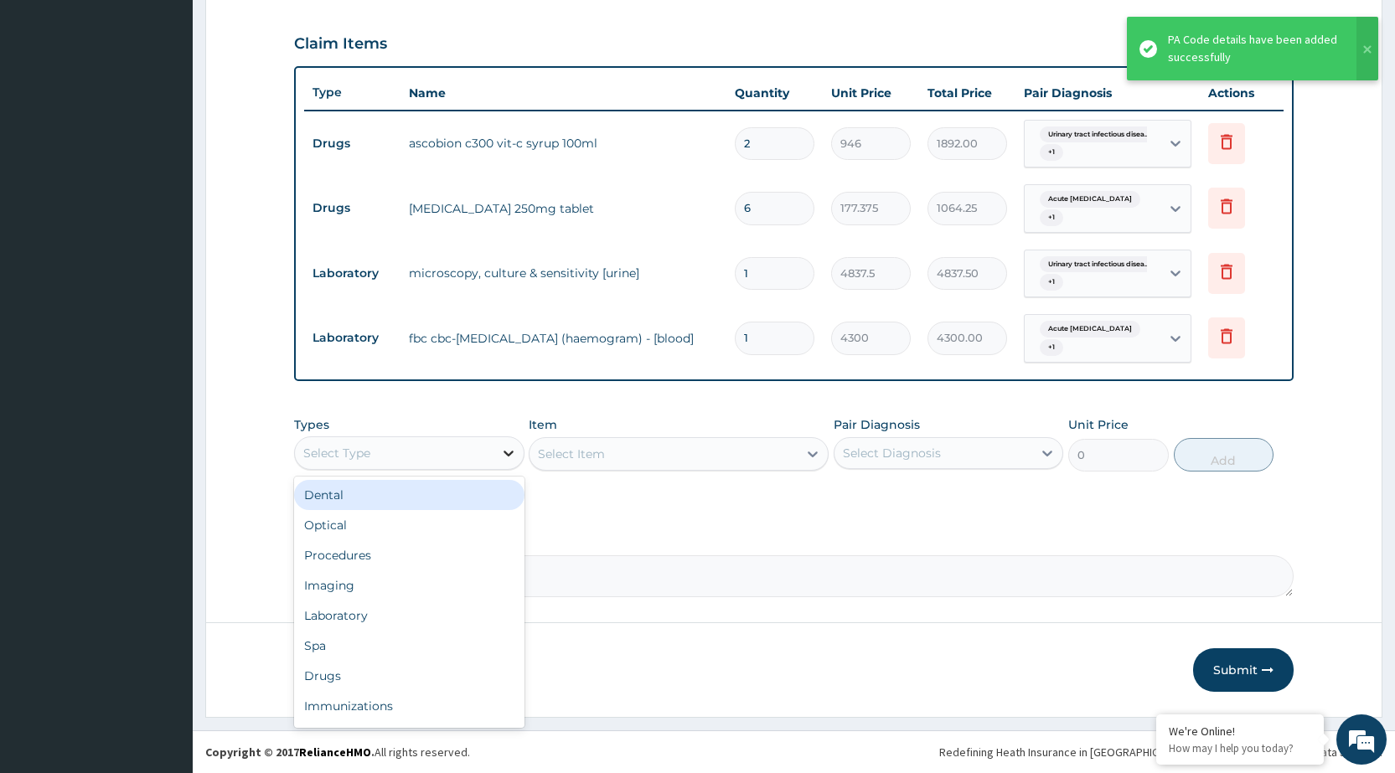
click at [512, 455] on icon at bounding box center [508, 453] width 17 height 17
click at [483, 564] on div "Procedures" at bounding box center [409, 555] width 230 height 30
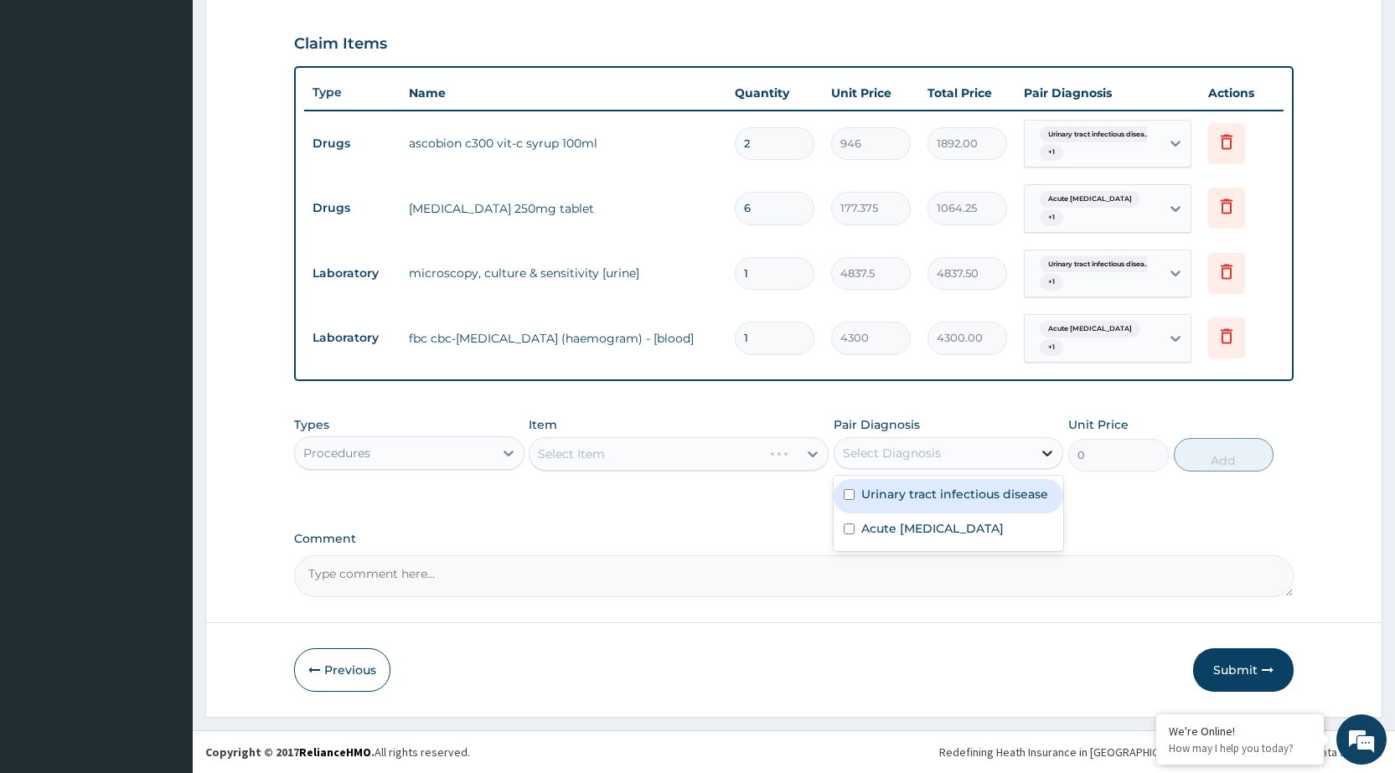
click at [1037, 452] on div at bounding box center [1047, 453] width 30 height 30
click at [1027, 490] on label "Urinary tract infectious disease" at bounding box center [954, 494] width 187 height 17
checkbox input "true"
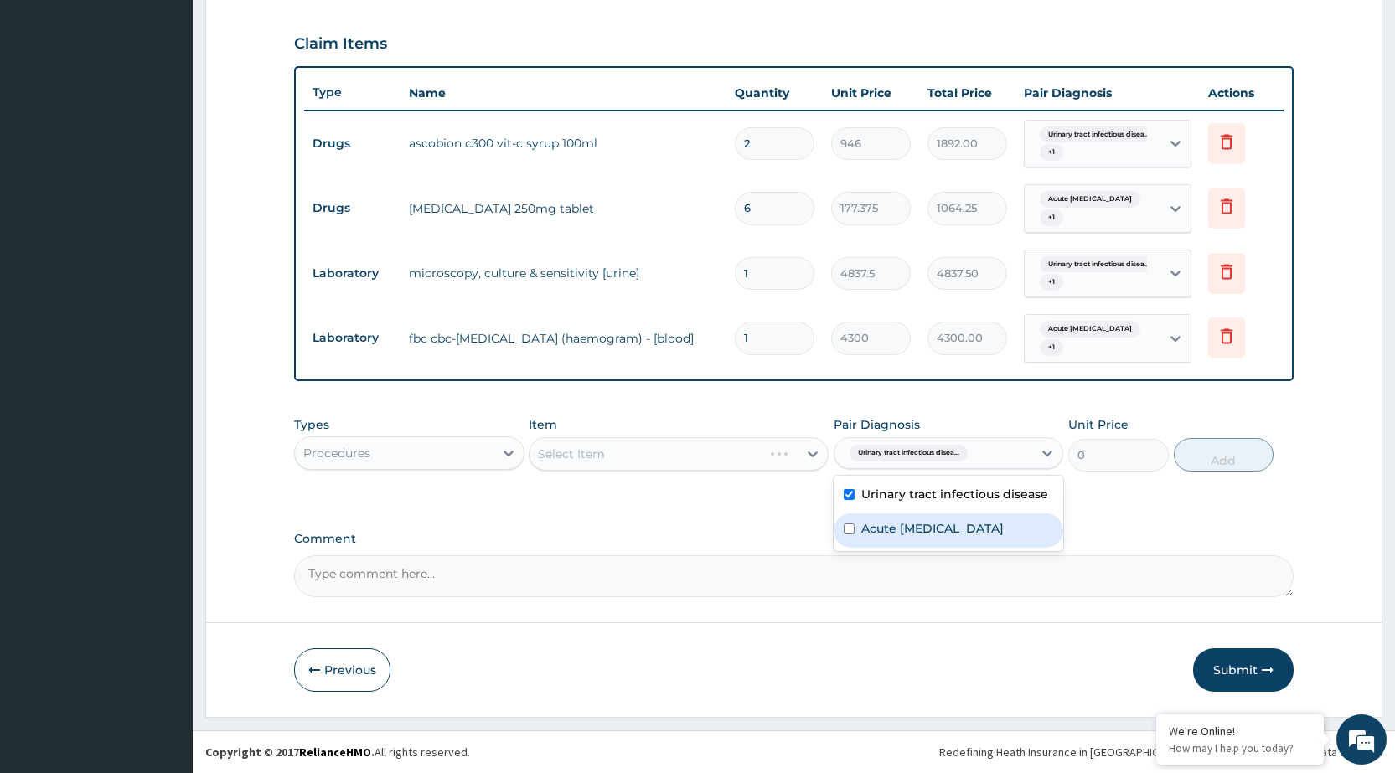
click at [1004, 527] on label "Acute respiratory disease" at bounding box center [932, 528] width 142 height 17
checkbox input "true"
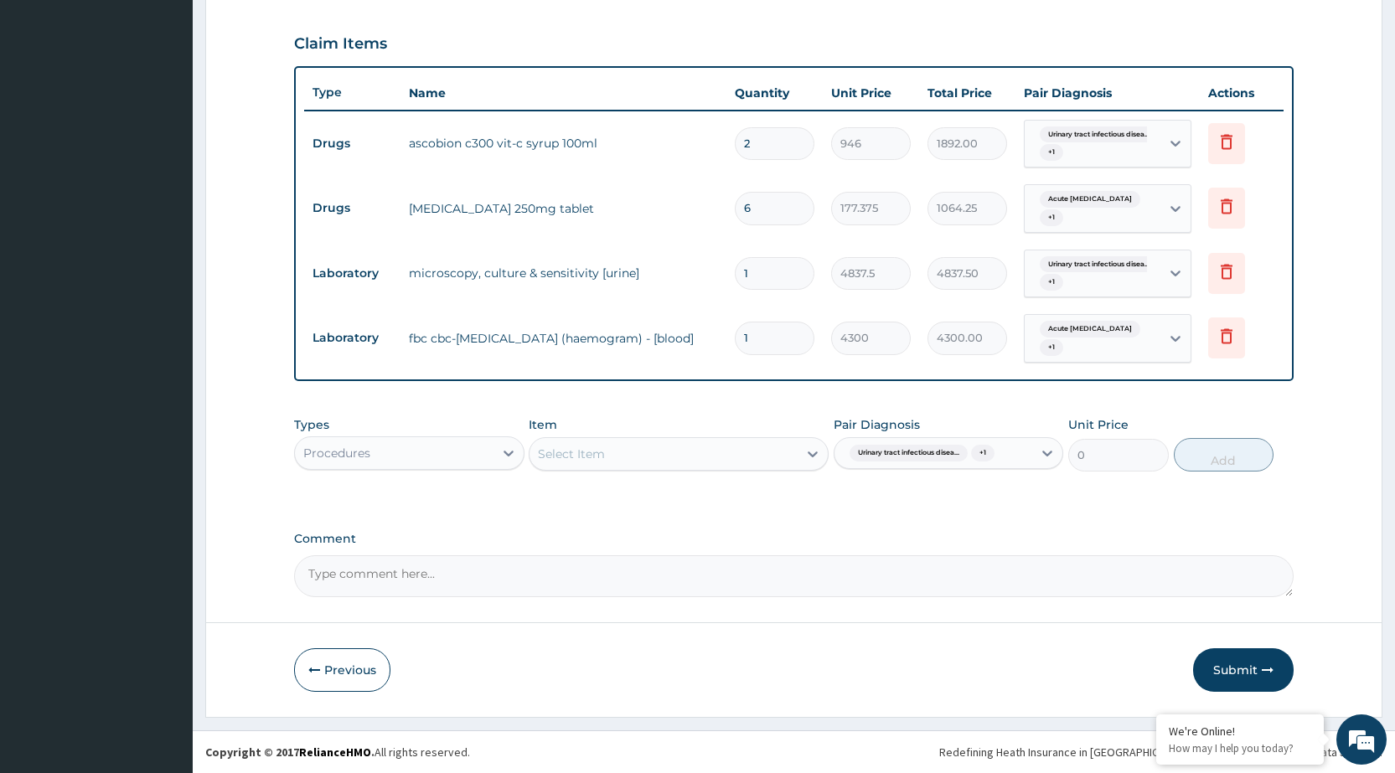
click at [799, 504] on div "Types Procedures Item Select Item Pair Diagnosis Urinary tract infectious disea…" at bounding box center [794, 456] width 1000 height 97
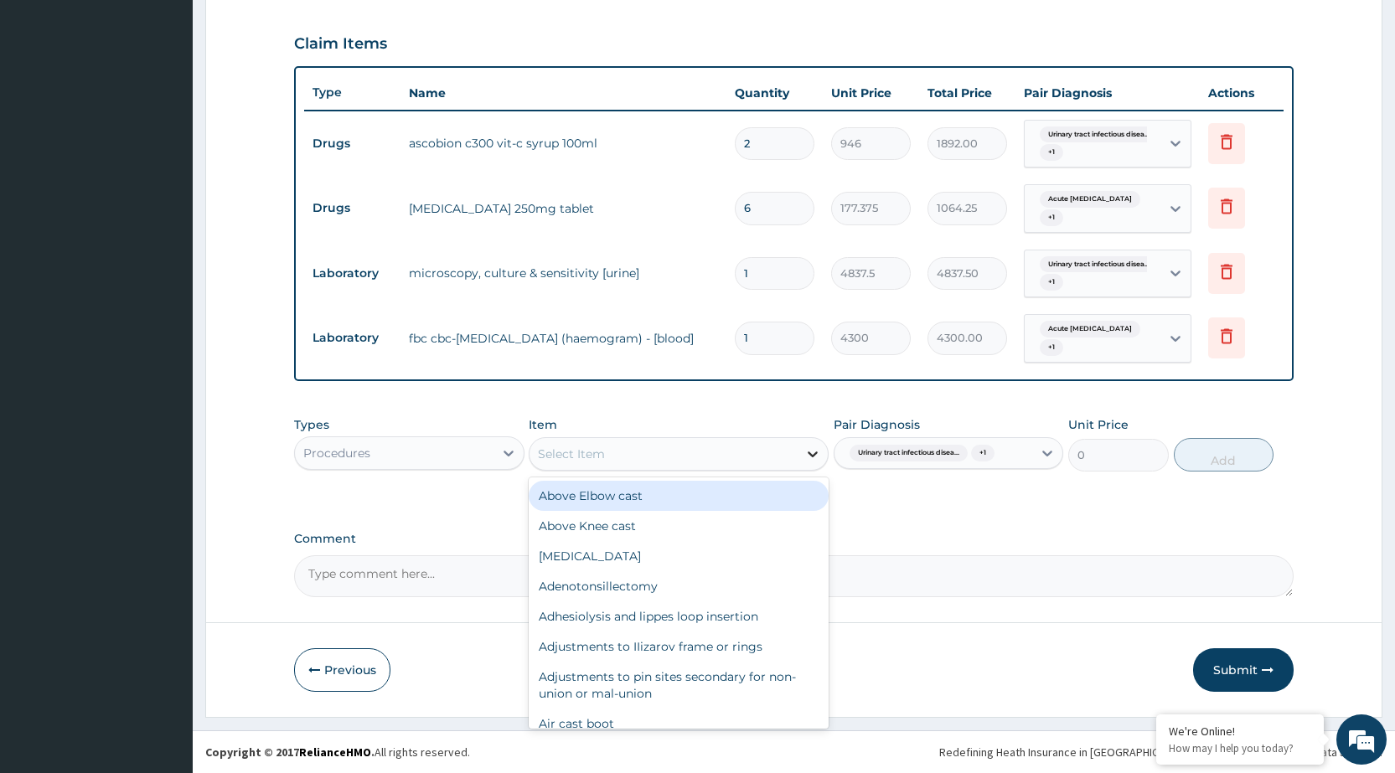
click at [816, 448] on icon at bounding box center [812, 454] width 17 height 17
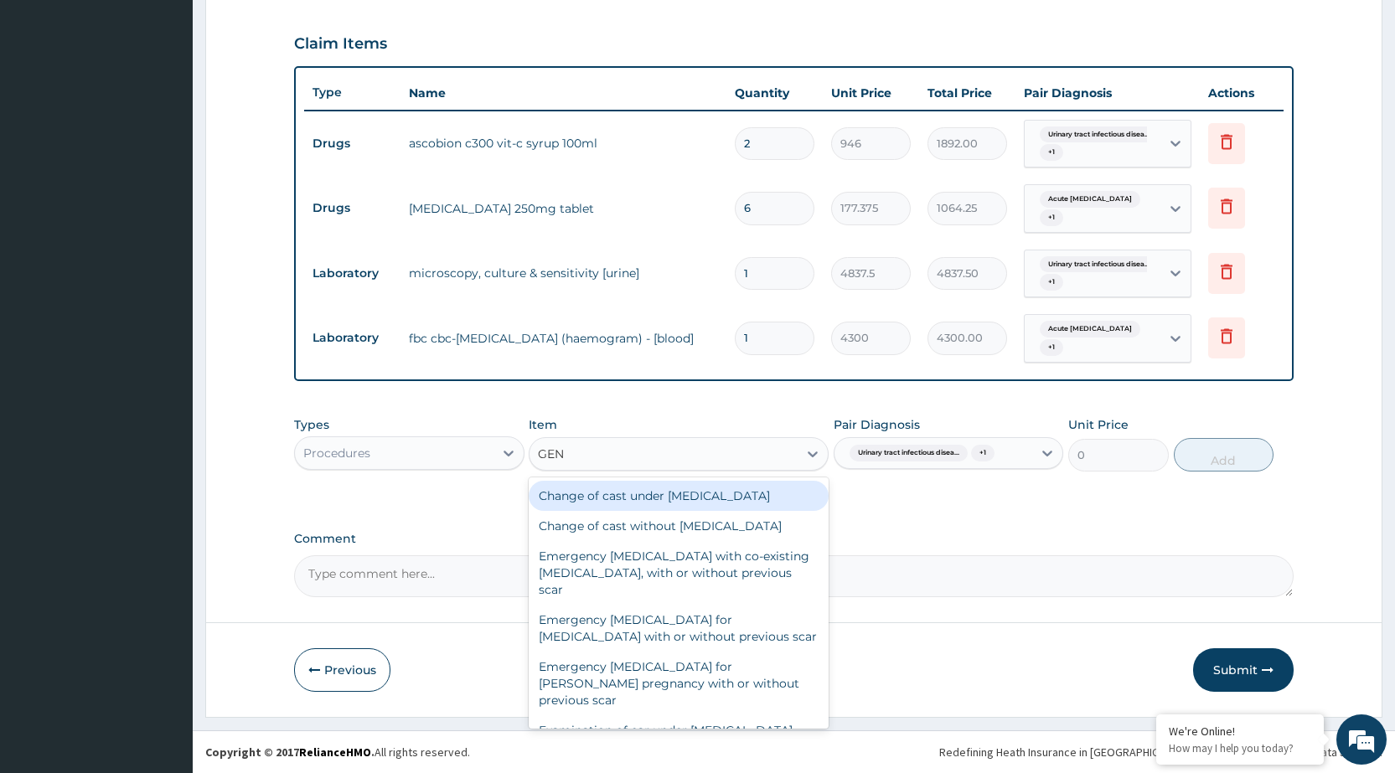
type input "GENE"
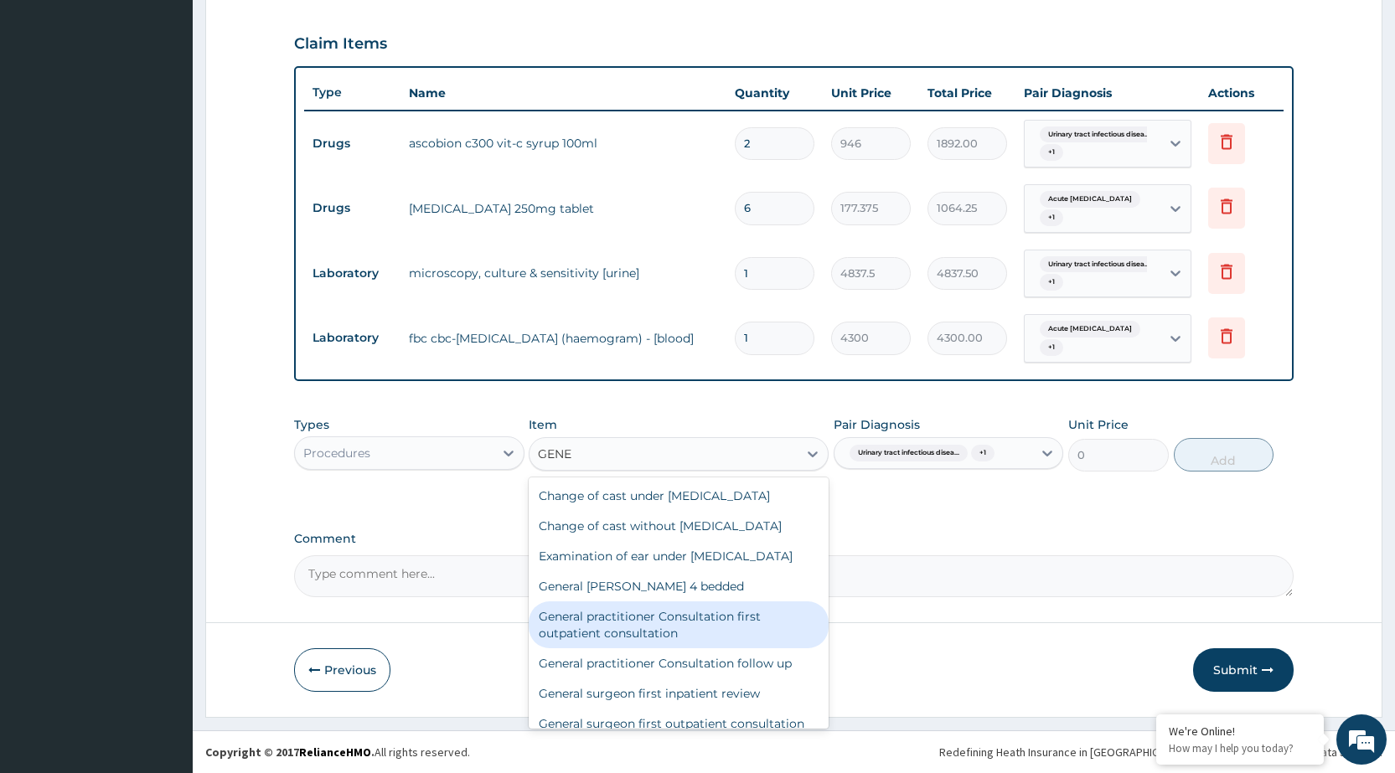
click at [723, 628] on div "General practitioner Consultation first outpatient consultation" at bounding box center [679, 625] width 300 height 47
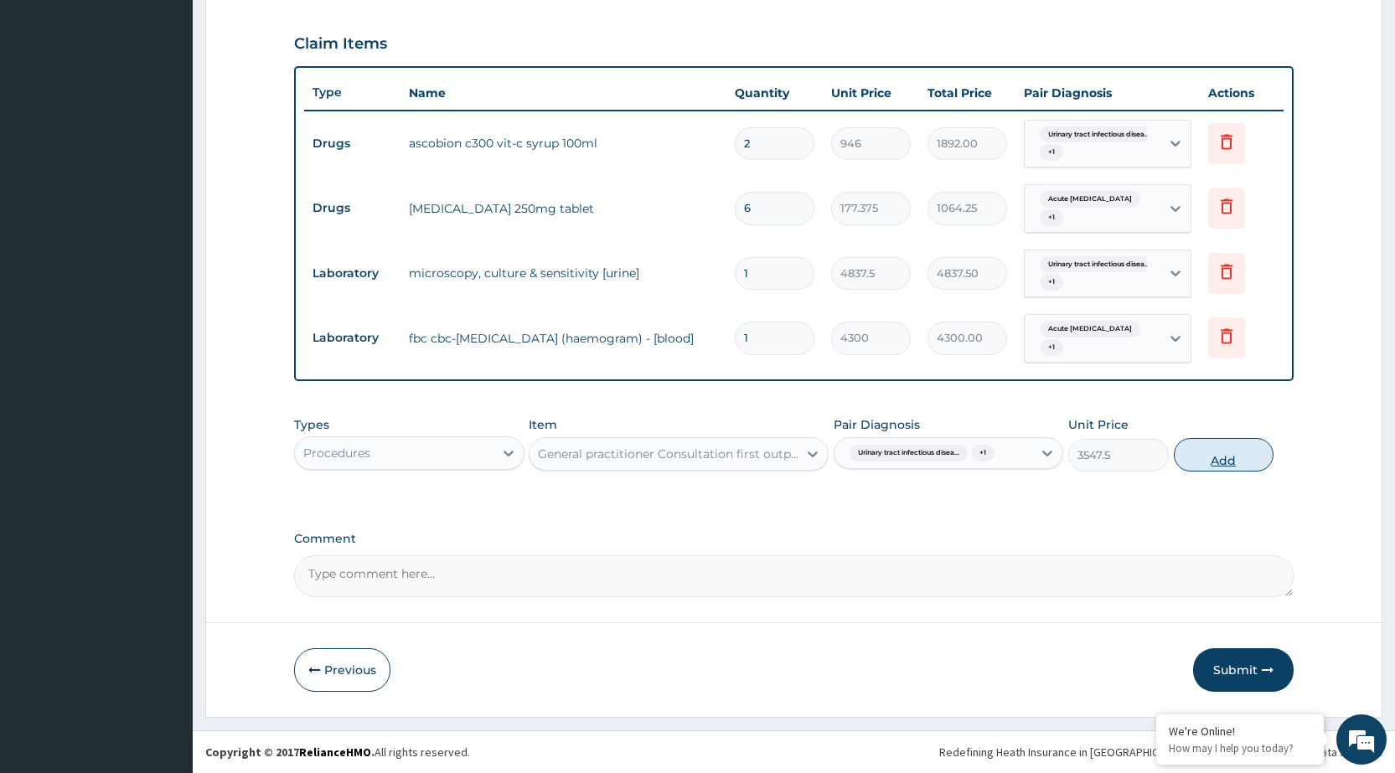
click at [1214, 456] on button "Add" at bounding box center [1224, 455] width 100 height 34
type input "0"
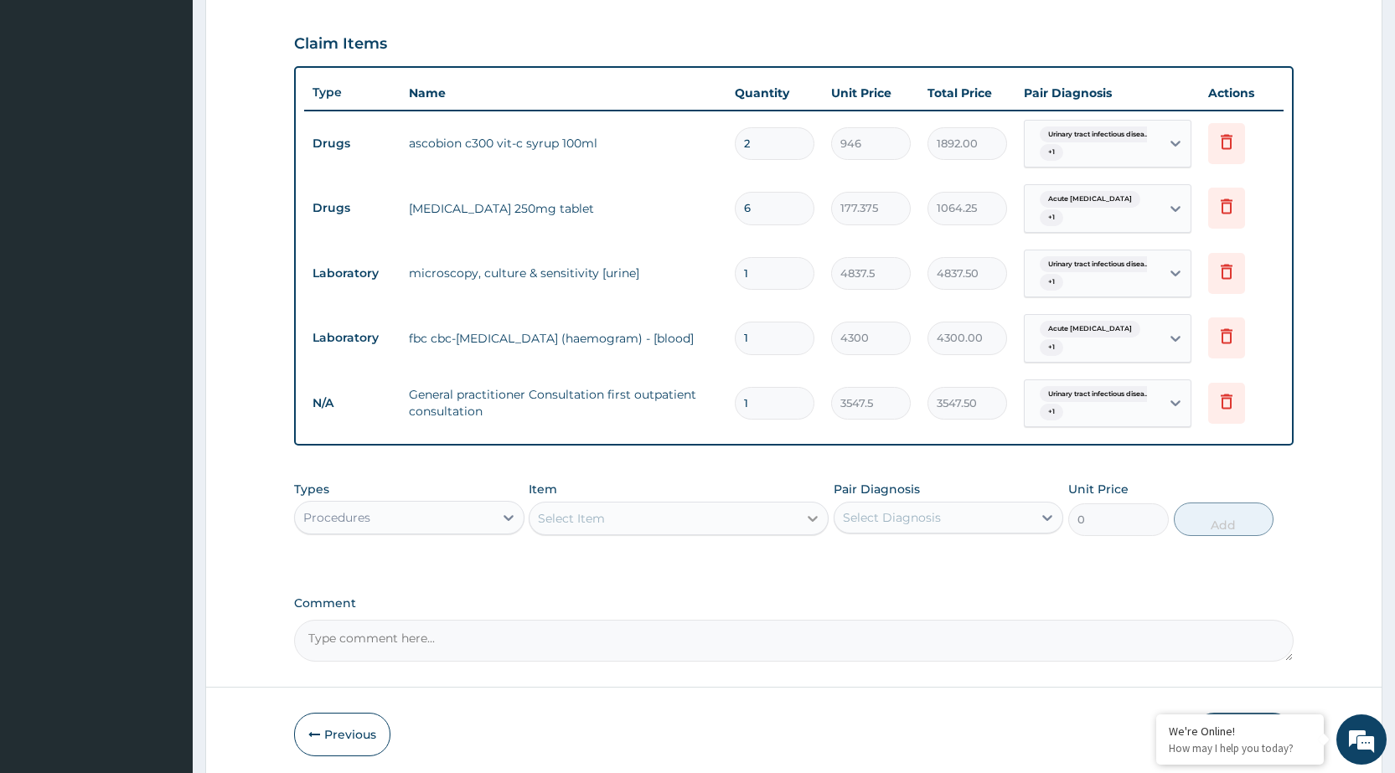
click at [804, 511] on icon at bounding box center [812, 518] width 17 height 17
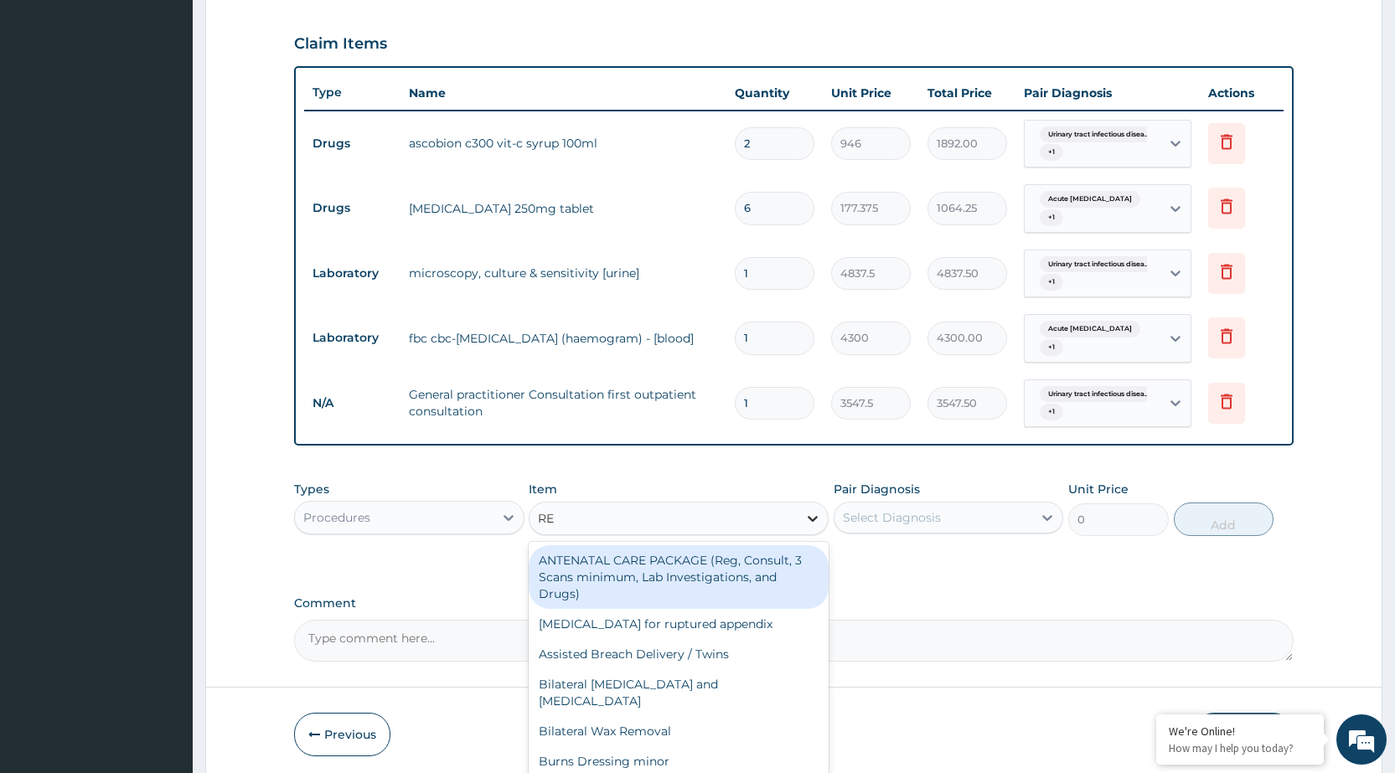
type input "REG"
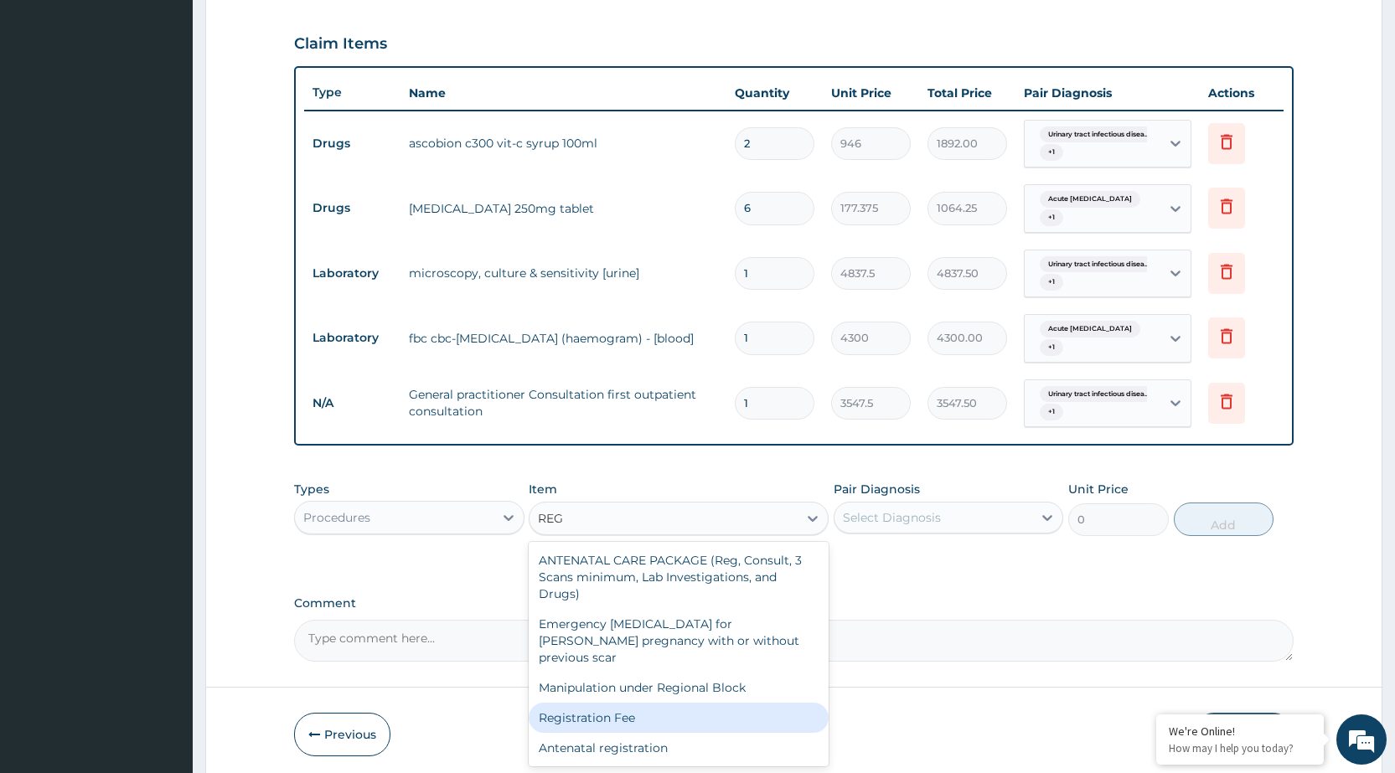
click at [737, 703] on div "Registration Fee" at bounding box center [679, 718] width 300 height 30
type input "2150"
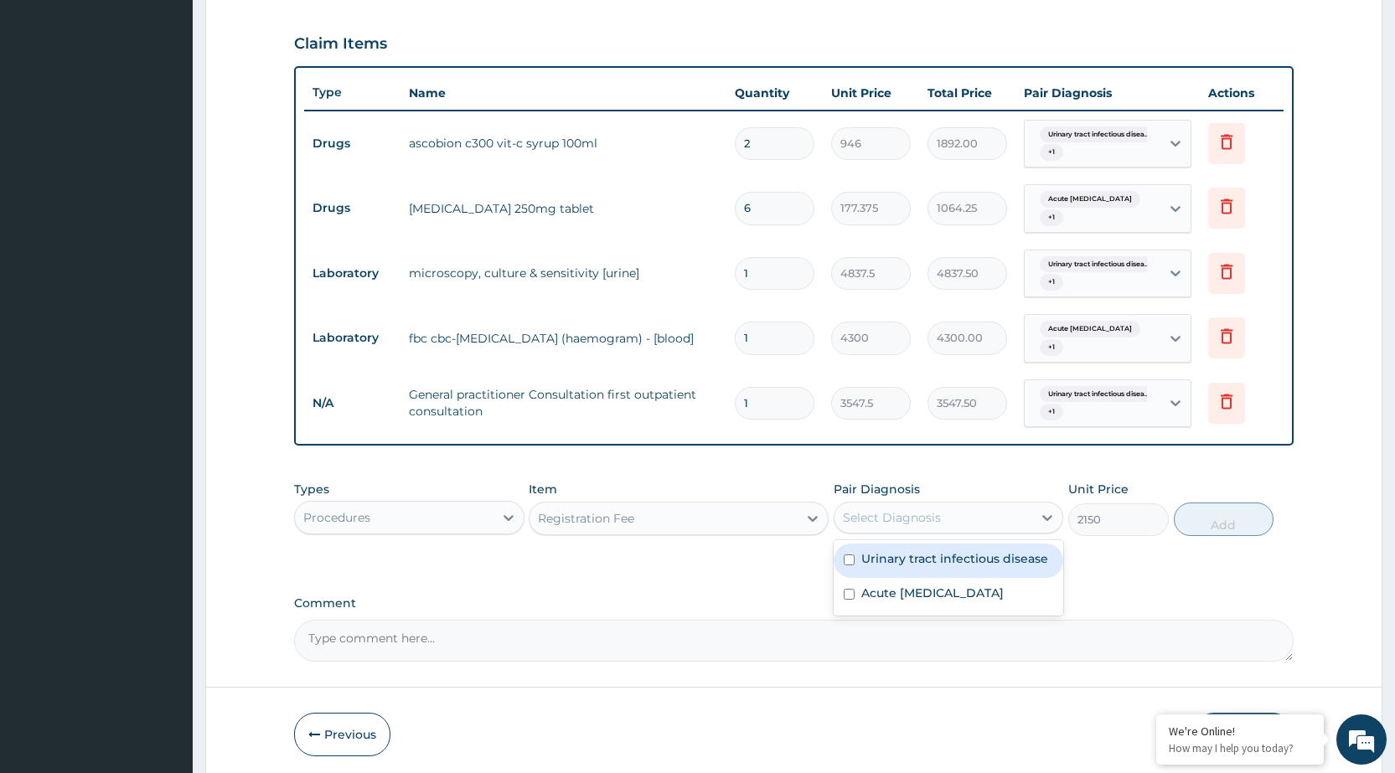
click at [1030, 512] on div "Select Diagnosis" at bounding box center [934, 517] width 198 height 27
click at [1019, 561] on label "Urinary tract infectious disease" at bounding box center [954, 559] width 187 height 17
checkbox input "true"
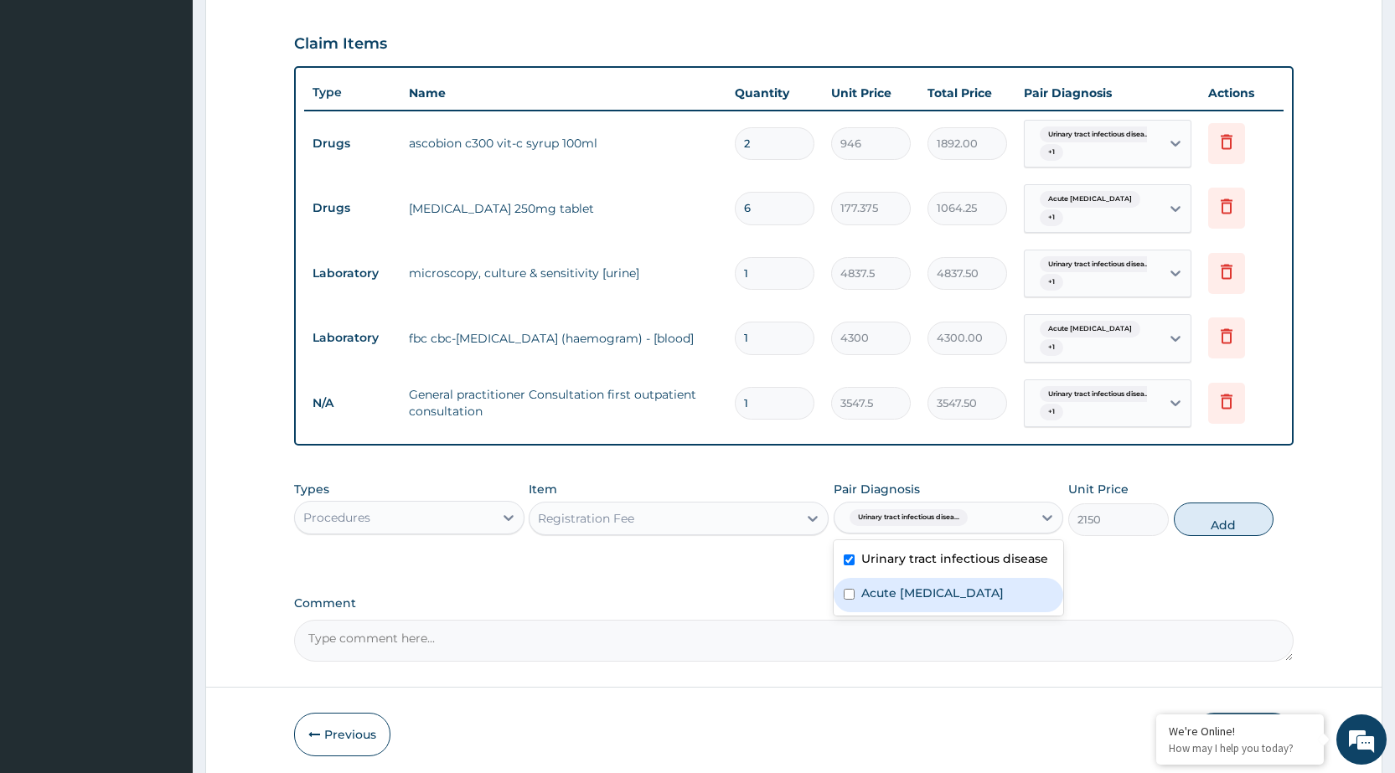
click at [1014, 582] on div "Acute [MEDICAL_DATA]" at bounding box center [949, 595] width 230 height 34
checkbox input "true"
click at [1208, 526] on button "Add" at bounding box center [1224, 520] width 100 height 34
type input "0"
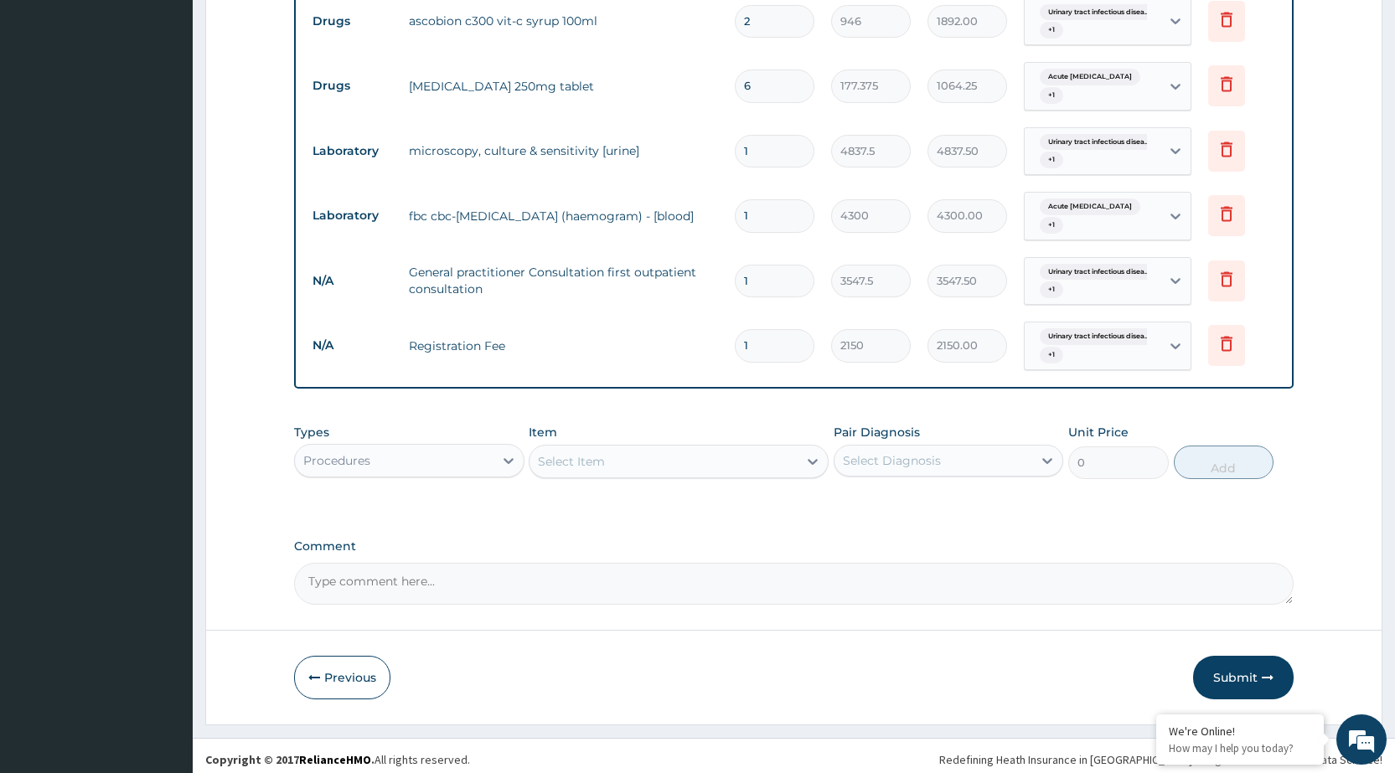
scroll to position [687, 0]
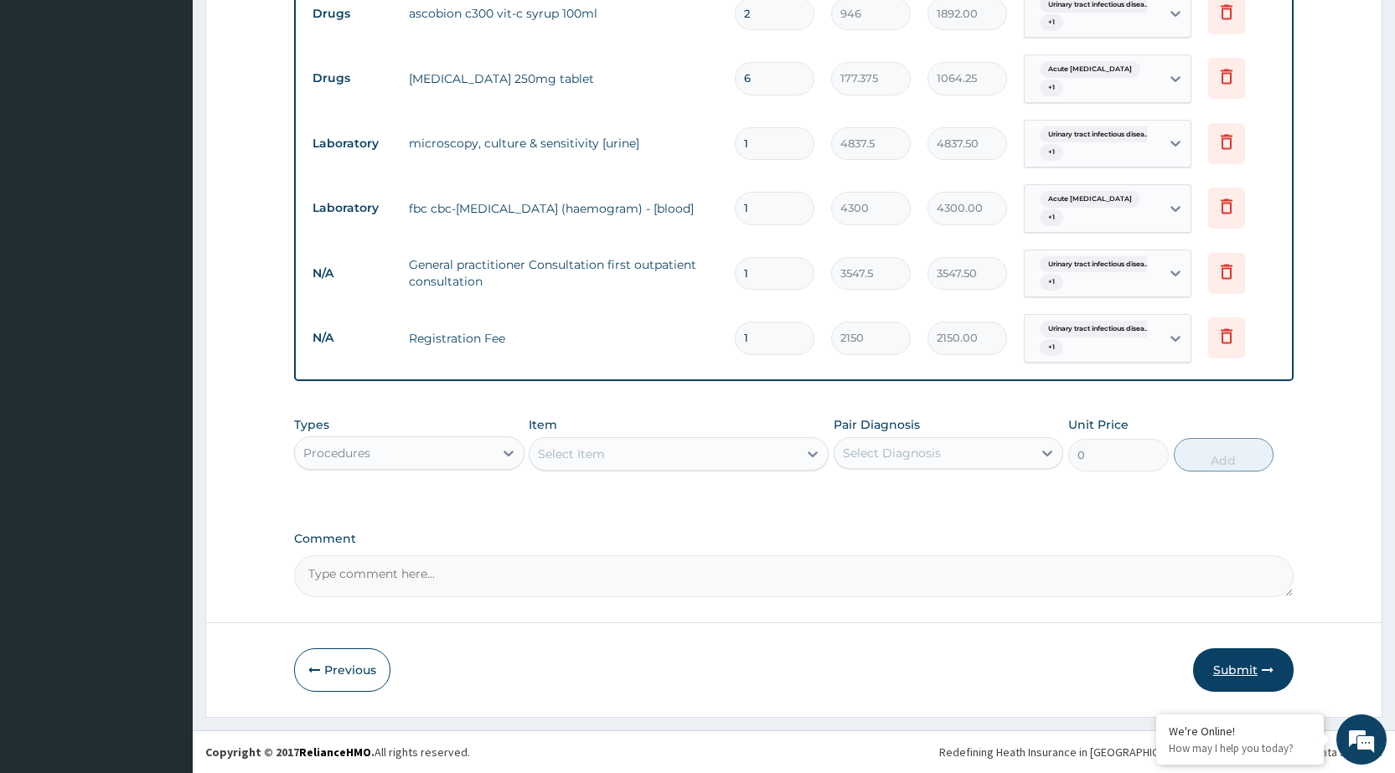
click at [1265, 665] on icon "button" at bounding box center [1268, 670] width 12 height 12
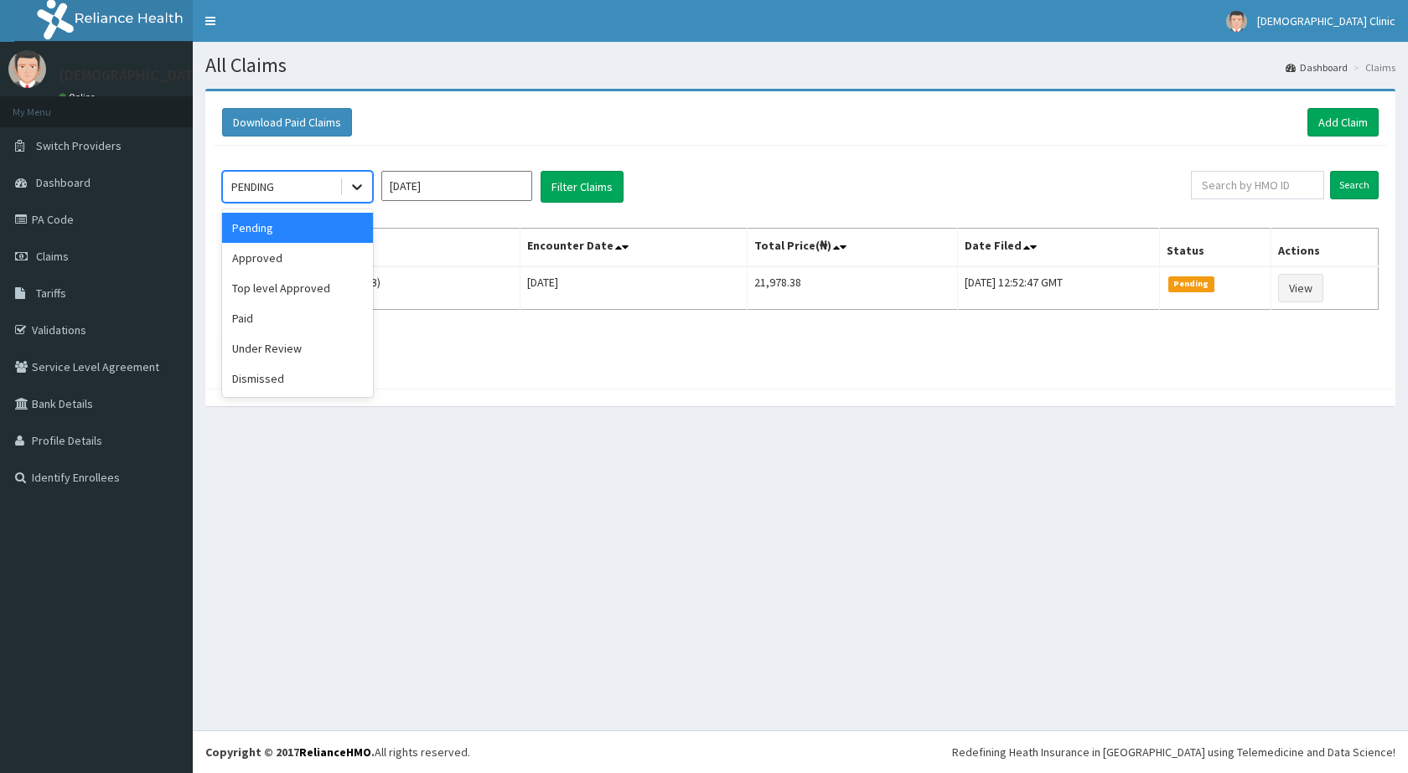
click at [359, 186] on icon at bounding box center [357, 188] width 10 height 6
click at [318, 261] on div "Approved" at bounding box center [297, 258] width 151 height 30
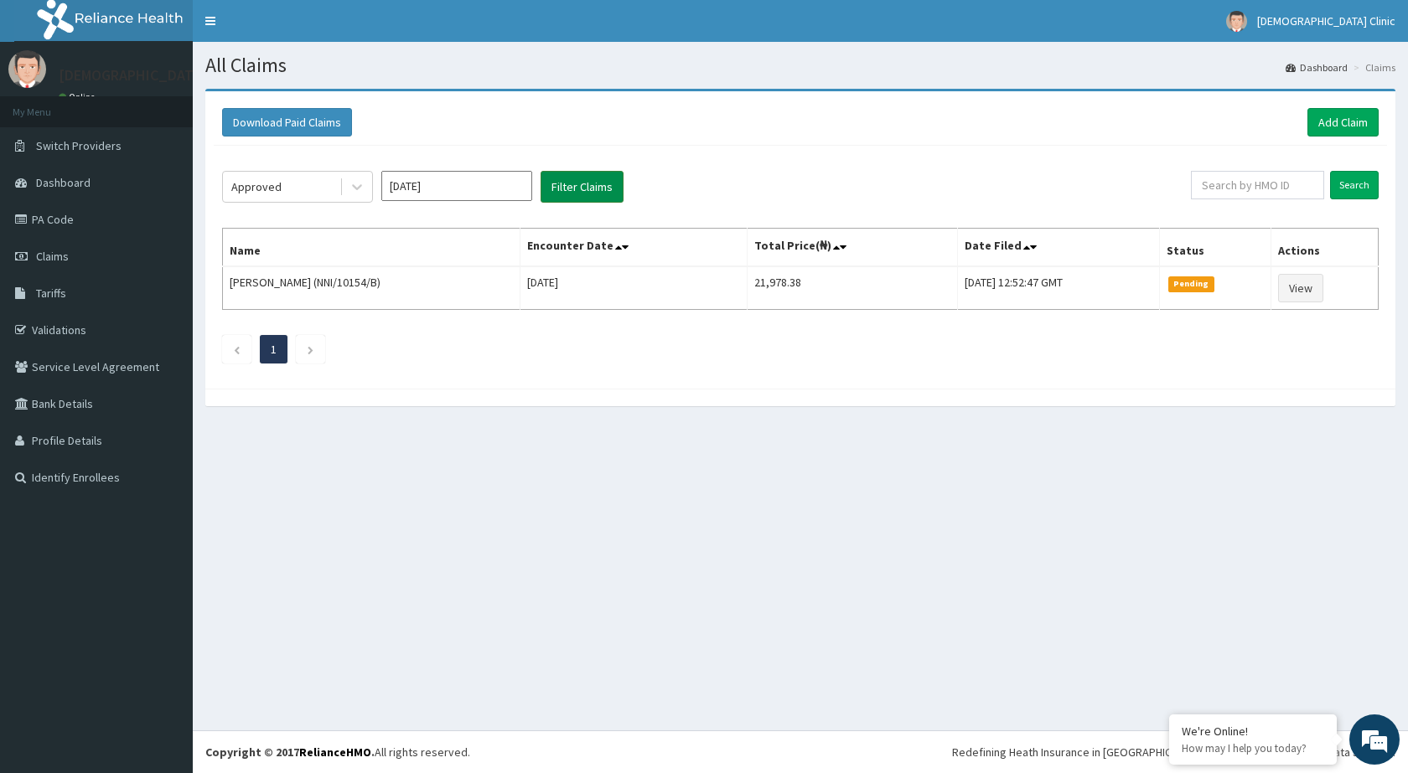
click at [601, 189] on button "Filter Claims" at bounding box center [581, 187] width 83 height 32
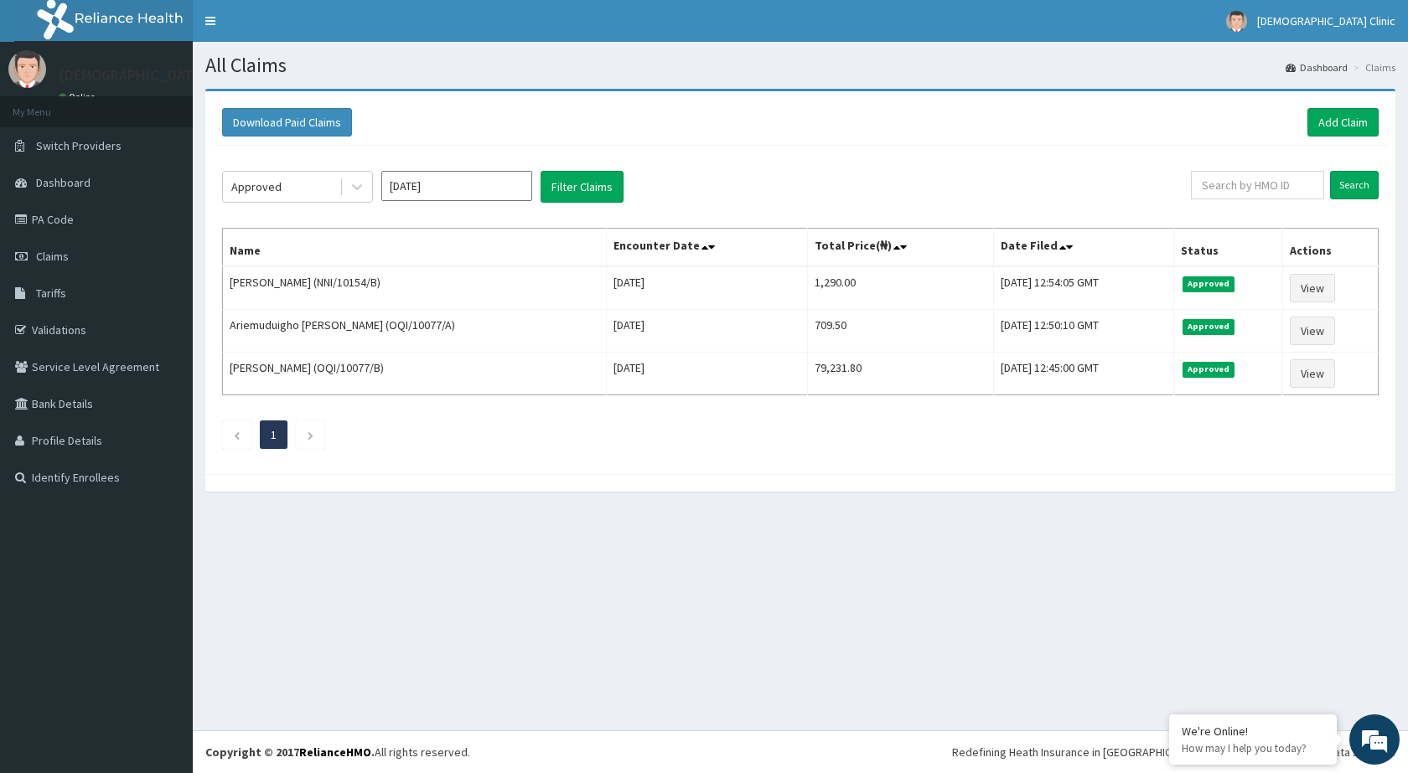
drag, startPoint x: 367, startPoint y: 189, endPoint x: 359, endPoint y: 204, distance: 17.3
click at [359, 204] on div "Approved [DATE] Filter Claims Search Name Encounter Date Total Price(₦) Date Fi…" at bounding box center [800, 306] width 1173 height 320
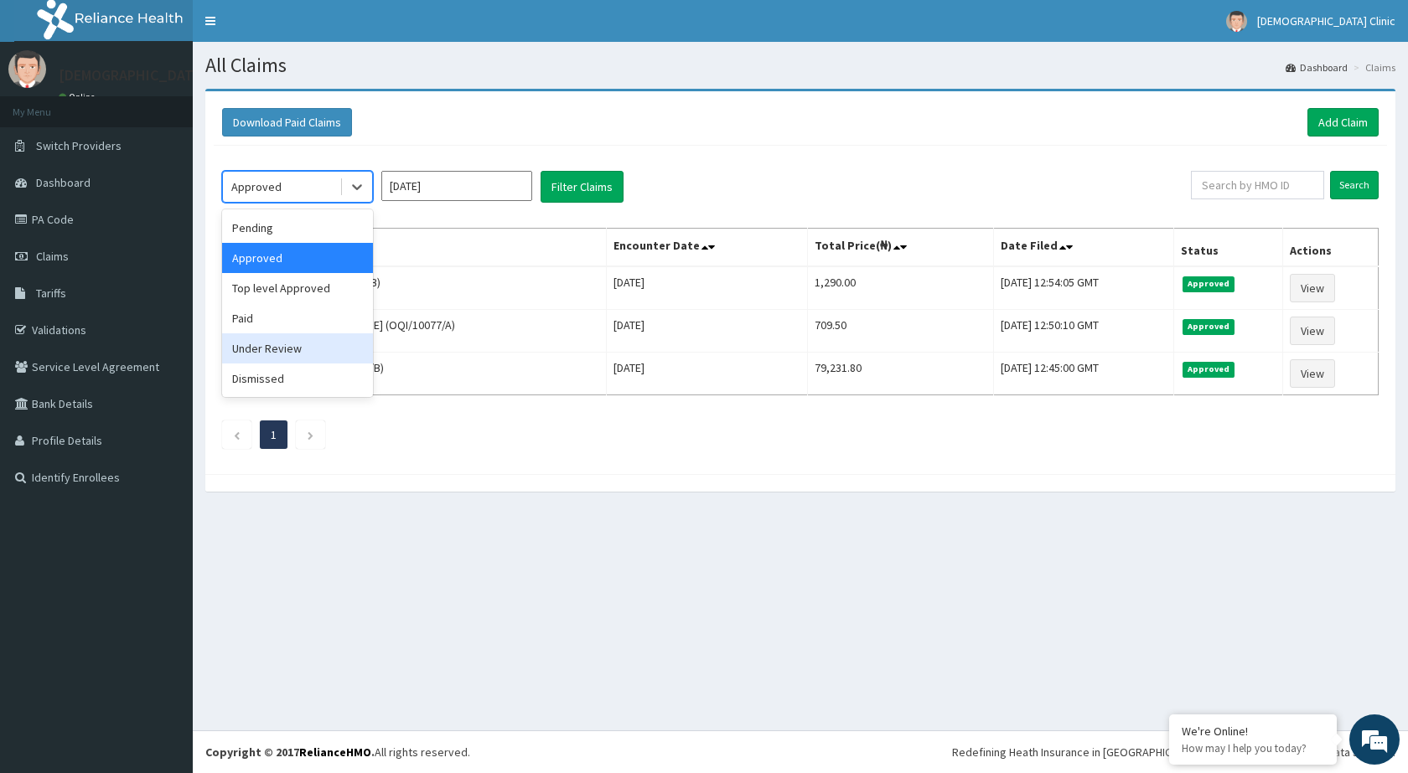
drag, startPoint x: 321, startPoint y: 338, endPoint x: 330, endPoint y: 331, distance: 11.4
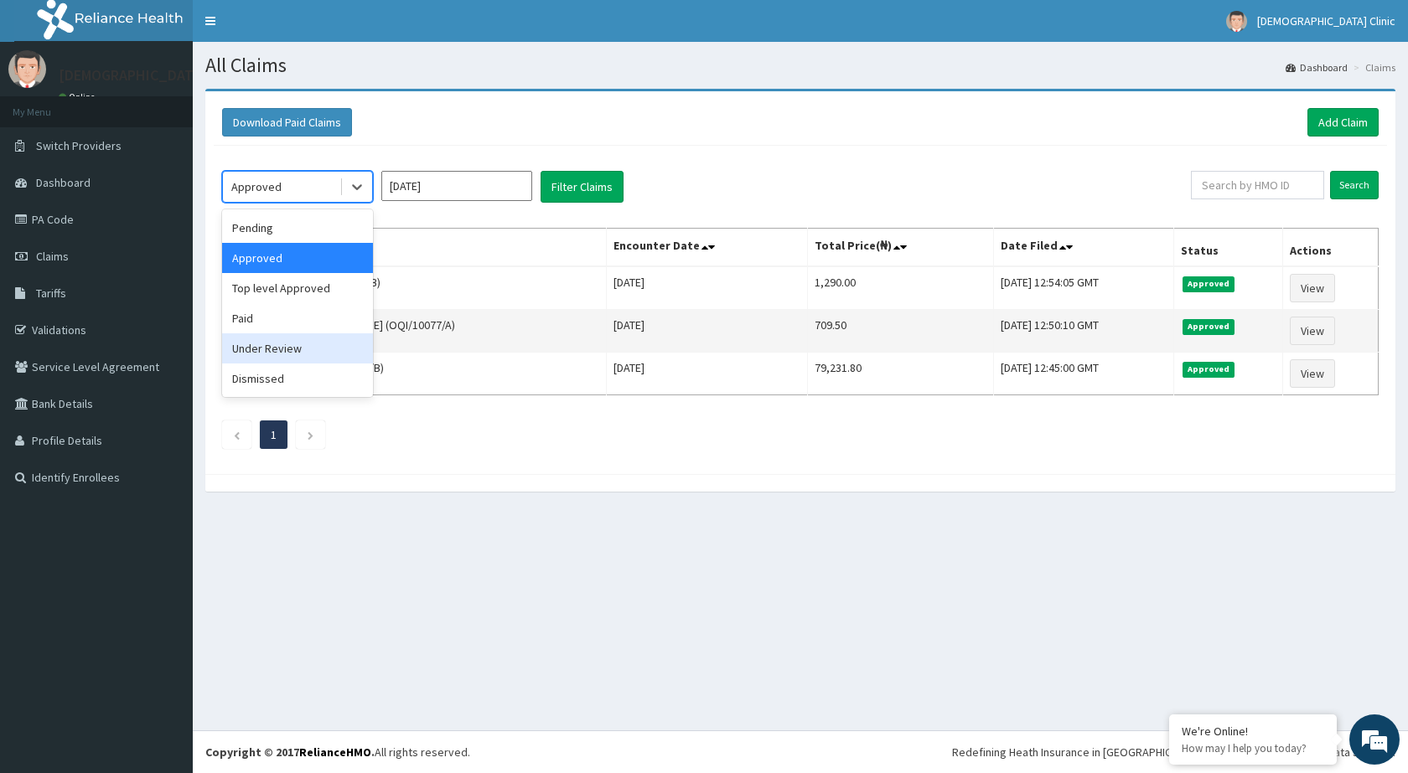
click at [323, 337] on div "Under Review" at bounding box center [297, 348] width 151 height 30
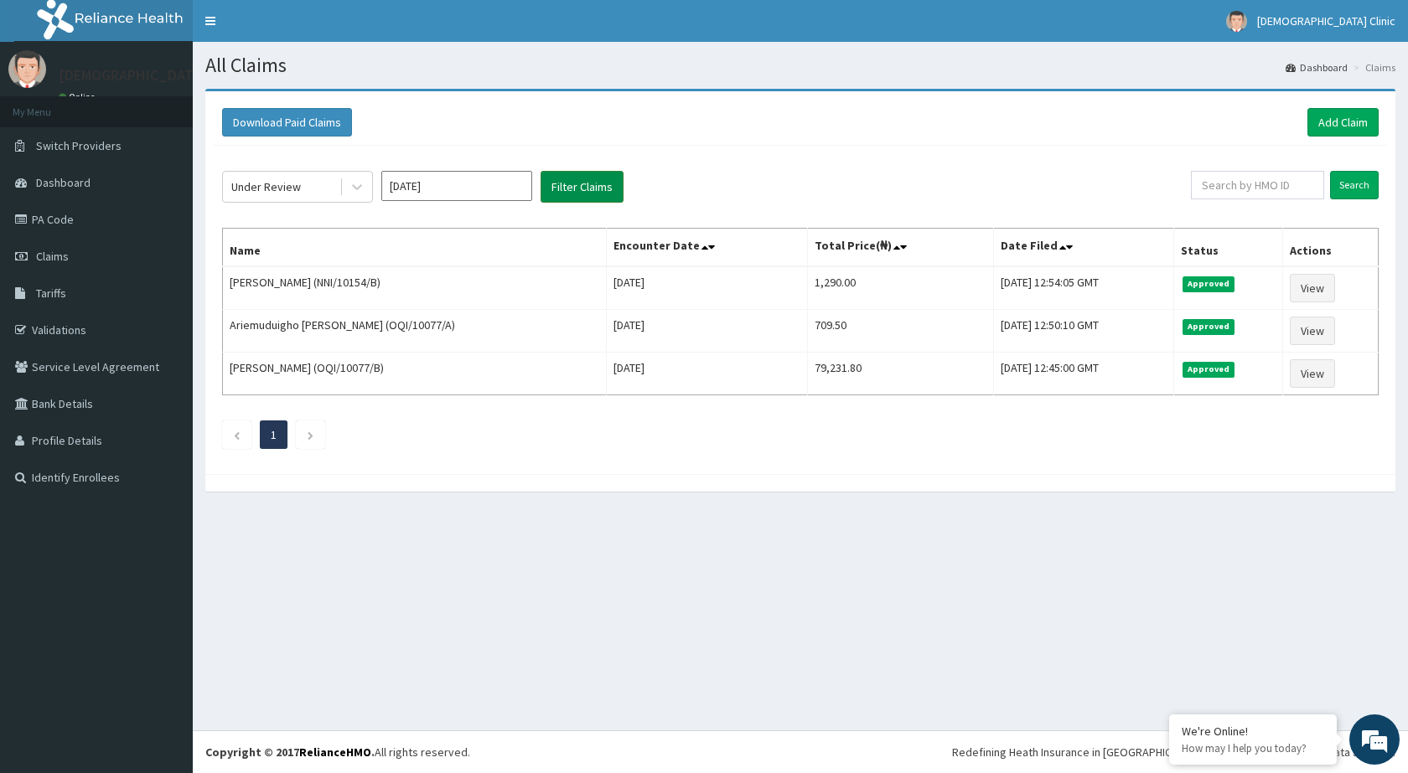
click at [599, 199] on button "Filter Claims" at bounding box center [581, 187] width 83 height 32
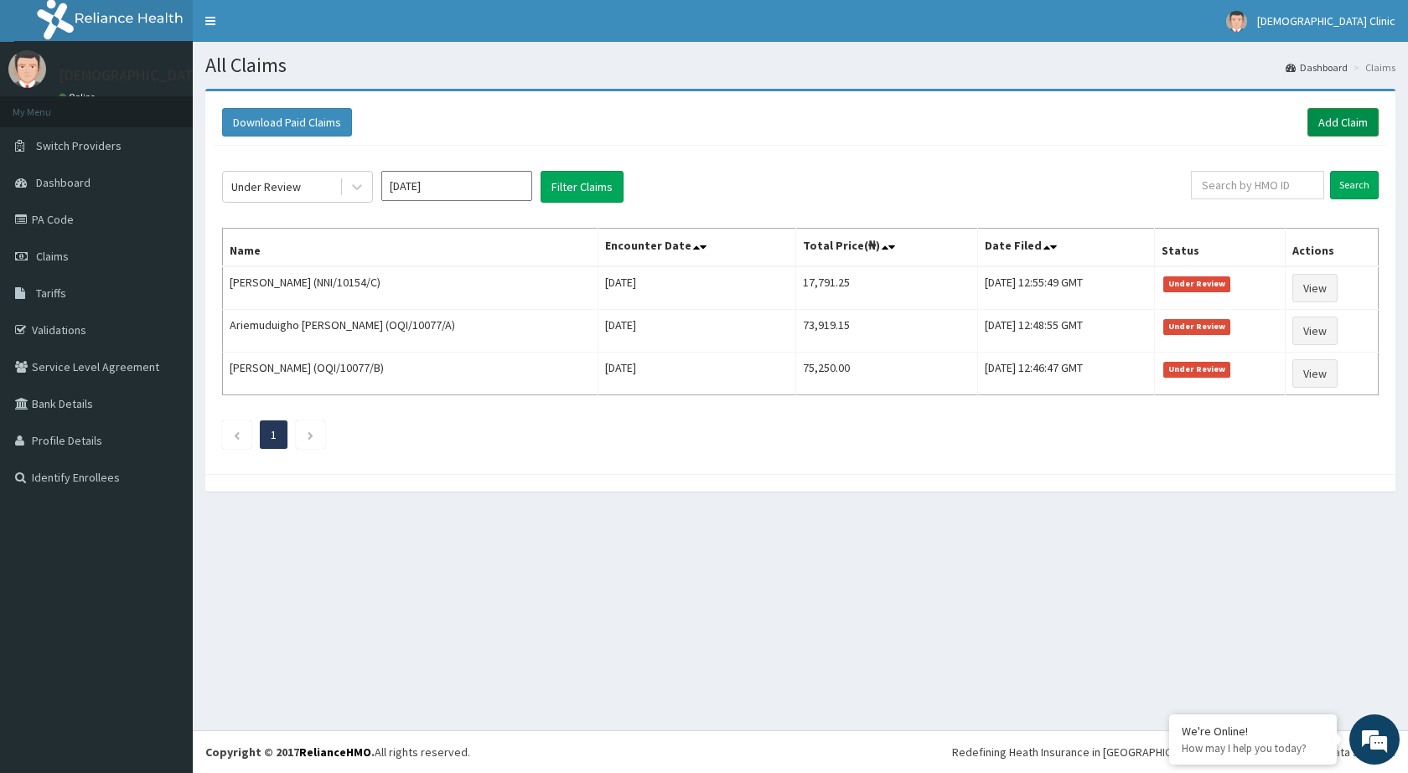
click at [1330, 127] on link "Add Claim" at bounding box center [1342, 122] width 71 height 28
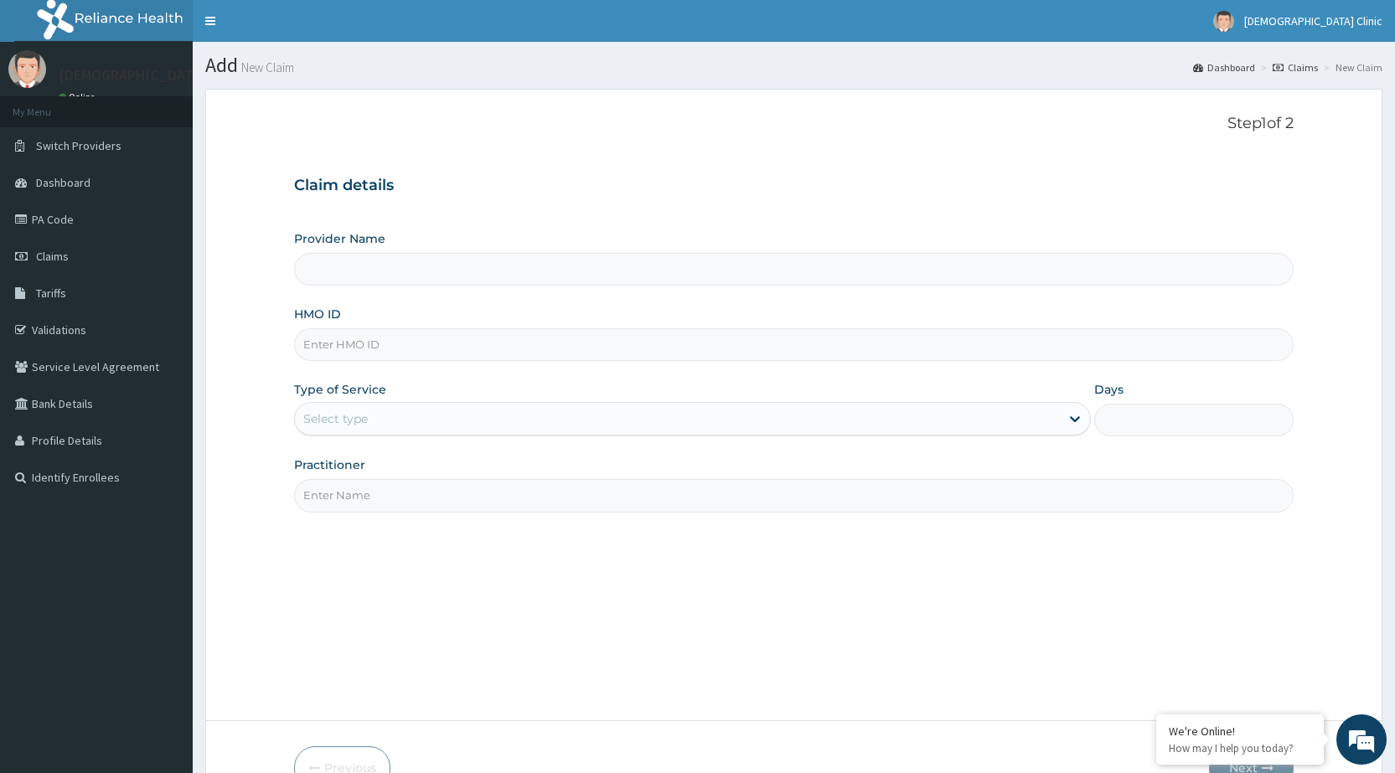
type input "[DEMOGRAPHIC_DATA] Clinic"
click at [731, 344] on input "HMO ID" at bounding box center [794, 344] width 1000 height 33
type input "NNI/10154/C"
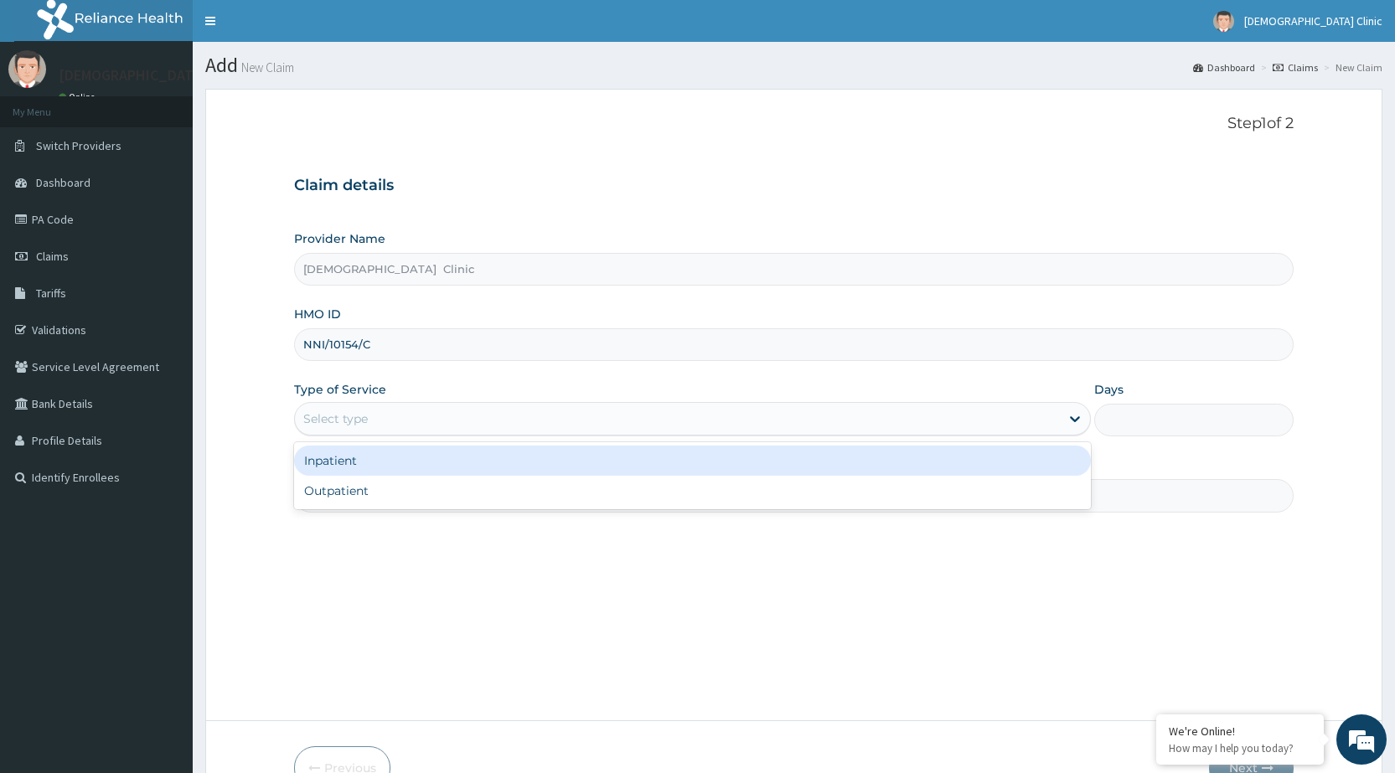
drag, startPoint x: 1006, startPoint y: 418, endPoint x: 983, endPoint y: 428, distance: 25.5
click at [1001, 422] on div "Select type" at bounding box center [677, 419] width 765 height 27
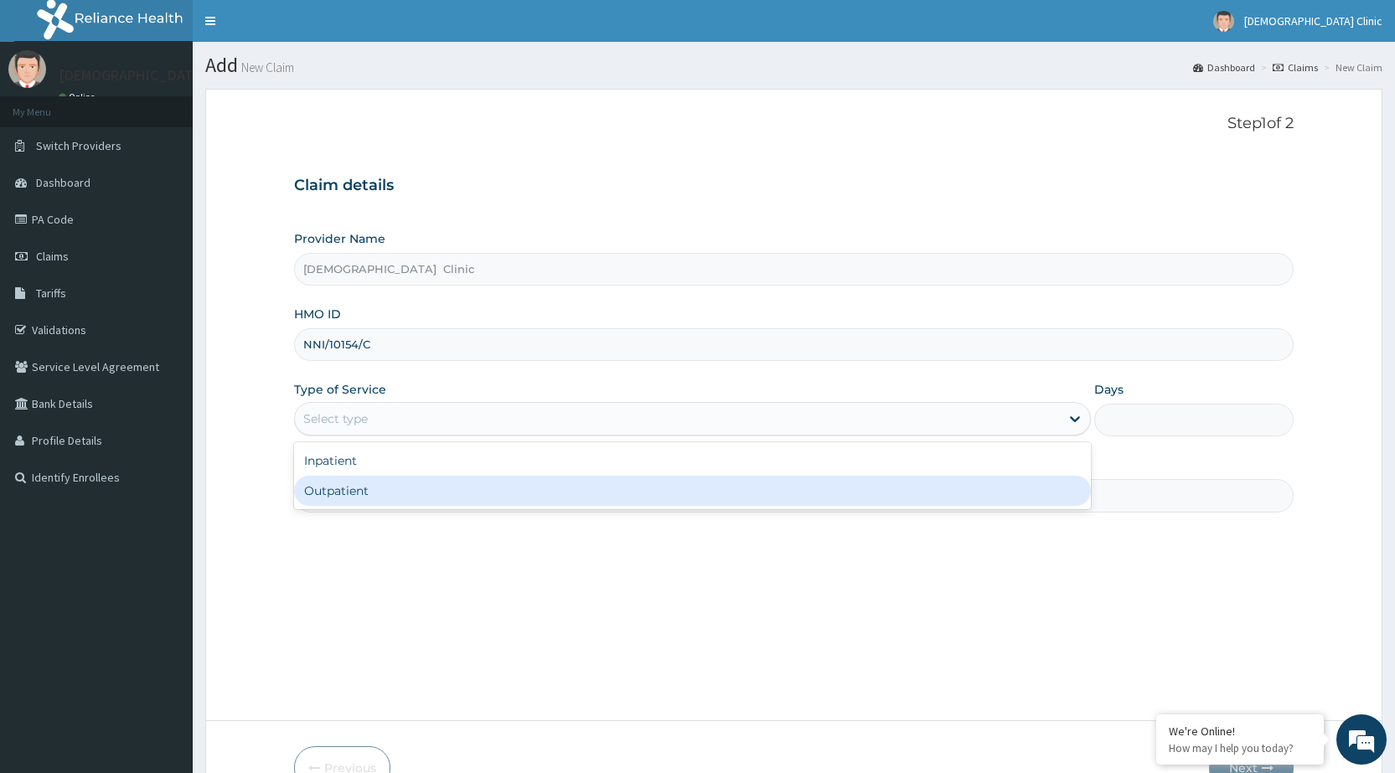
click at [947, 483] on div "Outpatient" at bounding box center [692, 491] width 797 height 30
type input "1"
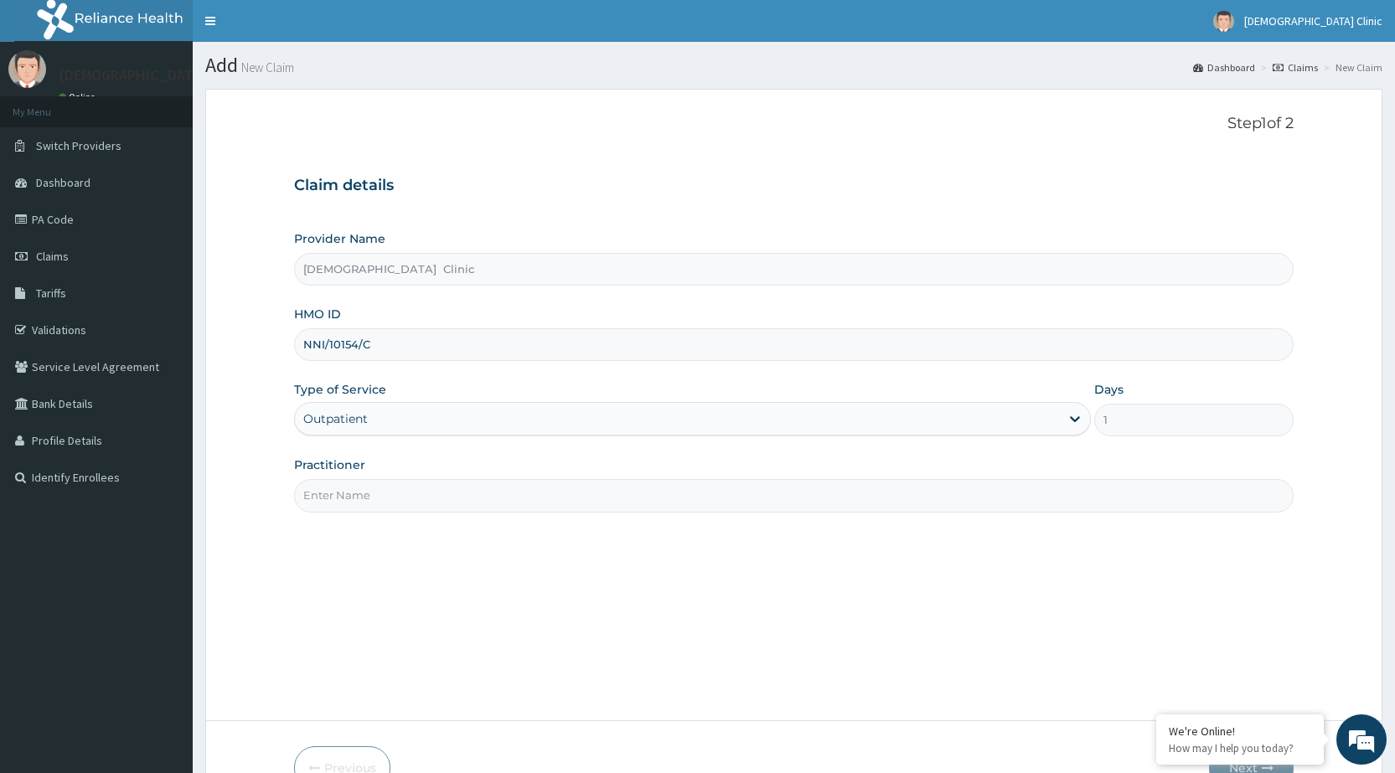
click at [941, 488] on input "Practitioner" at bounding box center [794, 495] width 1000 height 33
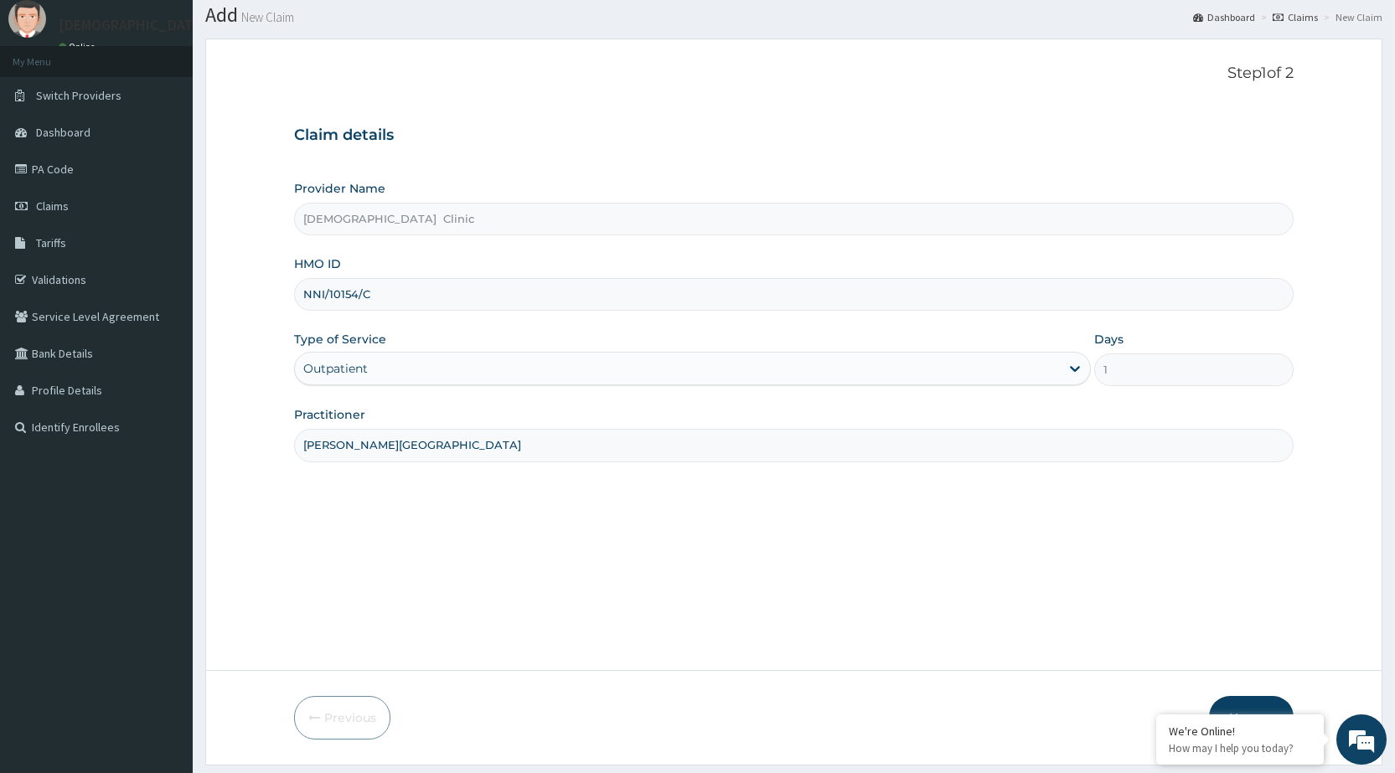
scroll to position [98, 0]
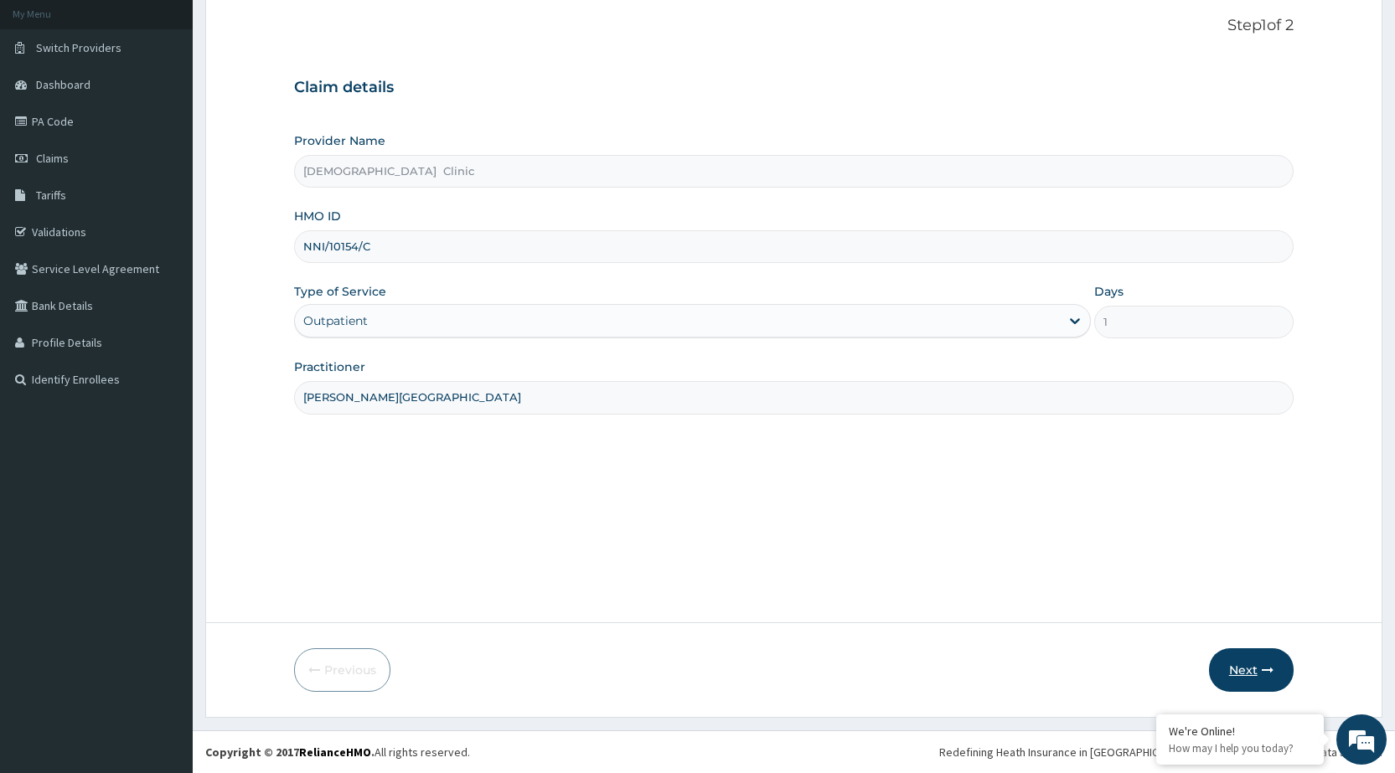
type input "[PERSON_NAME][GEOGRAPHIC_DATA]"
click at [1246, 664] on button "Next" at bounding box center [1251, 671] width 85 height 44
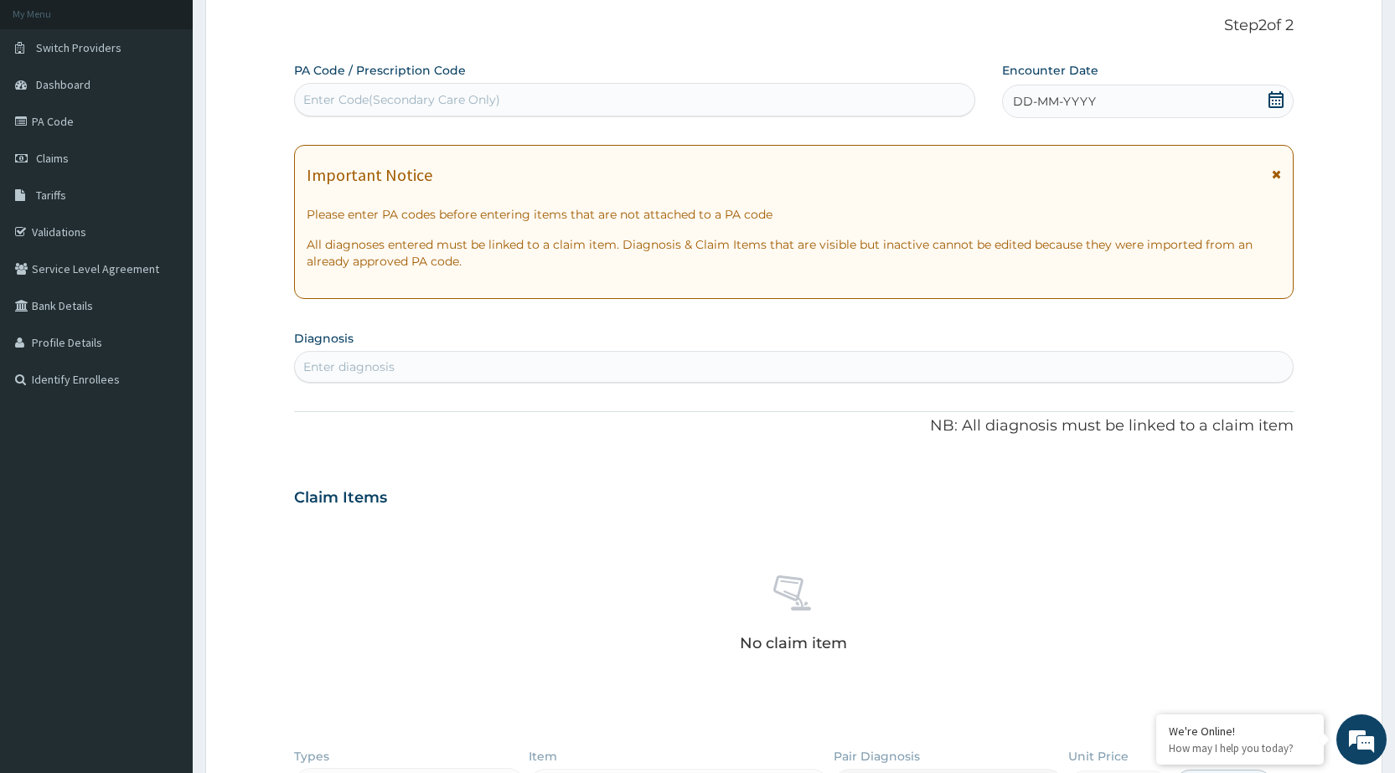
click at [425, 96] on div "Enter Code(Secondary Care Only)" at bounding box center [401, 99] width 197 height 17
type input "PA/4B6C00"
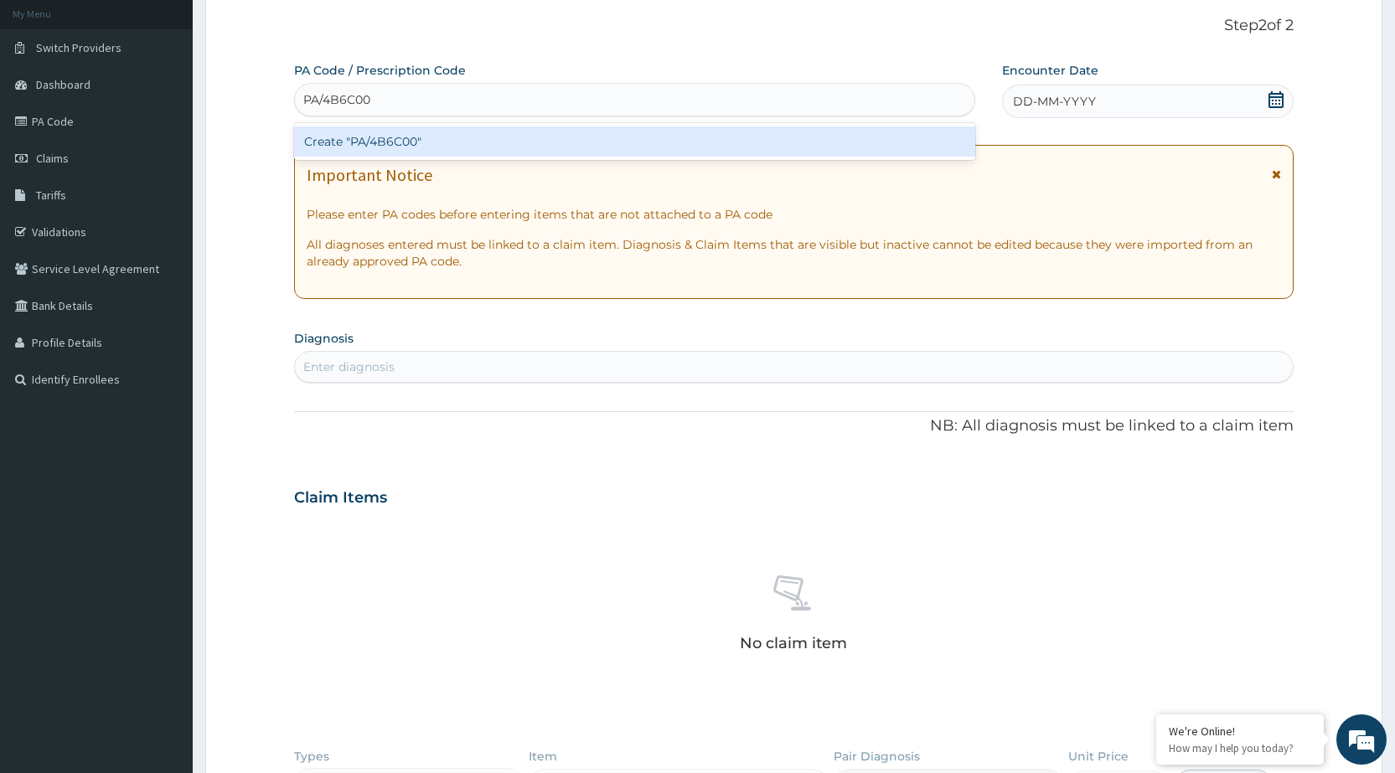
click at [448, 133] on div "Create "PA/4B6C00"" at bounding box center [634, 142] width 680 height 30
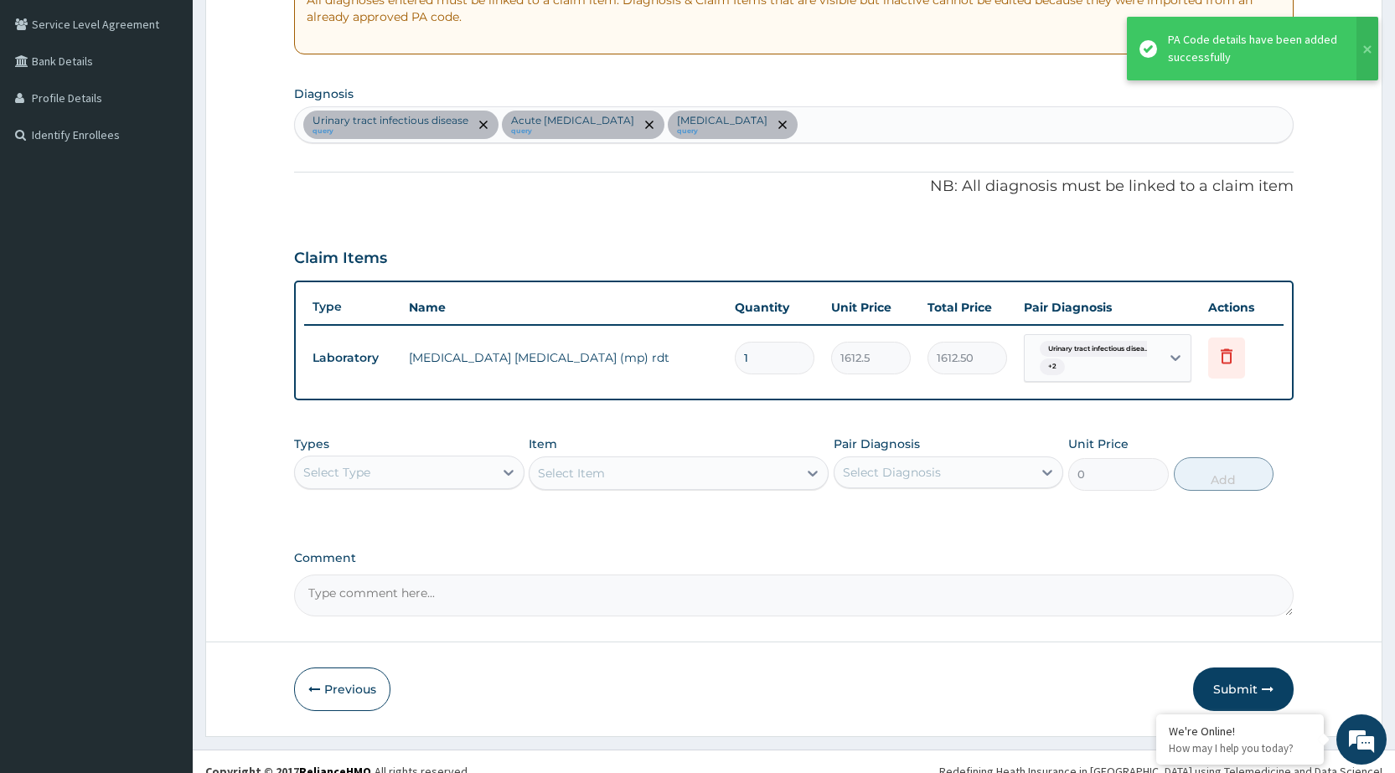
scroll to position [349, 0]
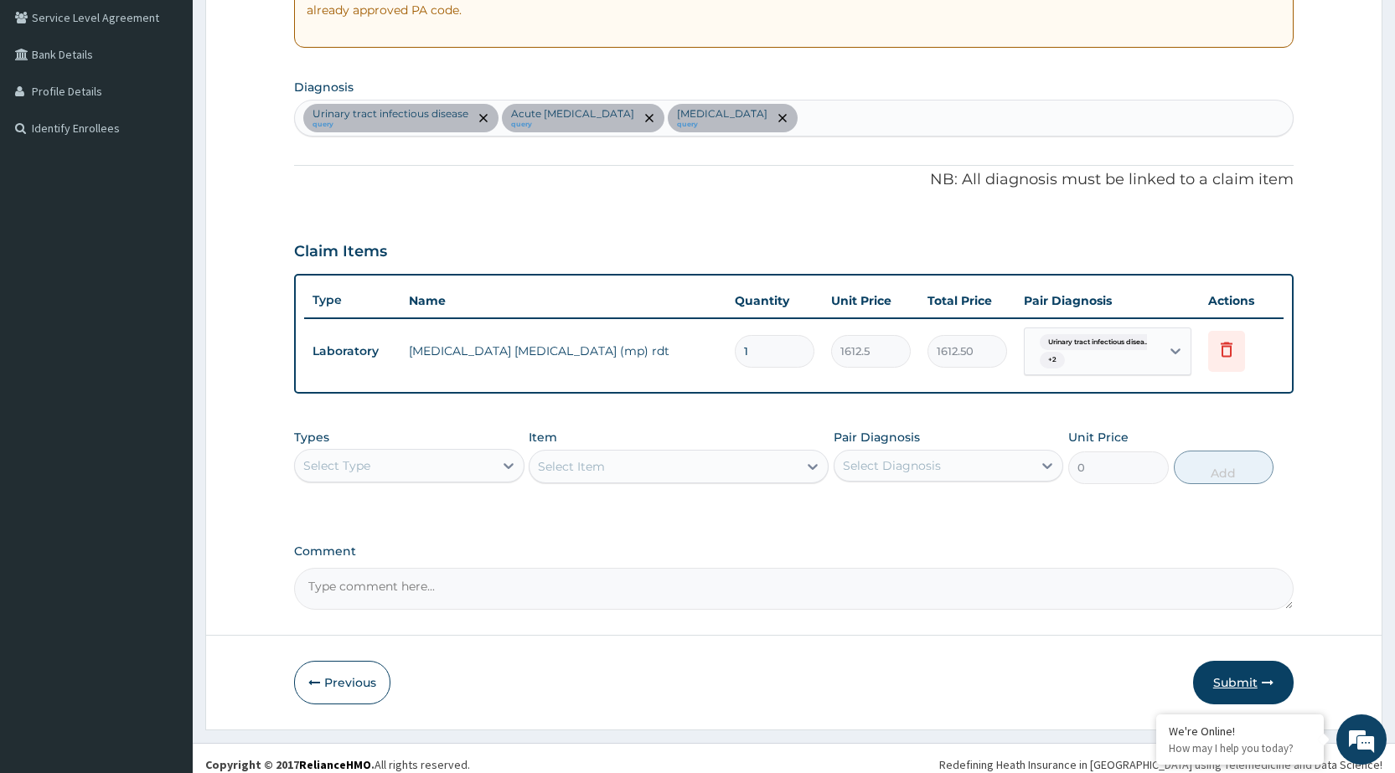
click at [1259, 685] on button "Submit" at bounding box center [1243, 683] width 101 height 44
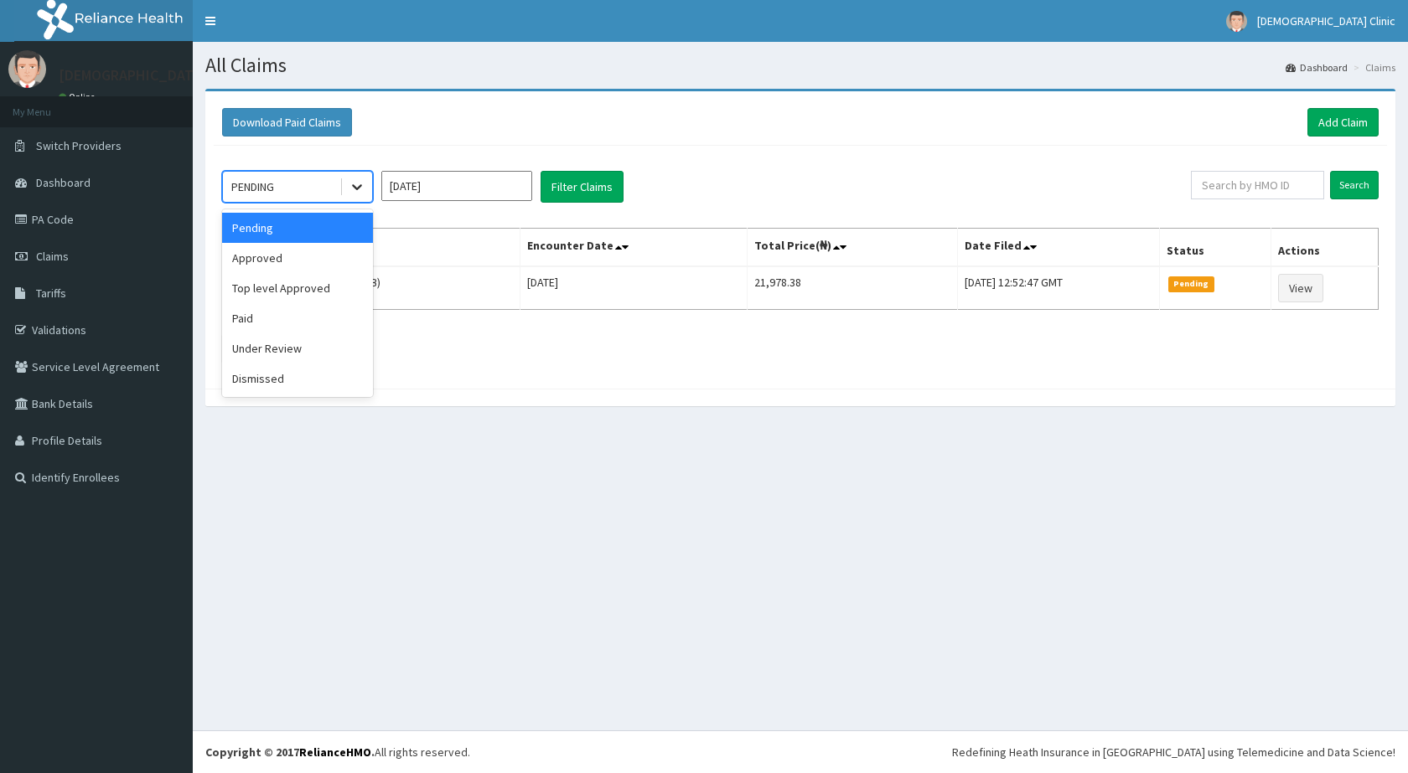
click at [367, 186] on div at bounding box center [357, 187] width 30 height 30
drag, startPoint x: 336, startPoint y: 259, endPoint x: 477, endPoint y: 244, distance: 141.6
click at [350, 257] on div "Approved" at bounding box center [297, 258] width 151 height 30
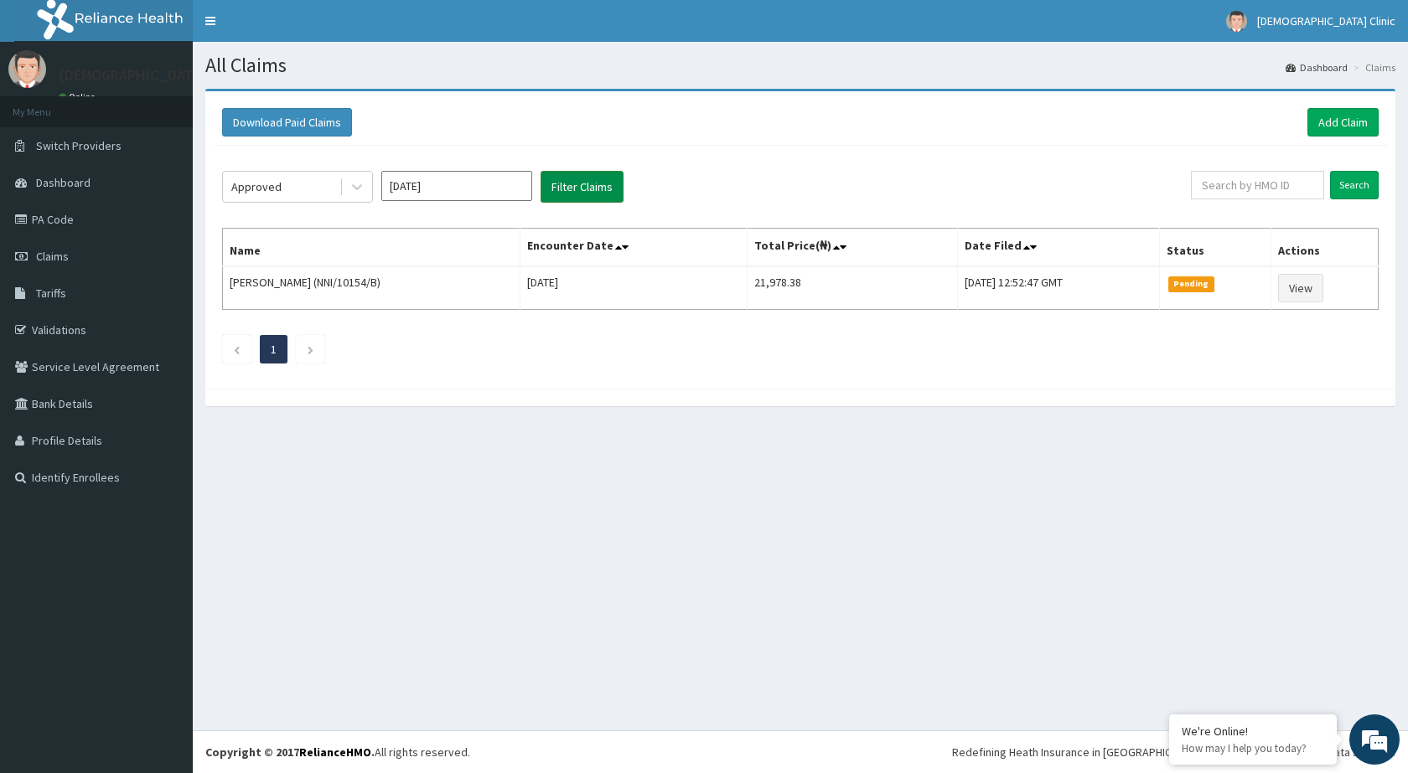
click at [576, 195] on button "Filter Claims" at bounding box center [581, 187] width 83 height 32
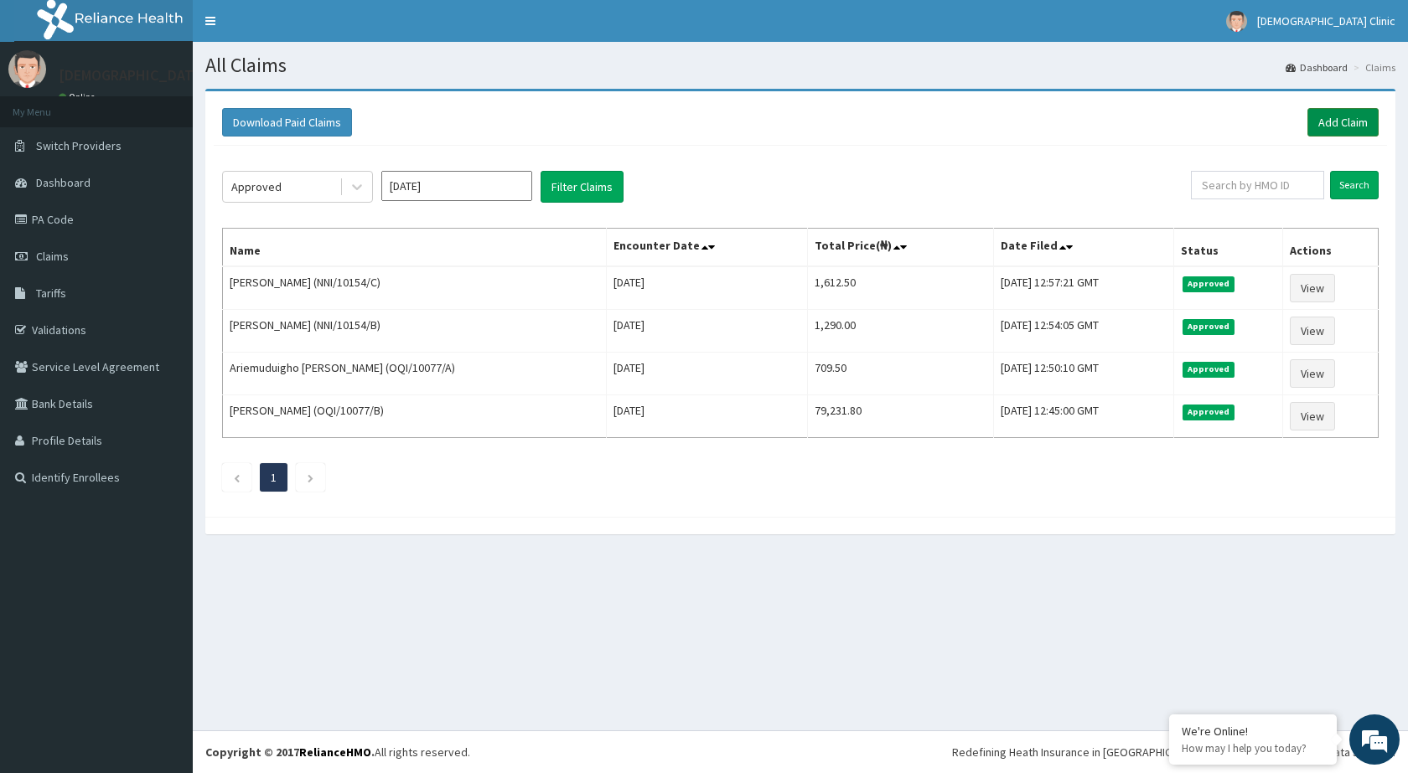
click at [1331, 114] on link "Add Claim" at bounding box center [1342, 122] width 71 height 28
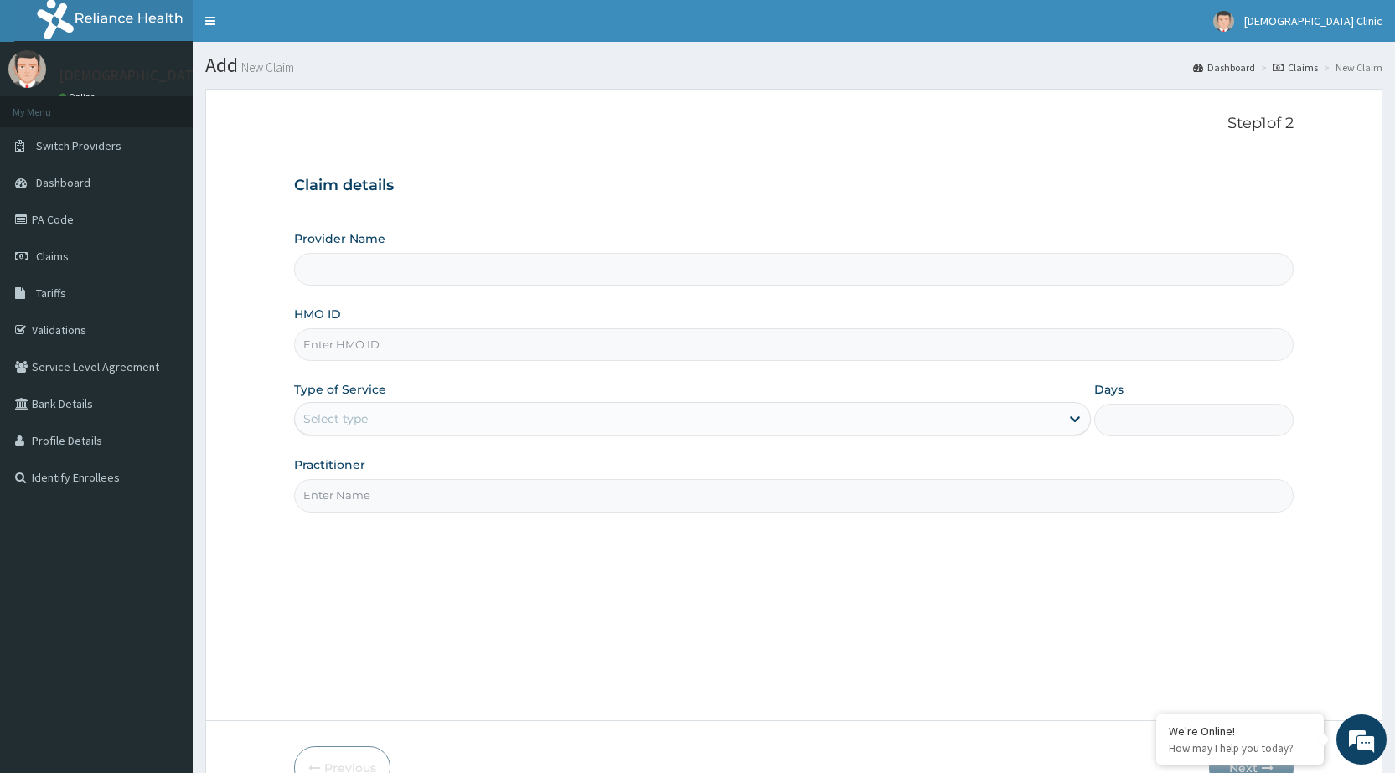
click at [937, 340] on input "HMO ID" at bounding box center [794, 344] width 1000 height 33
type input "[DEMOGRAPHIC_DATA] Clinic"
type input "NNI/10154/D"
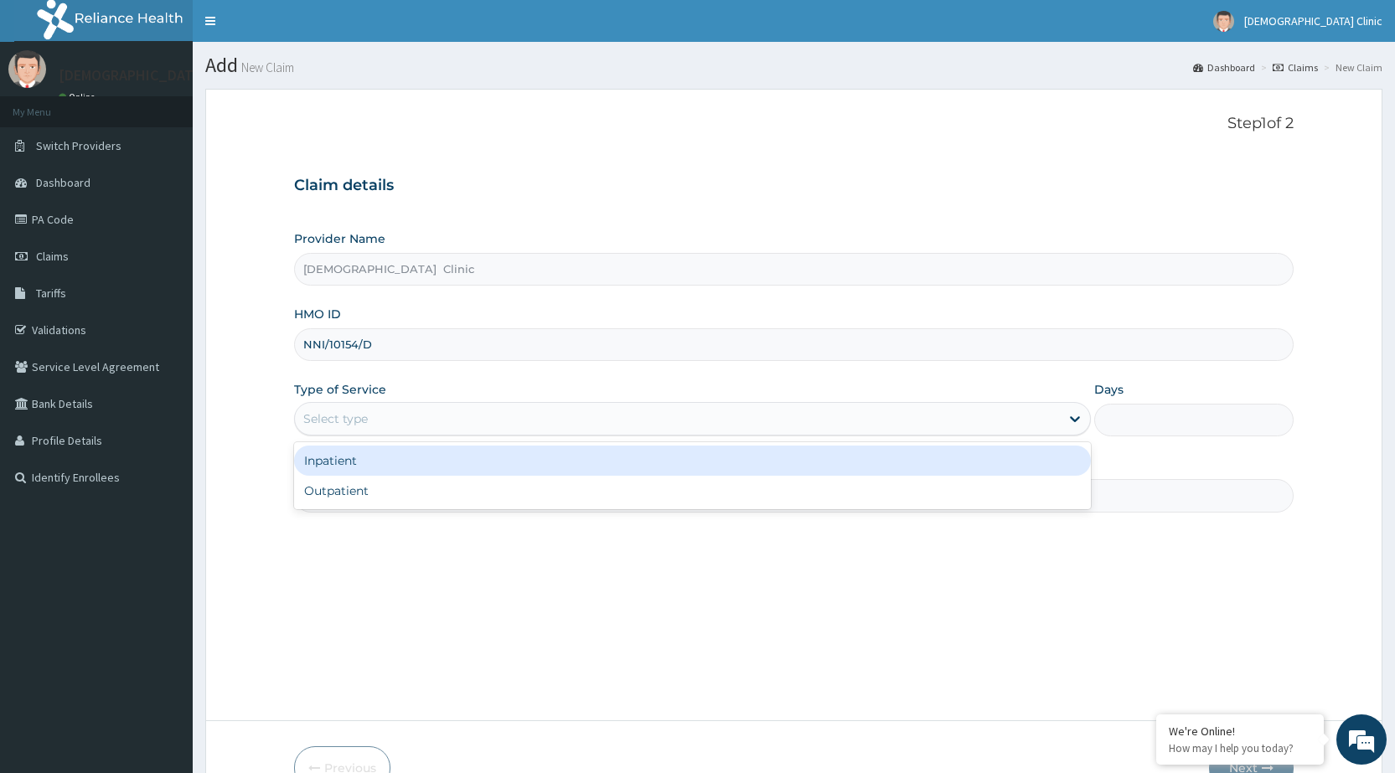
click at [653, 413] on div "Select type" at bounding box center [677, 419] width 765 height 27
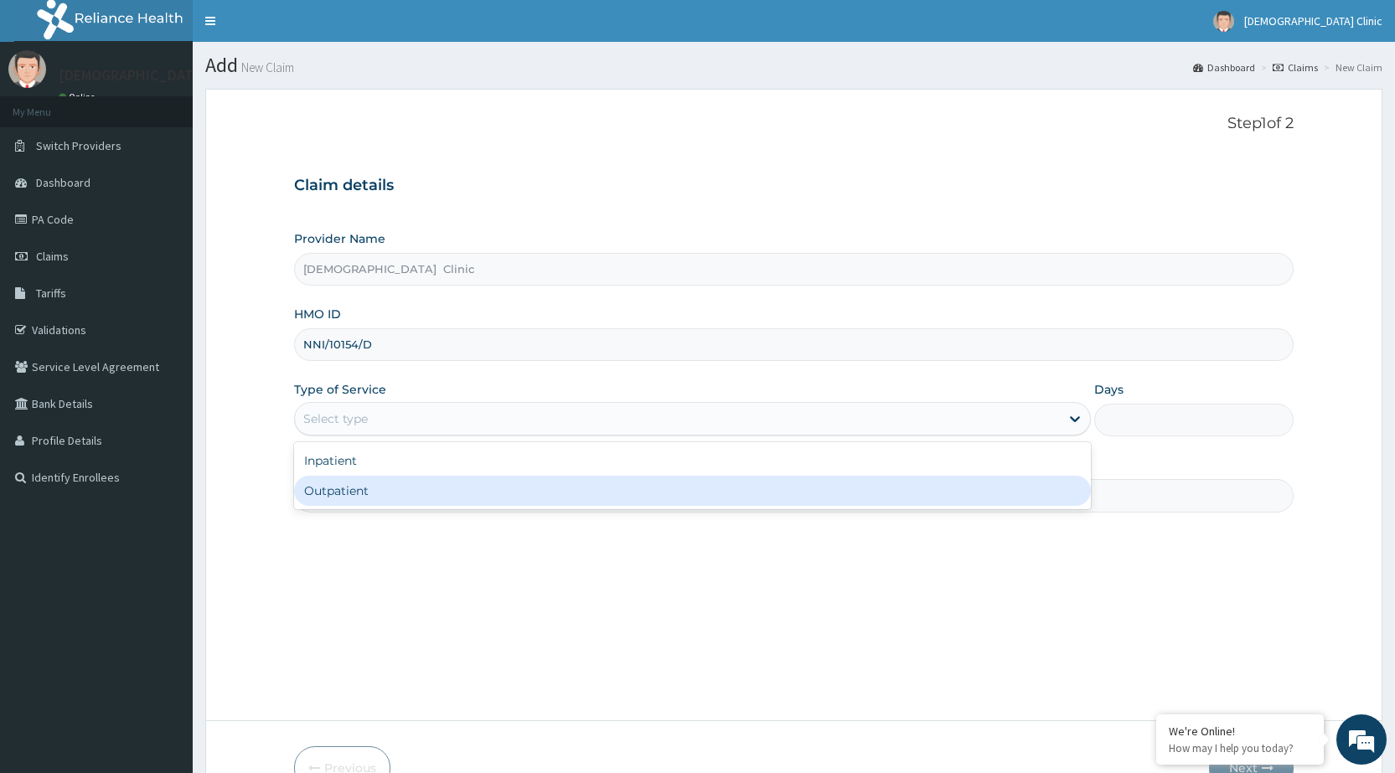
click at [635, 502] on div "Outpatient" at bounding box center [692, 491] width 797 height 30
type input "1"
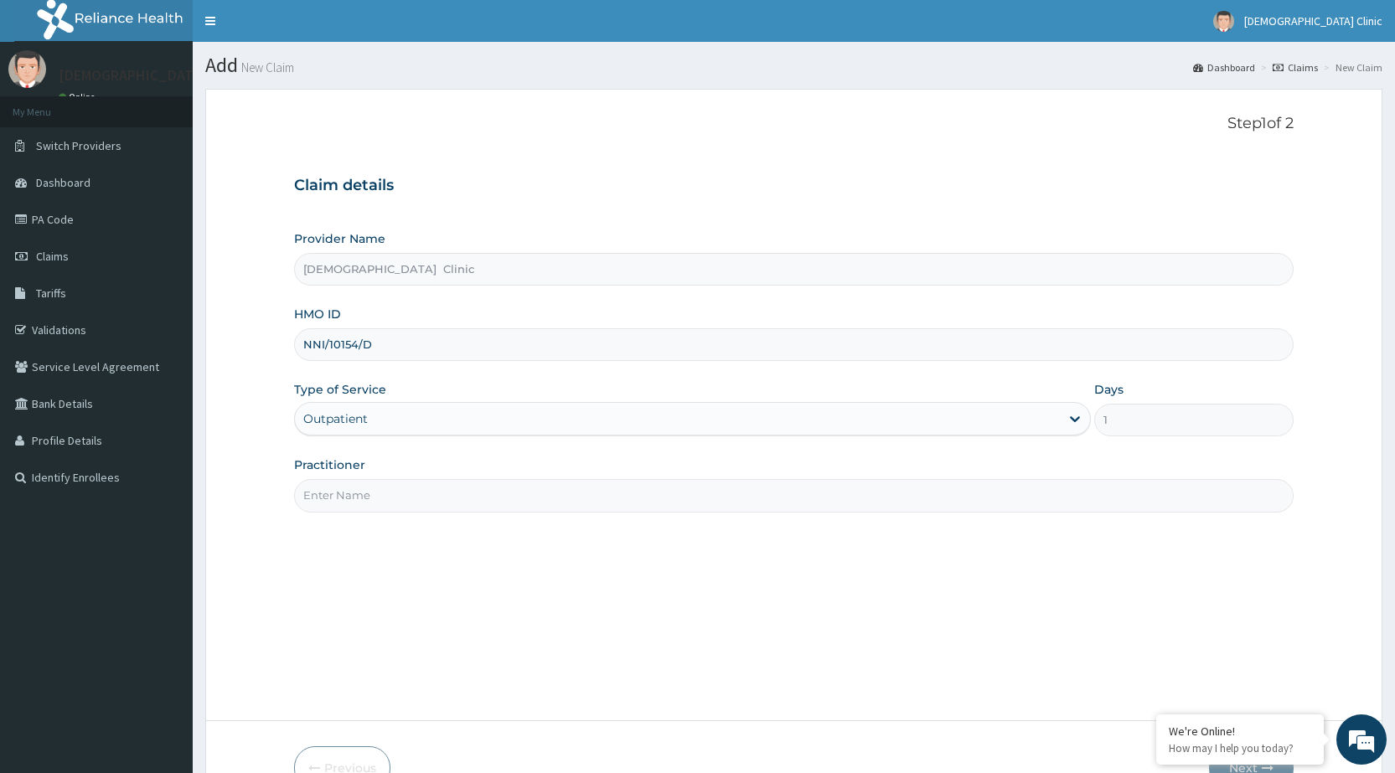
click at [635, 502] on input "Practitioner" at bounding box center [794, 495] width 1000 height 33
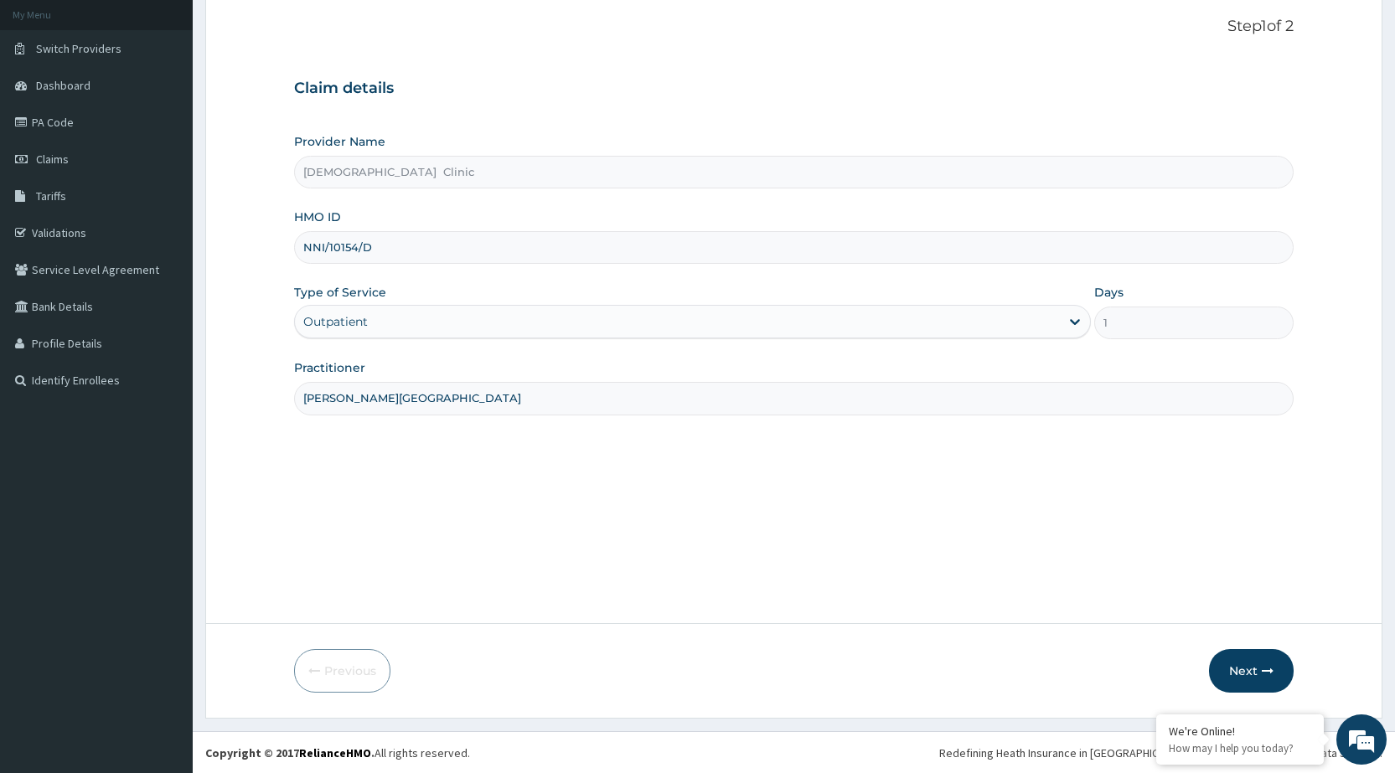
scroll to position [98, 0]
type input "DR. BASSEY"
click at [1238, 664] on button "Next" at bounding box center [1251, 671] width 85 height 44
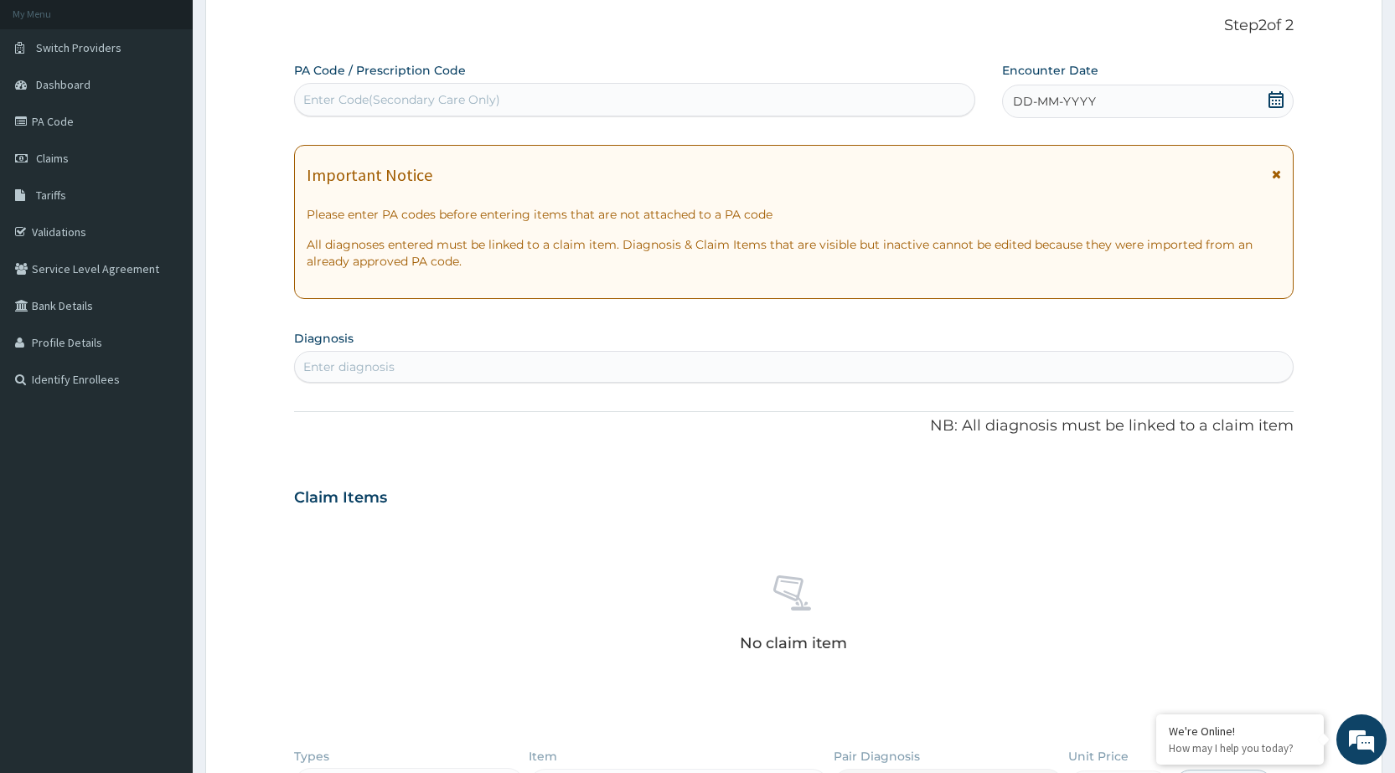
click at [370, 91] on div "Enter Code(Secondary Care Only)" at bounding box center [401, 99] width 197 height 17
type input "PA/047B0A"
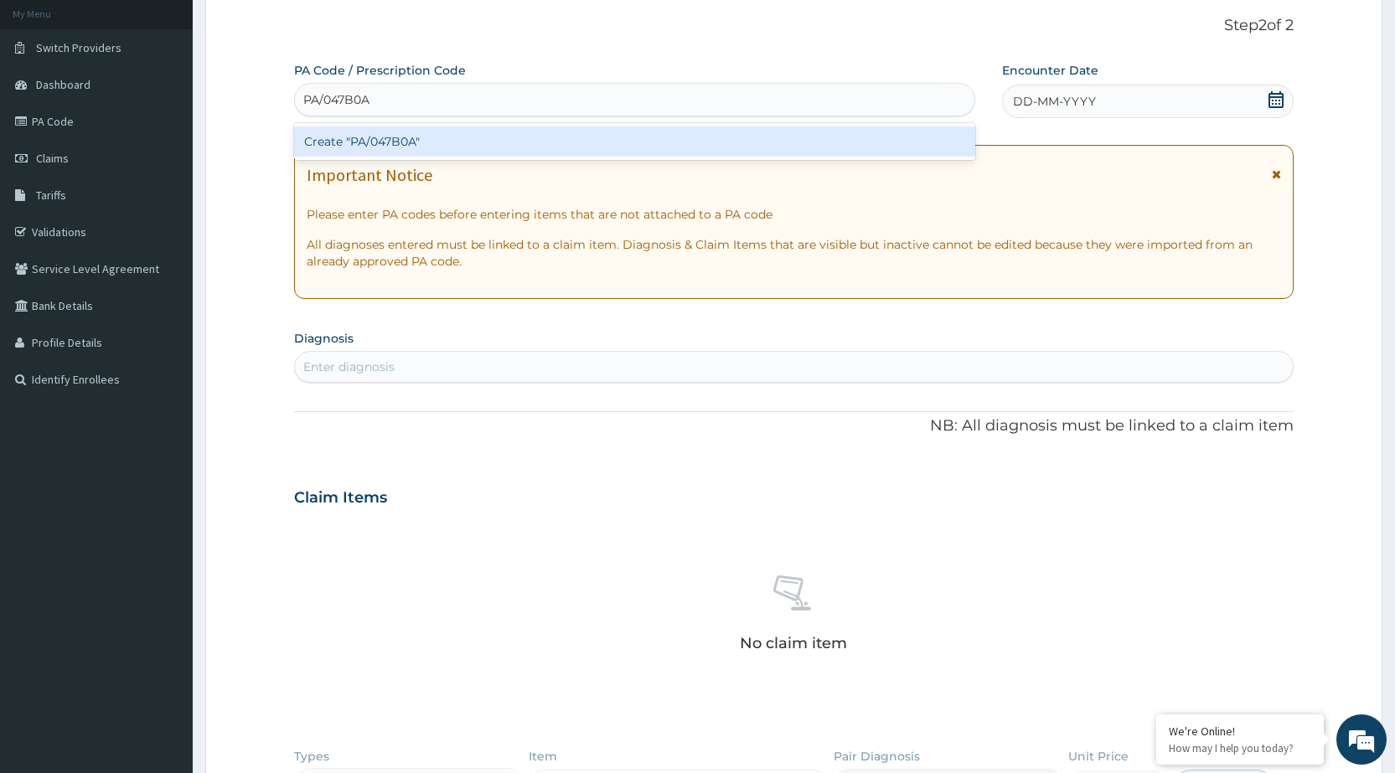
click at [385, 146] on div "Create "PA/047B0A"" at bounding box center [634, 142] width 680 height 30
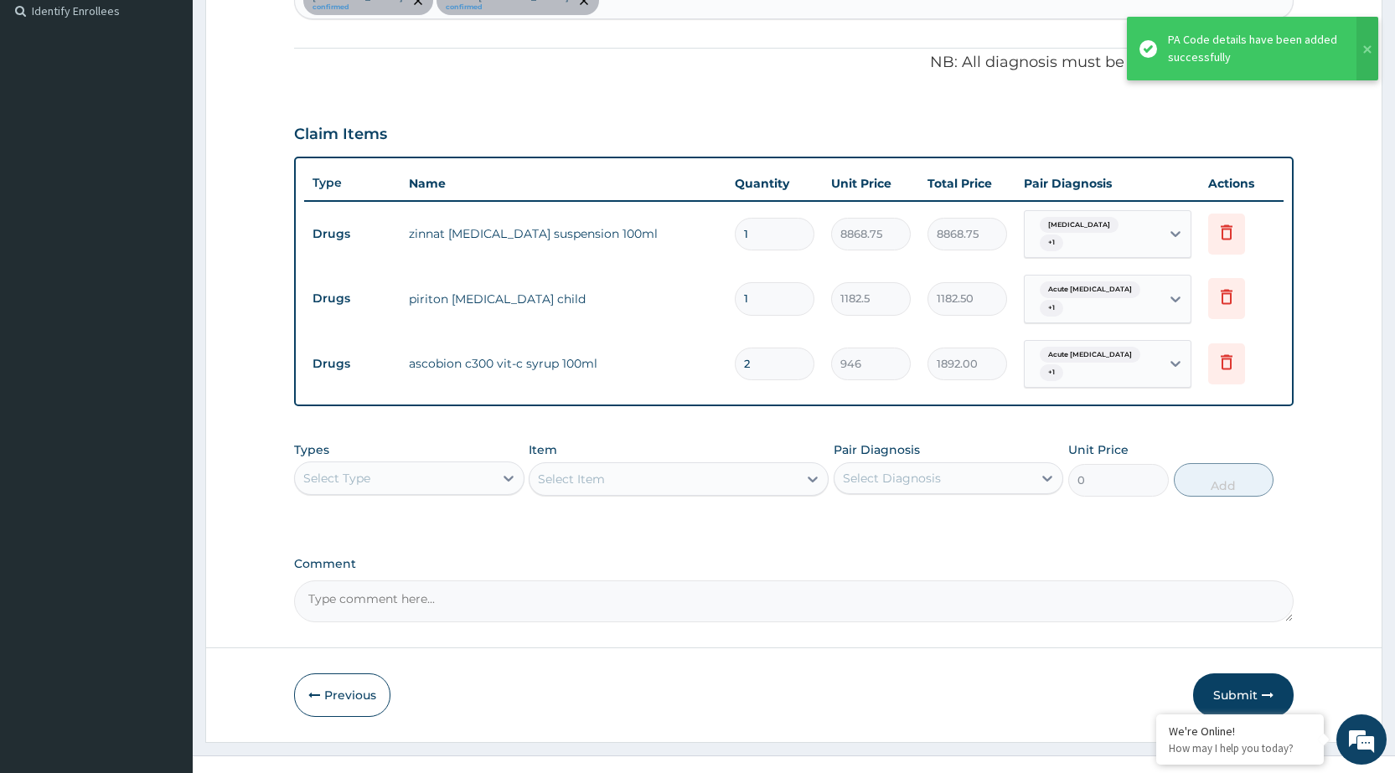
scroll to position [485, 0]
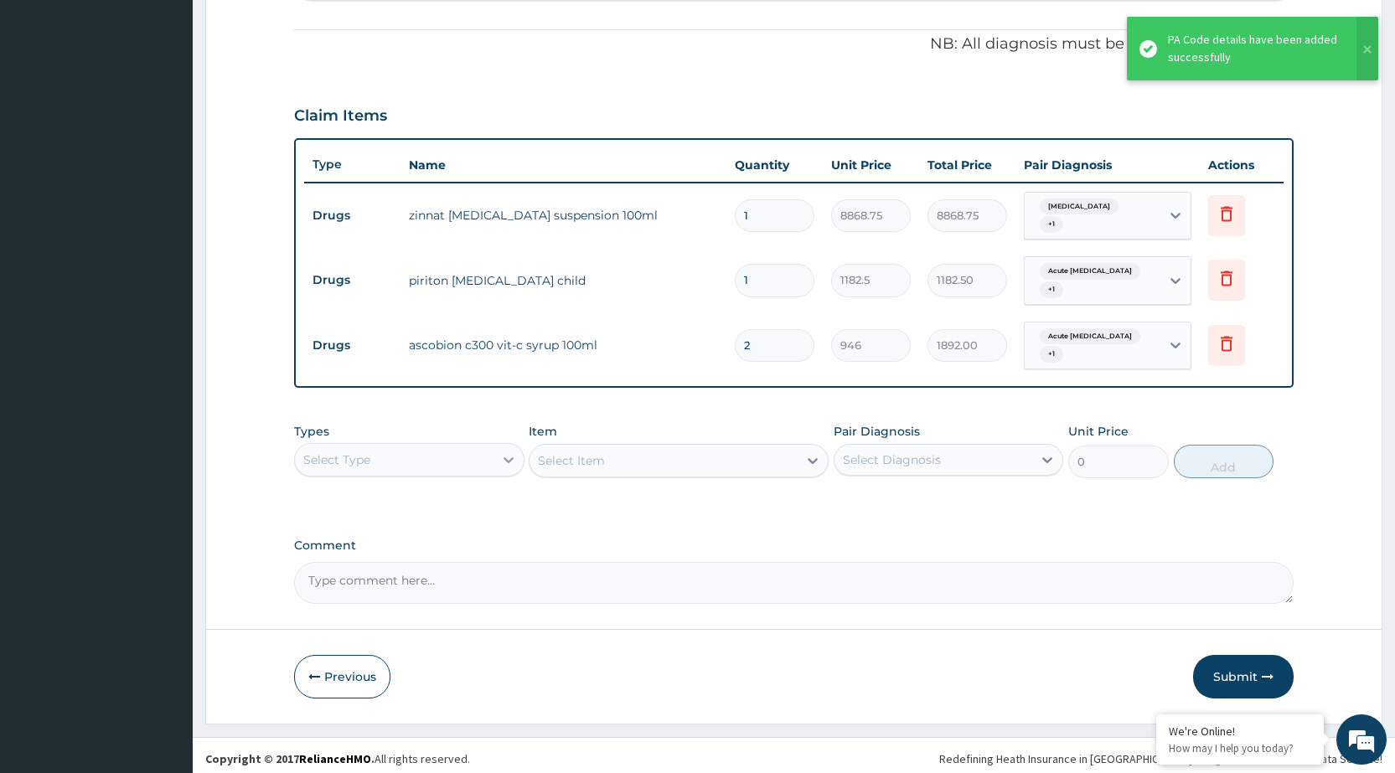
click at [515, 452] on icon at bounding box center [508, 460] width 17 height 17
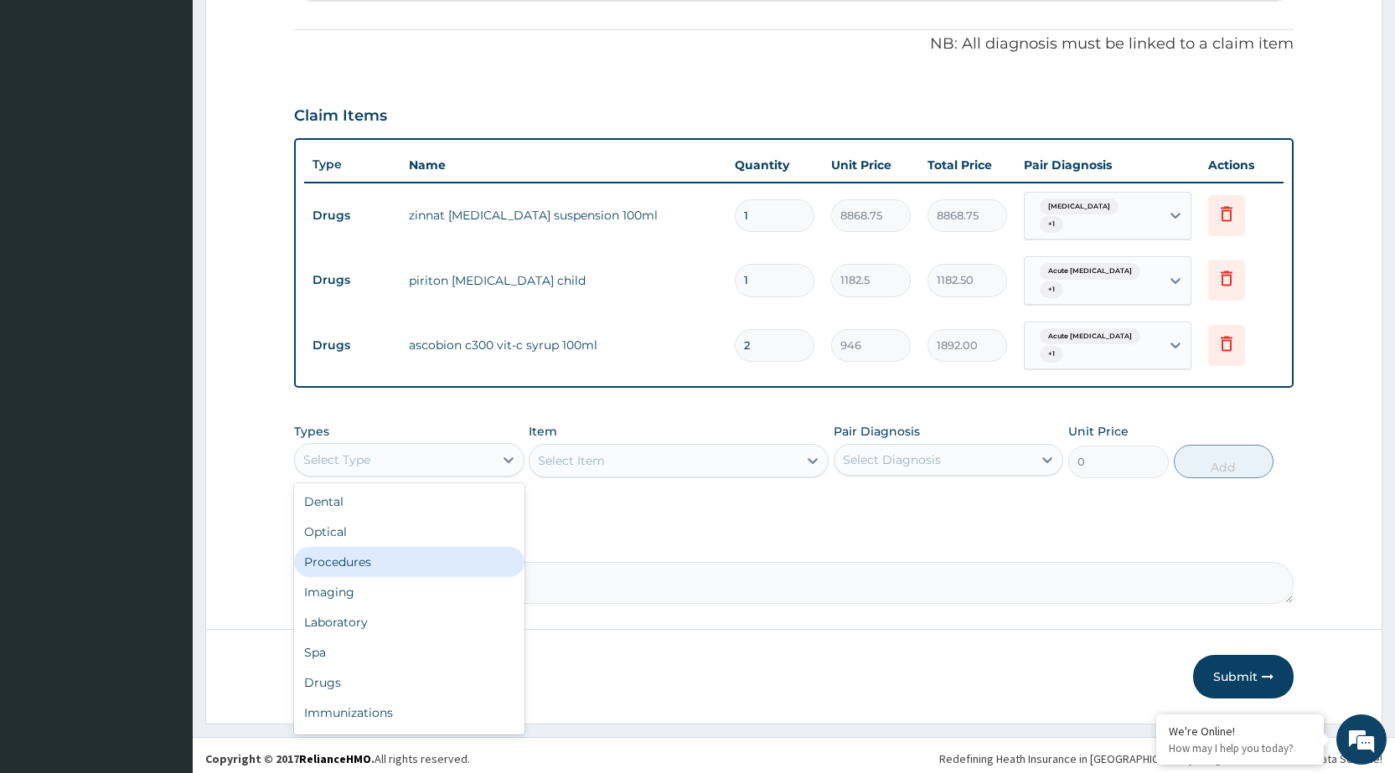
click at [486, 556] on div "Procedures" at bounding box center [409, 562] width 230 height 30
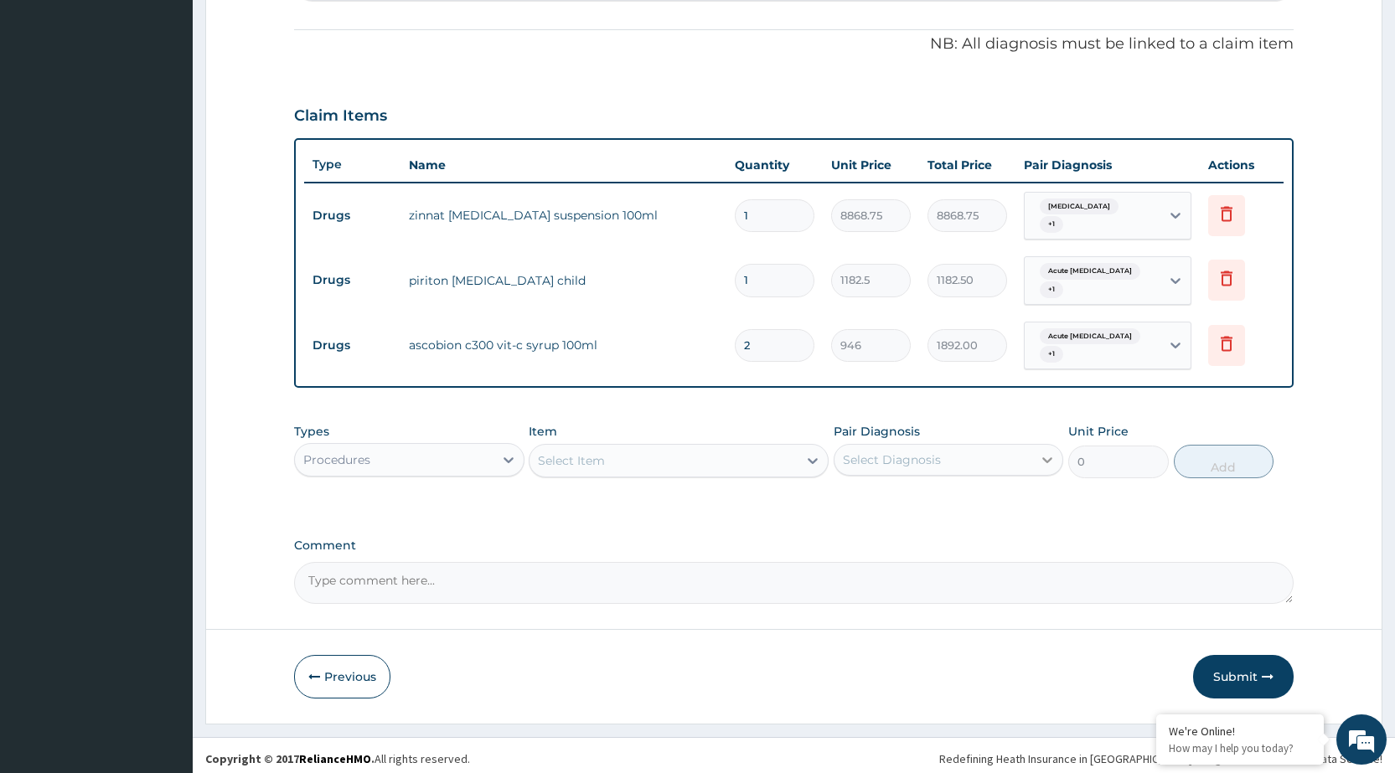
click at [1042, 452] on icon at bounding box center [1047, 460] width 17 height 17
drag, startPoint x: 1024, startPoint y: 485, endPoint x: 1003, endPoint y: 539, distance: 57.6
click at [1022, 487] on div "Rhinitis" at bounding box center [949, 503] width 230 height 34
checkbox input "true"
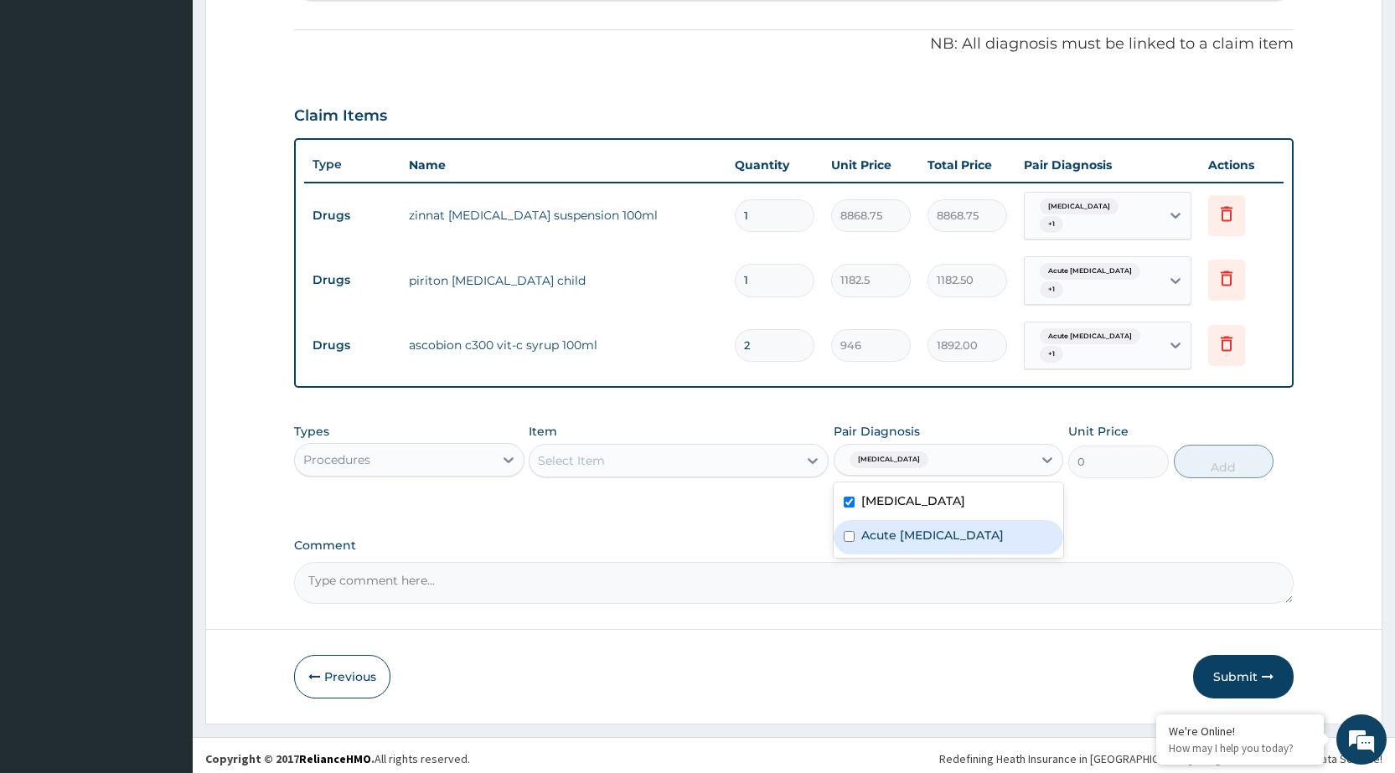
click at [1002, 542] on div "Acute respiratory disease" at bounding box center [949, 537] width 230 height 34
checkbox input "true"
drag, startPoint x: 768, startPoint y: 514, endPoint x: 786, endPoint y: 502, distance: 21.9
click at [780, 507] on div "PA Code / Prescription Code PA/047B0A Encounter Date 12-08-2025 Important Notic…" at bounding box center [794, 139] width 1000 height 929
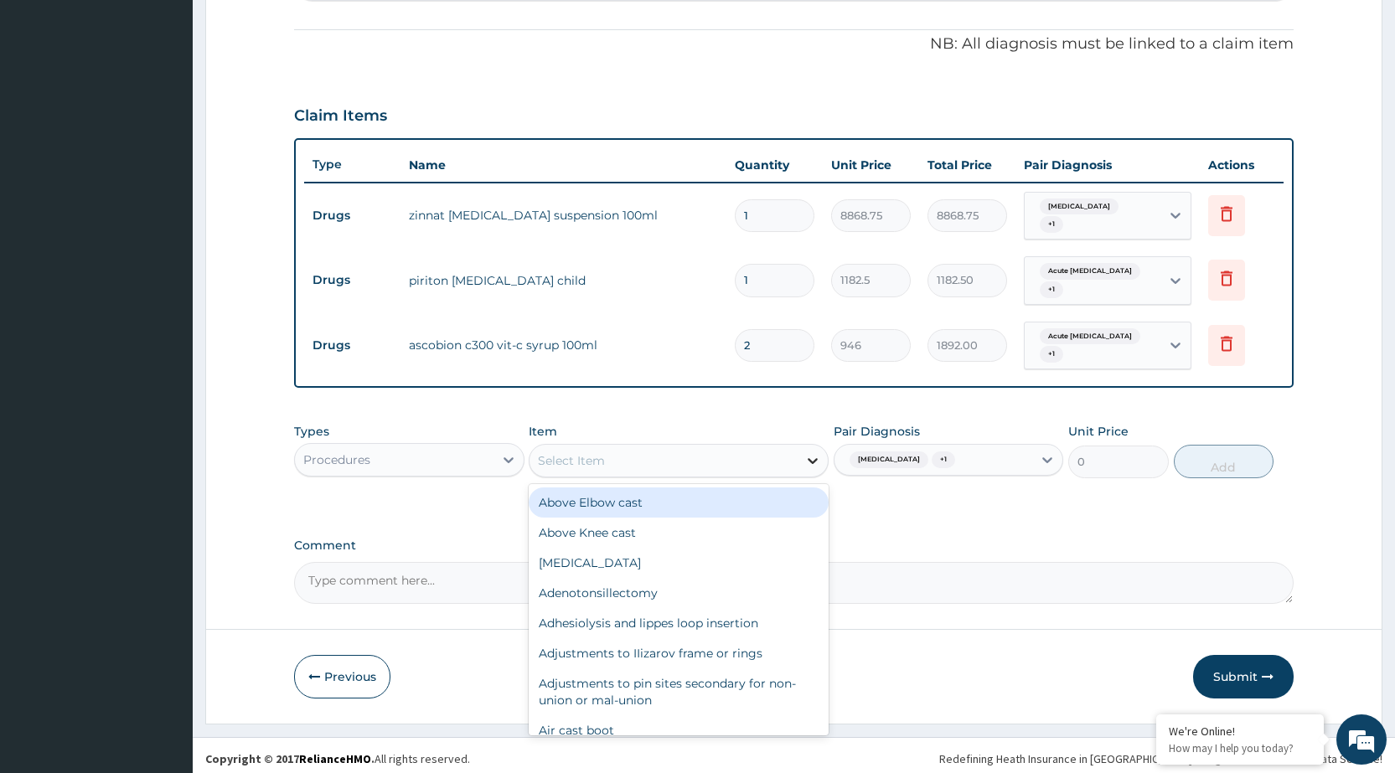
click at [810, 452] on icon at bounding box center [812, 460] width 17 height 17
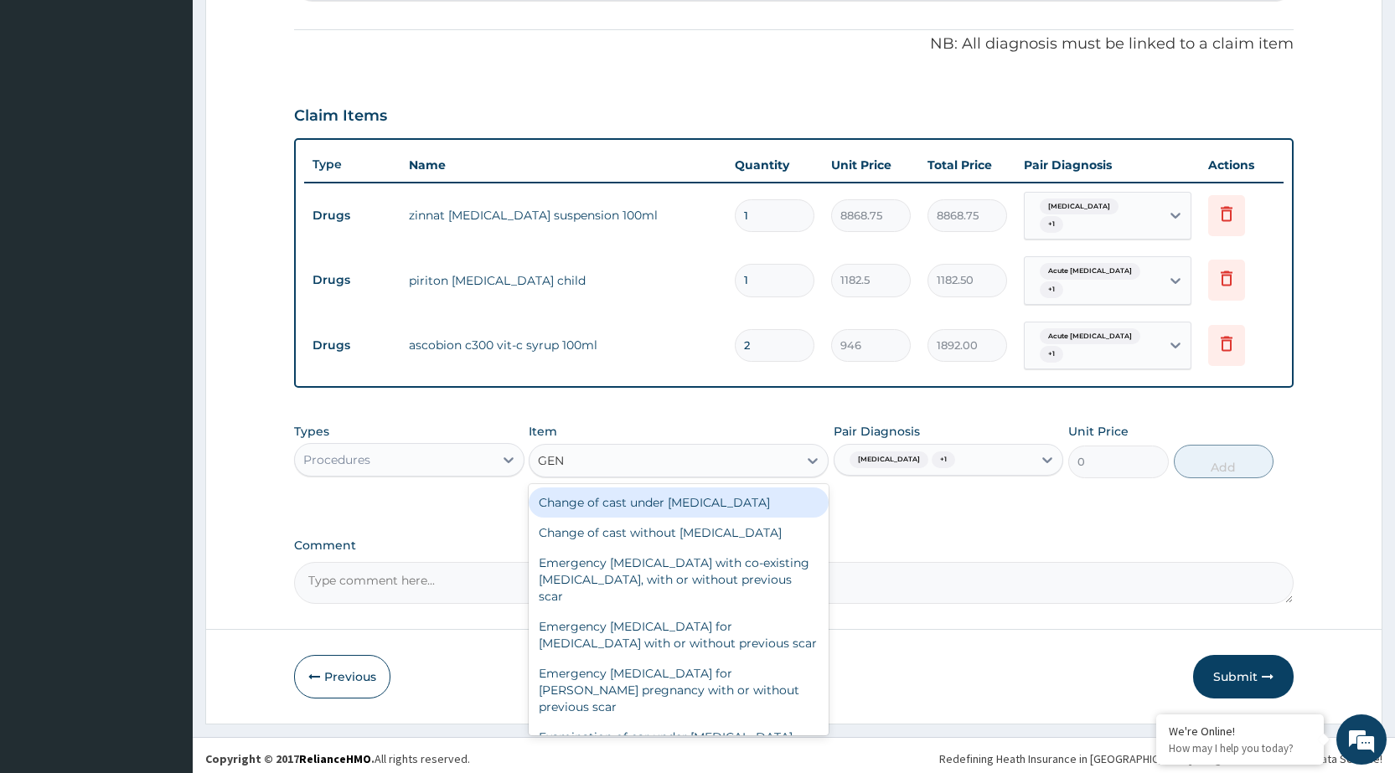
type input "GENE"
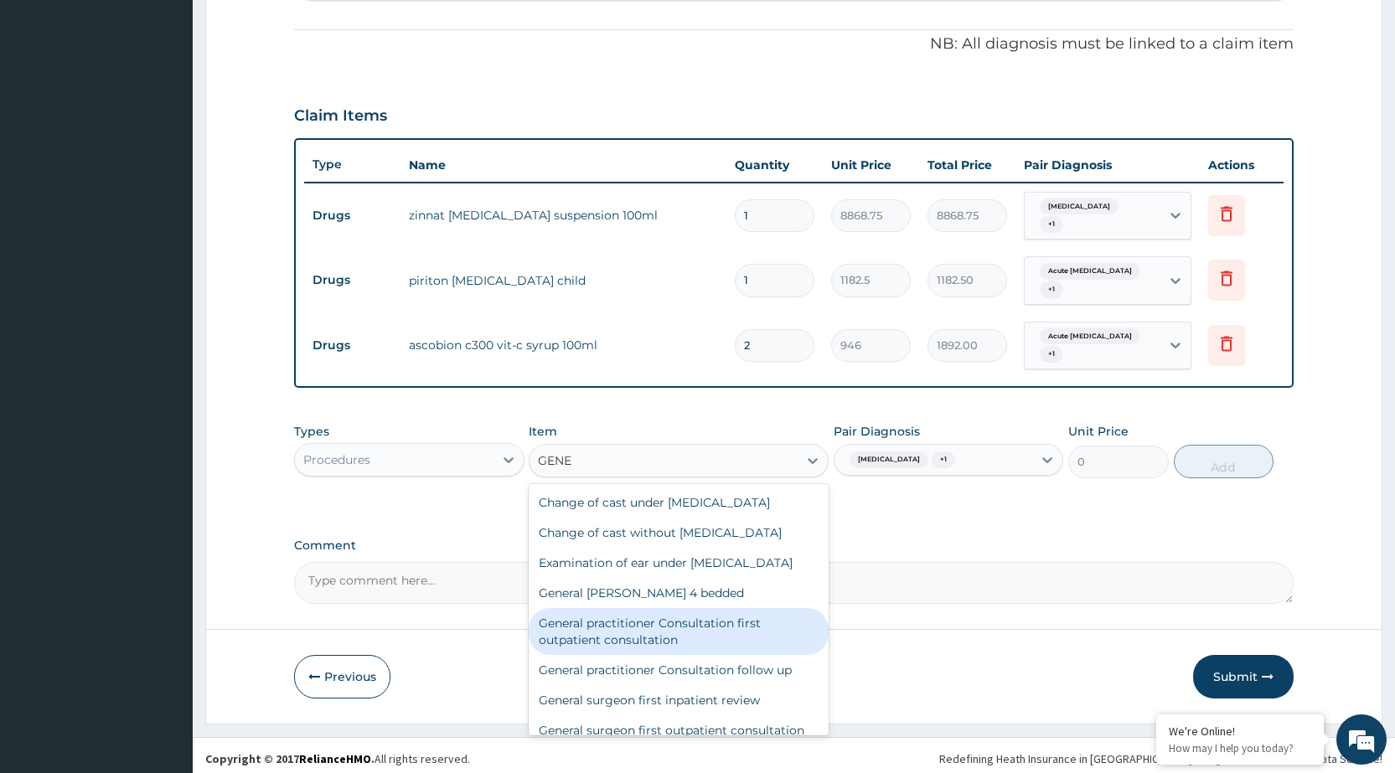
click at [680, 645] on div "General practitioner Consultation first outpatient consultation" at bounding box center [679, 631] width 300 height 47
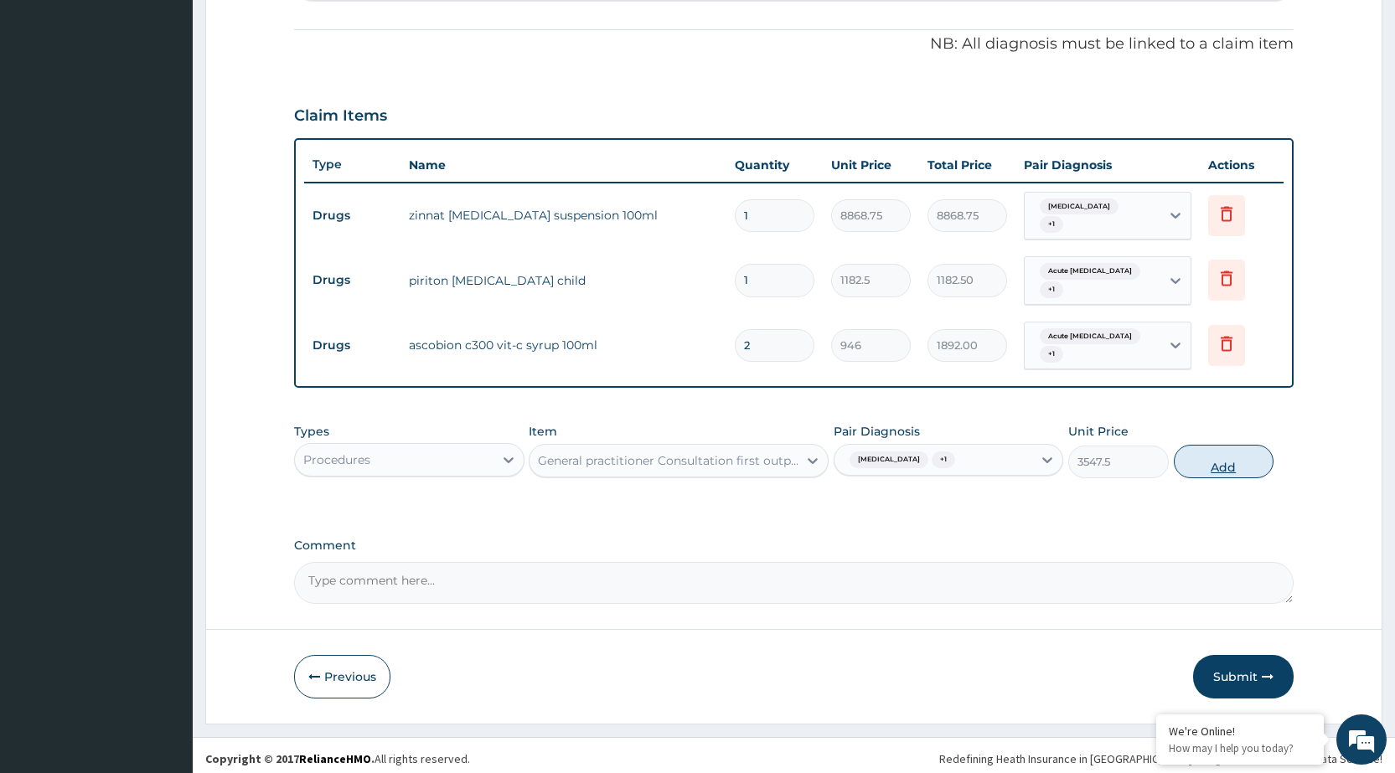
click at [1197, 450] on button "Add" at bounding box center [1224, 462] width 100 height 34
type input "0"
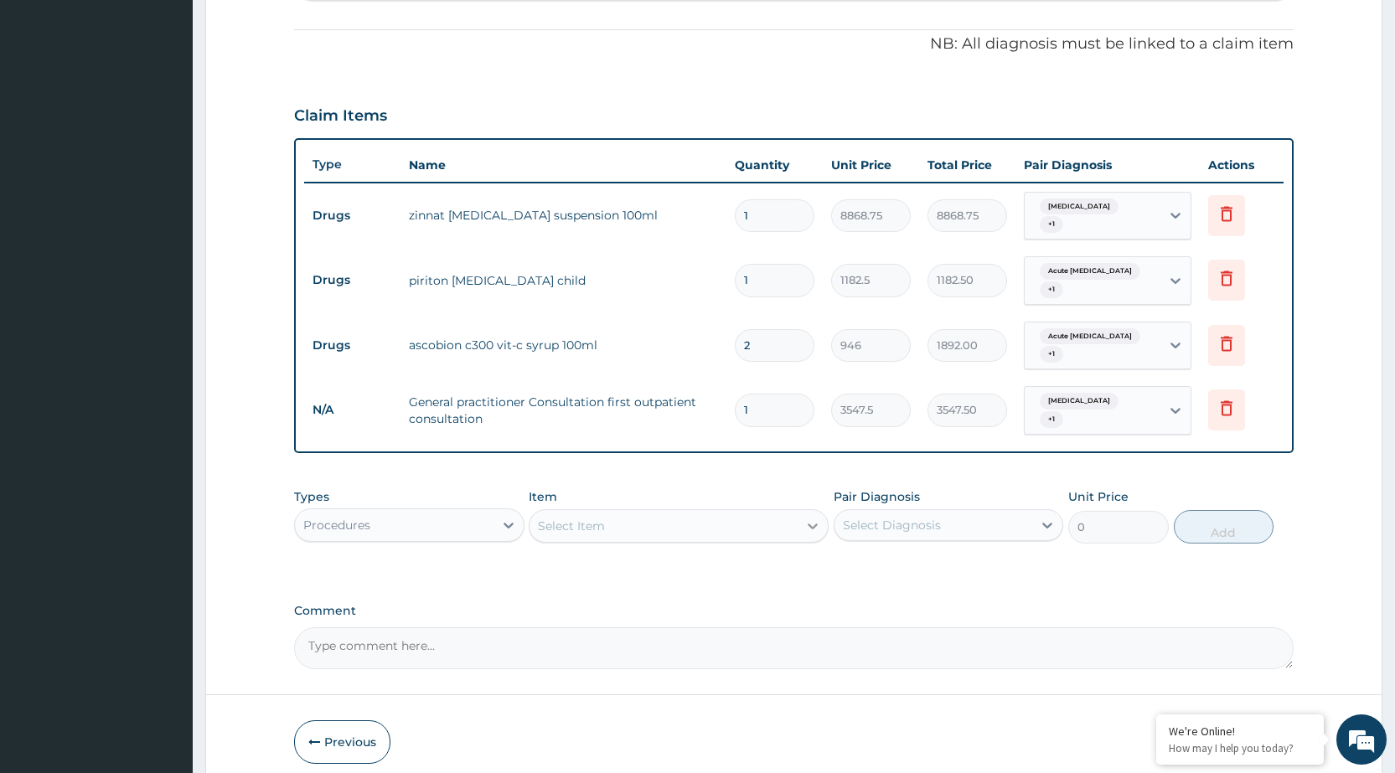
click at [817, 518] on icon at bounding box center [812, 526] width 17 height 17
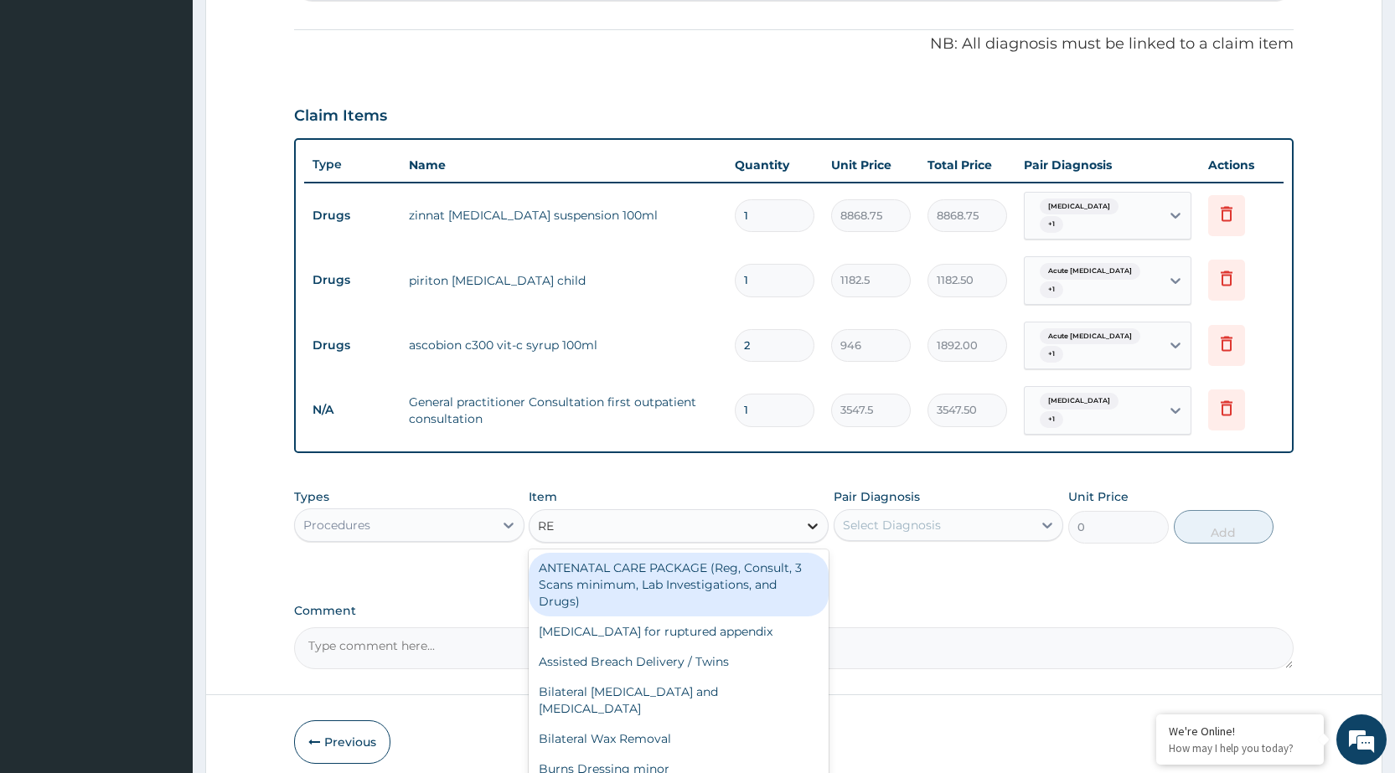
type input "REG"
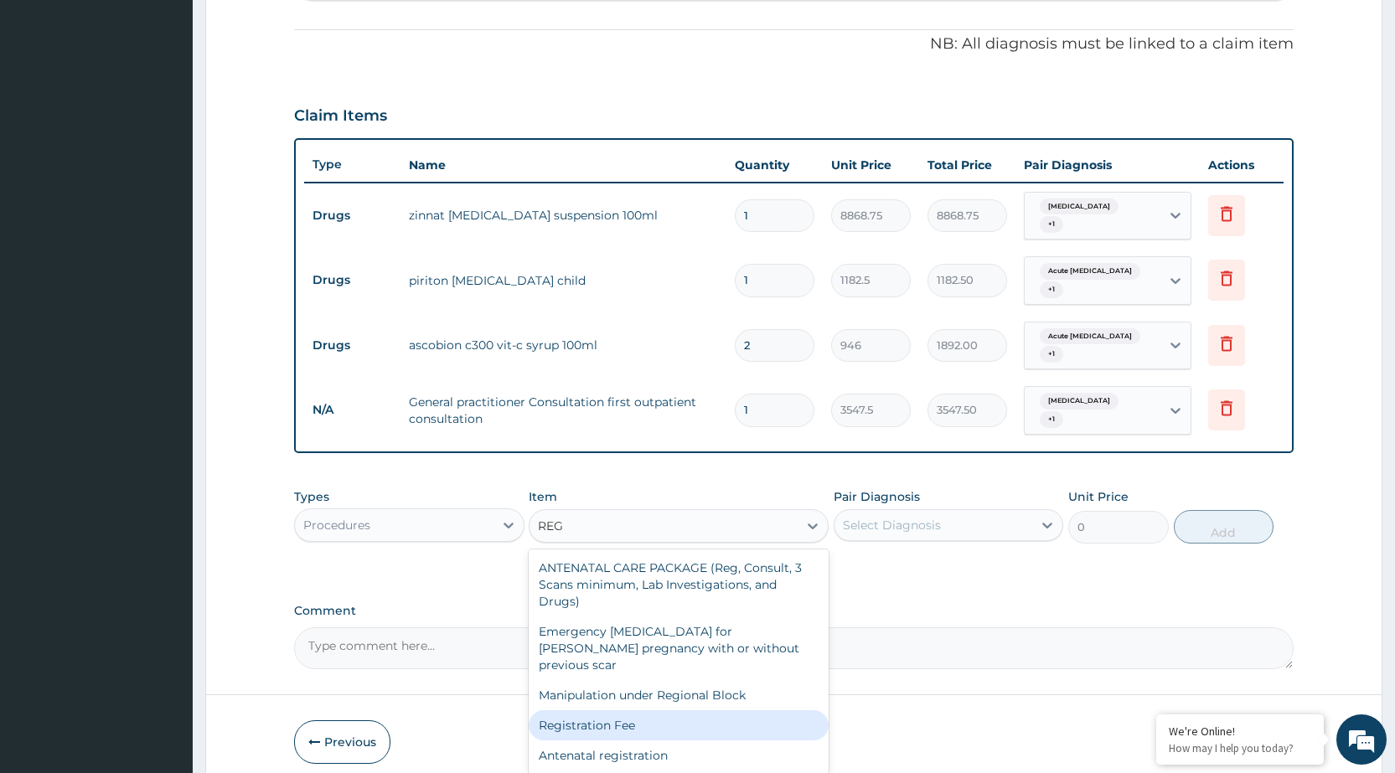
click at [686, 711] on div "Registration Fee" at bounding box center [679, 726] width 300 height 30
type input "2150"
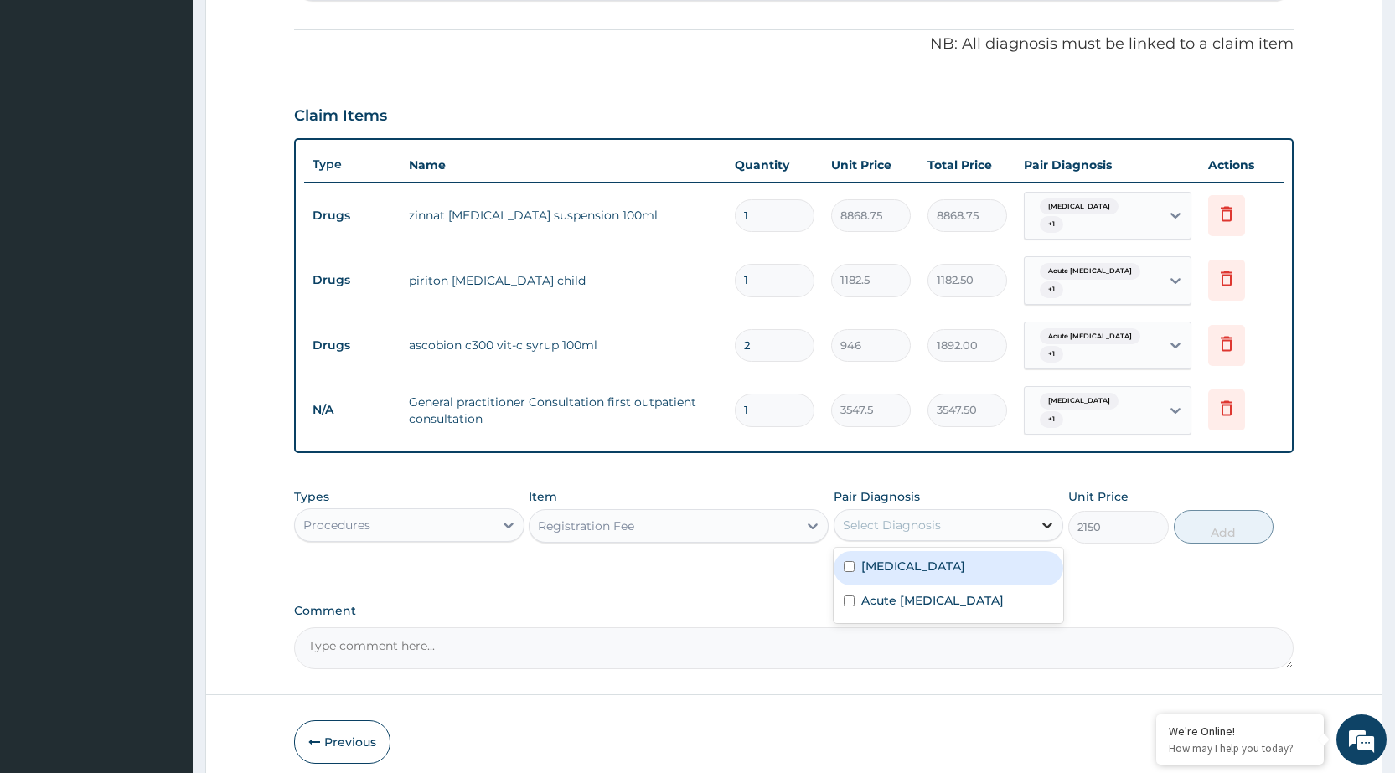
click at [1047, 517] on icon at bounding box center [1047, 525] width 17 height 17
click at [1016, 561] on div "Rhinitis" at bounding box center [949, 568] width 230 height 34
checkbox input "true"
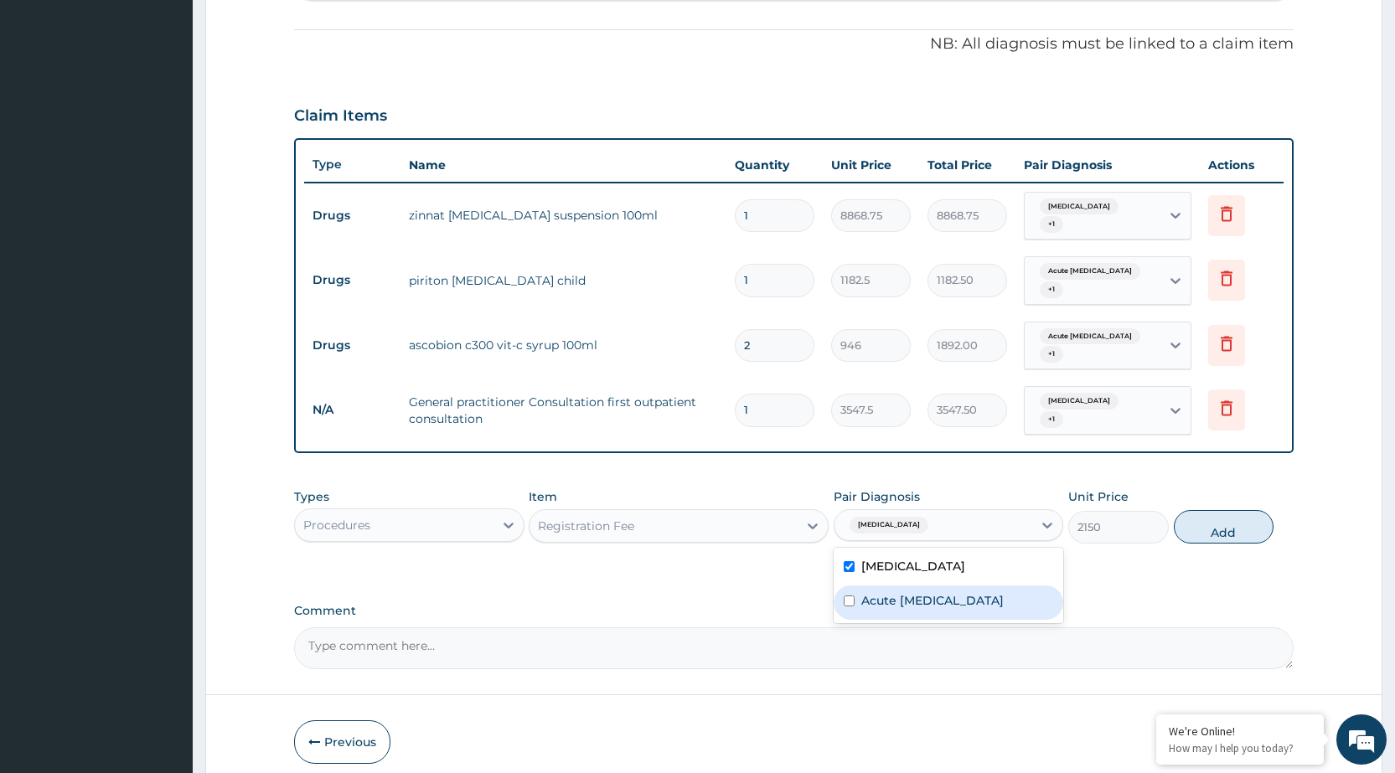
click at [1004, 592] on label "Acute respiratory disease" at bounding box center [932, 600] width 142 height 17
checkbox input "true"
drag, startPoint x: 1093, startPoint y: 568, endPoint x: 1160, endPoint y: 545, distance: 70.7
click at [1097, 566] on div "PA Code / Prescription Code PA/047B0A Encounter Date 12-08-2025 Important Notic…" at bounding box center [794, 172] width 1000 height 995
click at [1213, 517] on button "Add" at bounding box center [1224, 527] width 100 height 34
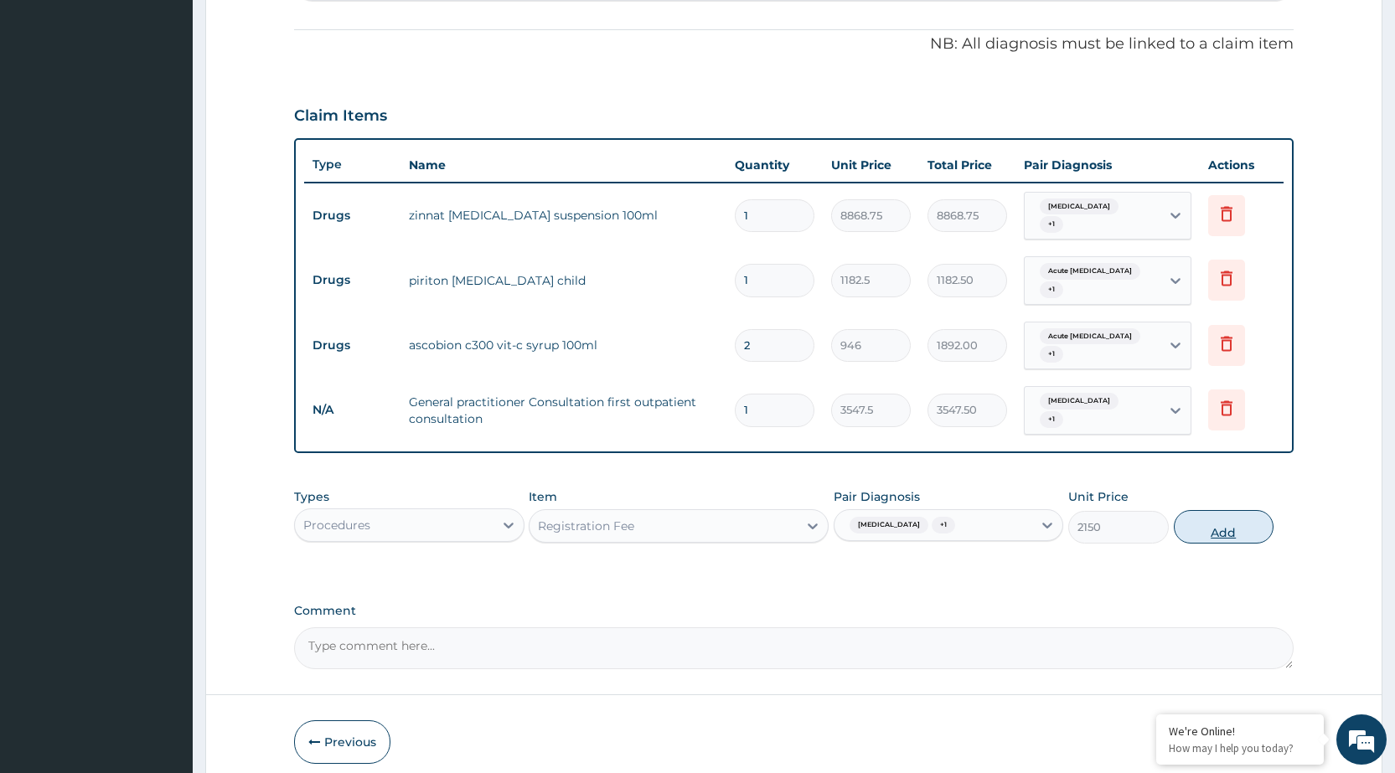
type input "0"
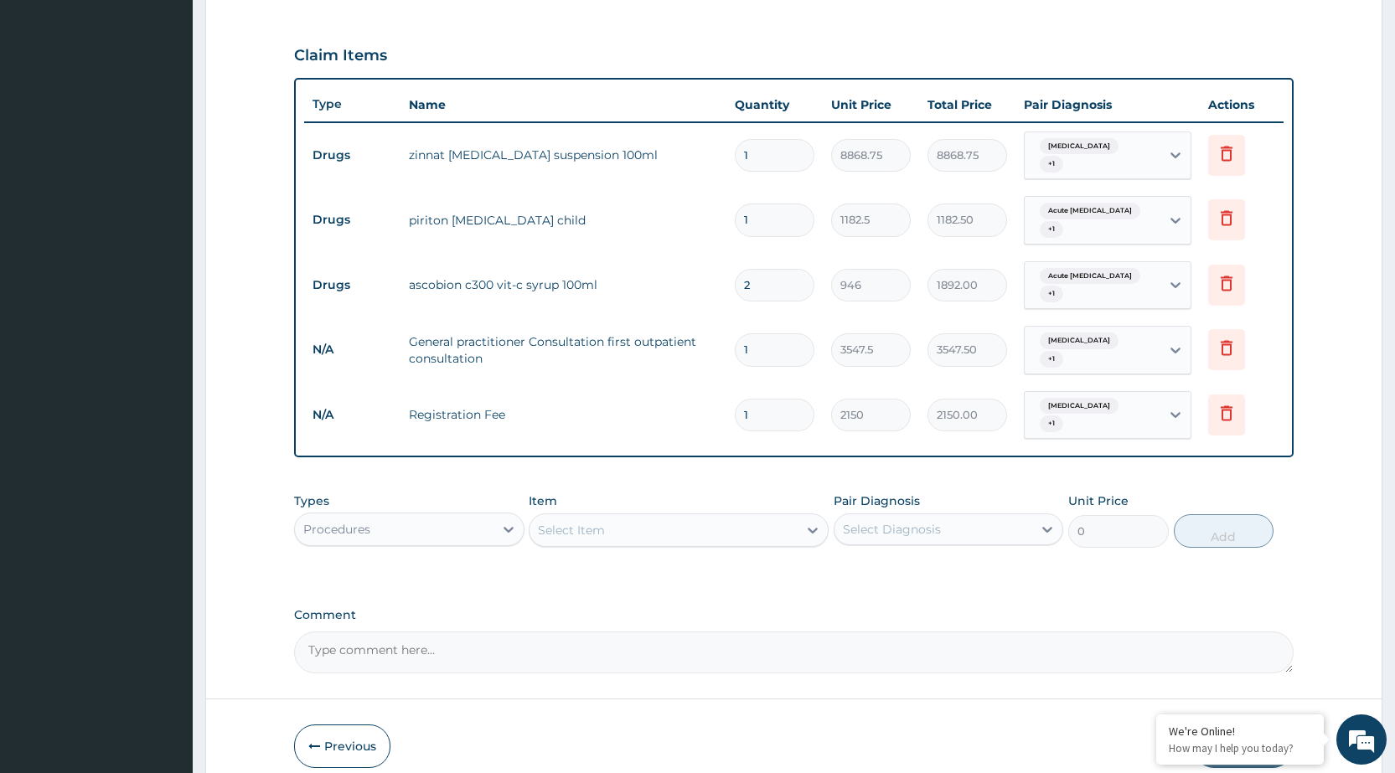
scroll to position [601, 0]
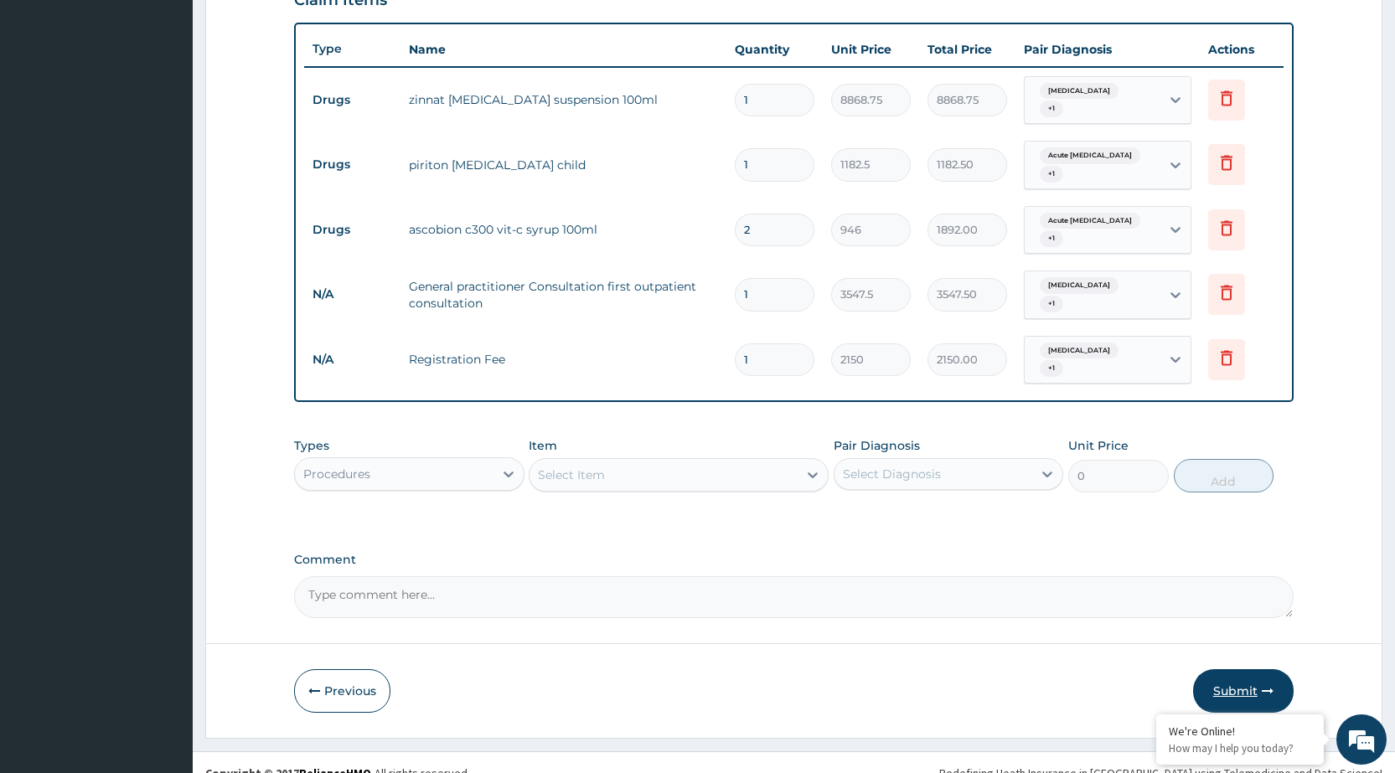
click at [1257, 670] on button "Submit" at bounding box center [1243, 692] width 101 height 44
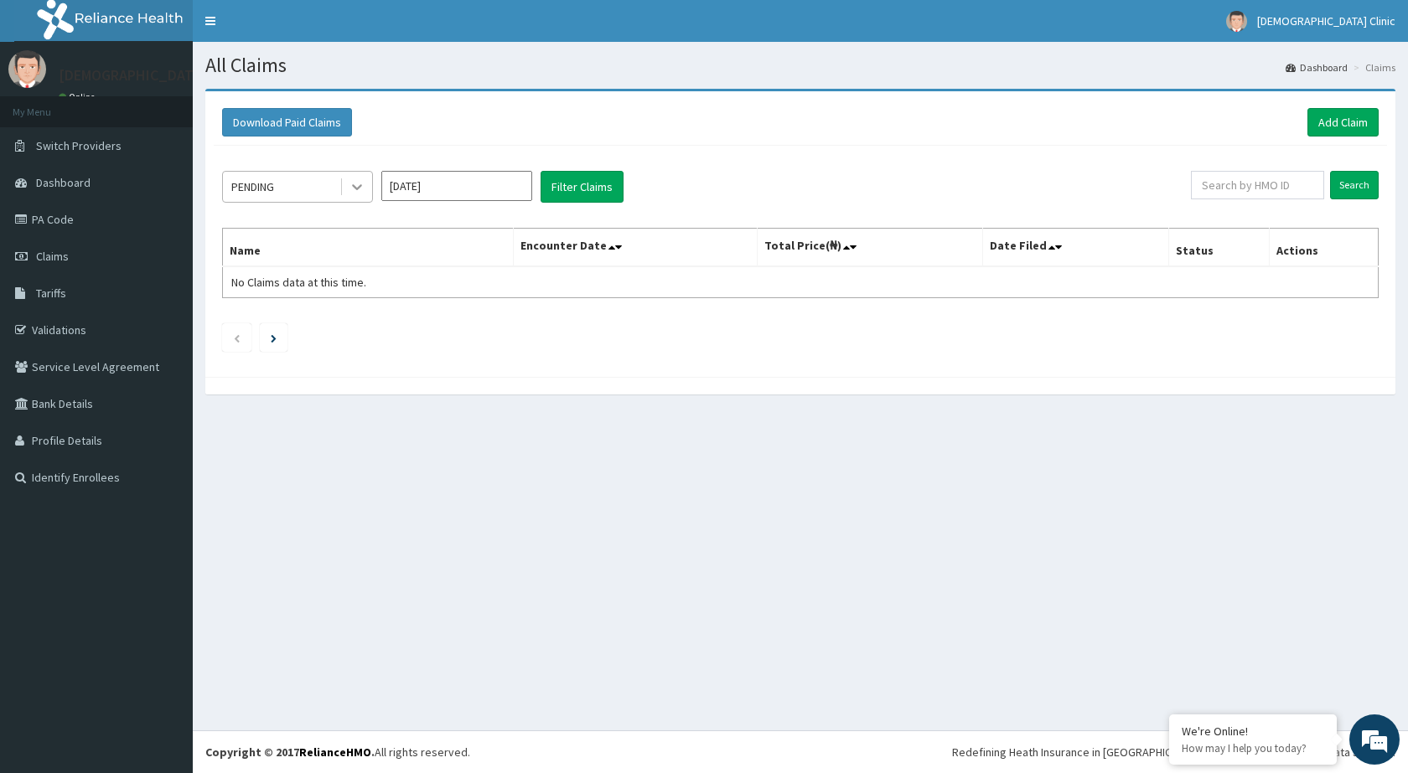
click at [354, 184] on icon at bounding box center [357, 186] width 17 height 17
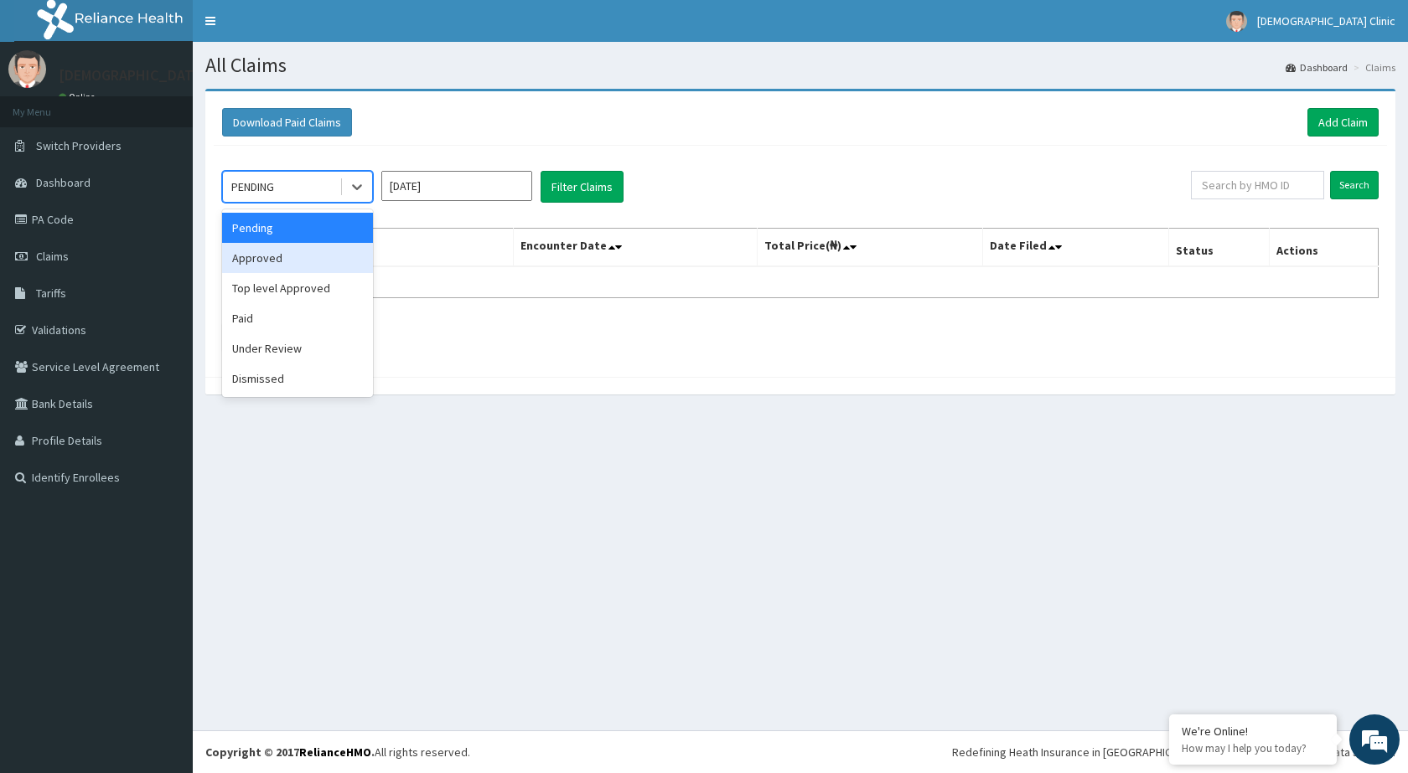
click at [271, 254] on div "Approved" at bounding box center [297, 258] width 151 height 30
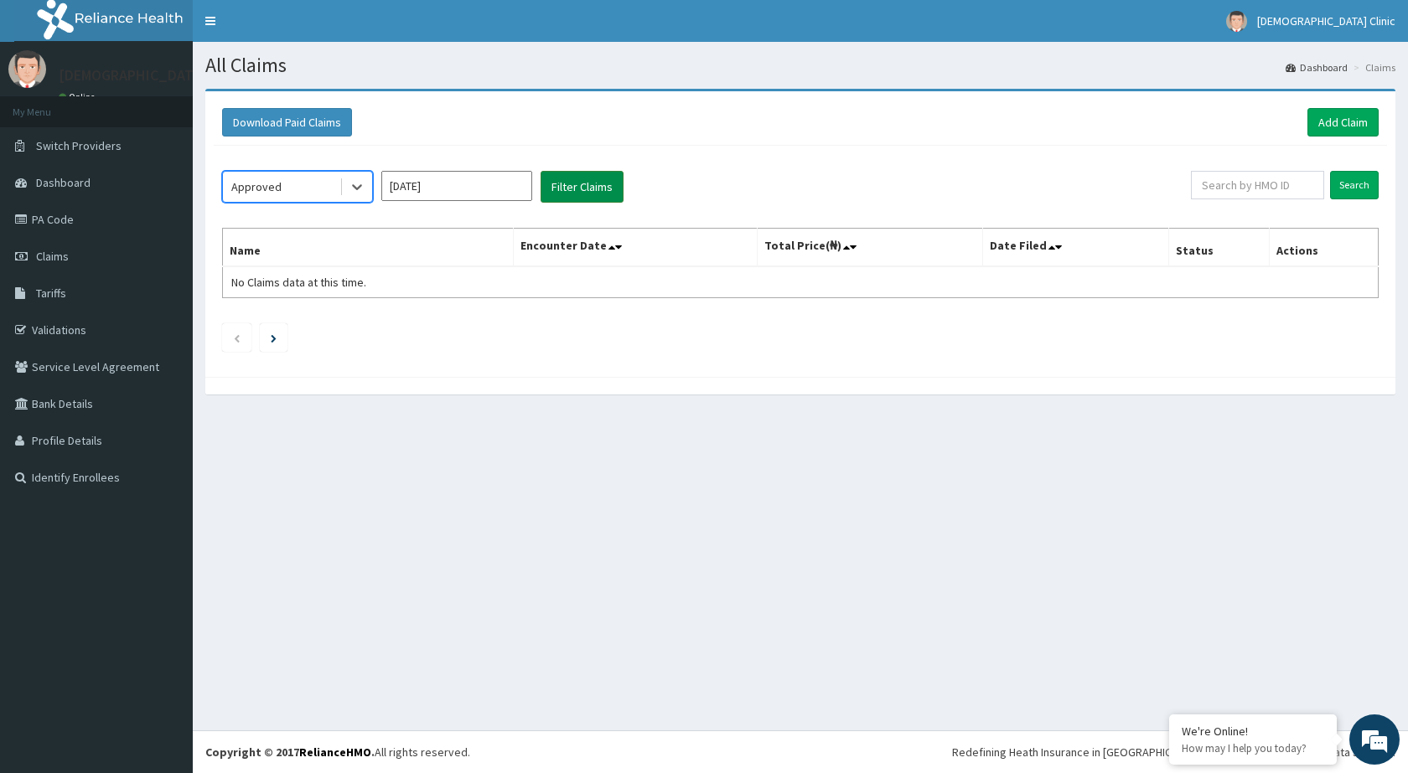
click at [572, 189] on button "Filter Claims" at bounding box center [581, 187] width 83 height 32
click at [574, 188] on button "Filter Claims" at bounding box center [581, 187] width 83 height 32
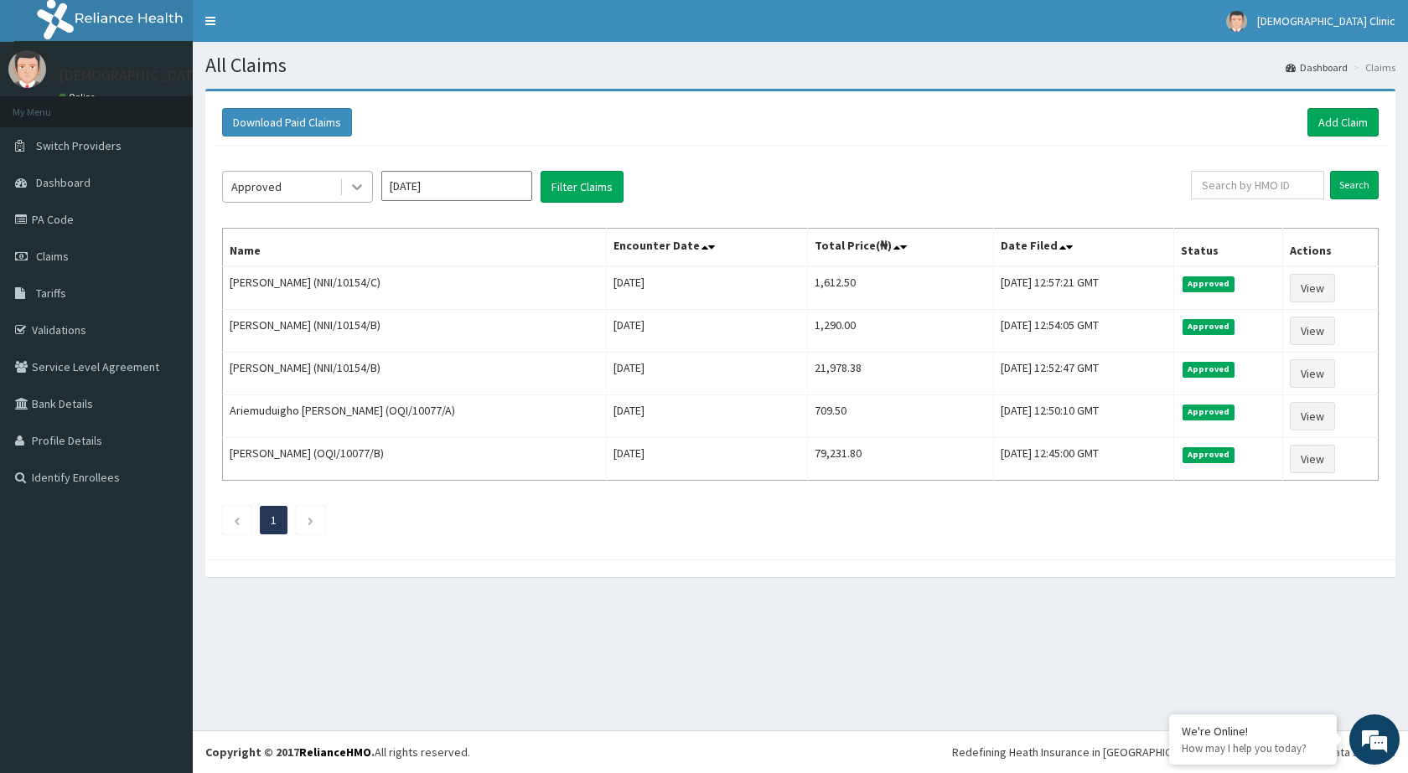
click at [358, 180] on icon at bounding box center [357, 186] width 17 height 17
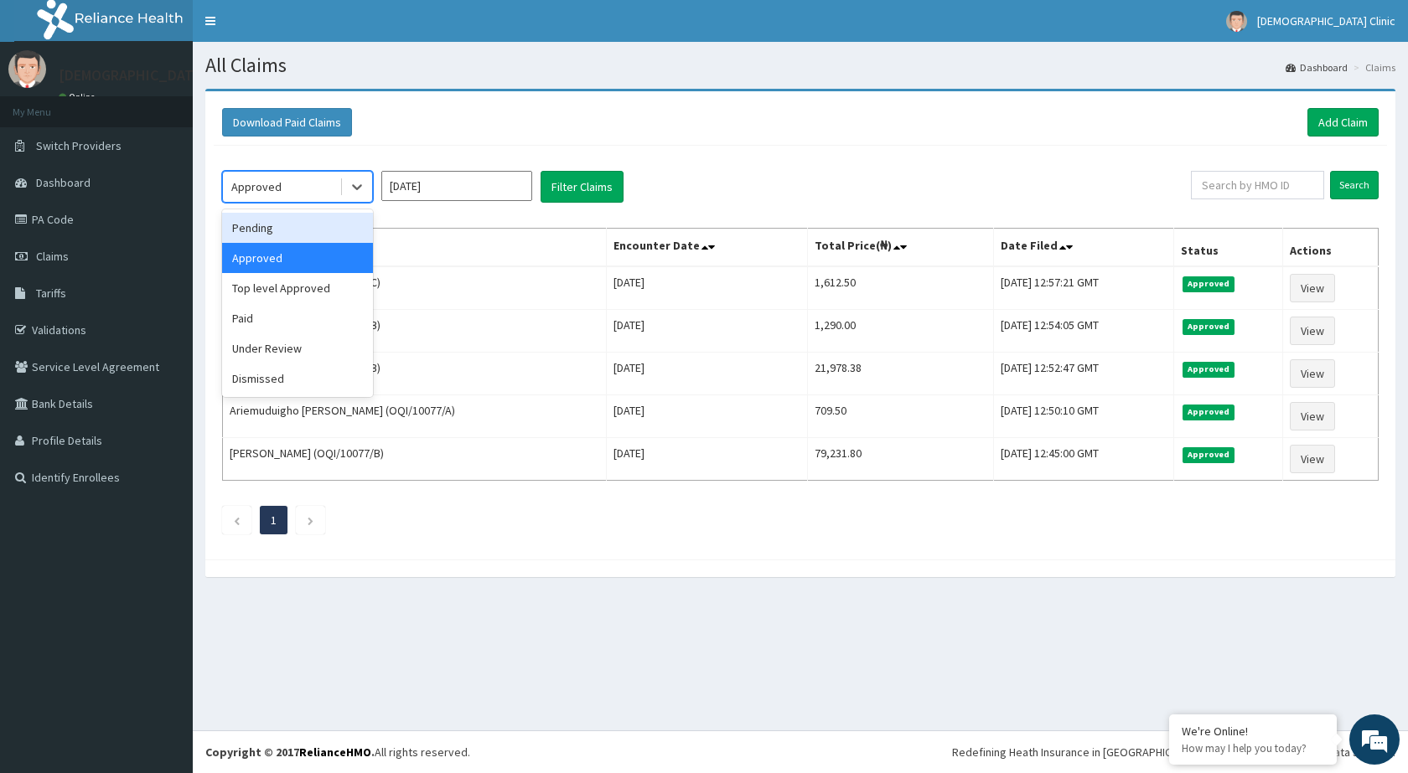
click at [251, 225] on div "Pending" at bounding box center [297, 228] width 151 height 30
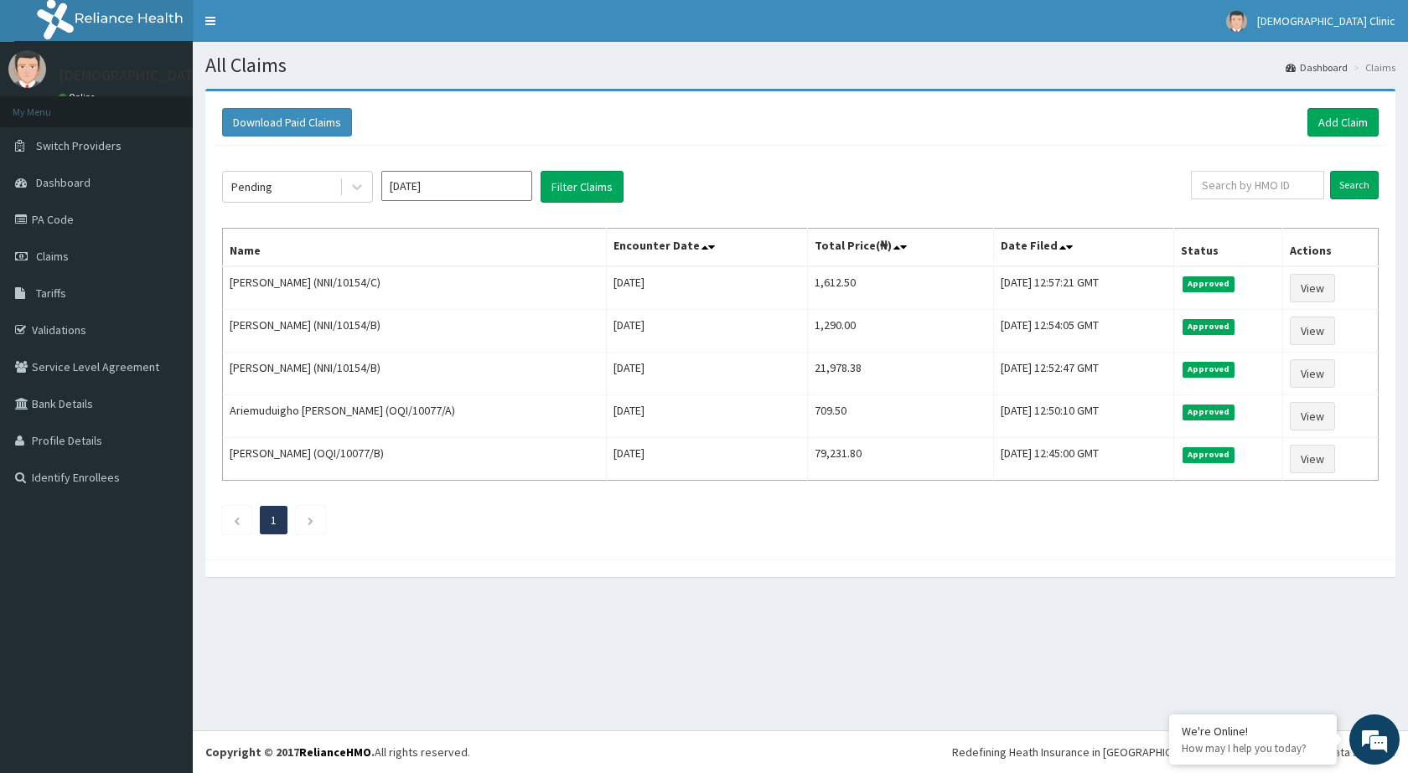
click at [681, 148] on div "Pending Aug 2025 Filter Claims Search Name Encounter Date Total Price(₦) Date F…" at bounding box center [800, 349] width 1173 height 406
click at [562, 185] on button "Filter Claims" at bounding box center [581, 187] width 83 height 32
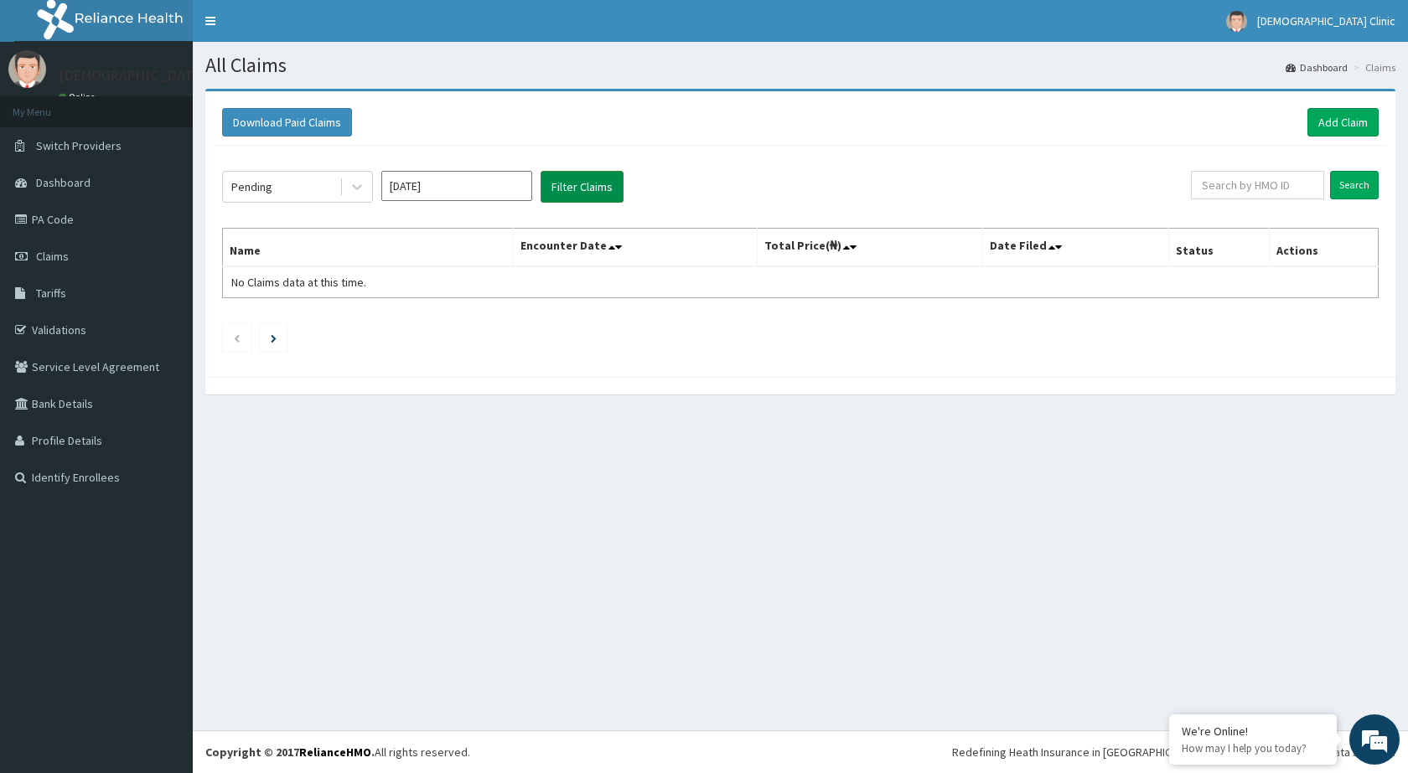
click at [563, 185] on button "Filter Claims" at bounding box center [581, 187] width 83 height 32
click at [567, 181] on button "Filter Claims" at bounding box center [581, 187] width 83 height 32
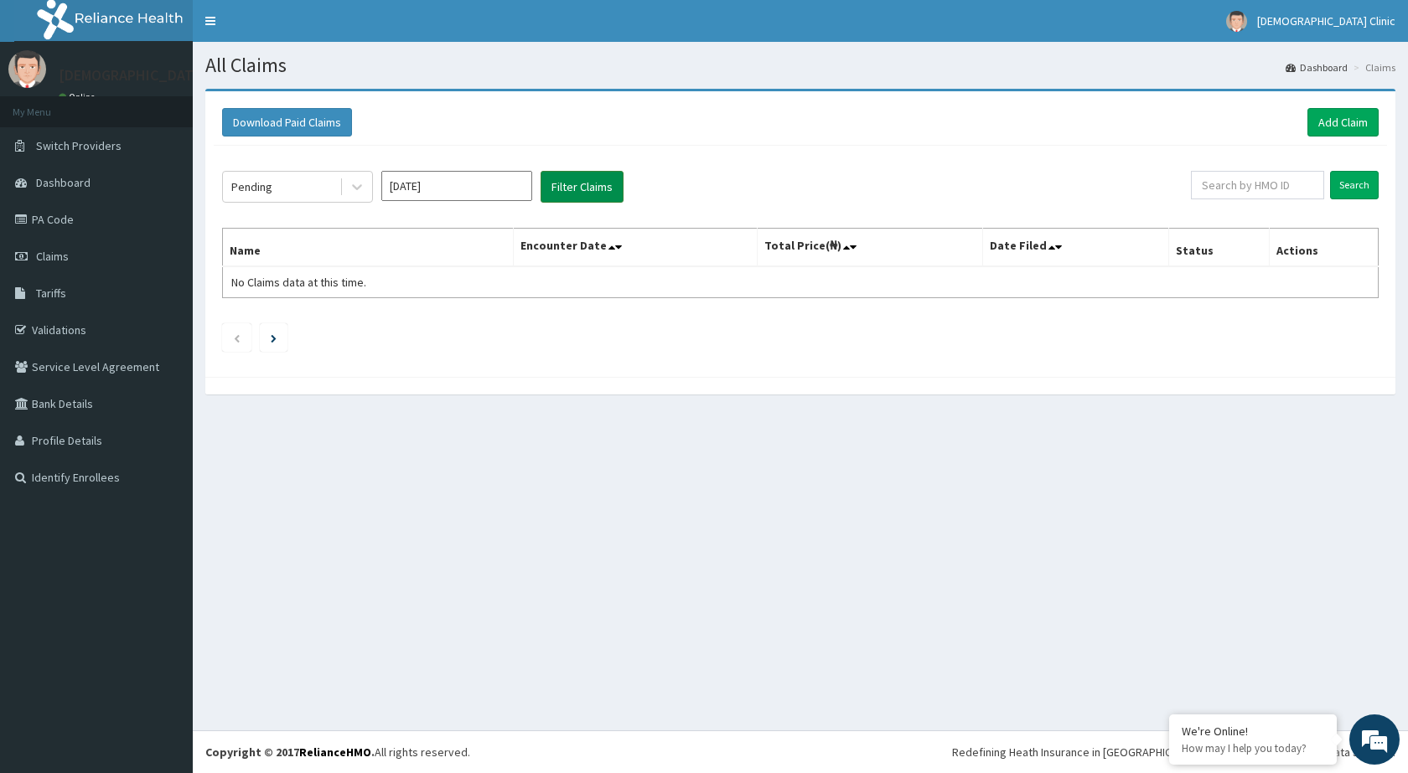
click at [567, 181] on button "Filter Claims" at bounding box center [581, 187] width 83 height 32
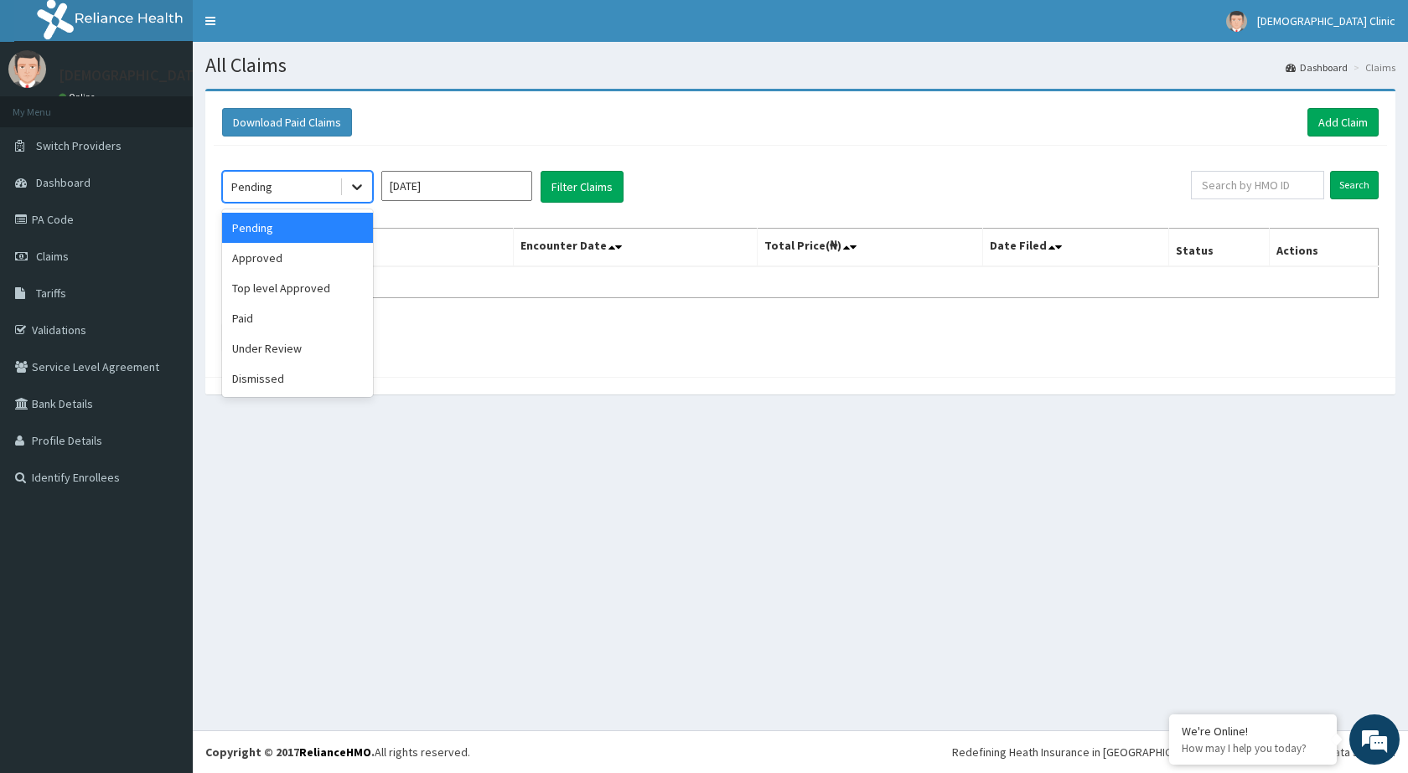
click at [366, 187] on div at bounding box center [357, 187] width 30 height 30
click at [261, 380] on div "Dismissed" at bounding box center [297, 379] width 151 height 30
click at [354, 178] on div at bounding box center [357, 187] width 30 height 30
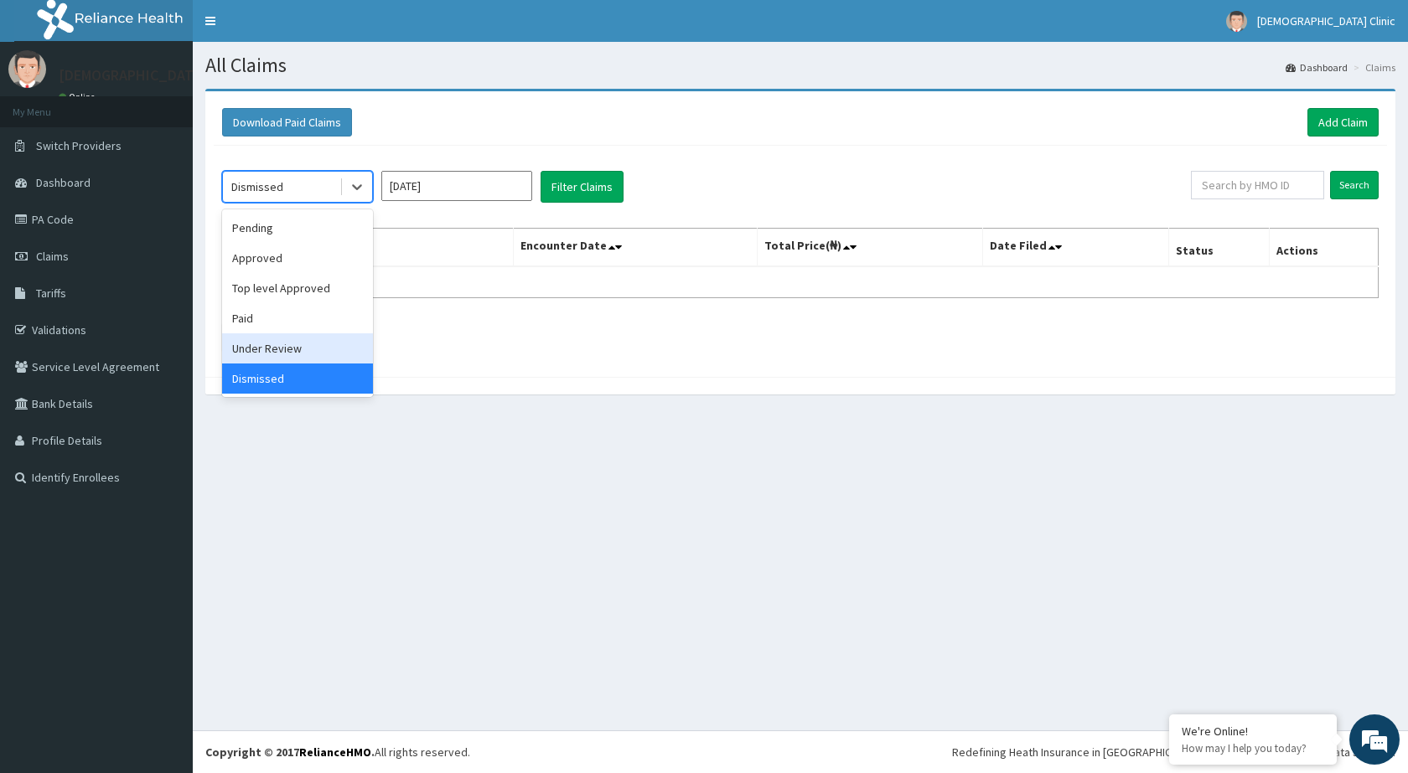
click at [251, 349] on div "Under Review" at bounding box center [297, 348] width 151 height 30
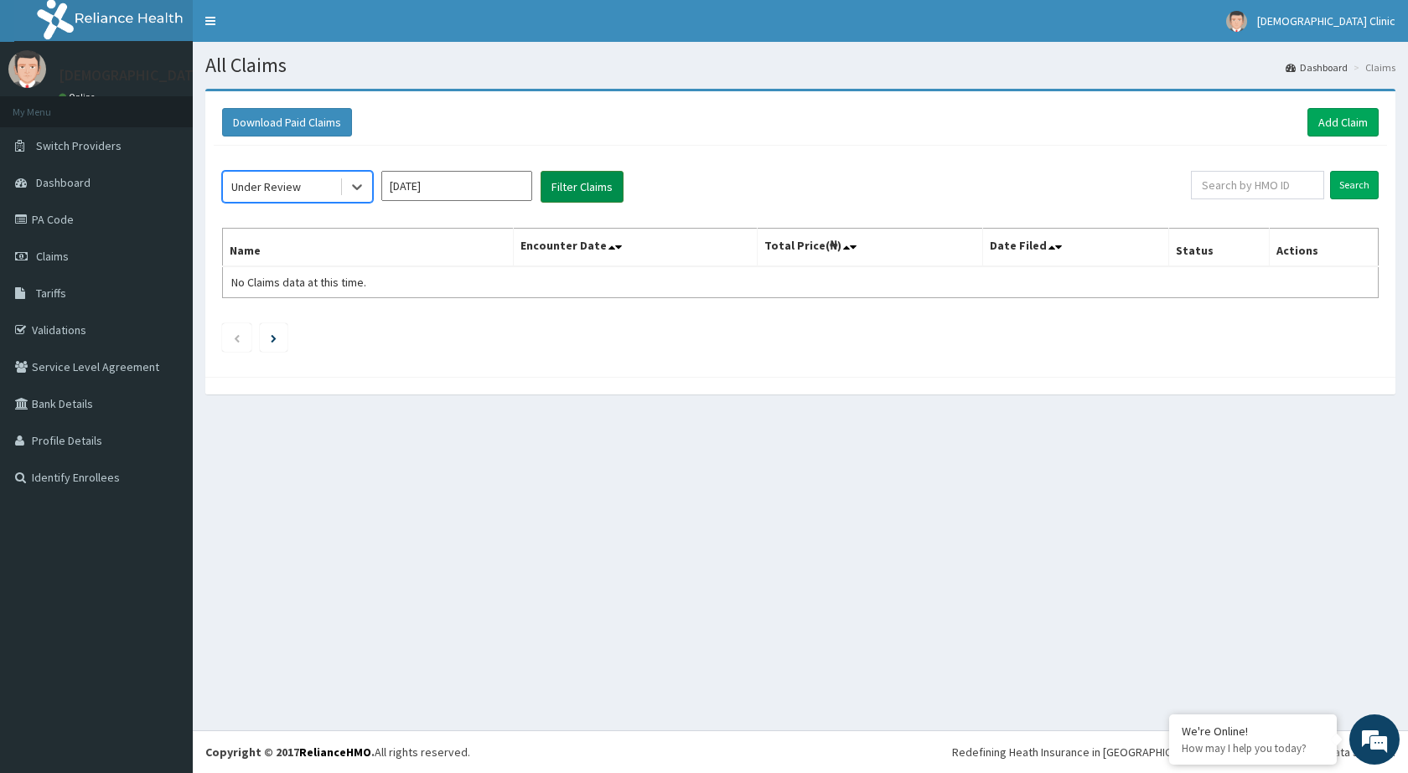
click at [567, 178] on button "Filter Claims" at bounding box center [581, 187] width 83 height 32
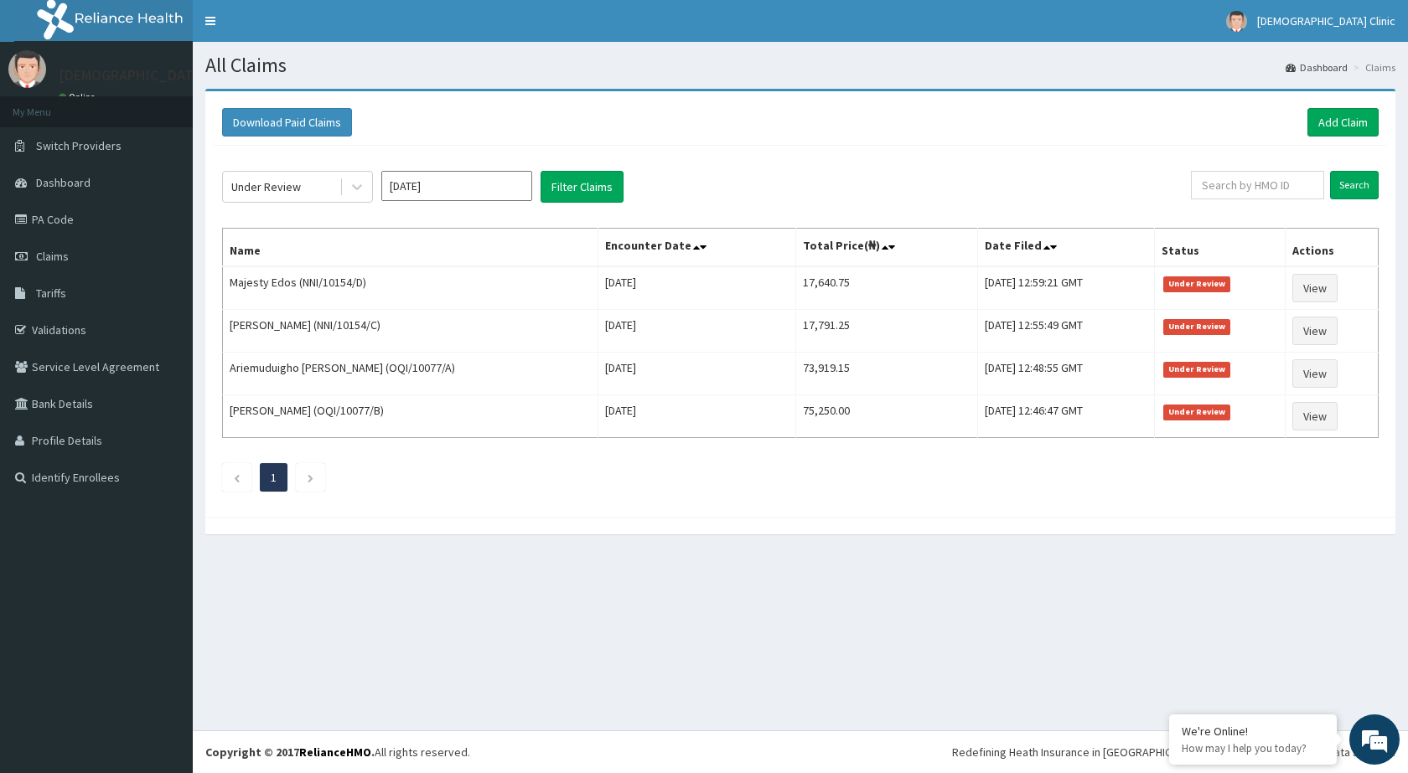
click at [765, 150] on div "Under Review Aug 2025 Filter Claims Search Name Encounter Date Total Price(₦) D…" at bounding box center [800, 327] width 1173 height 363
click at [54, 182] on span "Dashboard" at bounding box center [63, 182] width 54 height 15
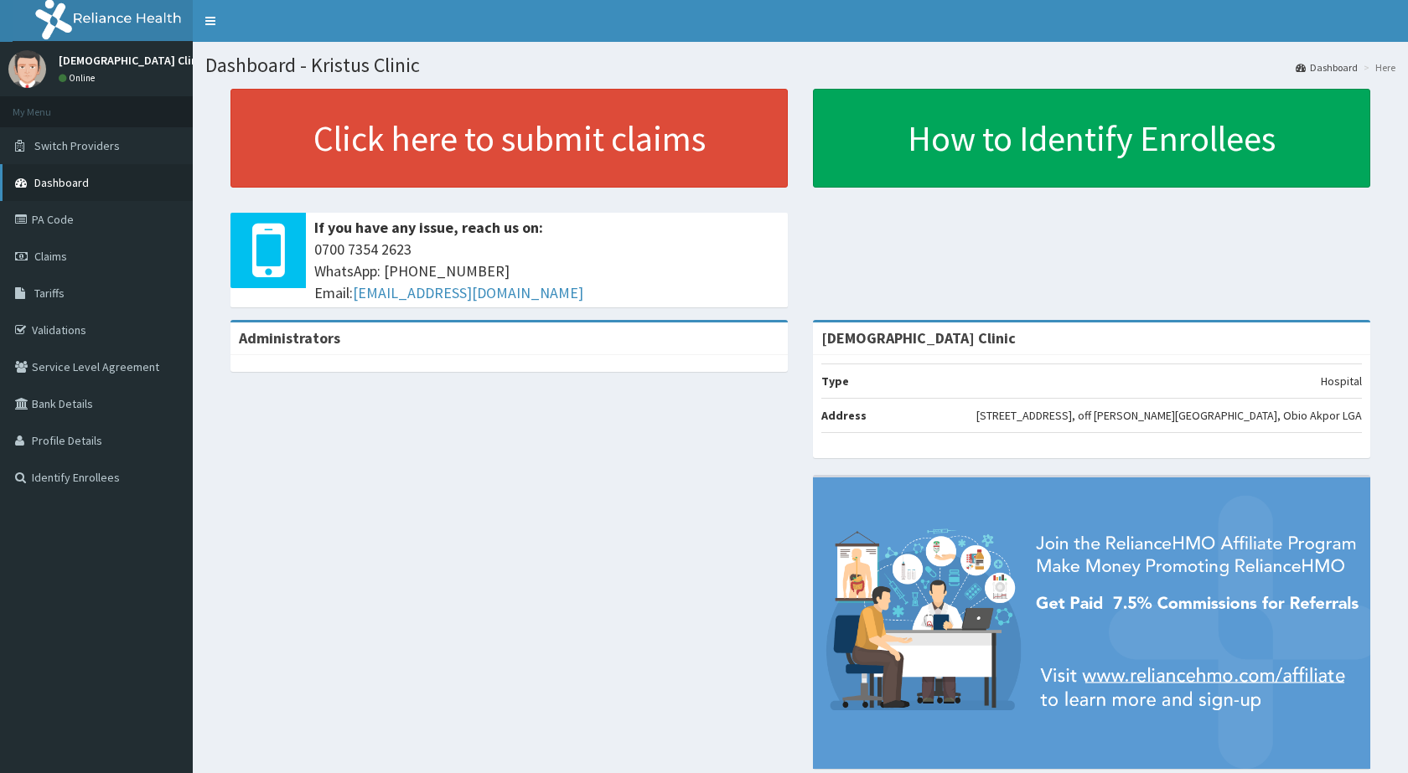
click at [49, 178] on span "Dashboard" at bounding box center [61, 182] width 54 height 15
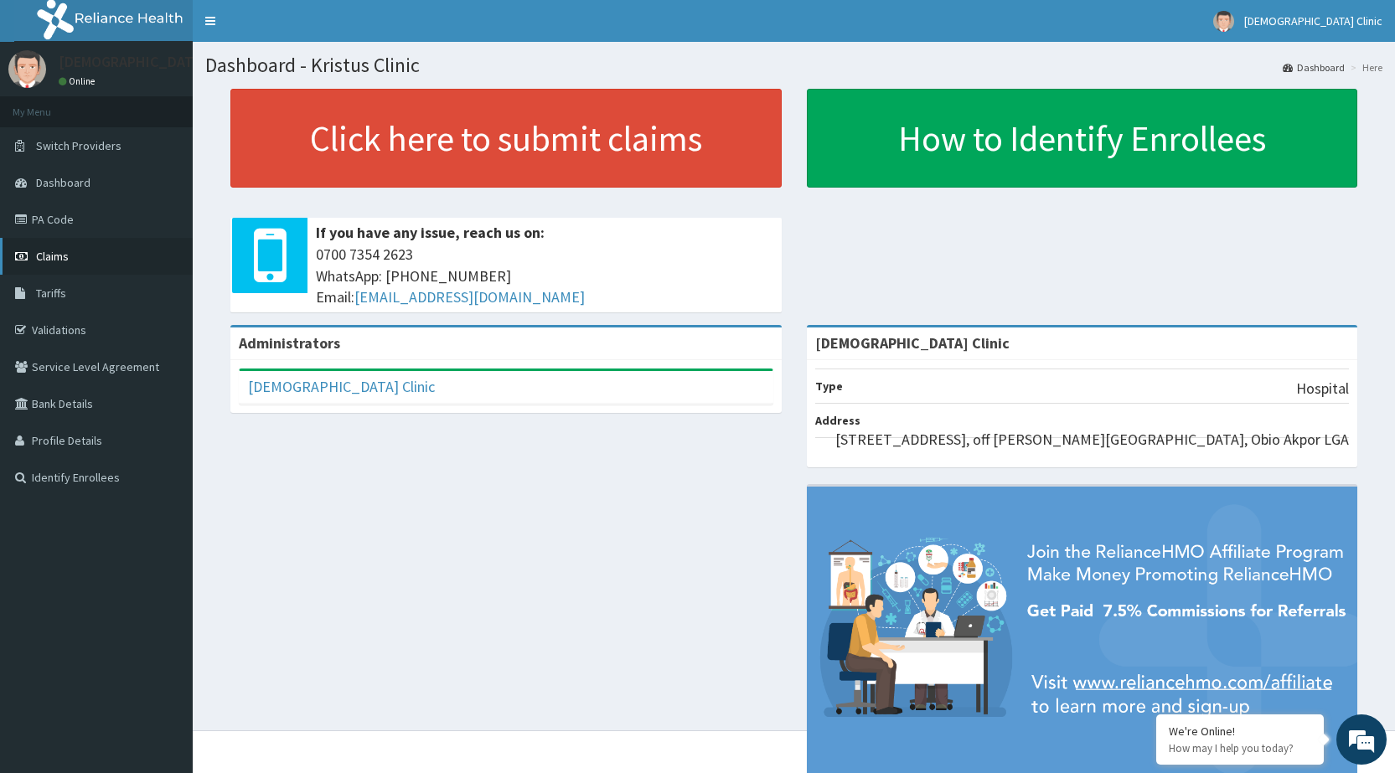
click at [54, 258] on span "Claims" at bounding box center [52, 256] width 33 height 15
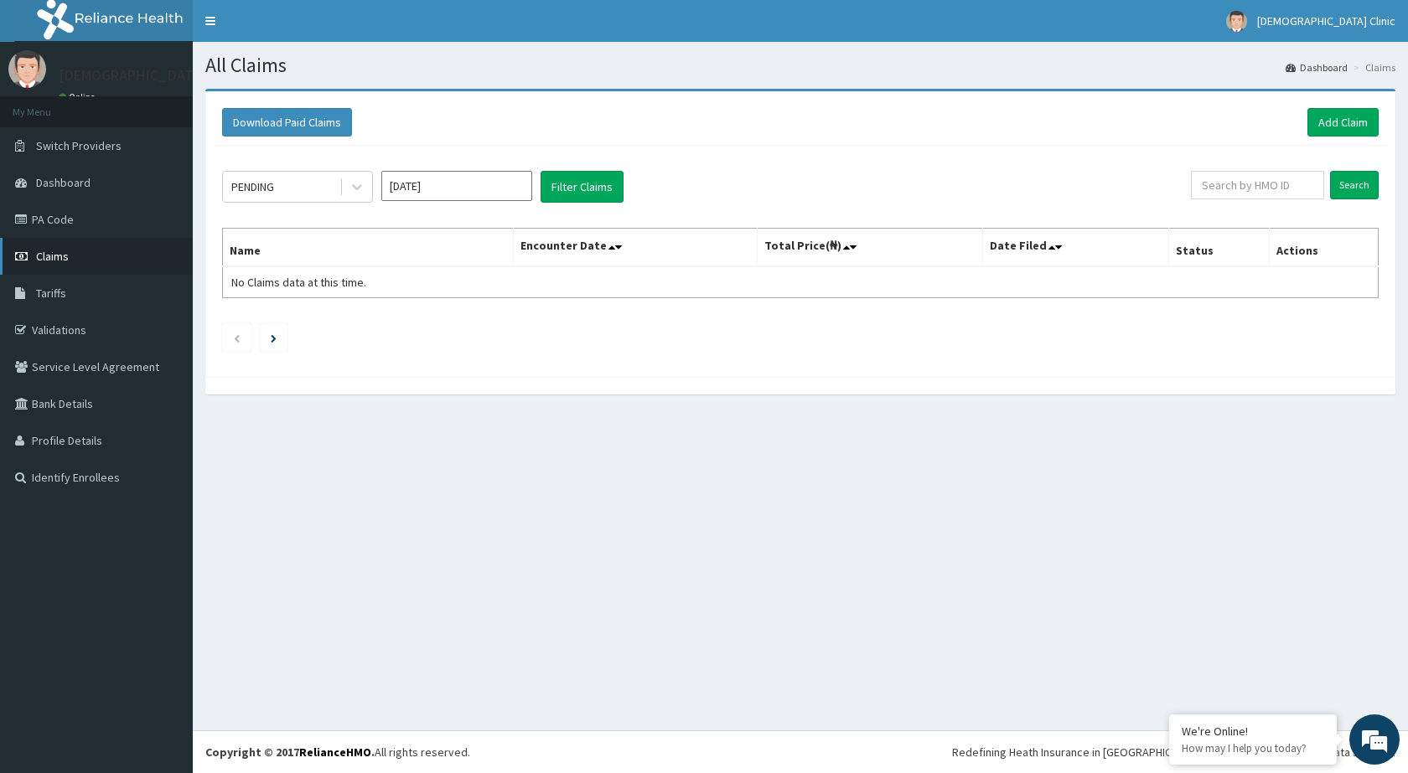
click at [50, 254] on span "Claims" at bounding box center [52, 256] width 33 height 15
